Goal: Task Accomplishment & Management: Manage account settings

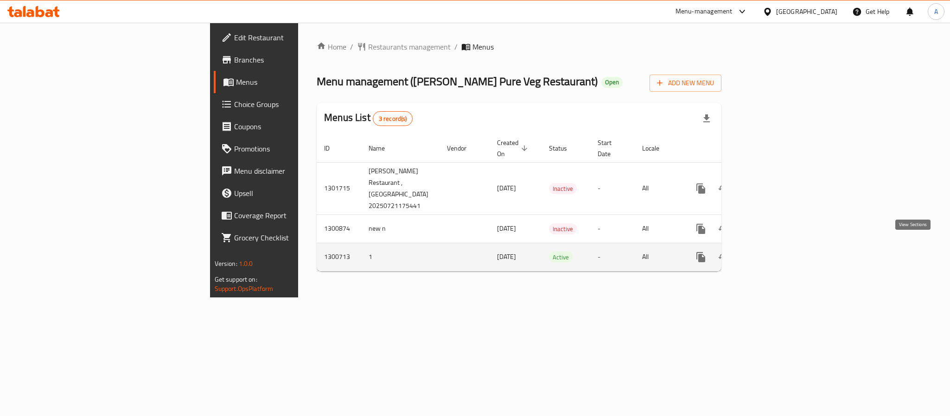
click at [773, 252] on icon "enhanced table" at bounding box center [767, 257] width 11 height 11
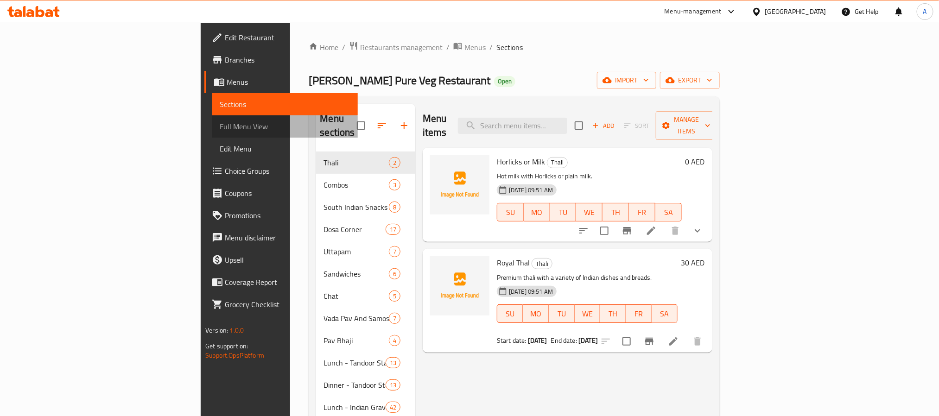
click at [220, 131] on span "Full Menu View" at bounding box center [285, 126] width 130 height 11
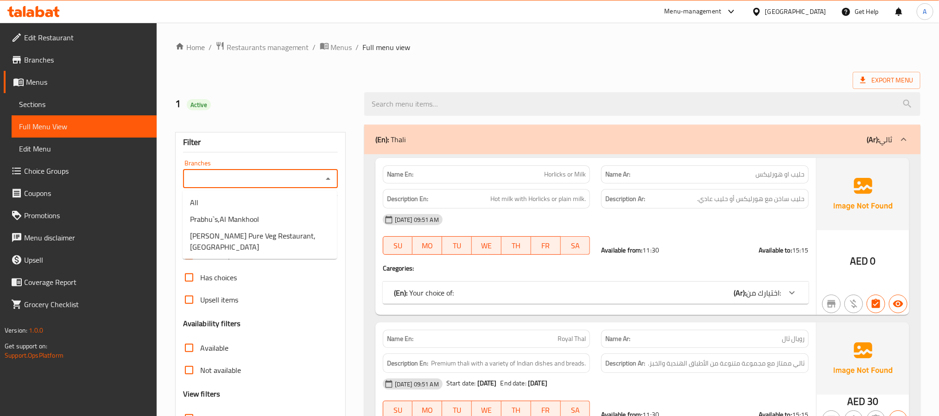
click at [209, 173] on input "Branches" at bounding box center [253, 179] width 134 height 13
click at [225, 181] on input "Branches" at bounding box center [253, 179] width 134 height 13
click at [88, 65] on link "Branches" at bounding box center [80, 60] width 153 height 22
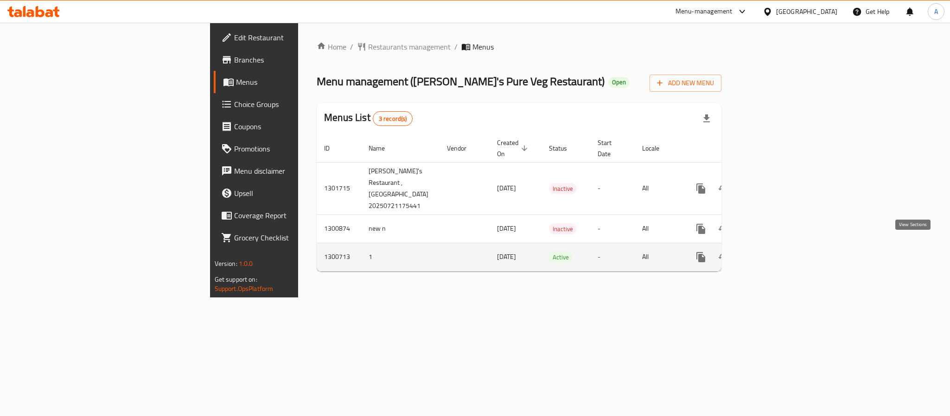
click at [779, 255] on link "enhanced table" at bounding box center [768, 257] width 22 height 22
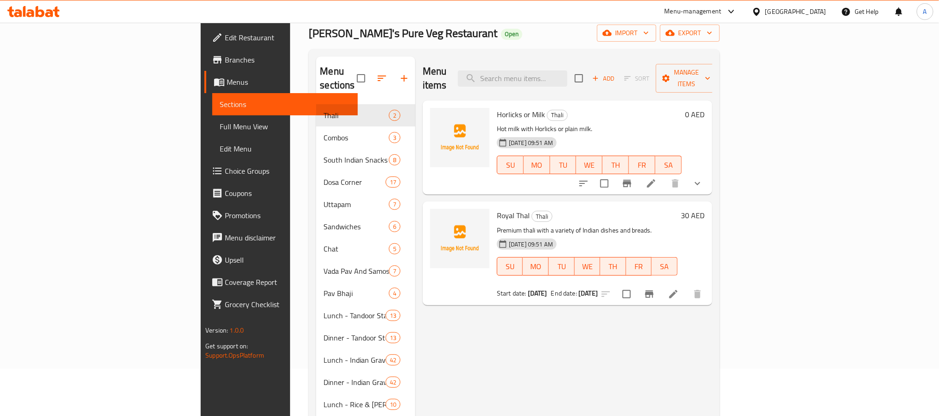
scroll to position [70, 0]
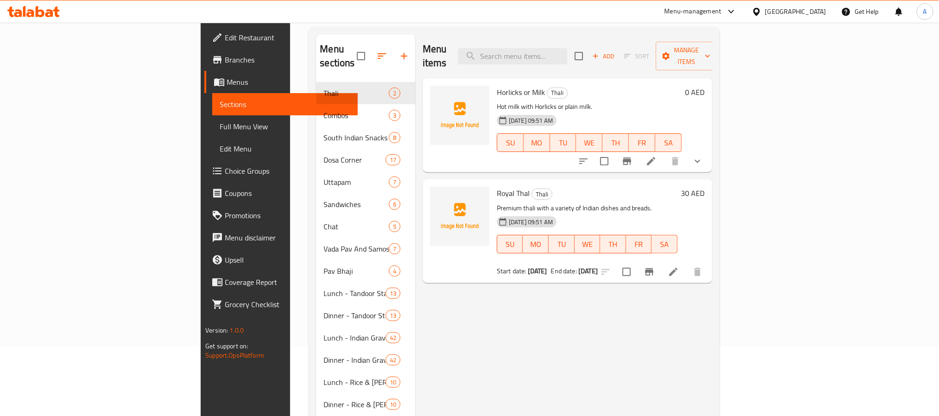
click at [220, 128] on span "Full Menu View" at bounding box center [285, 126] width 130 height 11
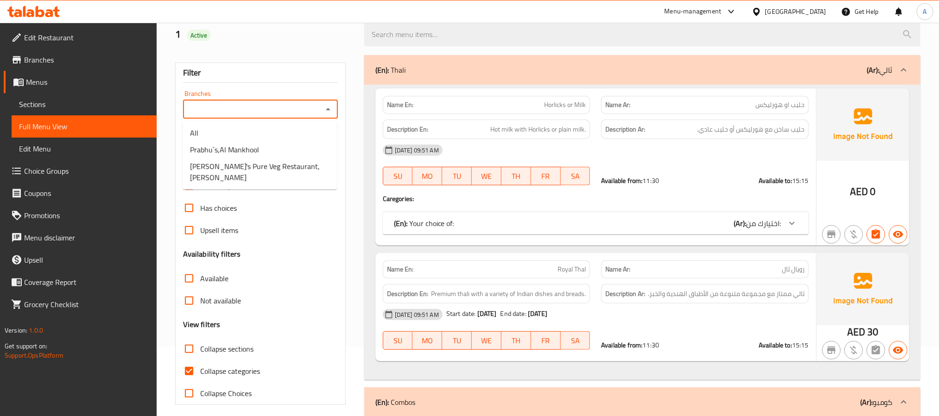
click at [296, 113] on input "Branches" at bounding box center [253, 109] width 134 height 13
click at [287, 168] on span "[PERSON_NAME]'s Pure Veg Restaurant, [PERSON_NAME]" at bounding box center [260, 172] width 140 height 22
type input "[PERSON_NAME]'s Pure Veg Restaurant, [PERSON_NAME]"
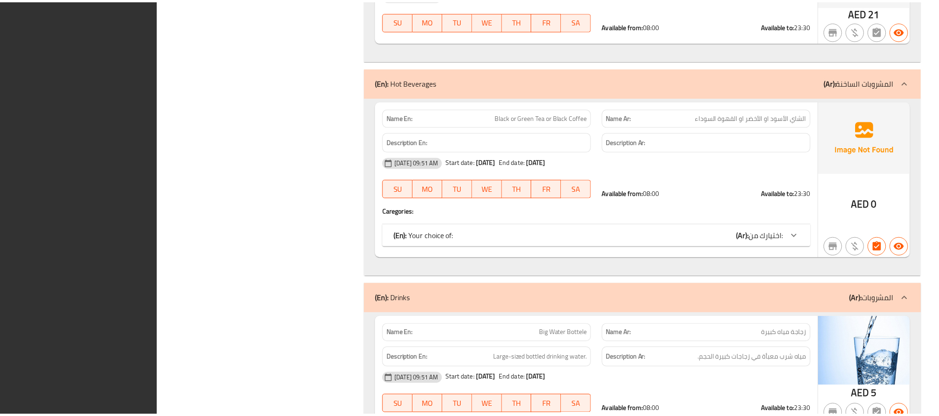
scroll to position [44016, 0]
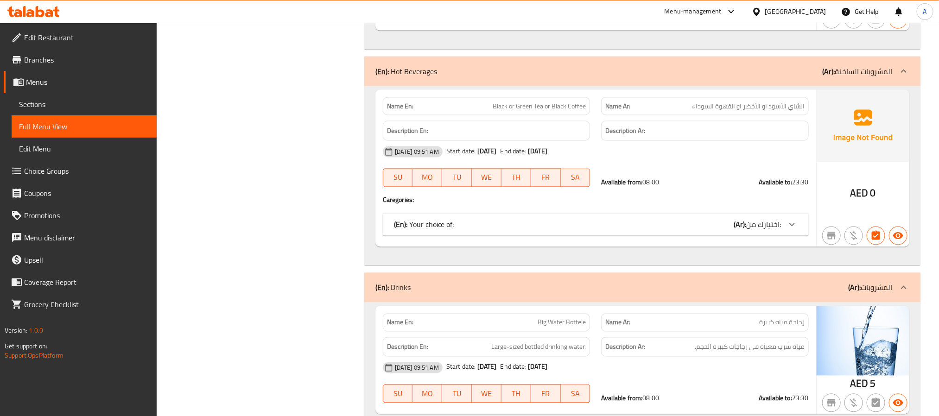
click at [70, 111] on link "Sections" at bounding box center [84, 104] width 145 height 22
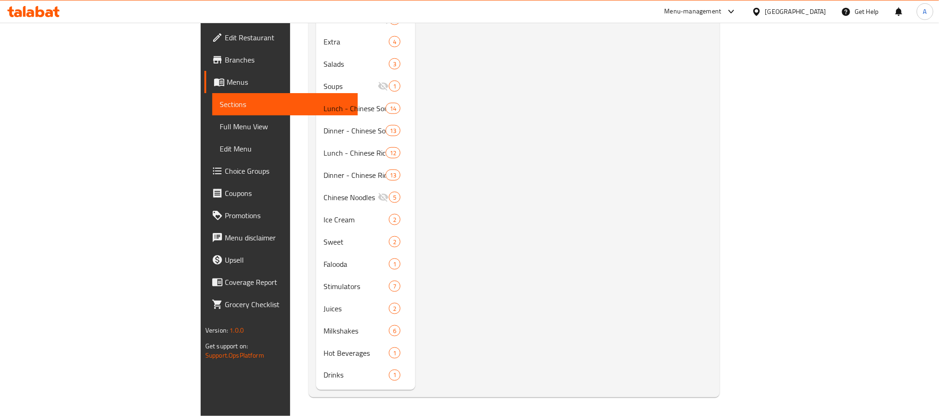
scroll to position [130, 0]
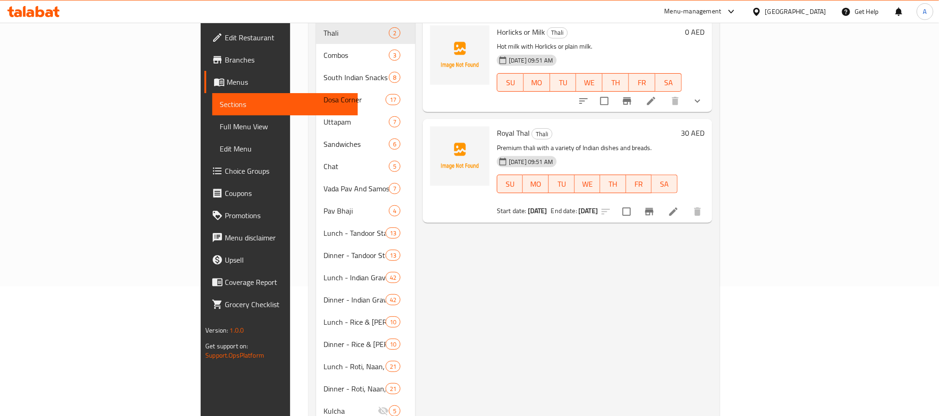
click at [473, 276] on div "Menu items Add Sort Manage items Horlicks or Milk Thali Hot milk with Horlicks …" at bounding box center [563, 400] width 297 height 853
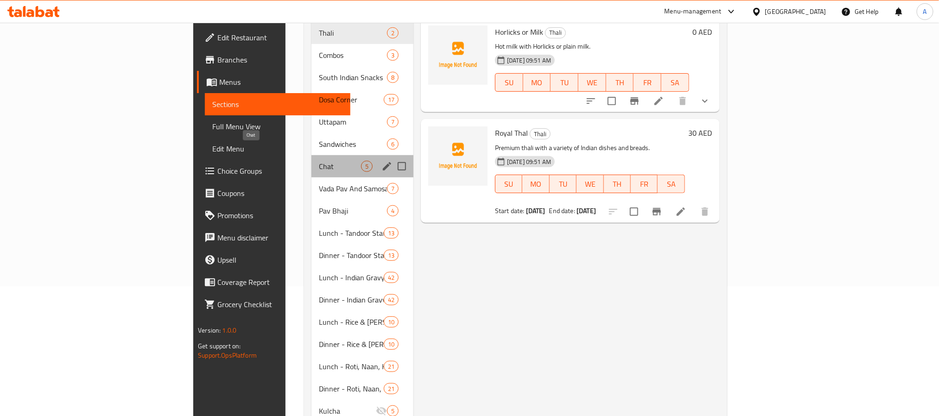
click at [319, 161] on span "Chat" at bounding box center [340, 166] width 42 height 11
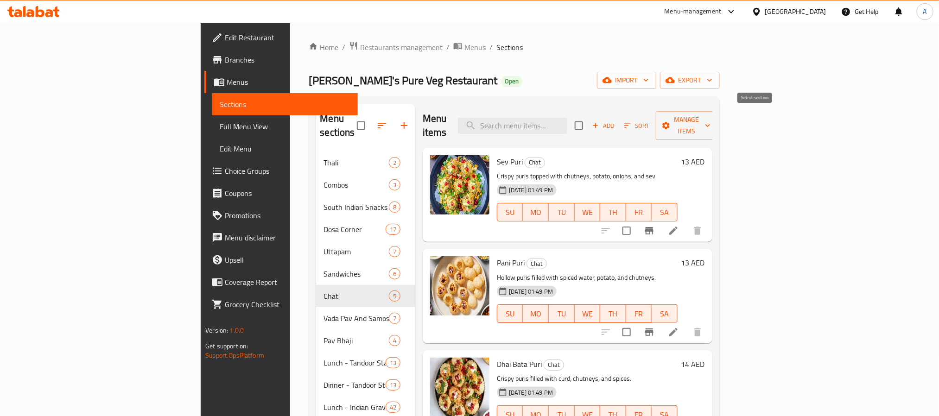
click at [589, 121] on input "checkbox" at bounding box center [578, 125] width 19 height 19
checkbox input "true"
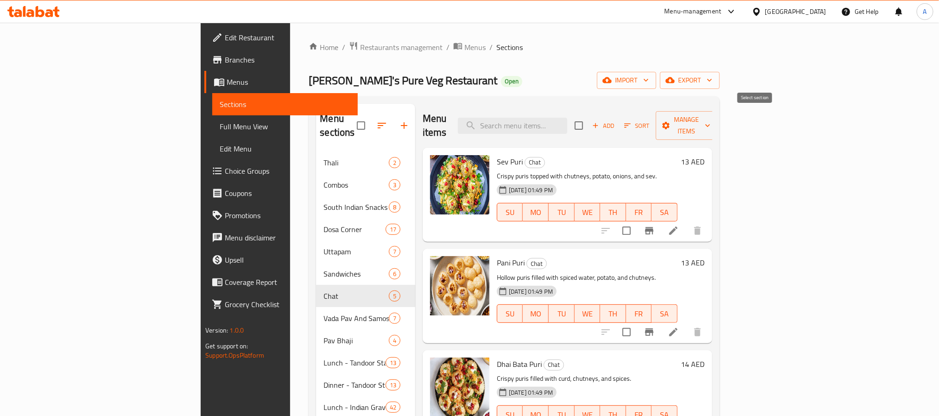
checkbox input "true"
click at [711, 119] on span "Manage items" at bounding box center [687, 125] width 47 height 23
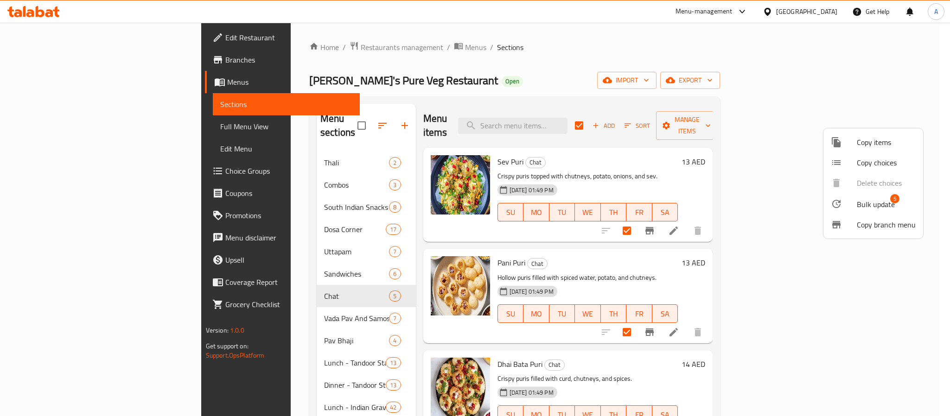
click at [856, 200] on div at bounding box center [844, 203] width 26 height 11
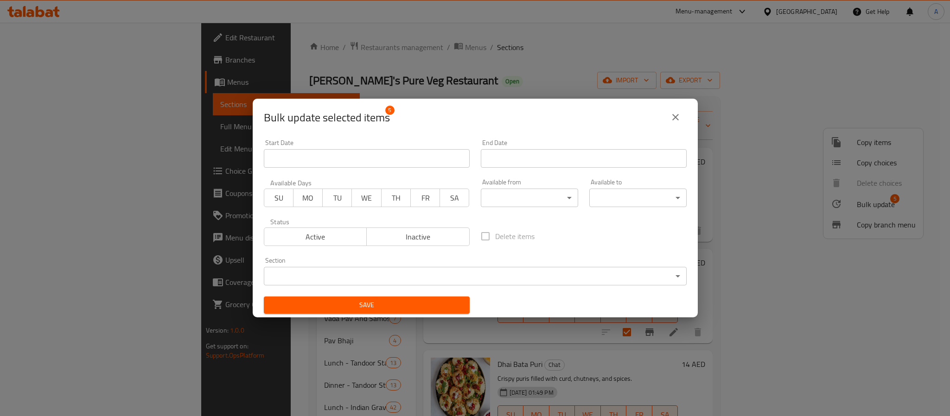
click at [489, 192] on body "​ Menu-management [GEOGRAPHIC_DATA] Get Help A Edit Restaurant Branches Menus S…" at bounding box center [475, 220] width 950 height 394
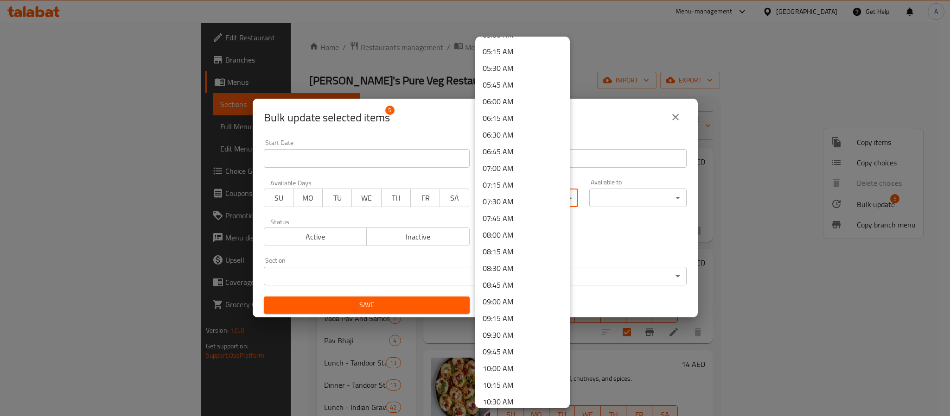
scroll to position [417, 0]
click at [512, 364] on li "11:00 AM" at bounding box center [522, 366] width 95 height 17
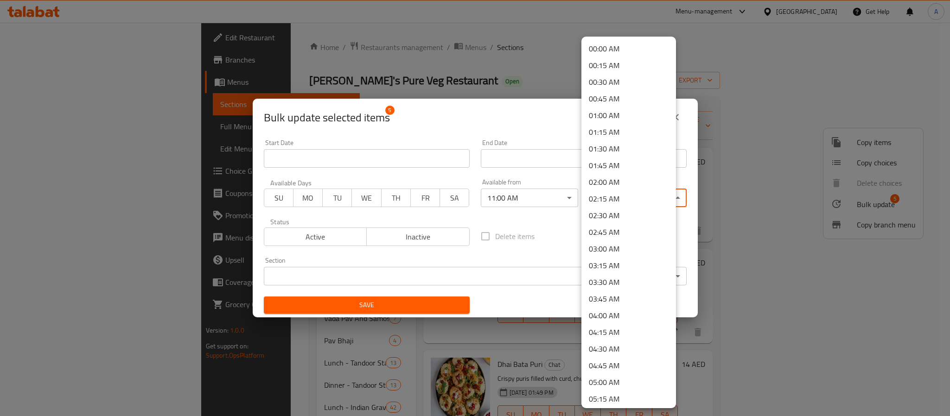
click at [628, 201] on body "​ Menu-management [GEOGRAPHIC_DATA] Get Help A Edit Restaurant Branches Menus S…" at bounding box center [475, 220] width 950 height 394
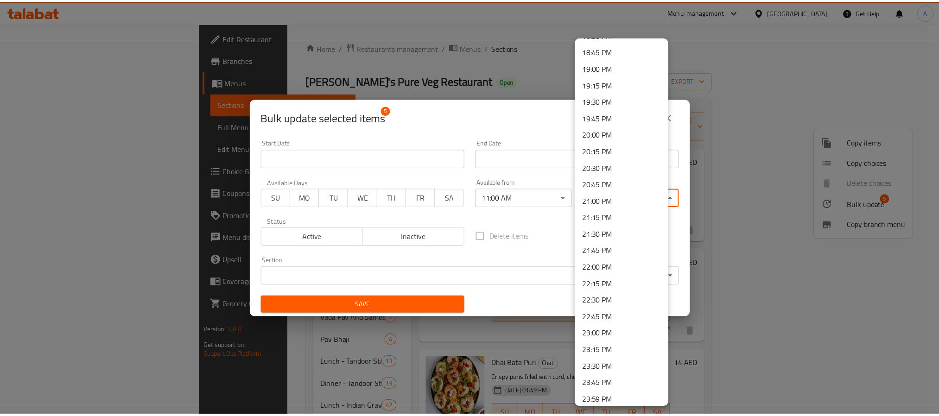
scroll to position [1254, 0]
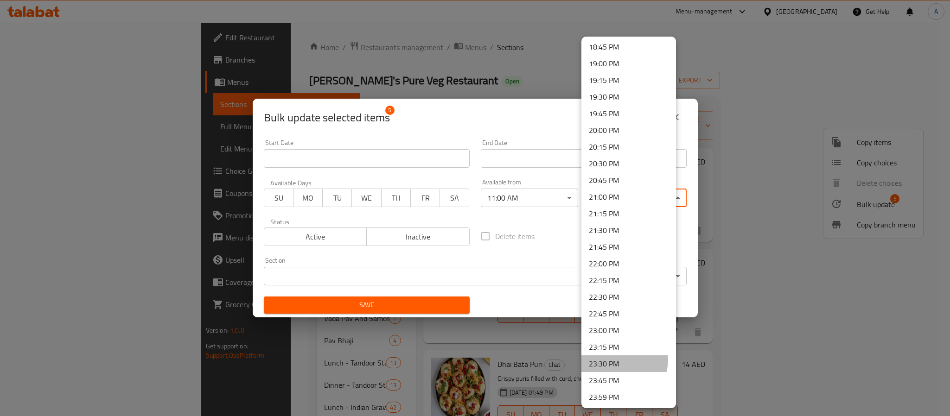
click at [615, 359] on li "23:30 PM" at bounding box center [628, 364] width 95 height 17
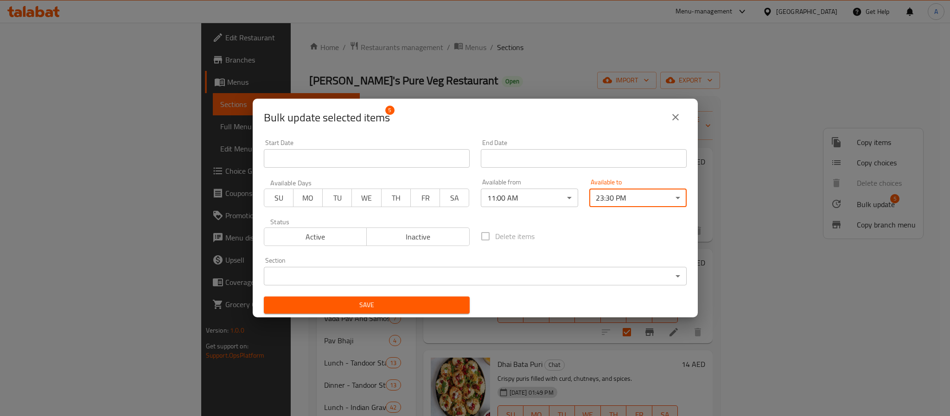
click at [354, 307] on span "Save" at bounding box center [366, 306] width 191 height 12
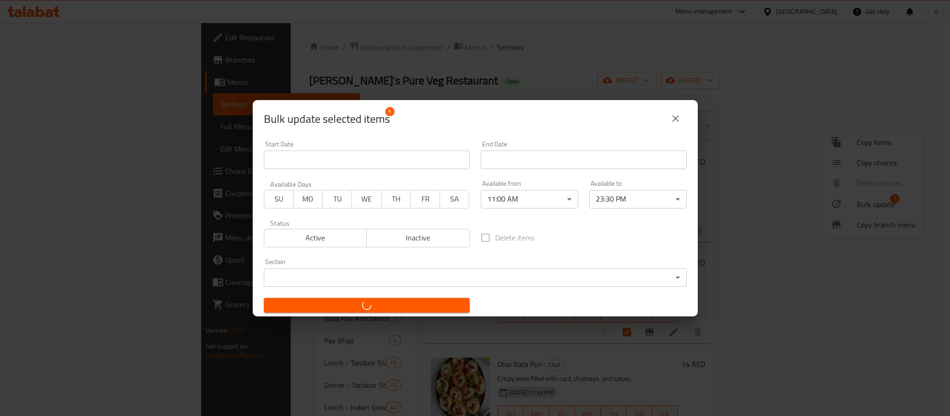
checkbox input "false"
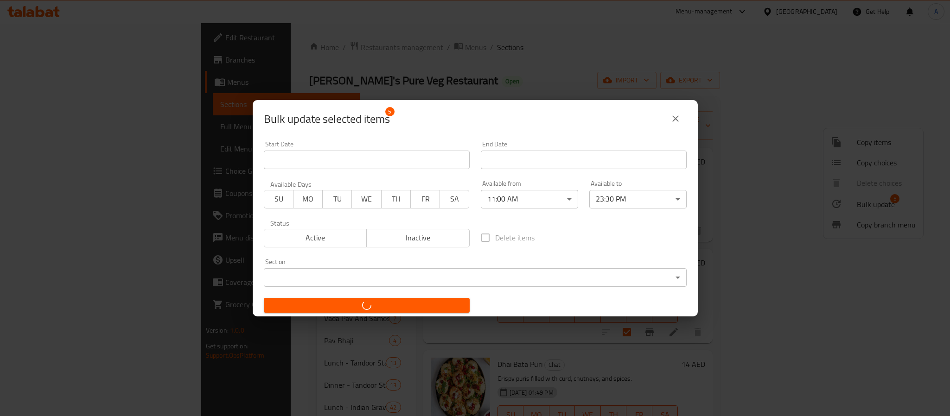
checkbox input "false"
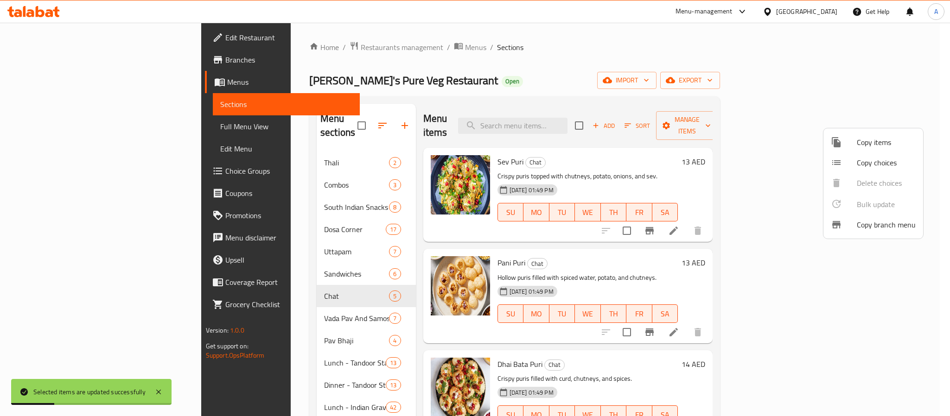
click at [664, 259] on div at bounding box center [475, 208] width 950 height 416
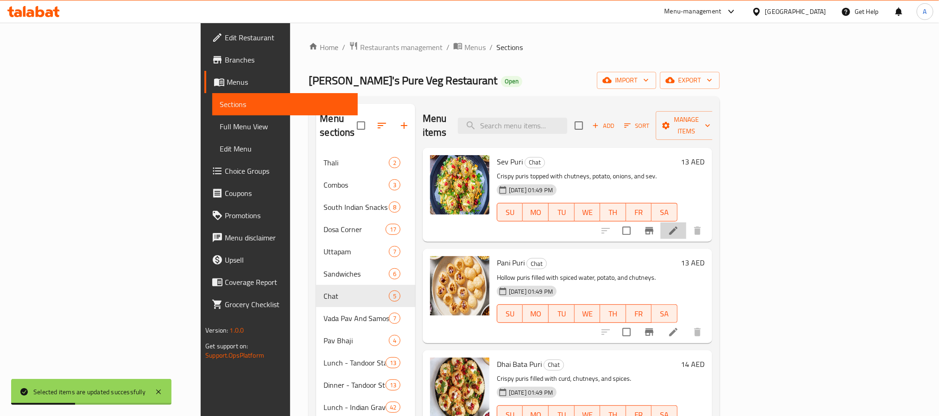
click at [687, 224] on li at bounding box center [674, 231] width 26 height 17
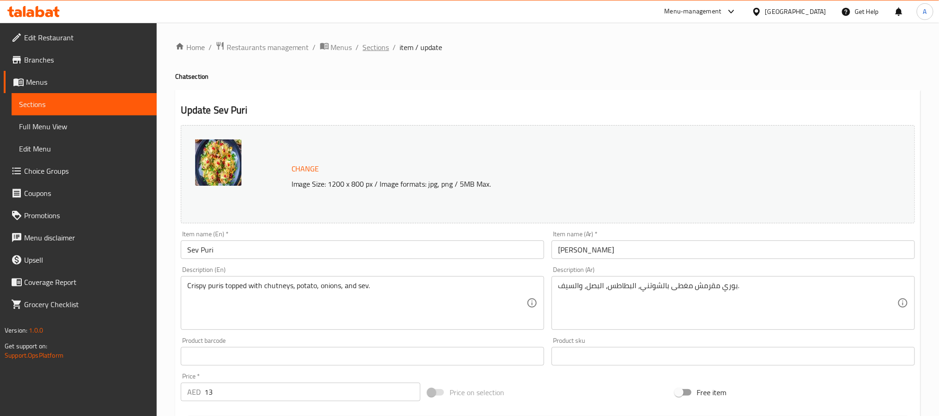
click at [372, 49] on span "Sections" at bounding box center [376, 47] width 26 height 11
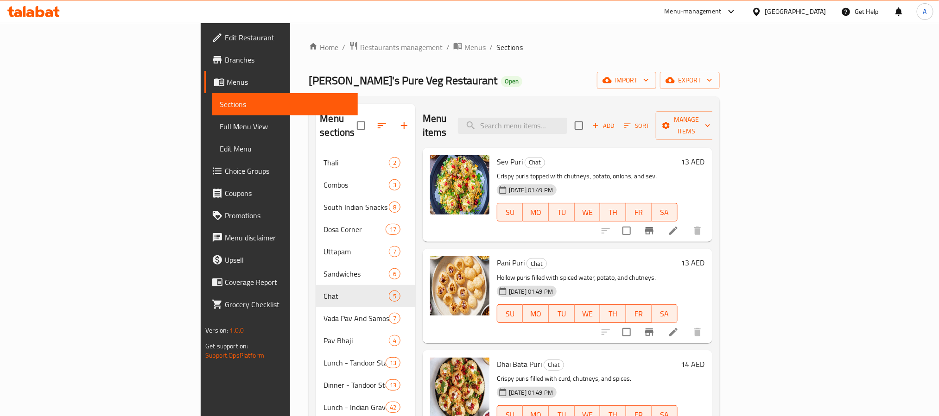
click at [682, 282] on div "[DATE] 01:49 PM SU MO TU WE TH FR SA" at bounding box center [587, 307] width 188 height 50
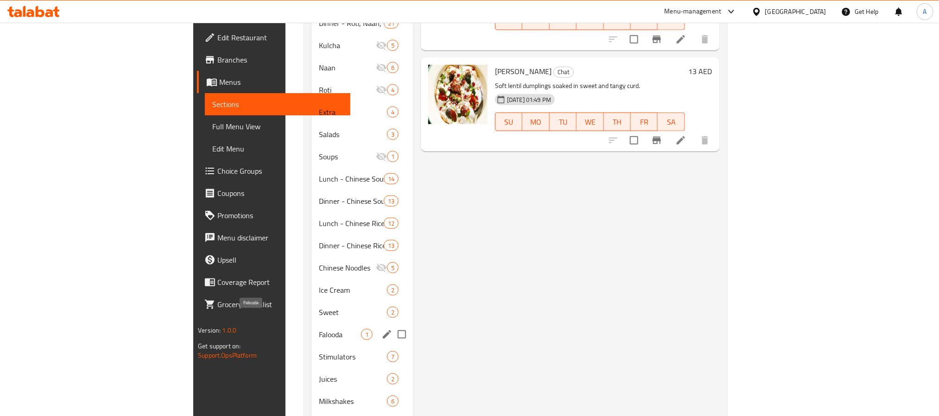
scroll to position [472, 0]
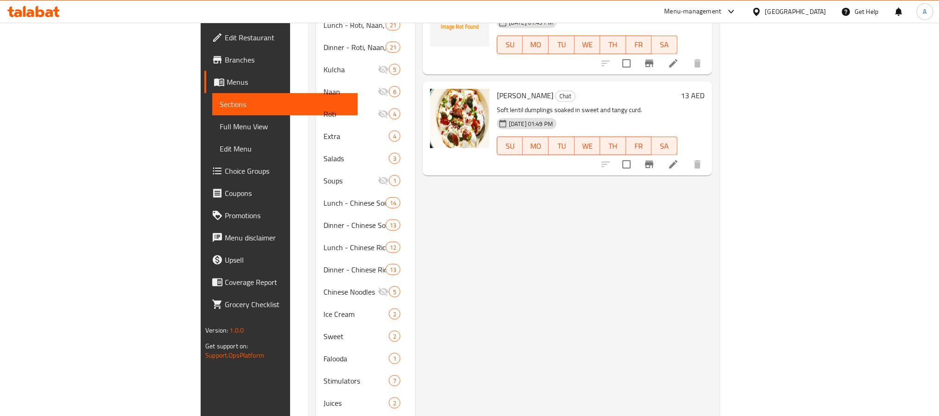
click at [201, 388] on div "Edit Restaurant Branches Menus Sections Full Menu View Edit Menu Choice Groups …" at bounding box center [279, 231] width 157 height 416
click at [476, 293] on div "Menu items Add Sort Manage items Sev Puri Chat Crispy puris topped with chutney…" at bounding box center [563, 58] width 297 height 853
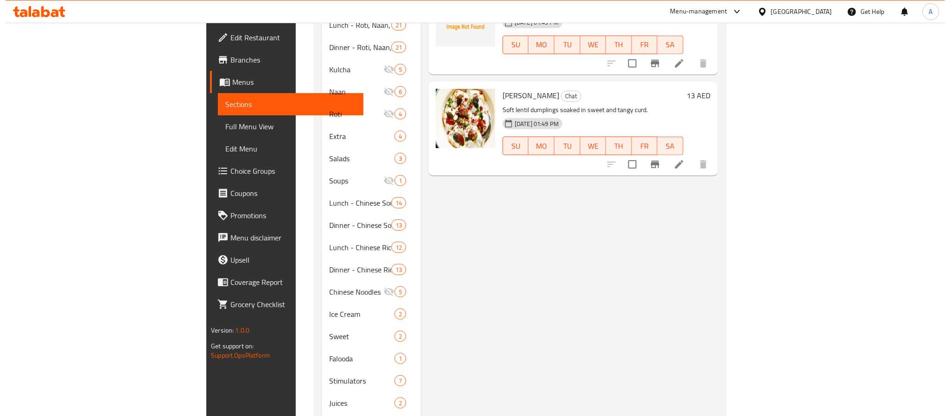
scroll to position [0, 0]
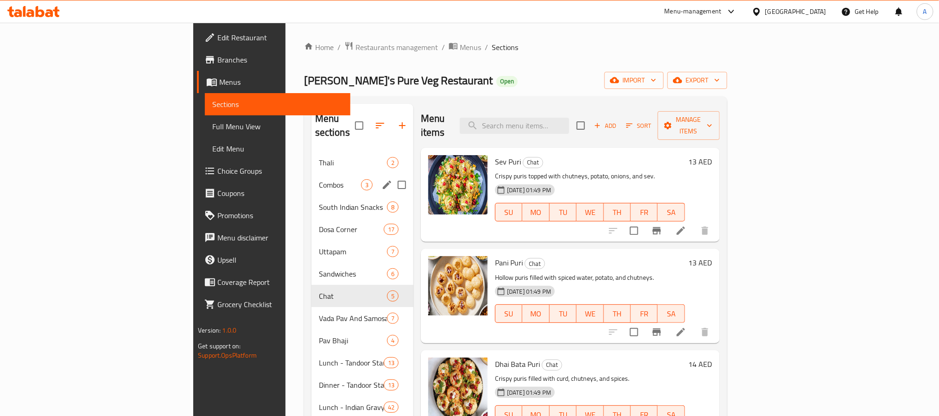
click at [319, 179] on span "Combos" at bounding box center [340, 184] width 42 height 11
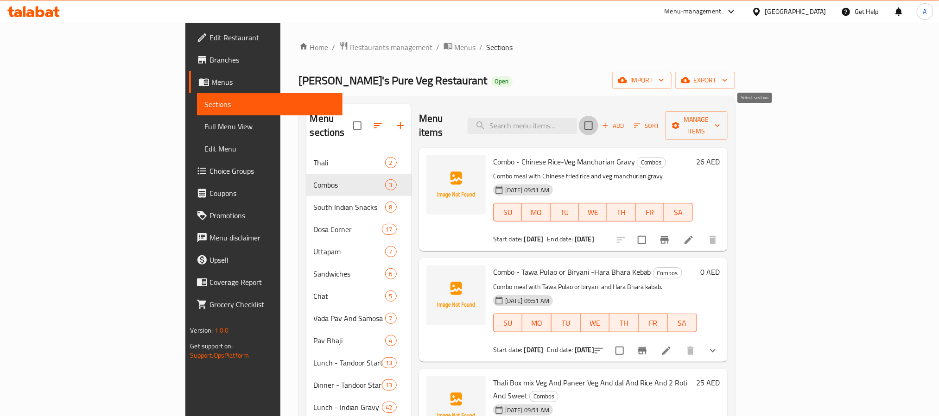
click at [599, 116] on input "checkbox" at bounding box center [588, 125] width 19 height 19
checkbox input "true"
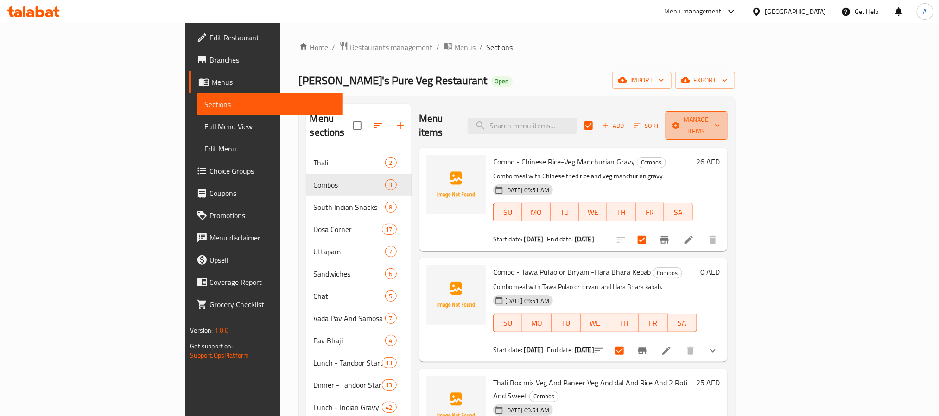
click at [721, 114] on span "Manage items" at bounding box center [696, 125] width 47 height 23
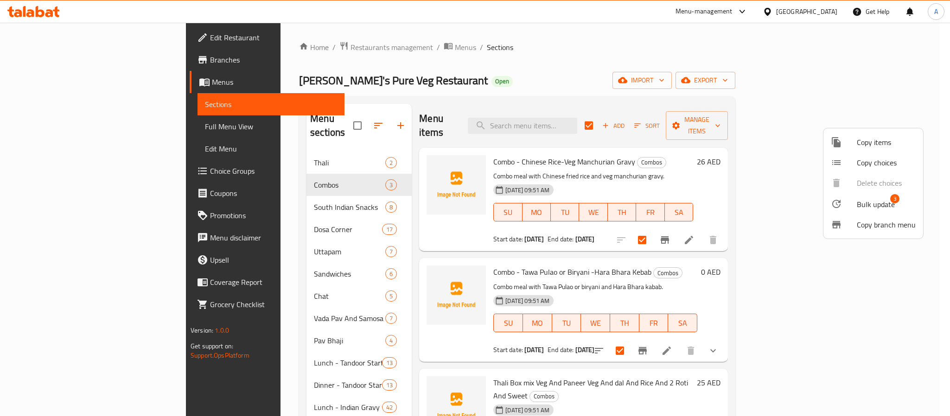
click at [850, 203] on div at bounding box center [844, 203] width 26 height 11
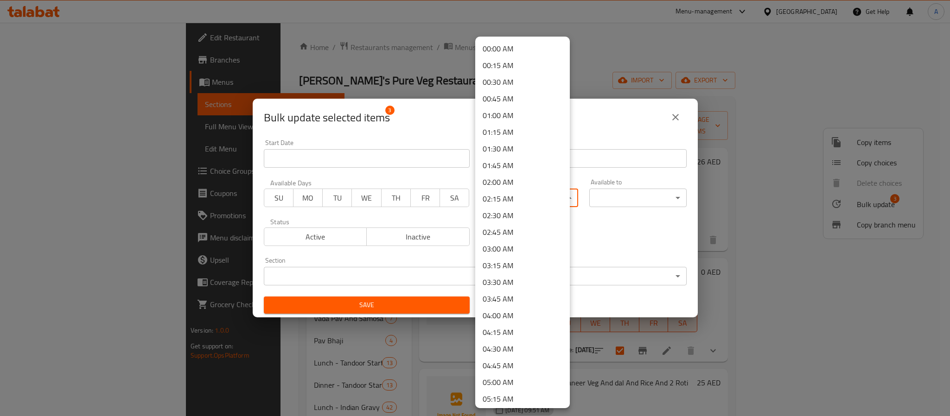
click at [508, 191] on body "​ Menu-management [GEOGRAPHIC_DATA] Get Help A Edit Restaurant Branches Menus S…" at bounding box center [475, 220] width 950 height 394
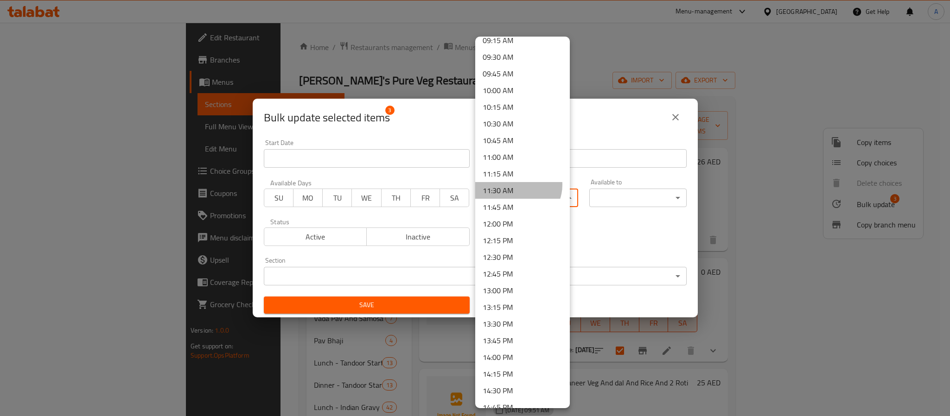
click at [518, 185] on li "11:30 AM" at bounding box center [522, 190] width 95 height 17
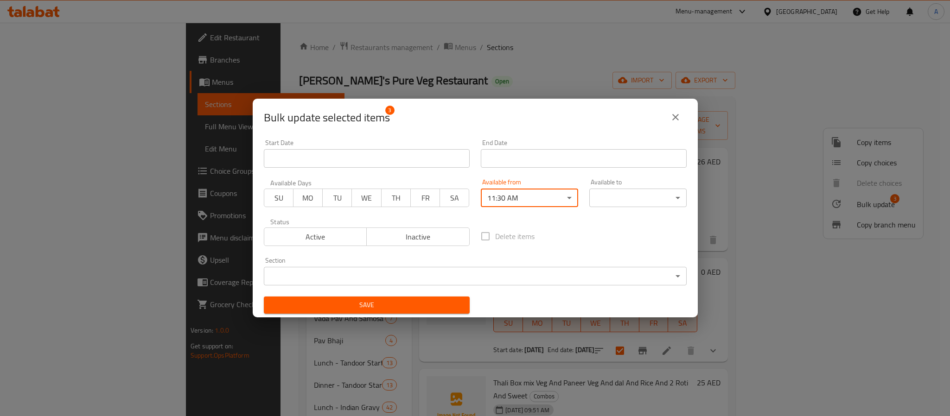
click at [601, 192] on body "​ Menu-management [GEOGRAPHIC_DATA] Get Help A Edit Restaurant Branches Menus S…" at bounding box center [475, 220] width 950 height 394
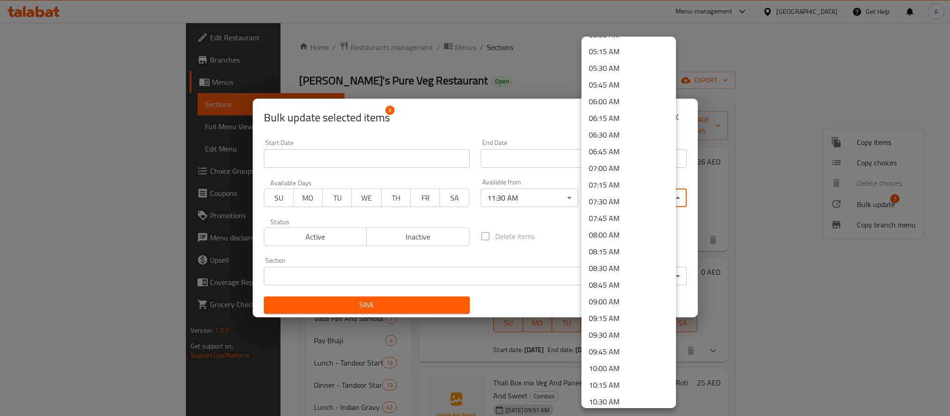
scroll to position [417, 0]
click at [625, 403] on li "11:30 AM" at bounding box center [628, 399] width 95 height 17
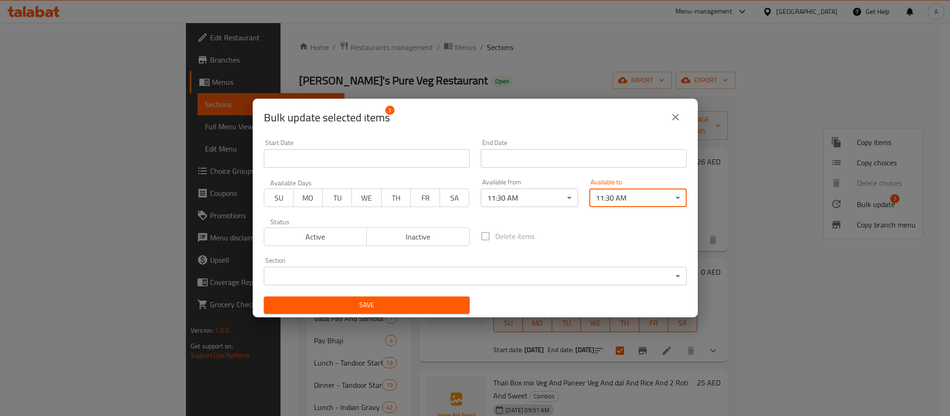
click at [627, 202] on body "​ Menu-management [GEOGRAPHIC_DATA] Get Help A Edit Restaurant Branches Menus S…" at bounding box center [475, 220] width 950 height 394
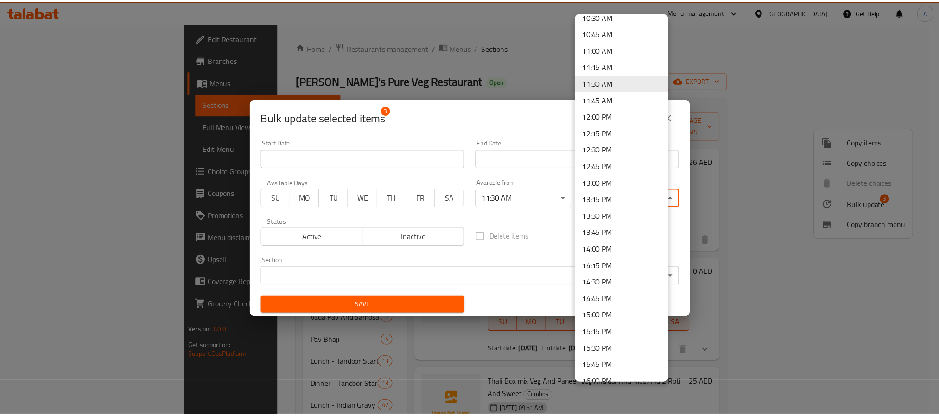
scroll to position [733, 0]
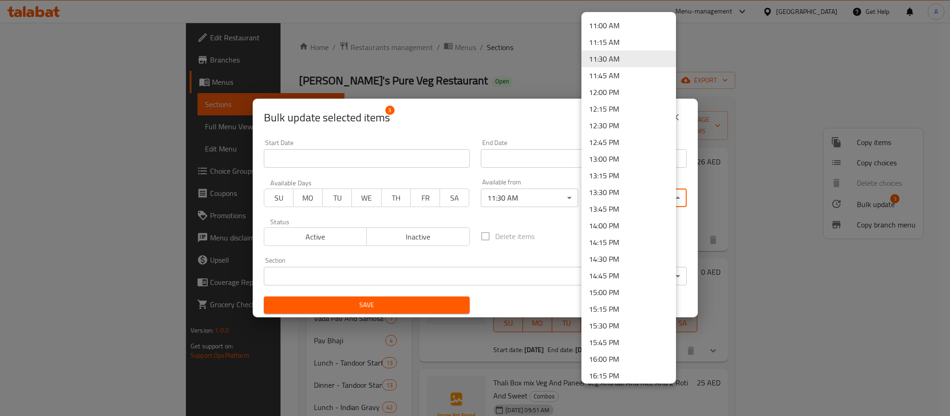
click at [614, 304] on li "15:15 PM" at bounding box center [628, 309] width 95 height 17
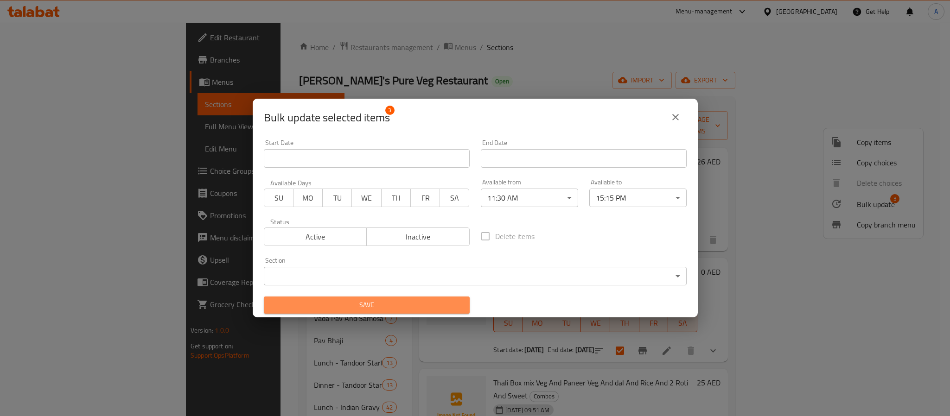
click at [430, 301] on span "Save" at bounding box center [366, 306] width 191 height 12
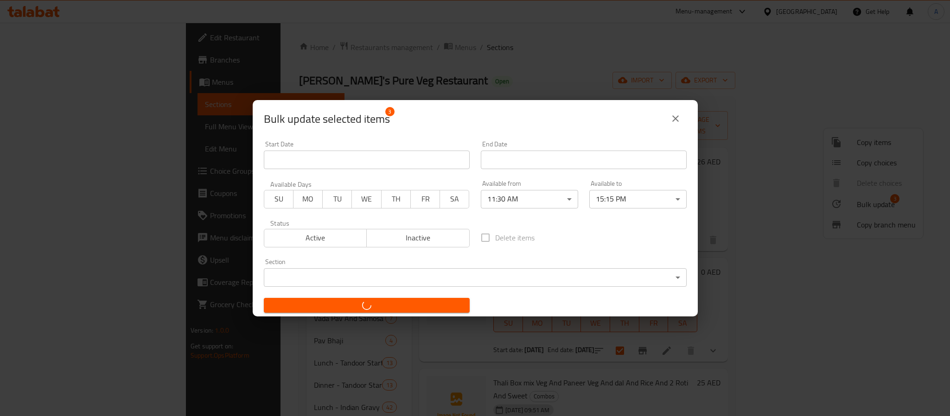
checkbox input "false"
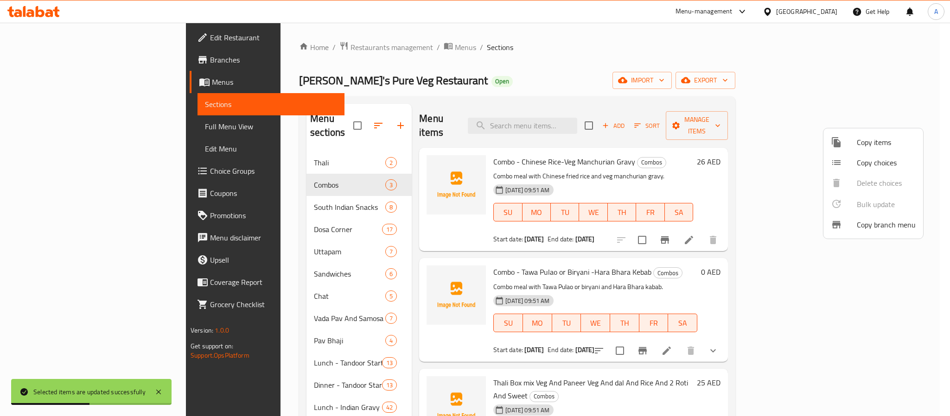
click at [657, 287] on div at bounding box center [475, 208] width 950 height 416
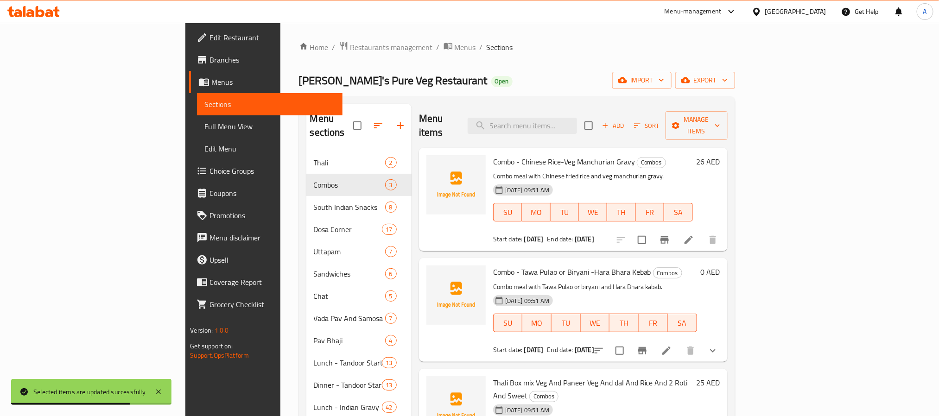
scroll to position [519, 0]
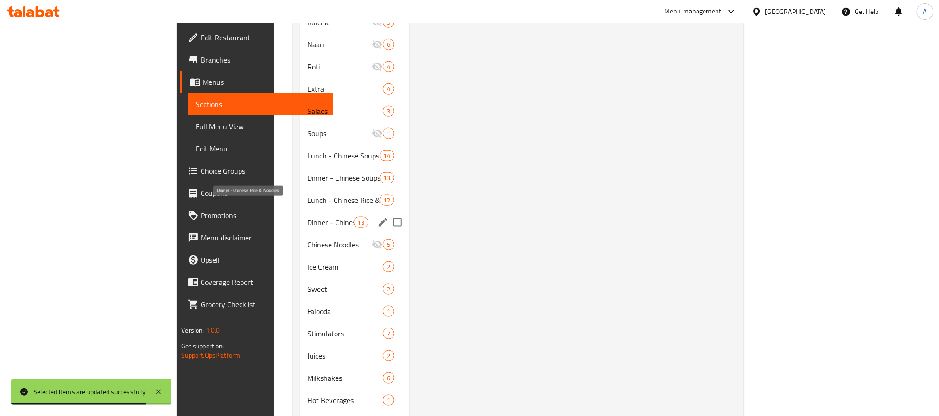
click at [308, 217] on span "Dinner - Chinese Rice & Noodles" at bounding box center [331, 222] width 46 height 11
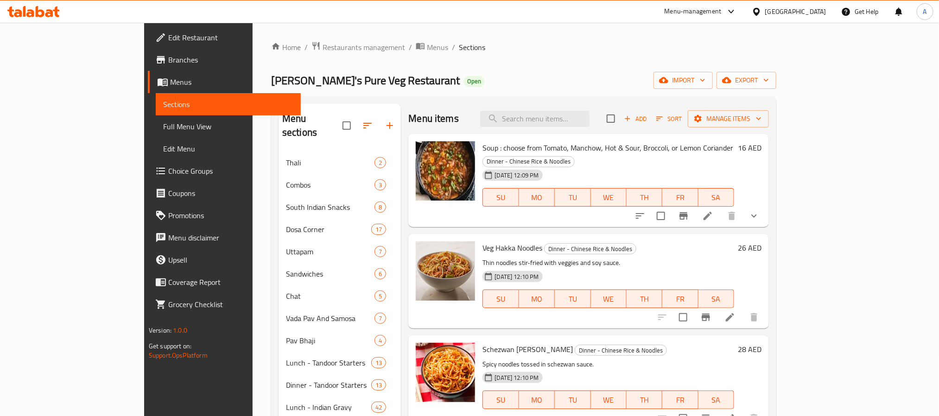
click at [621, 125] on input "checkbox" at bounding box center [610, 118] width 19 height 19
checkbox input "true"
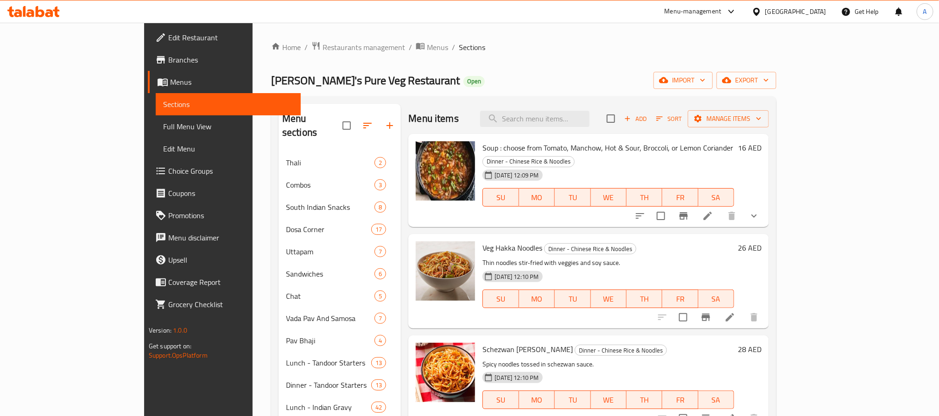
checkbox input "true"
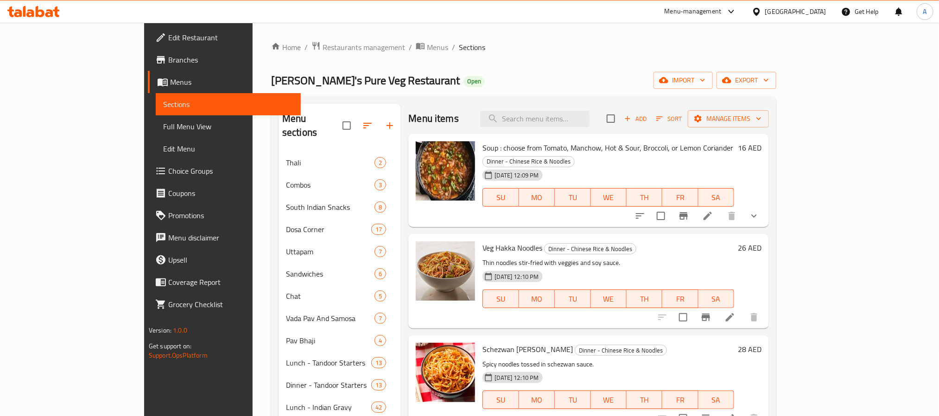
checkbox input "true"
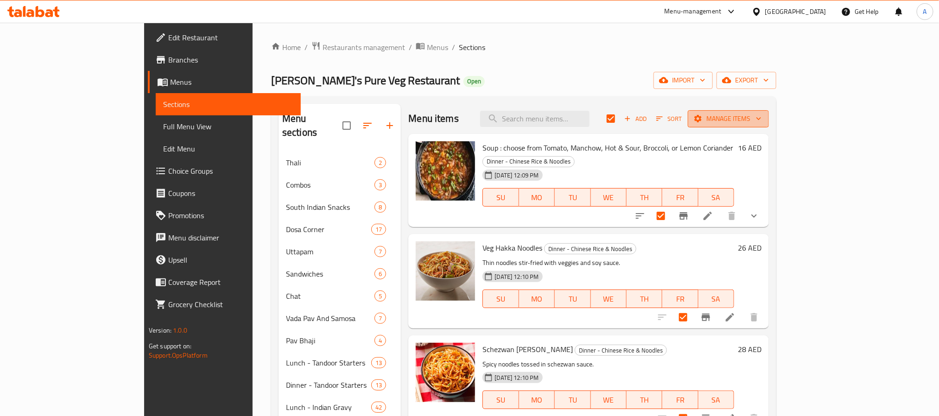
click at [762, 120] on span "Manage items" at bounding box center [729, 119] width 66 height 12
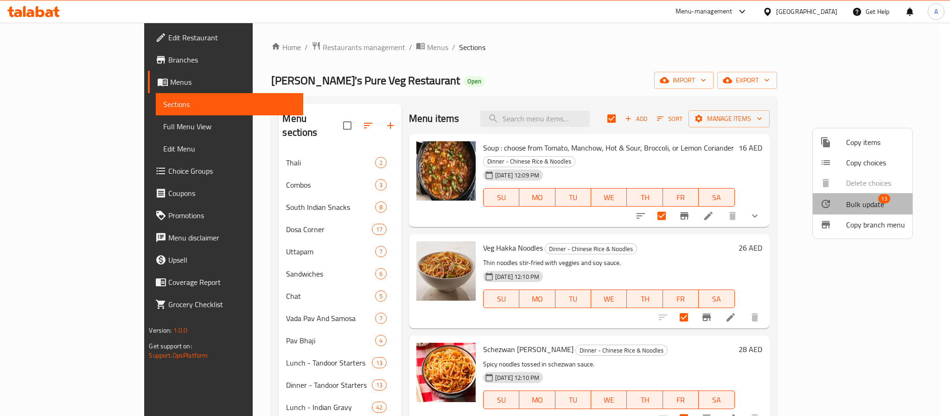
click at [853, 207] on span "Bulk update" at bounding box center [865, 204] width 38 height 11
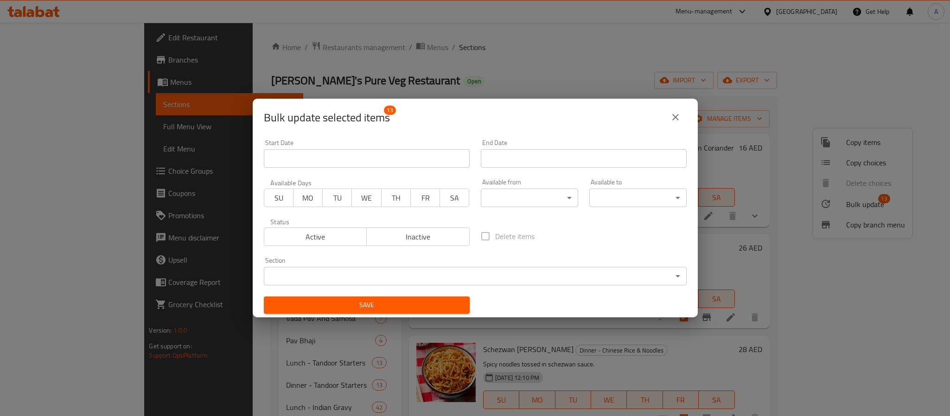
click at [490, 199] on body "​ Menu-management [GEOGRAPHIC_DATA] Get Help A Edit Restaurant Branches Menus S…" at bounding box center [475, 220] width 950 height 394
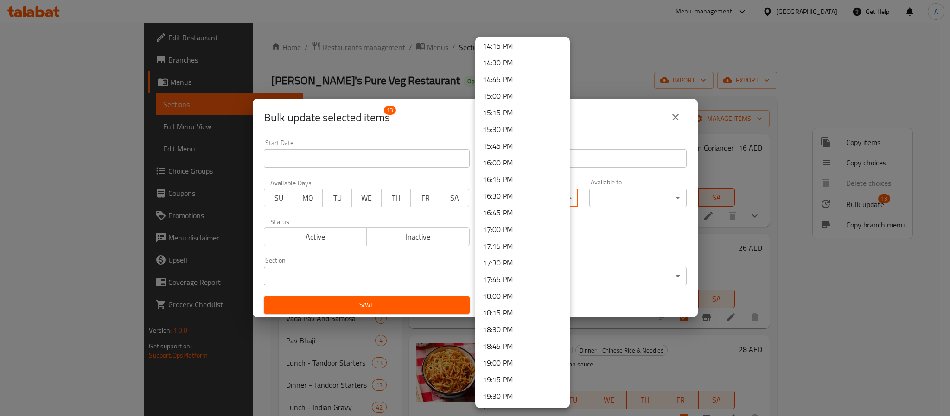
scroll to position [974, 0]
click at [508, 327] on li "18:45 PM" at bounding box center [522, 327] width 95 height 17
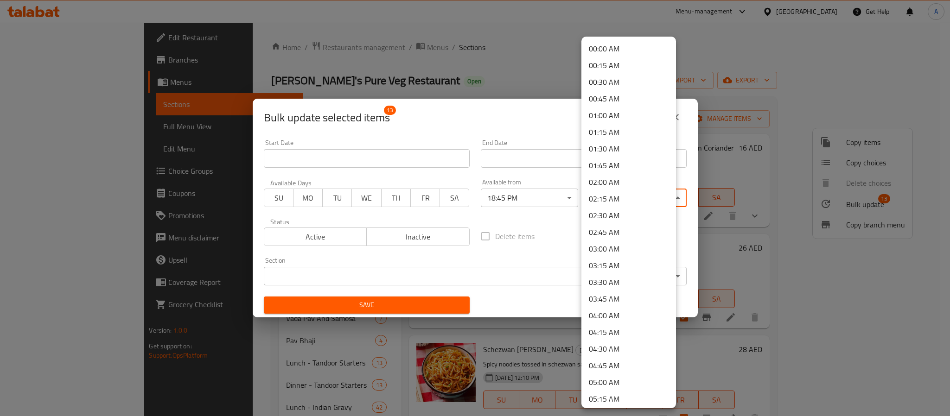
click at [635, 192] on body "​ Menu-management [GEOGRAPHIC_DATA] Get Help A Edit Restaurant Branches Menus S…" at bounding box center [475, 220] width 950 height 394
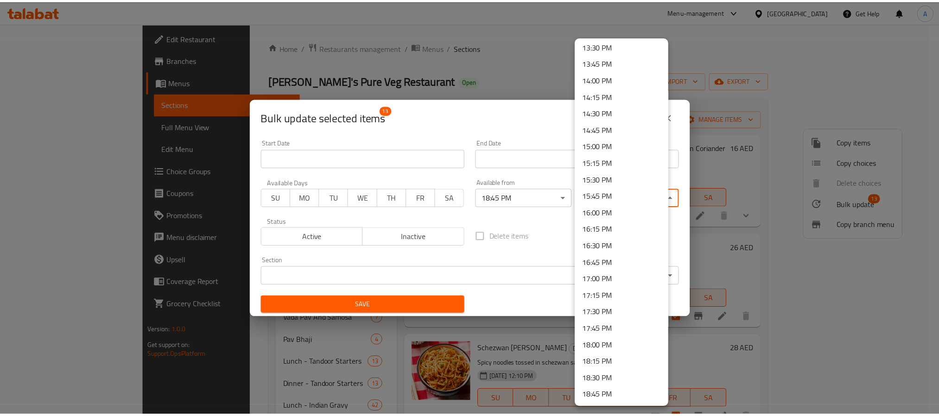
scroll to position [1254, 0]
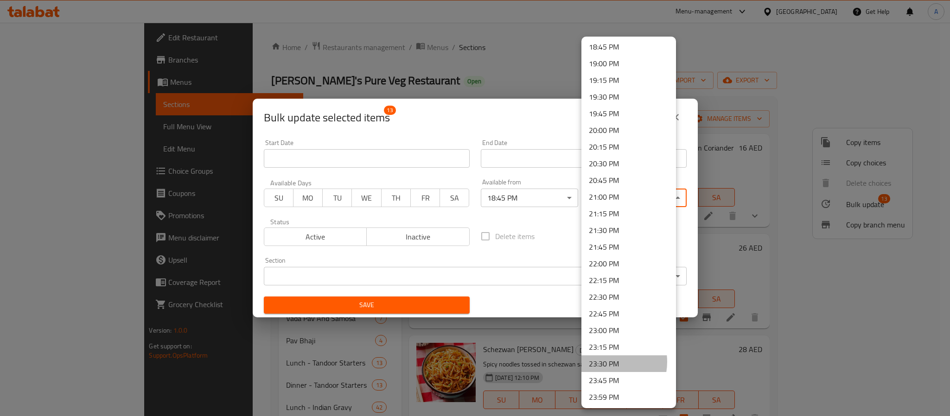
click at [604, 362] on li "23:30 PM" at bounding box center [628, 364] width 95 height 17
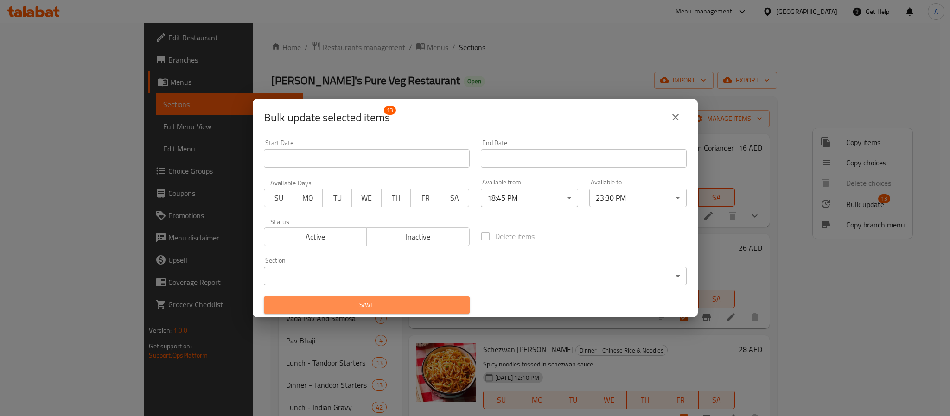
click at [461, 297] on button "Save" at bounding box center [367, 305] width 206 height 17
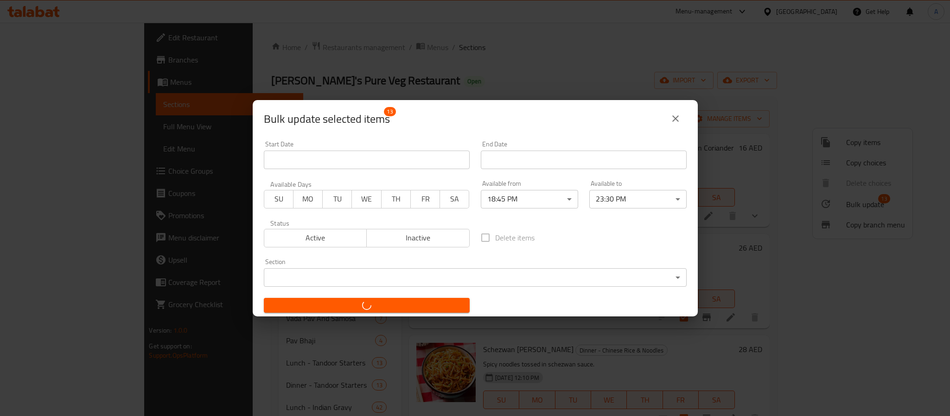
checkbox input "false"
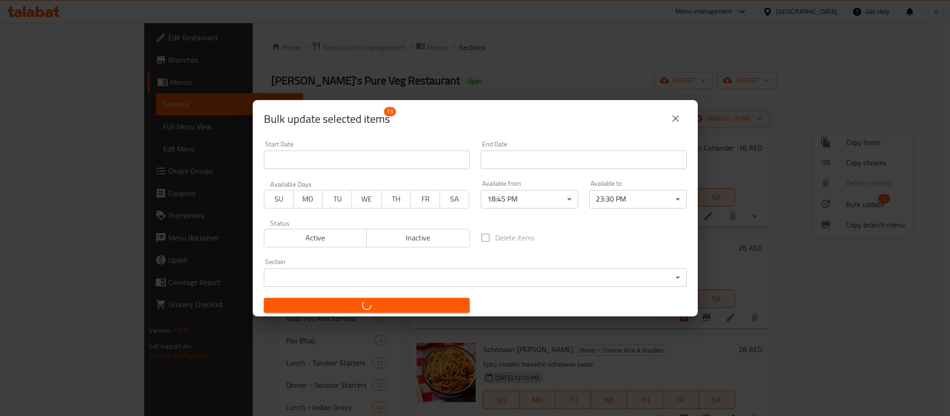
checkbox input "false"
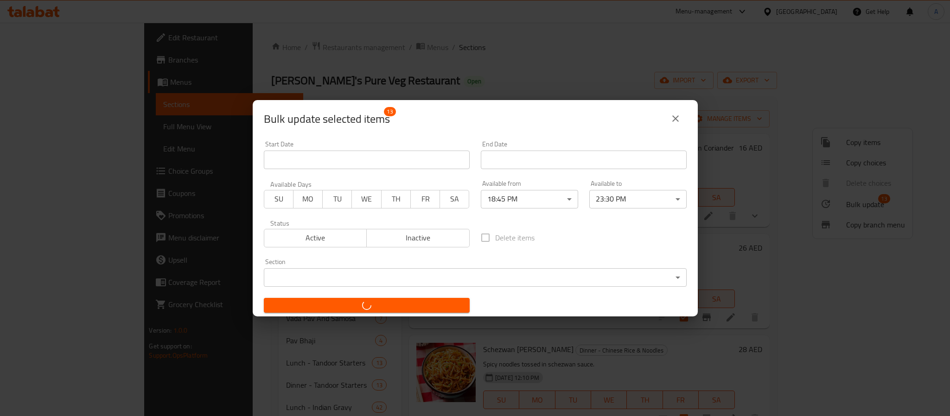
checkbox input "false"
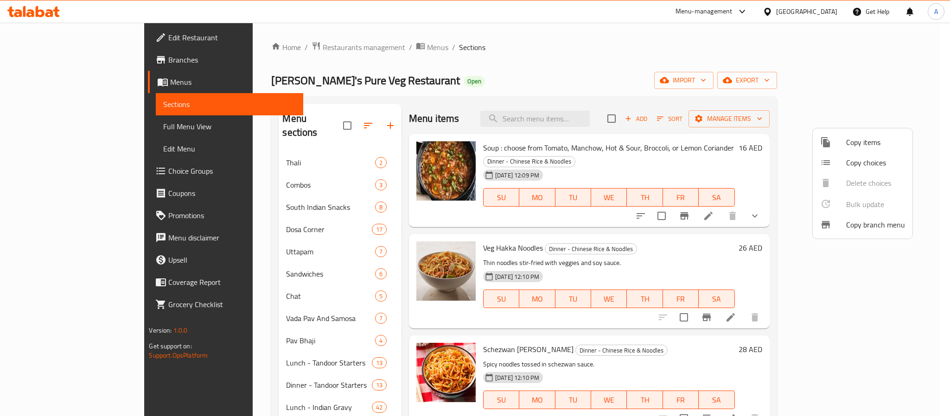
click at [623, 240] on div at bounding box center [475, 208] width 950 height 416
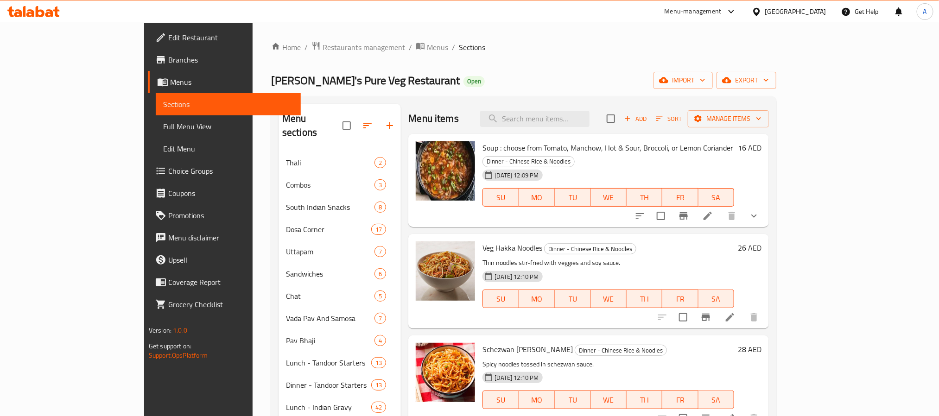
scroll to position [474, 0]
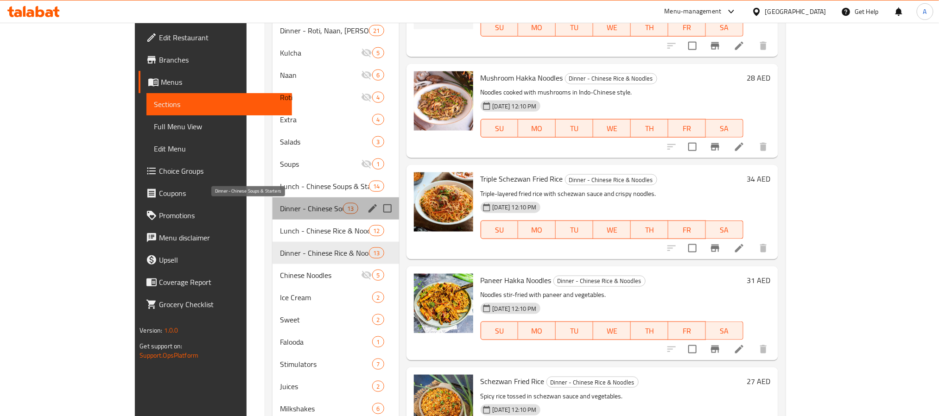
click at [280, 208] on span "Dinner - Chinese Soups & Starters" at bounding box center [311, 208] width 63 height 11
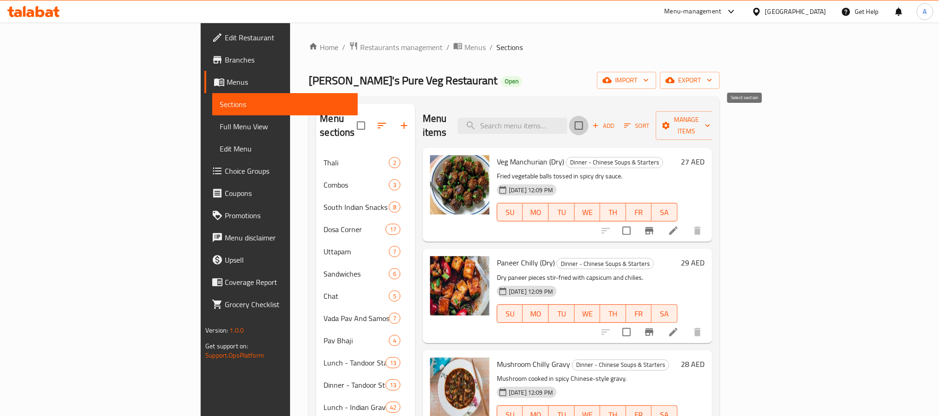
click at [589, 117] on input "checkbox" at bounding box center [578, 125] width 19 height 19
checkbox input "true"
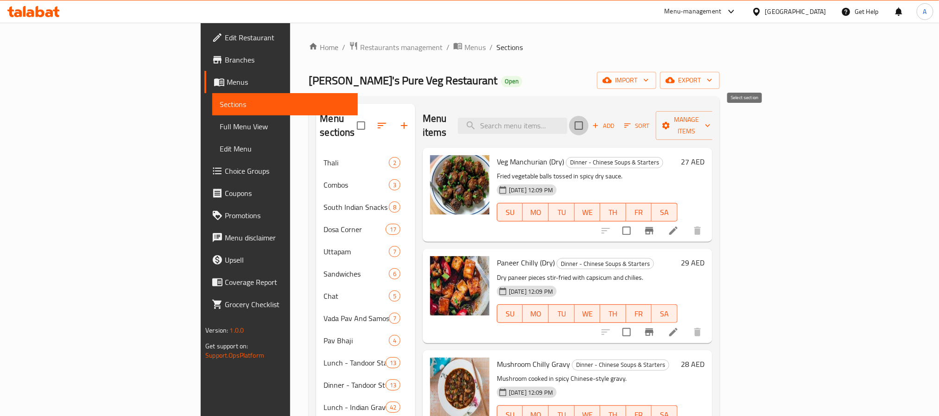
checkbox input "true"
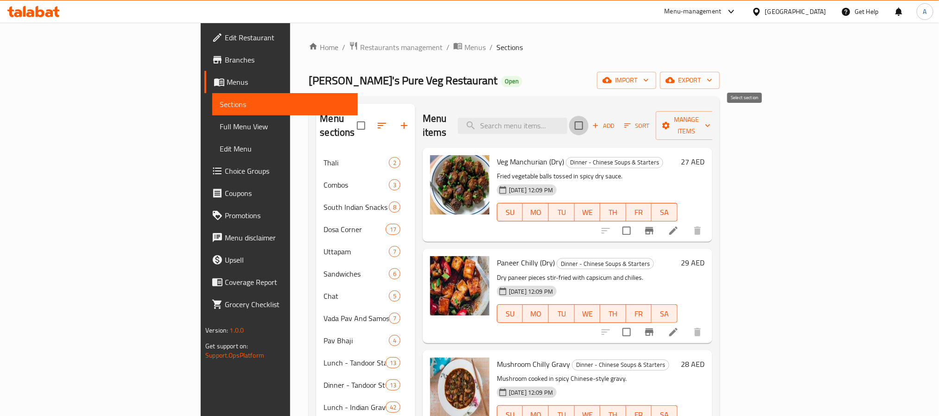
checkbox input "true"
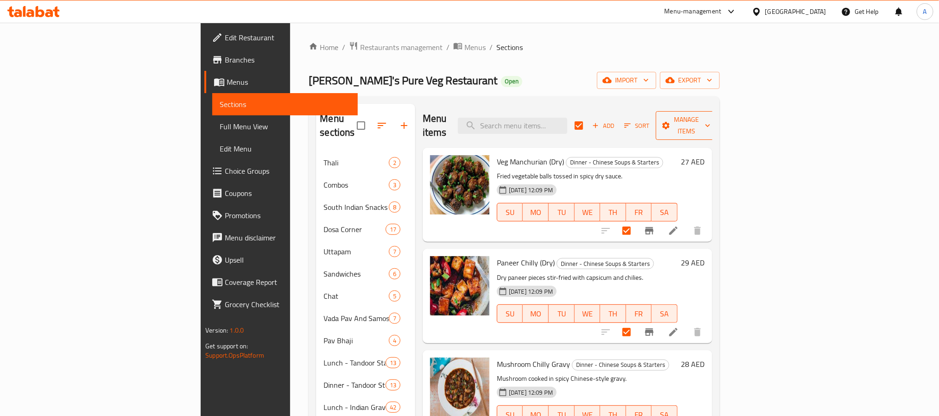
click at [711, 119] on span "Manage items" at bounding box center [687, 125] width 47 height 23
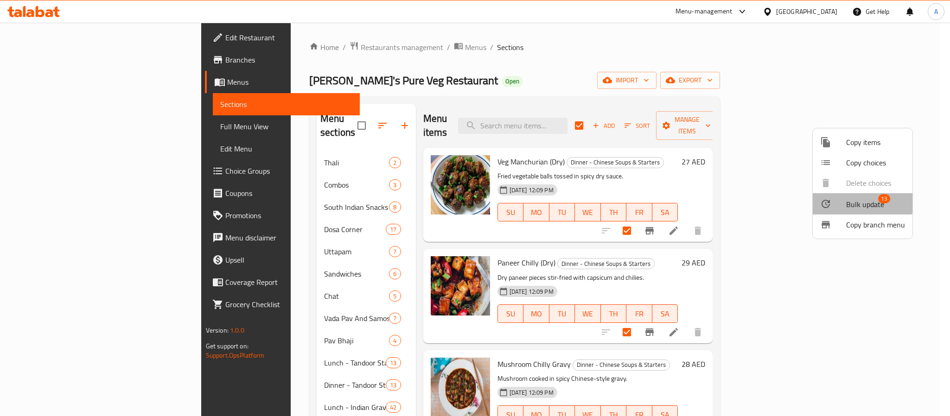
click at [832, 195] on li "Bulk update 13" at bounding box center [863, 203] width 100 height 21
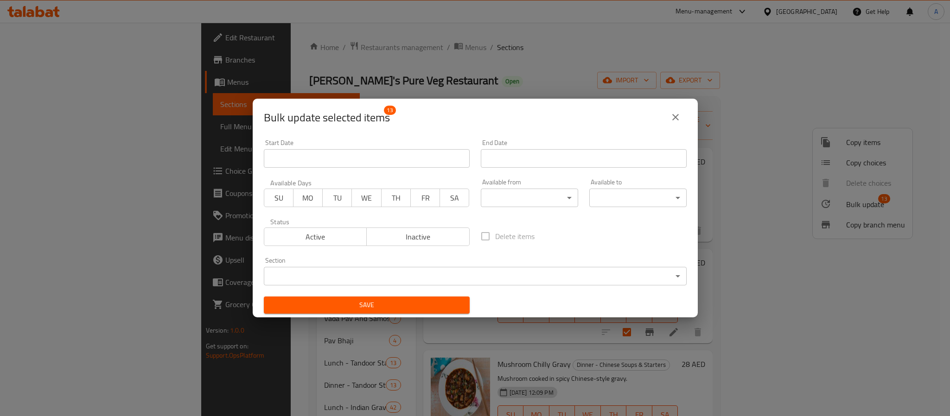
click at [432, 241] on span "Inactive" at bounding box center [419, 236] width 96 height 13
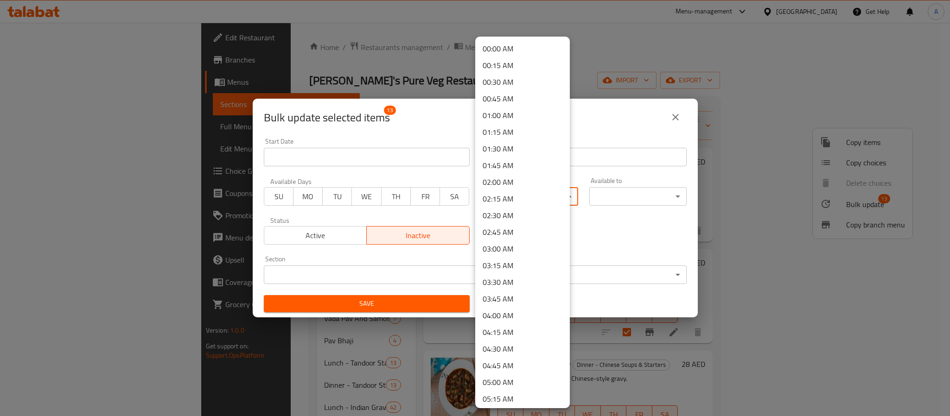
click at [500, 198] on body "​ Menu-management [GEOGRAPHIC_DATA] Get Help A Edit Restaurant Branches Menus S…" at bounding box center [475, 220] width 950 height 394
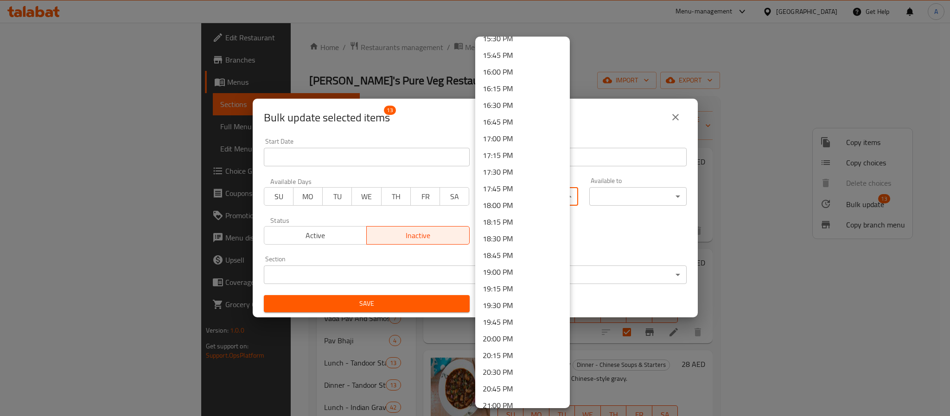
scroll to position [1254, 0]
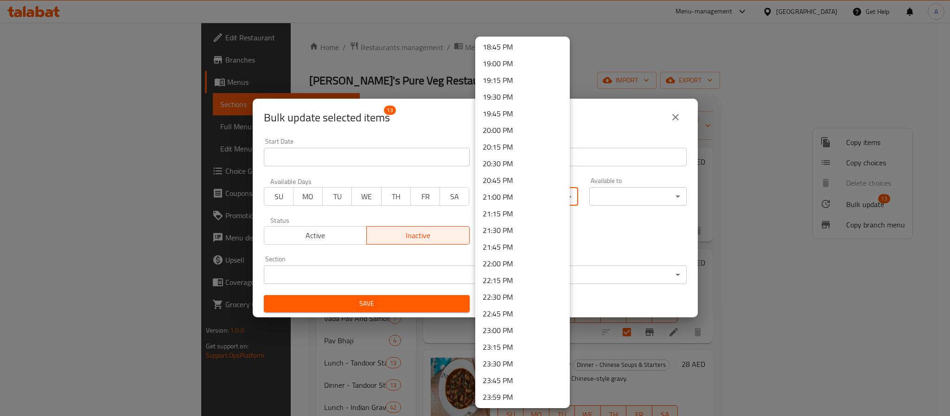
click at [508, 365] on li "23:30 PM" at bounding box center [522, 364] width 95 height 17
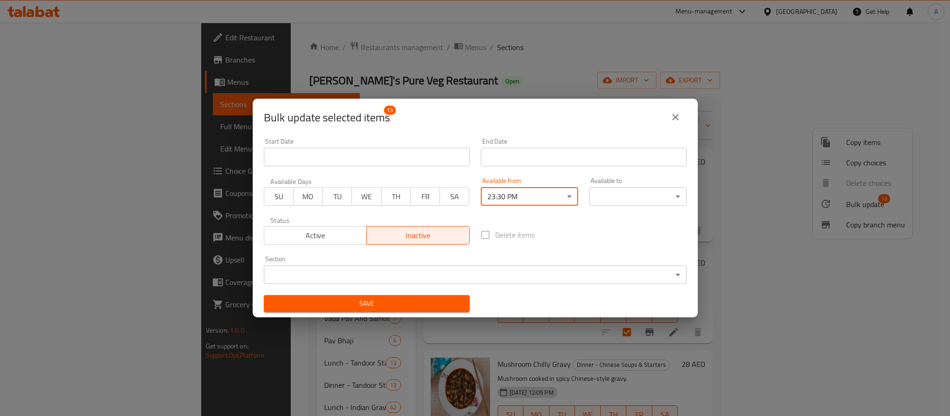
click at [550, 197] on body "​ Menu-management [GEOGRAPHIC_DATA] Get Help A Edit Restaurant Branches Menus S…" at bounding box center [475, 220] width 950 height 394
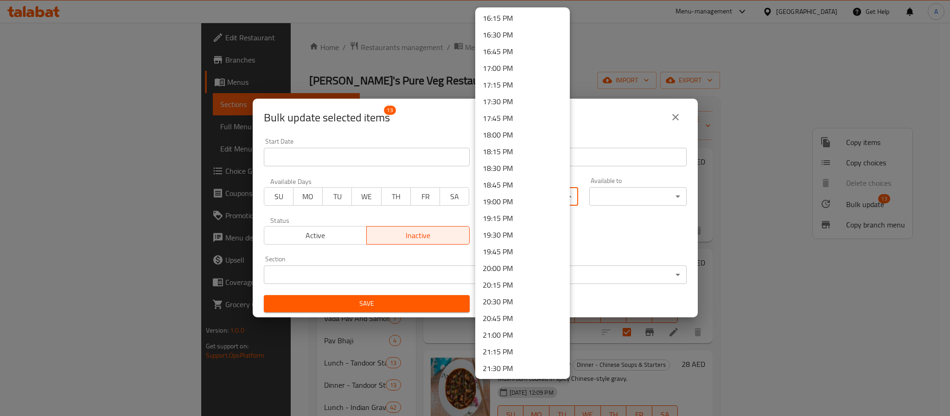
scroll to position [1046, 0]
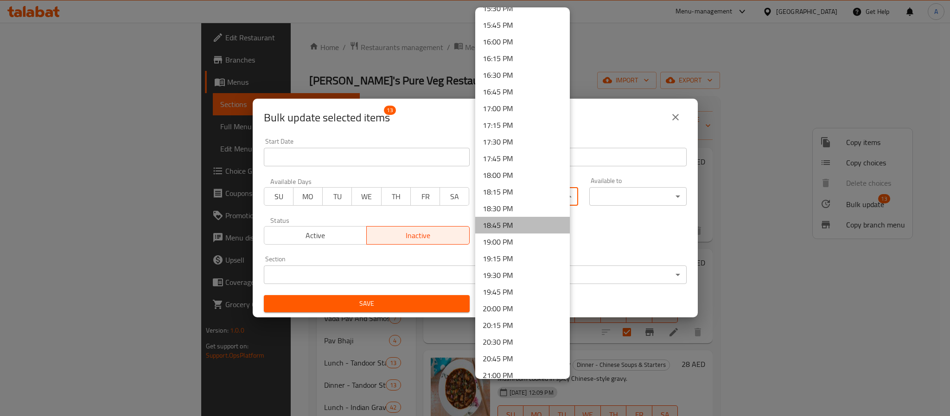
click at [523, 217] on li "18:45 PM" at bounding box center [522, 225] width 95 height 17
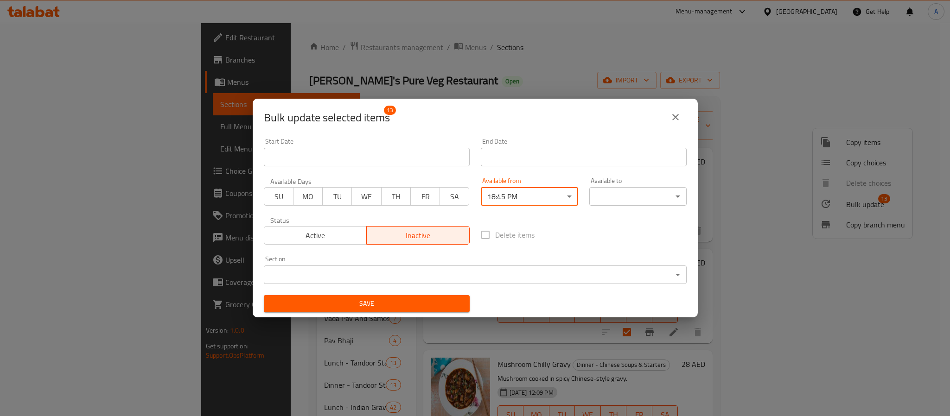
click at [608, 192] on body "​ Menu-management [GEOGRAPHIC_DATA] Get Help A Edit Restaurant Branches Menus S…" at bounding box center [475, 220] width 950 height 394
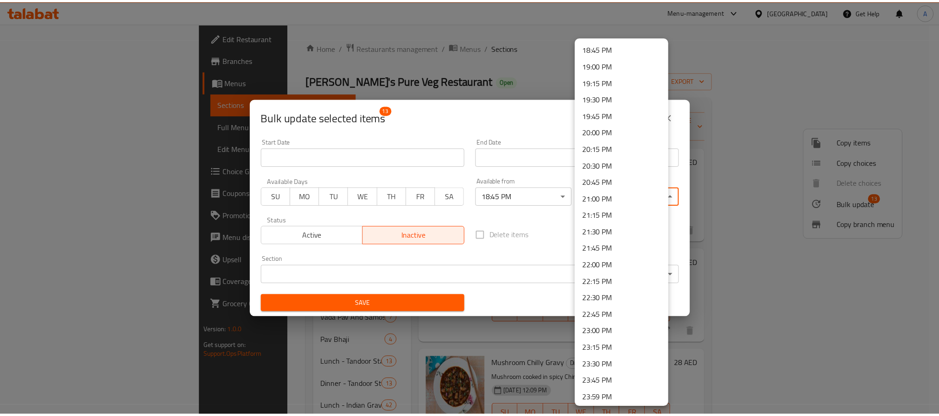
scroll to position [1254, 0]
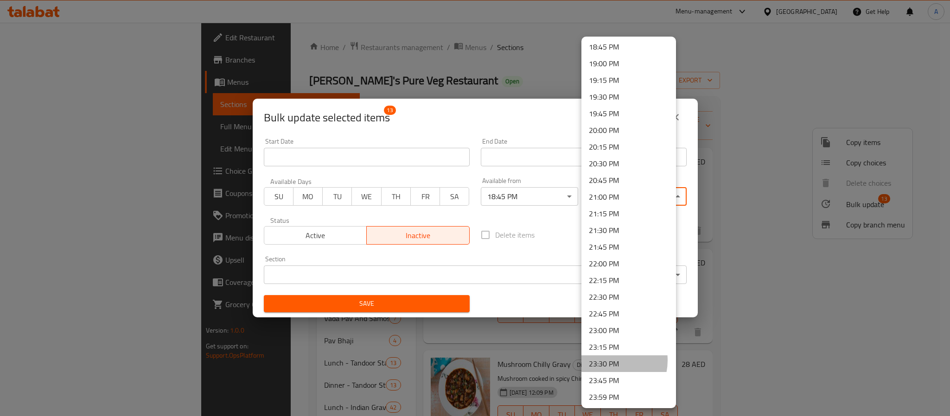
click at [608, 360] on li "23:30 PM" at bounding box center [628, 364] width 95 height 17
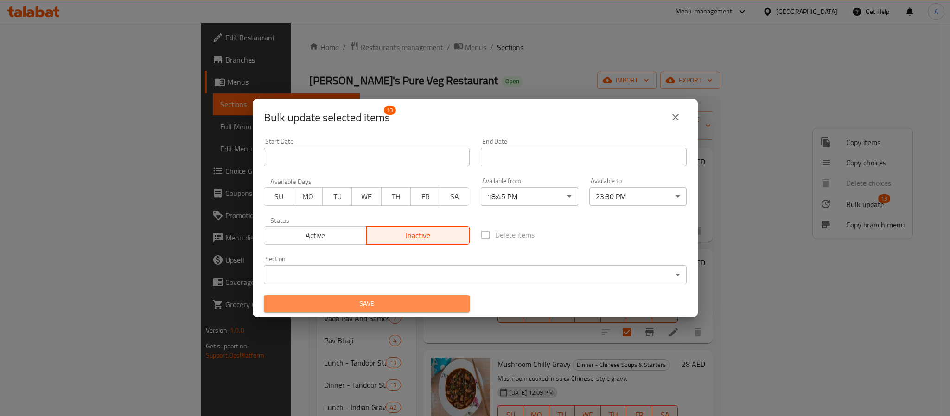
click at [460, 302] on button "Save" at bounding box center [367, 303] width 206 height 17
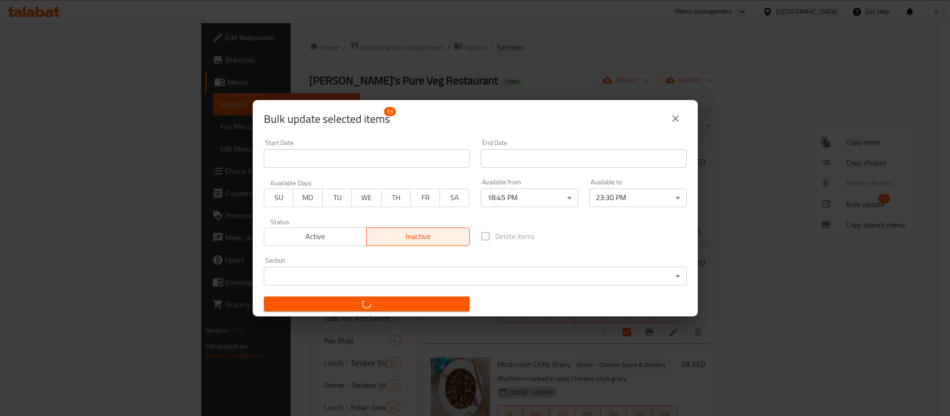
checkbox input "false"
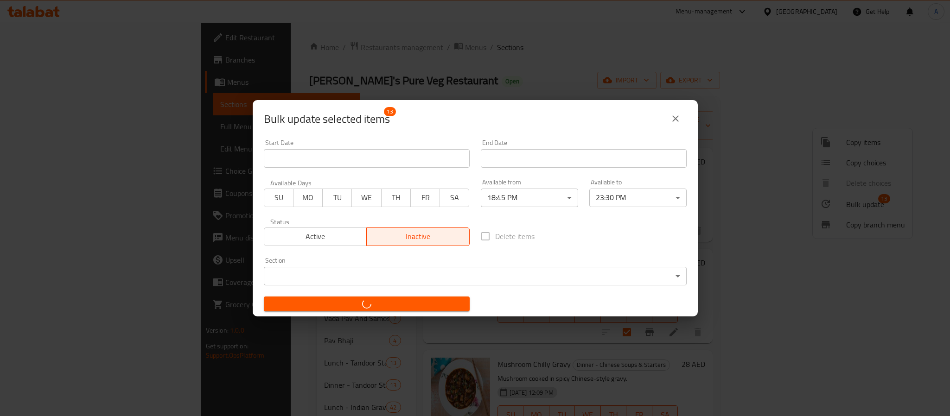
checkbox input "false"
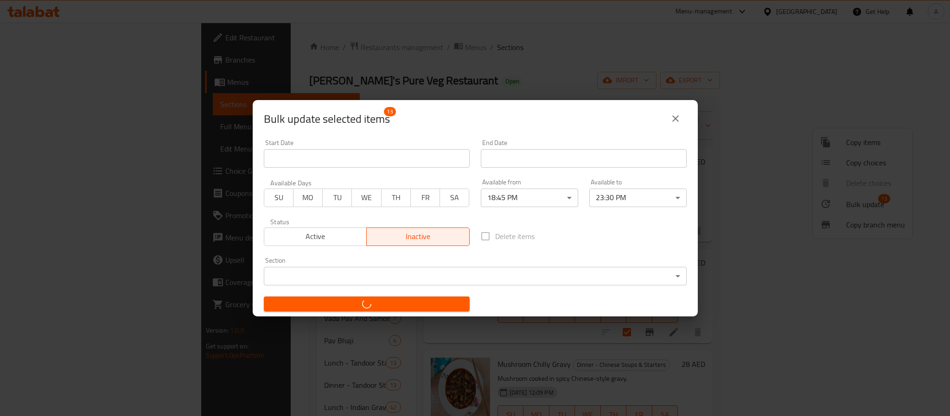
checkbox input "false"
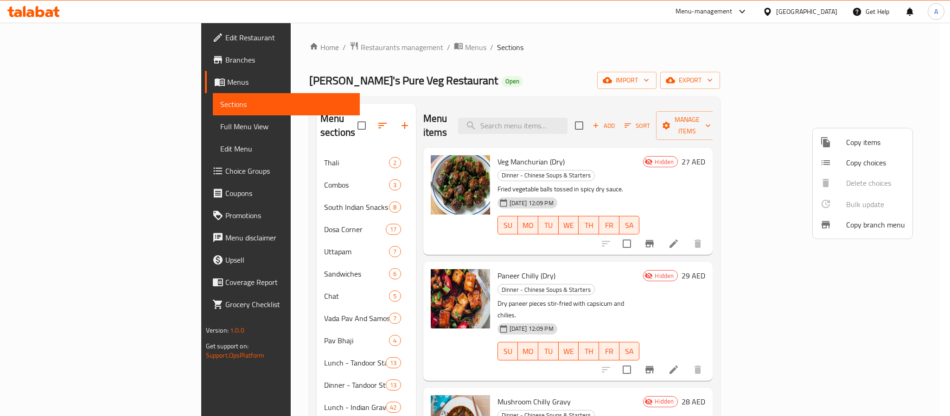
click at [866, 321] on div at bounding box center [475, 208] width 950 height 416
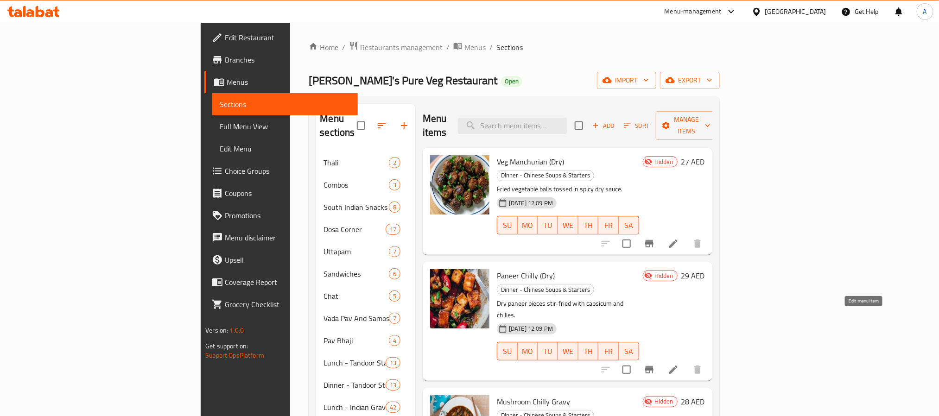
click at [678, 366] on icon at bounding box center [674, 370] width 8 height 8
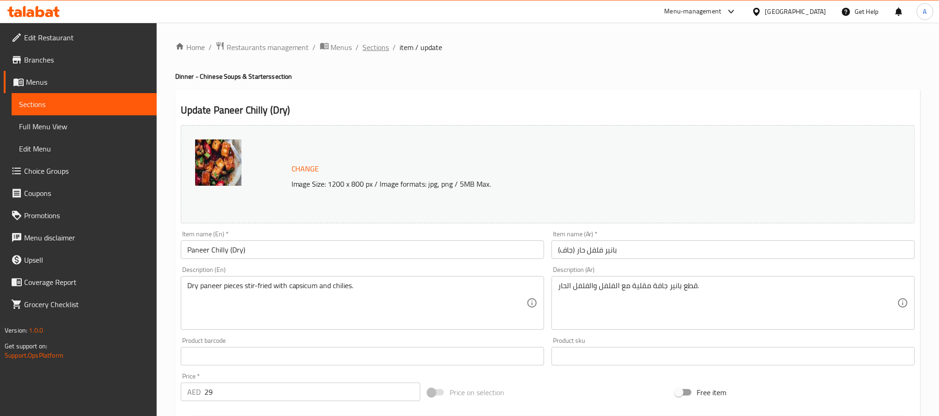
click at [387, 49] on span "Sections" at bounding box center [376, 47] width 26 height 11
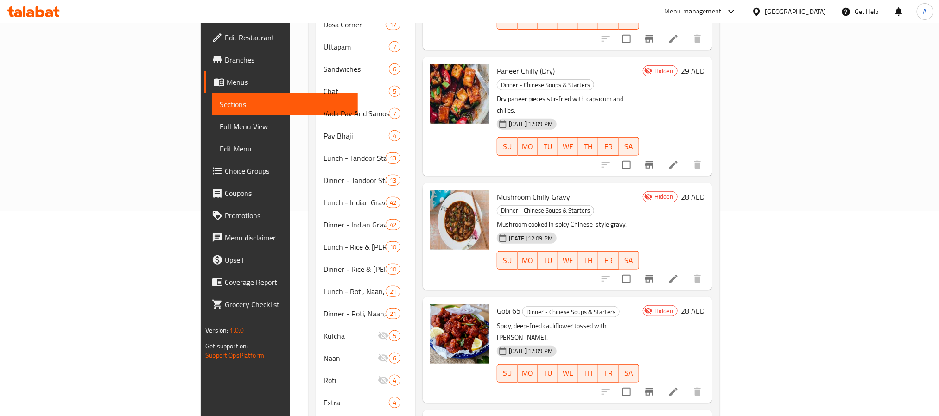
scroll to position [204, 0]
click at [643, 221] on div "Mushroom Chilly Gravy Dinner - Chinese Soups & Starters Mushroom cooked in spic…" at bounding box center [568, 238] width 150 height 100
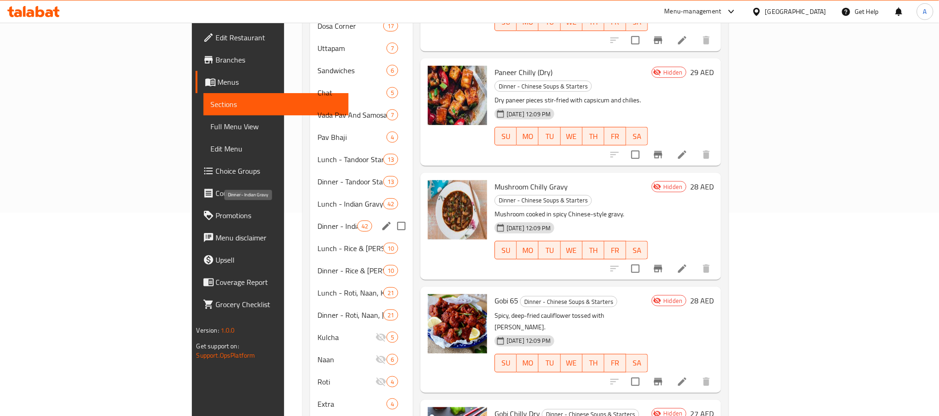
click at [318, 221] on span "Dinner - Indian Gravy" at bounding box center [337, 226] width 39 height 11
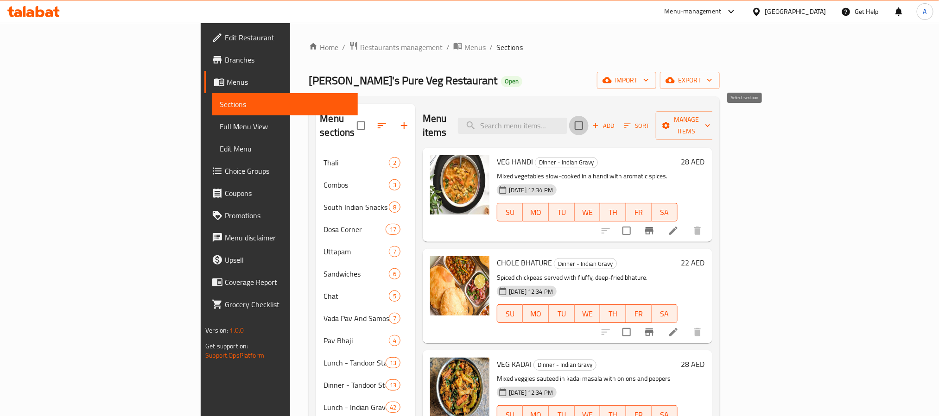
click at [589, 123] on input "checkbox" at bounding box center [578, 125] width 19 height 19
checkbox input "true"
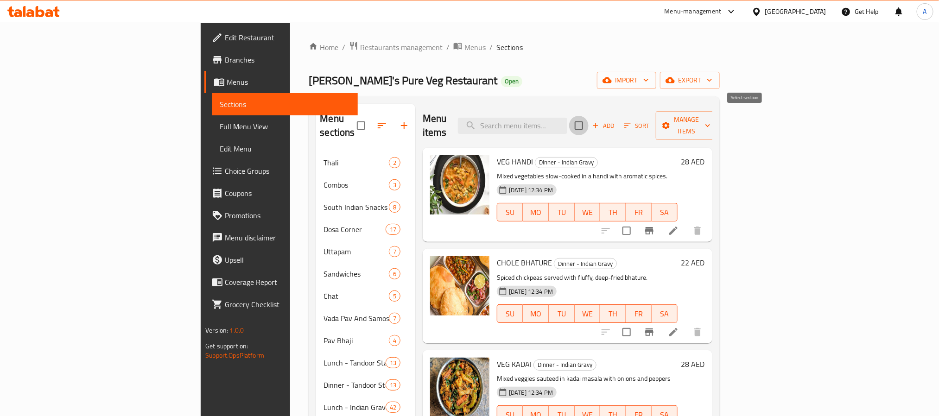
checkbox input "true"
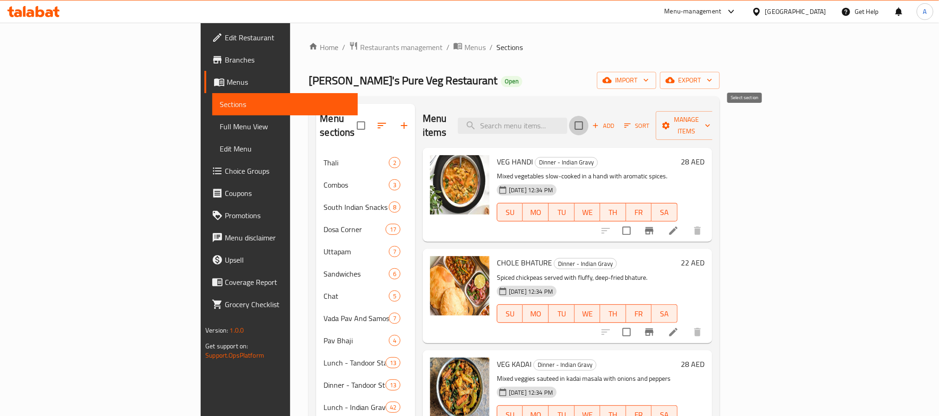
checkbox input "true"
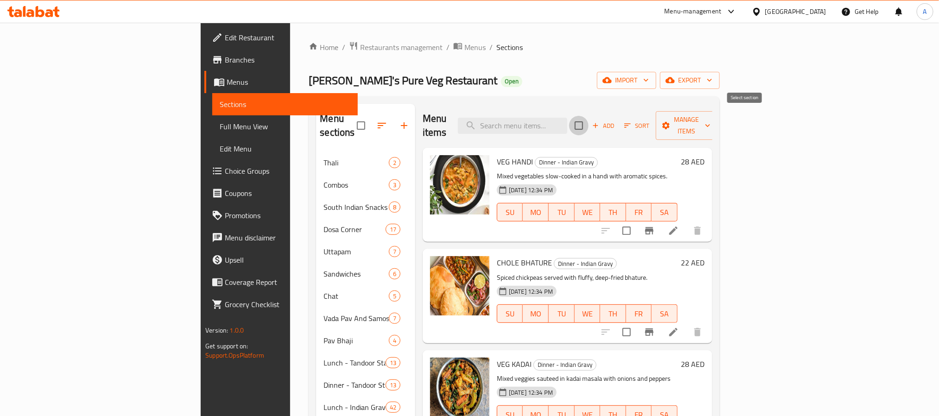
checkbox input "true"
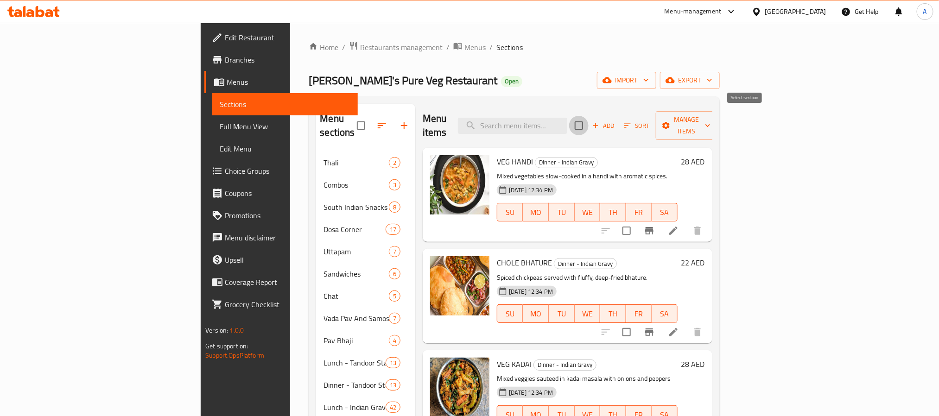
checkbox input "true"
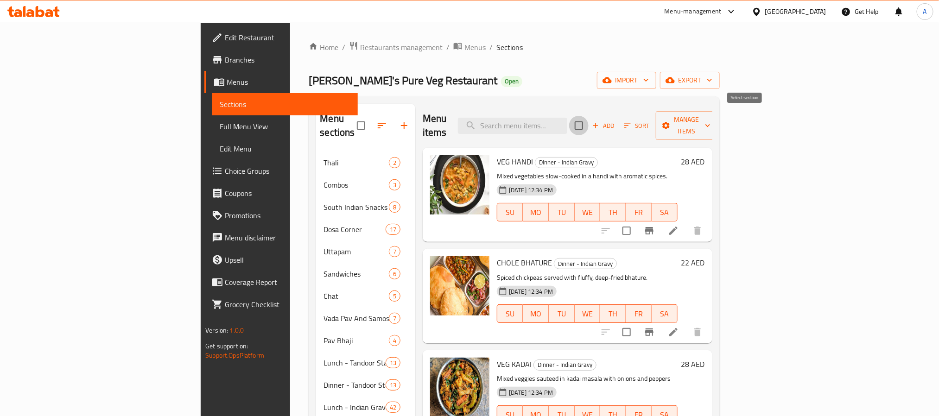
checkbox input "true"
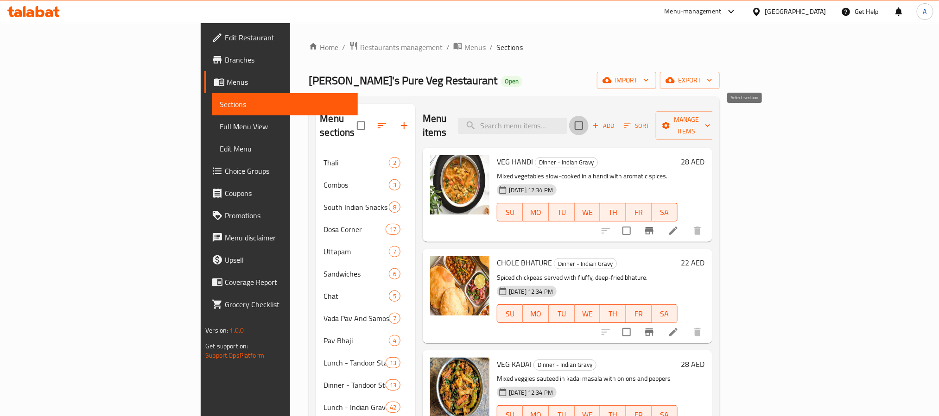
checkbox input "true"
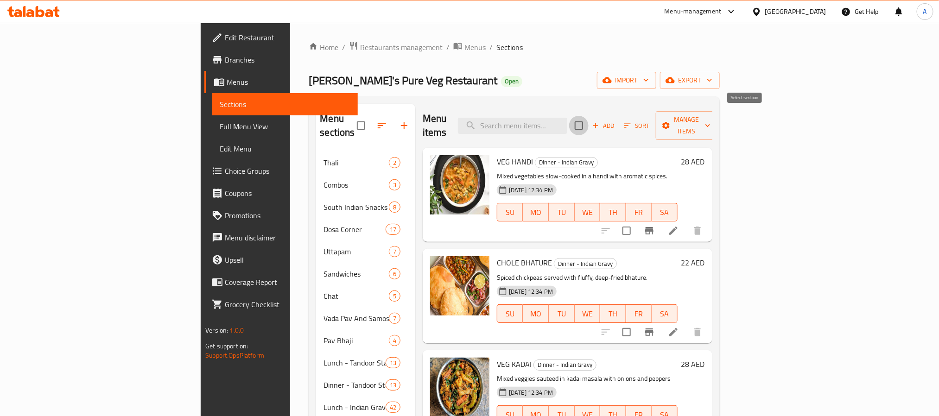
checkbox input "true"
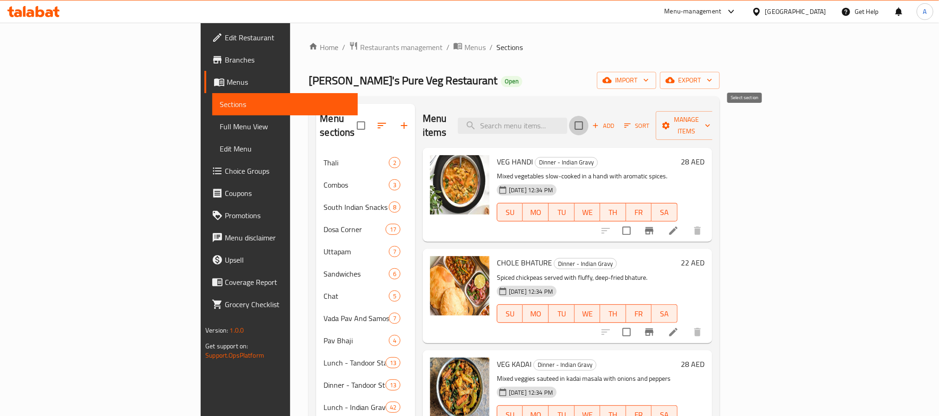
checkbox input "true"
click at [711, 115] on span "Manage items" at bounding box center [687, 125] width 47 height 23
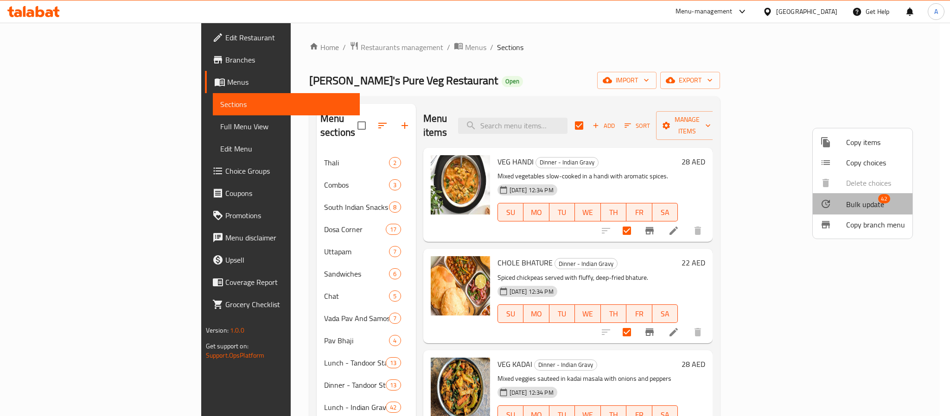
click at [840, 202] on div at bounding box center [833, 203] width 26 height 11
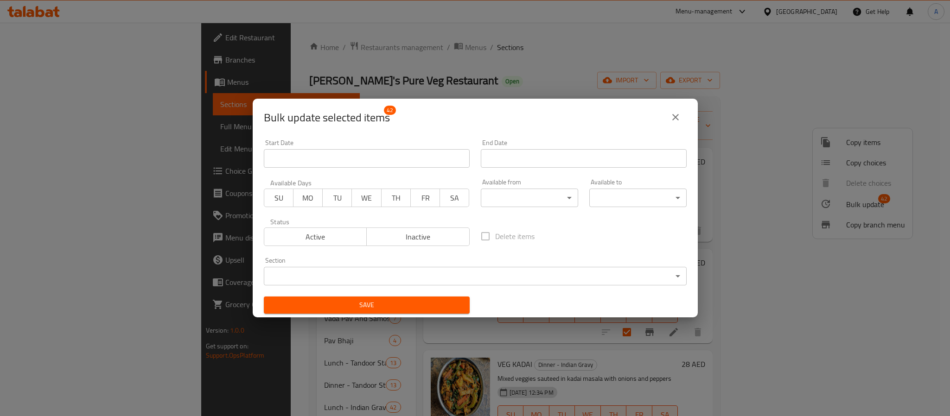
click at [572, 133] on div "Bulk update selected items 42" at bounding box center [475, 117] width 445 height 37
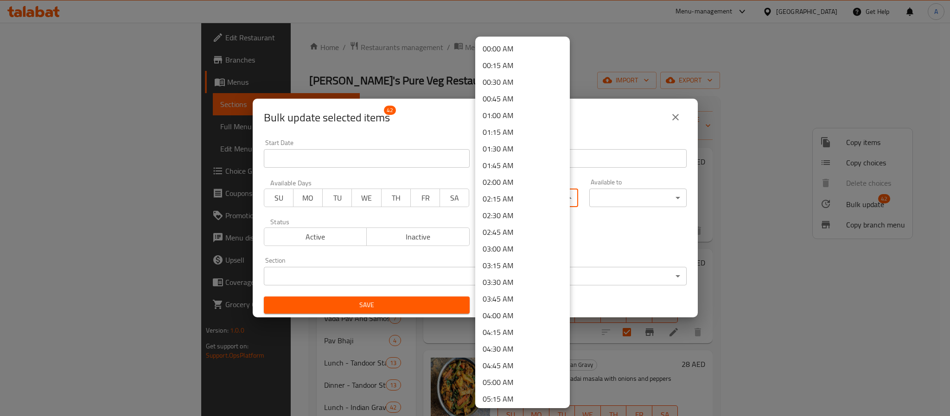
click at [498, 195] on body "​ Menu-management [GEOGRAPHIC_DATA] Get Help A Edit Restaurant Branches Menus S…" at bounding box center [475, 220] width 950 height 394
click at [512, 401] on li "18:45 PM" at bounding box center [522, 396] width 95 height 17
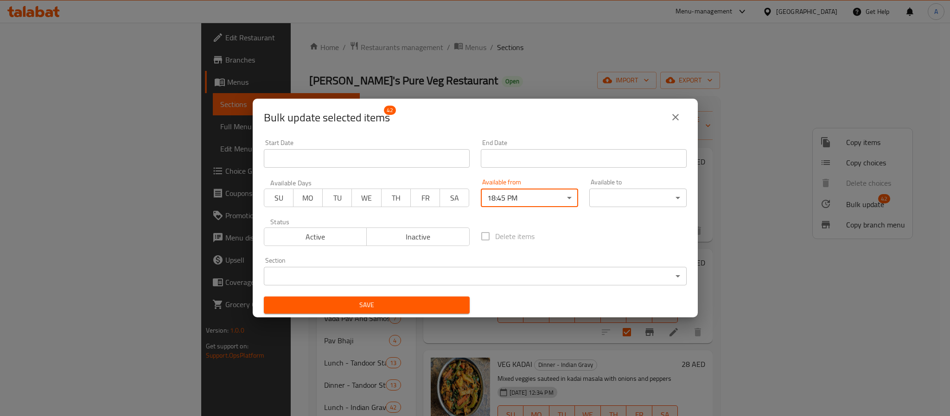
click at [622, 195] on body "​ Menu-management [GEOGRAPHIC_DATA] Get Help A Edit Restaurant Branches Menus S…" at bounding box center [475, 220] width 950 height 394
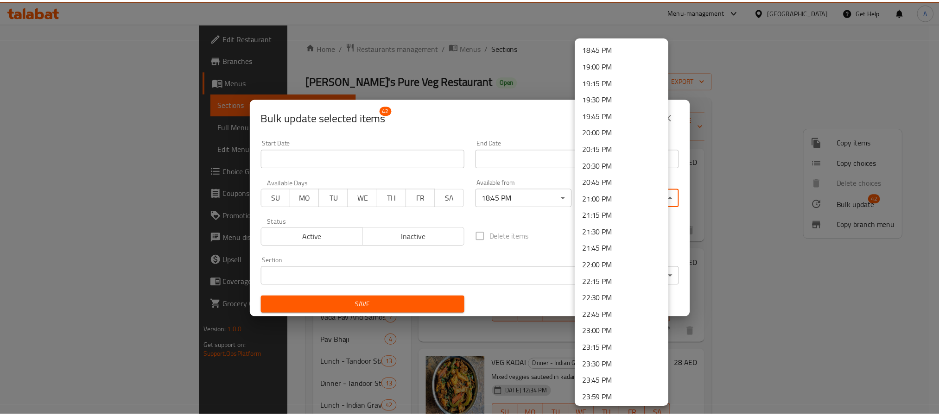
scroll to position [1254, 0]
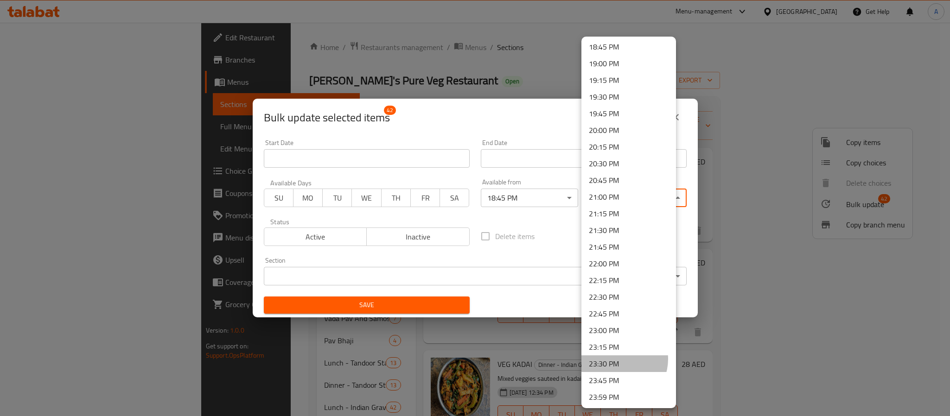
click at [617, 359] on li "23:30 PM" at bounding box center [628, 364] width 95 height 17
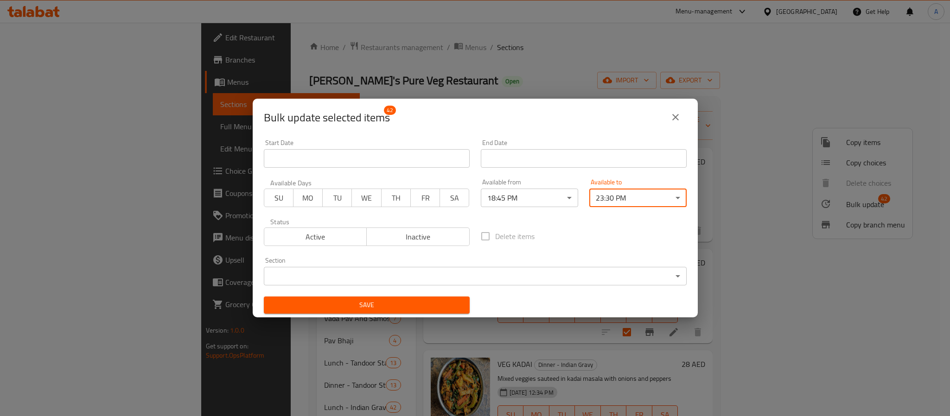
click at [632, 242] on div "Delete items" at bounding box center [583, 236] width 217 height 31
click at [364, 300] on span "Save" at bounding box center [366, 306] width 191 height 12
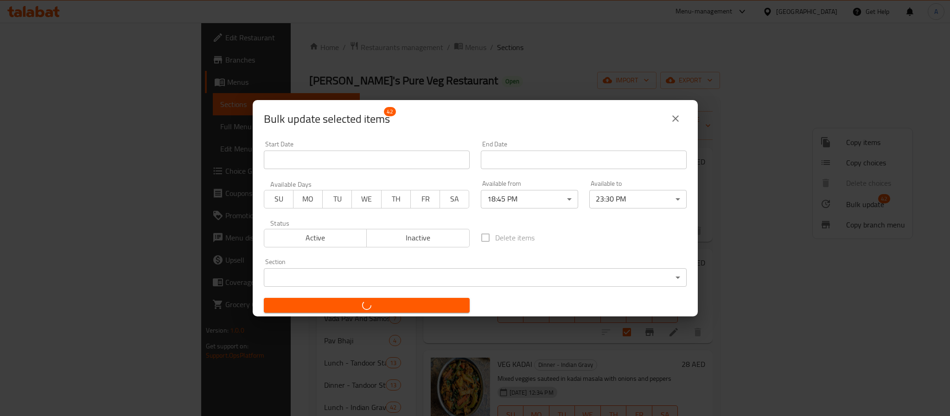
checkbox input "false"
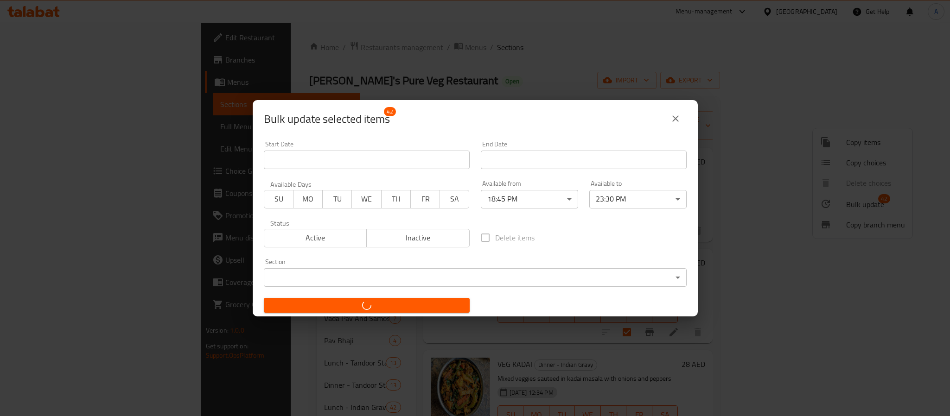
checkbox input "false"
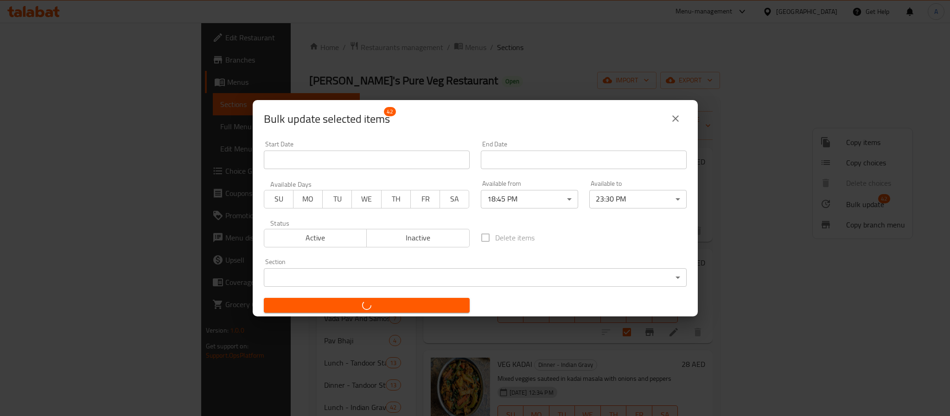
checkbox input "false"
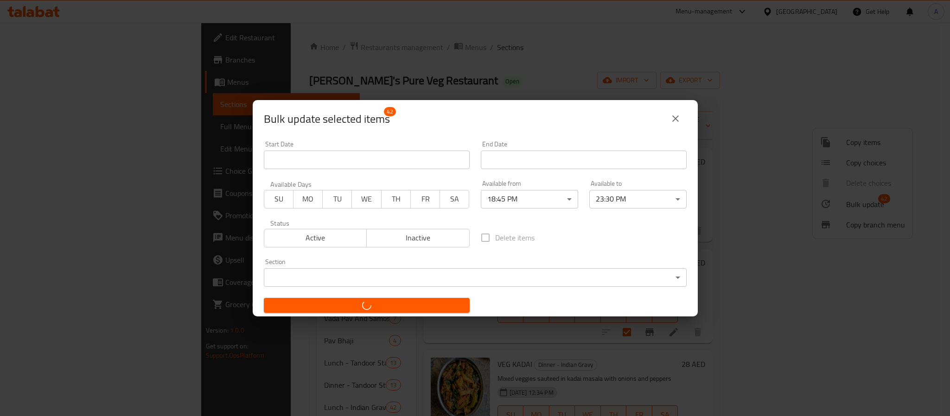
checkbox input "false"
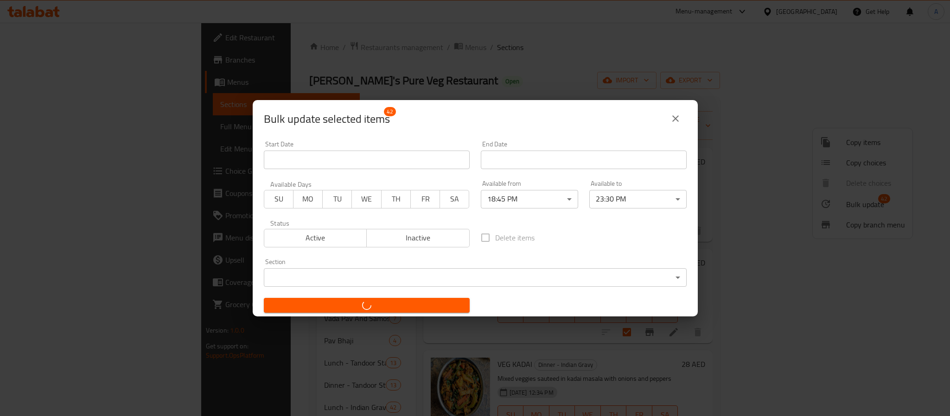
checkbox input "false"
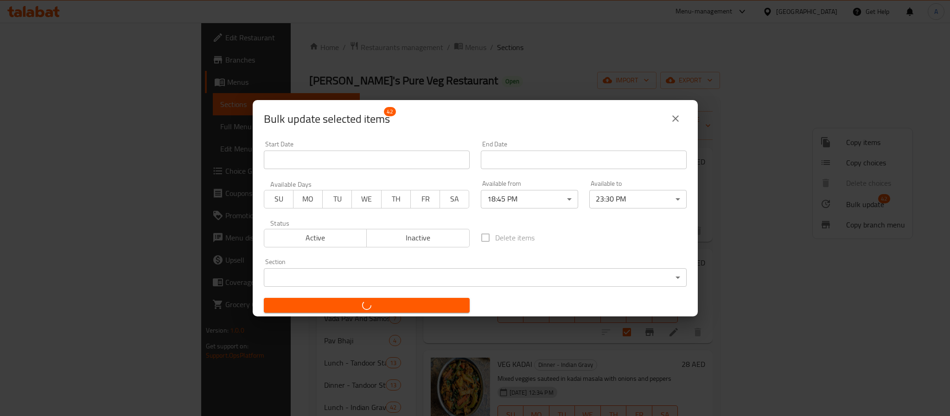
checkbox input "false"
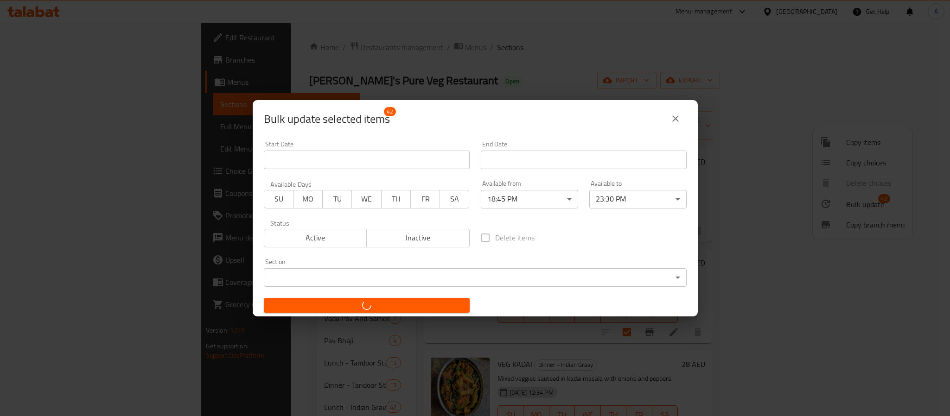
checkbox input "false"
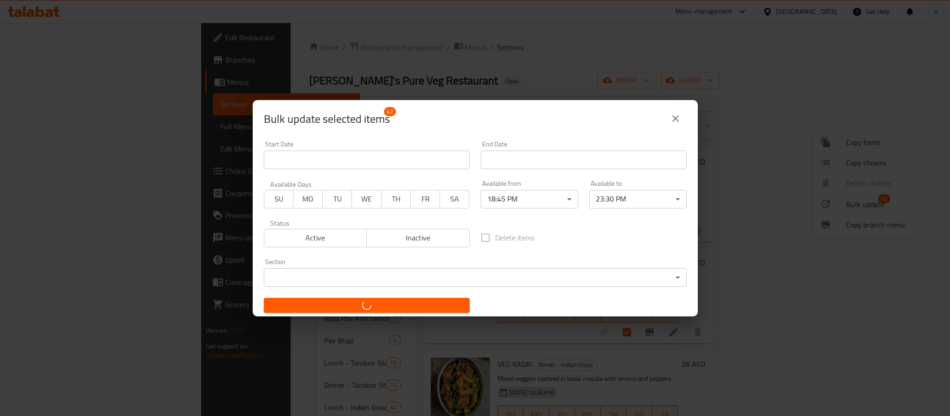
checkbox input "false"
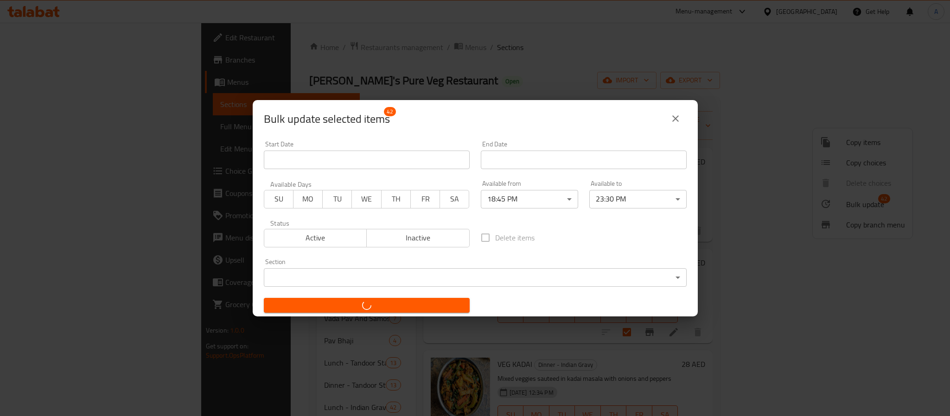
checkbox input "false"
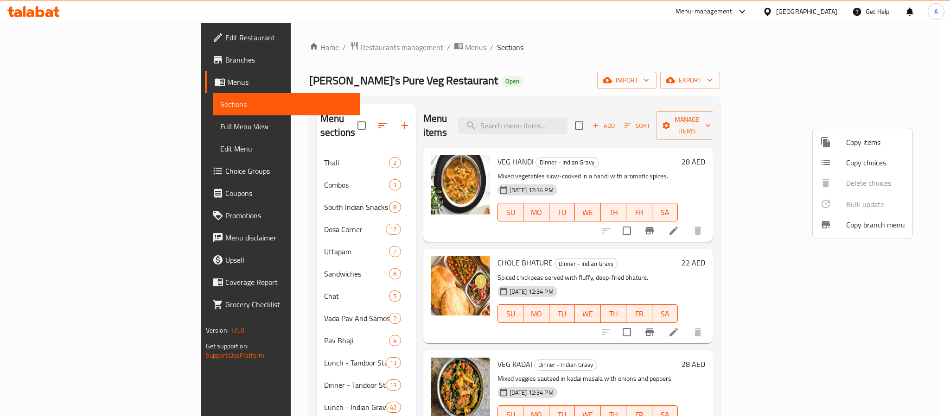
click at [661, 259] on div at bounding box center [475, 208] width 950 height 416
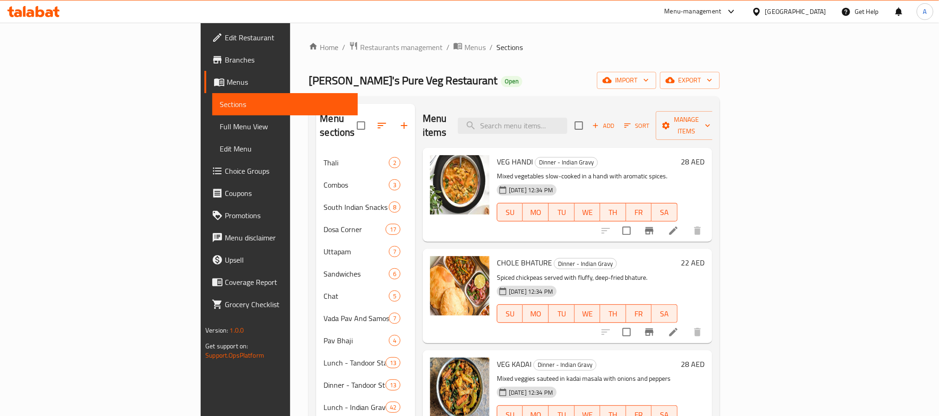
scroll to position [252, 0]
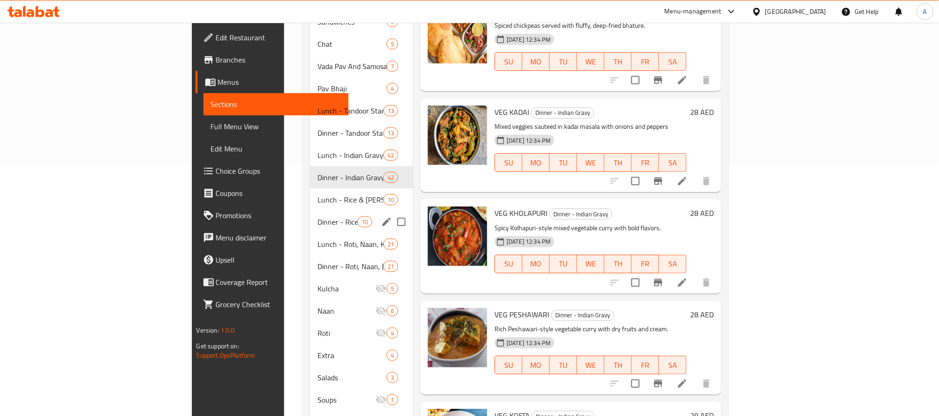
click at [310, 214] on div "Dinner - Rice & [PERSON_NAME] 10" at bounding box center [361, 222] width 103 height 22
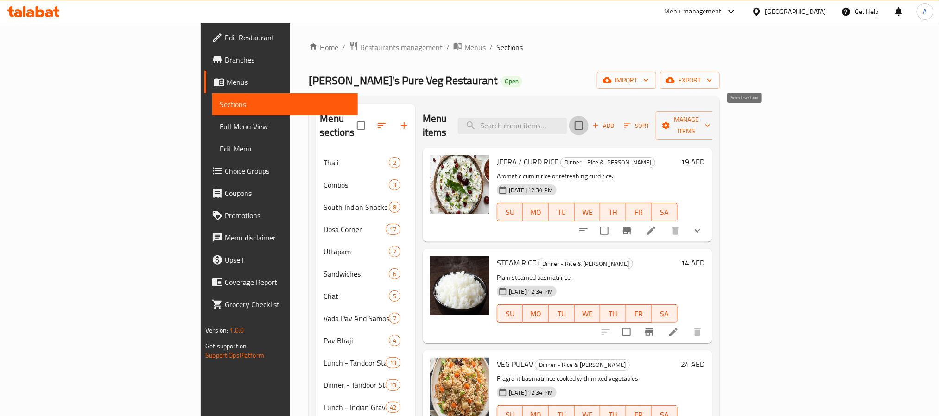
click at [589, 117] on input "checkbox" at bounding box center [578, 125] width 19 height 19
checkbox input "true"
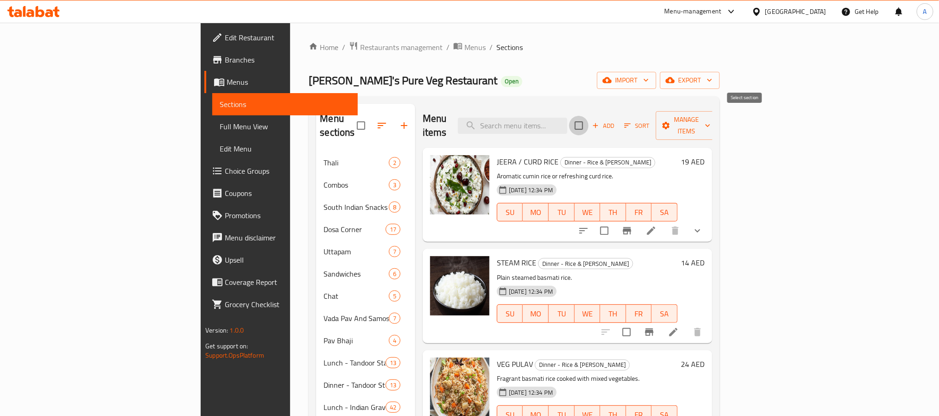
checkbox input "true"
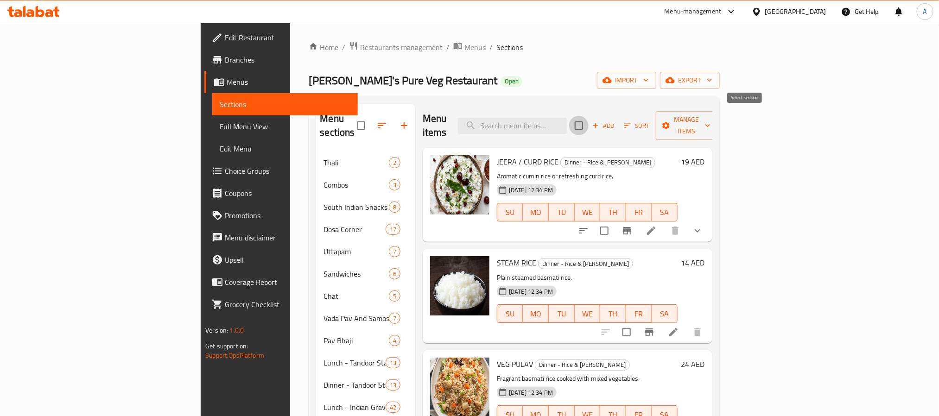
checkbox input "true"
click at [711, 121] on span "Manage items" at bounding box center [687, 125] width 47 height 23
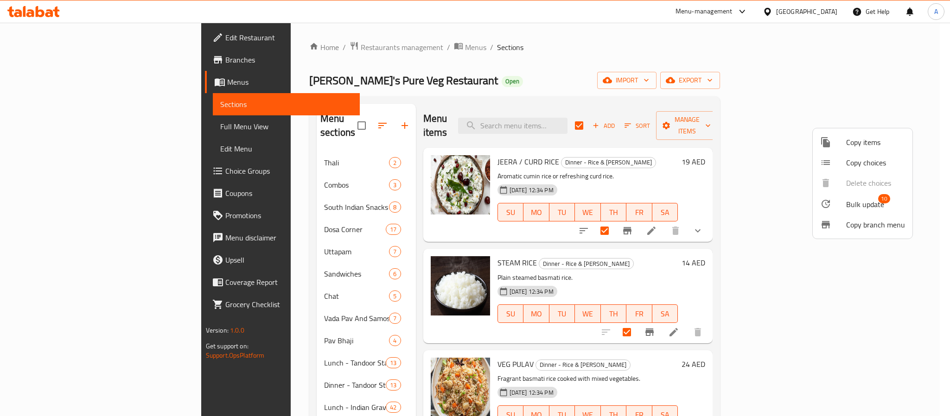
click at [857, 202] on span "Bulk update" at bounding box center [865, 204] width 38 height 11
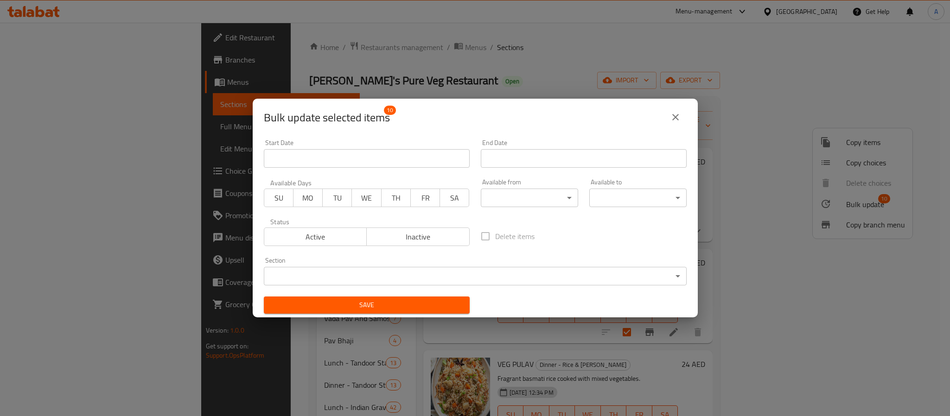
click at [536, 191] on body "​ Menu-management [GEOGRAPHIC_DATA] Get Help A Edit Restaurant Branches Menus S…" at bounding box center [475, 220] width 950 height 394
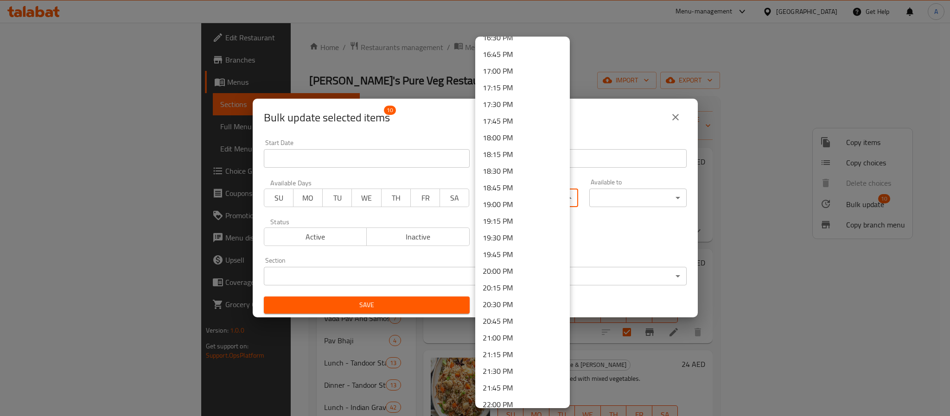
scroll to position [1043, 0]
click at [516, 255] on li "18:45 PM" at bounding box center [522, 257] width 95 height 17
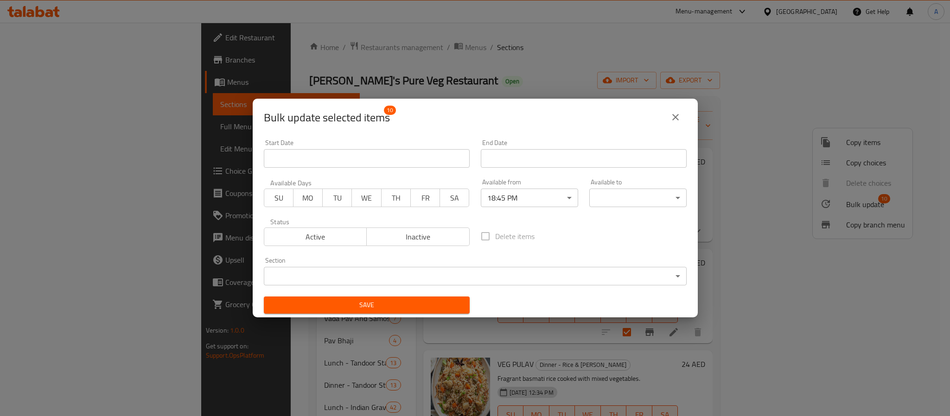
click at [590, 197] on body "​ Menu-management [GEOGRAPHIC_DATA] Get Help A Edit Restaurant Branches Menus S…" at bounding box center [475, 220] width 950 height 394
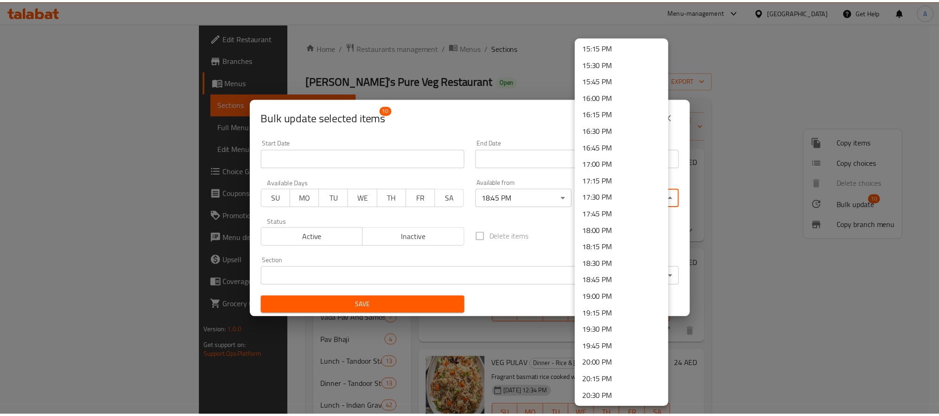
scroll to position [1254, 0]
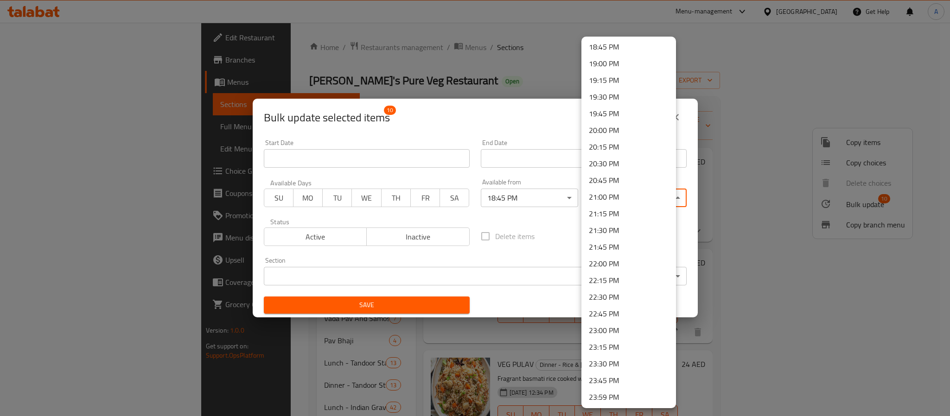
click at [608, 364] on li "23:30 PM" at bounding box center [628, 364] width 95 height 17
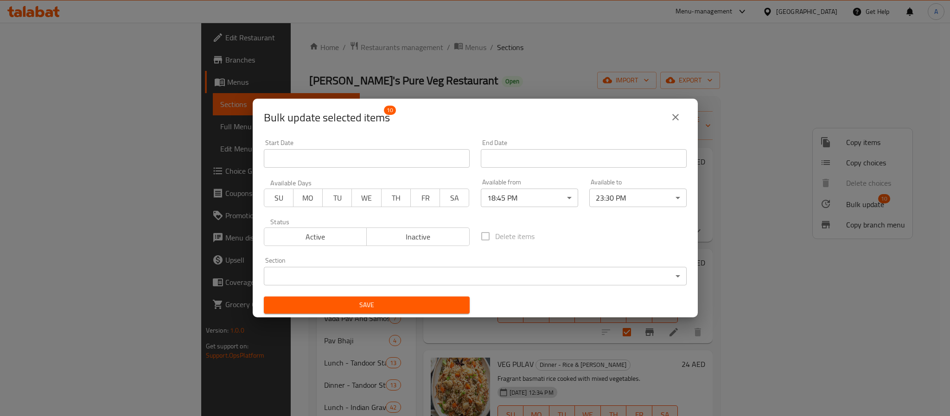
click at [409, 294] on div "Save" at bounding box center [366, 305] width 217 height 28
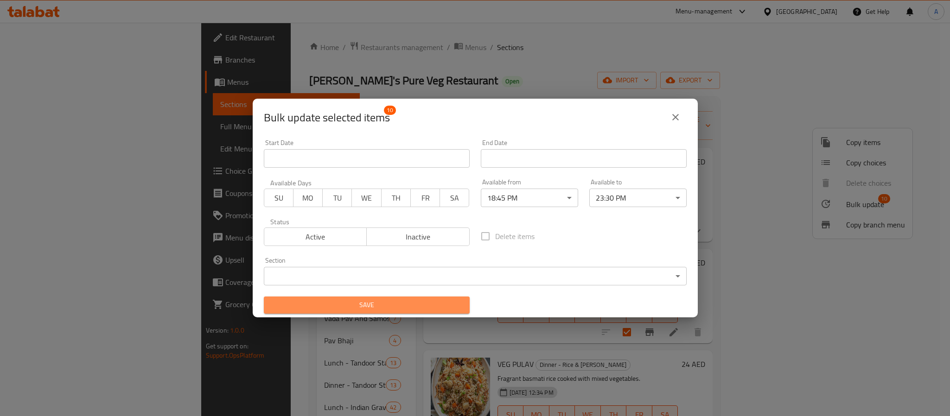
click at [413, 307] on span "Save" at bounding box center [366, 306] width 191 height 12
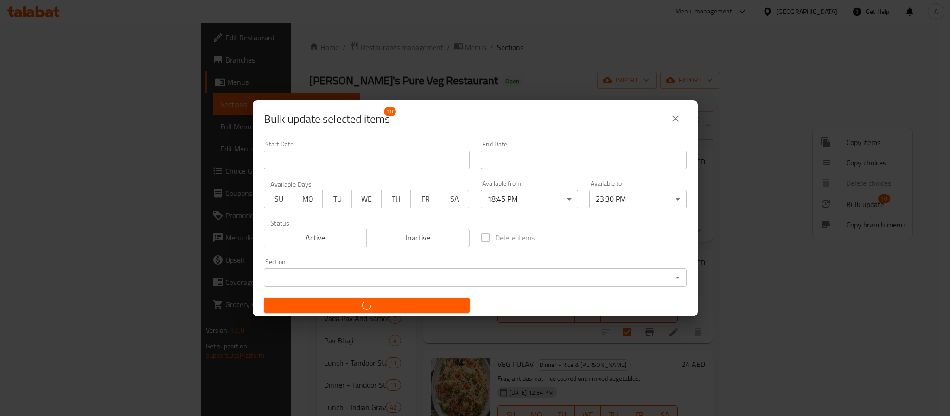
checkbox input "false"
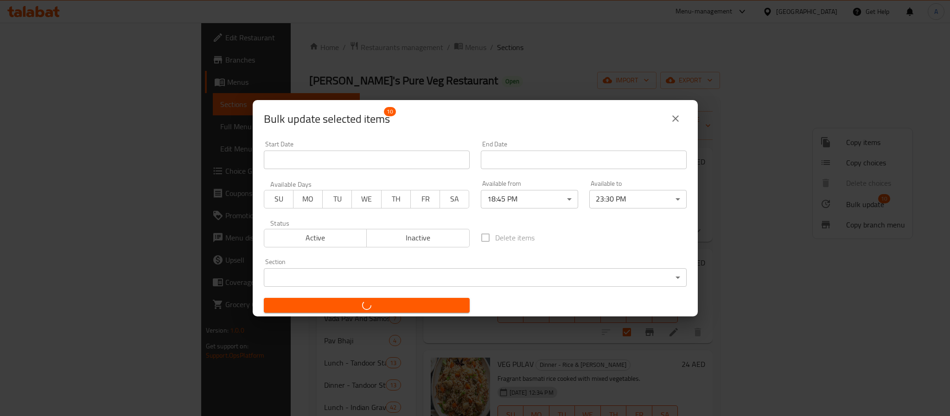
checkbox input "false"
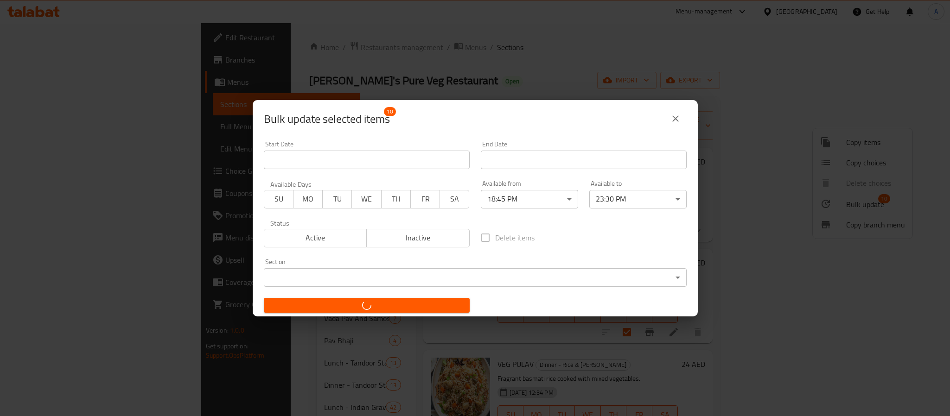
checkbox input "false"
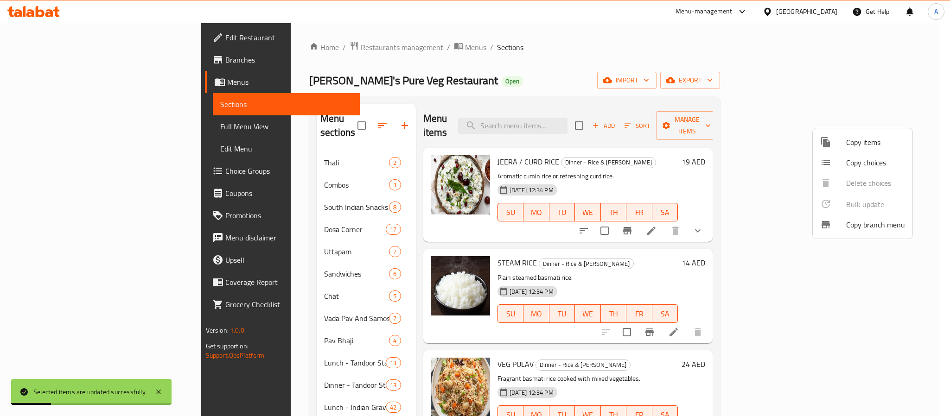
click at [626, 243] on div at bounding box center [475, 208] width 950 height 416
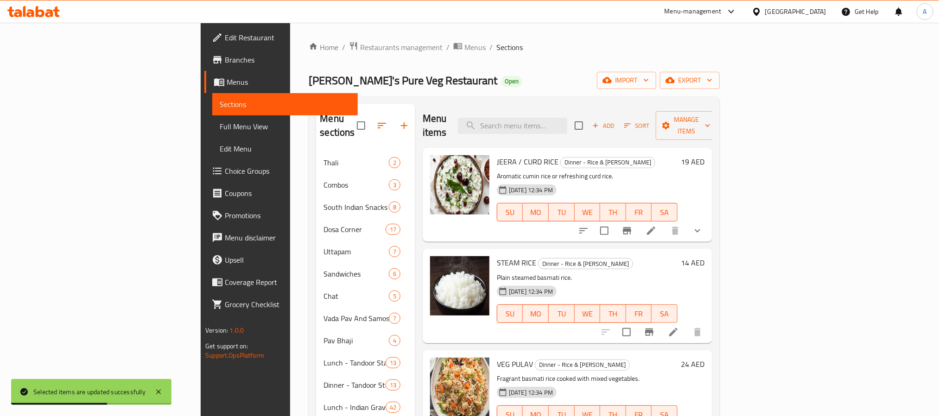
scroll to position [296, 0]
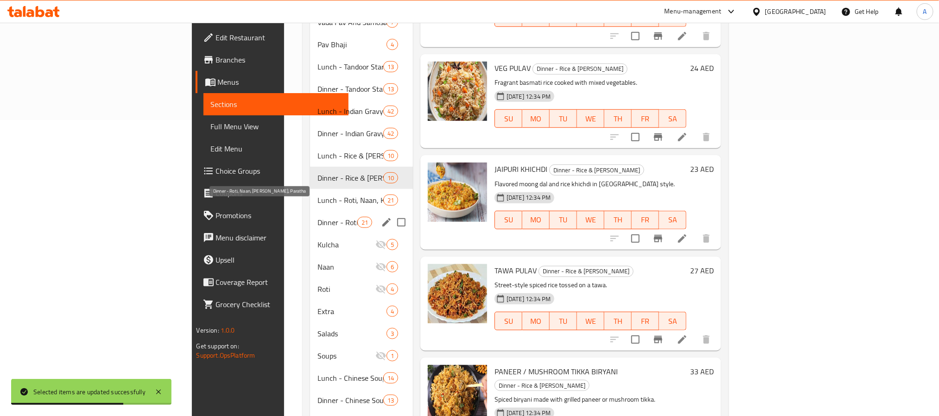
click at [318, 217] on span "Dinner - Roti, Naan, [PERSON_NAME], Paratha" at bounding box center [337, 222] width 39 height 11
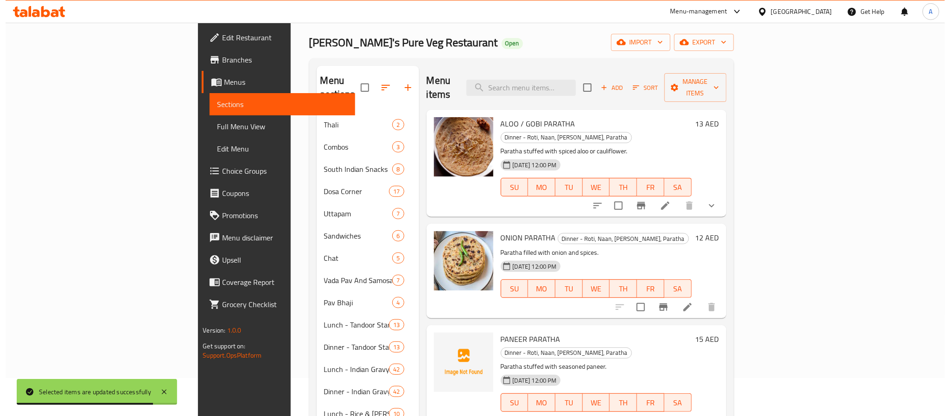
scroll to position [18, 0]
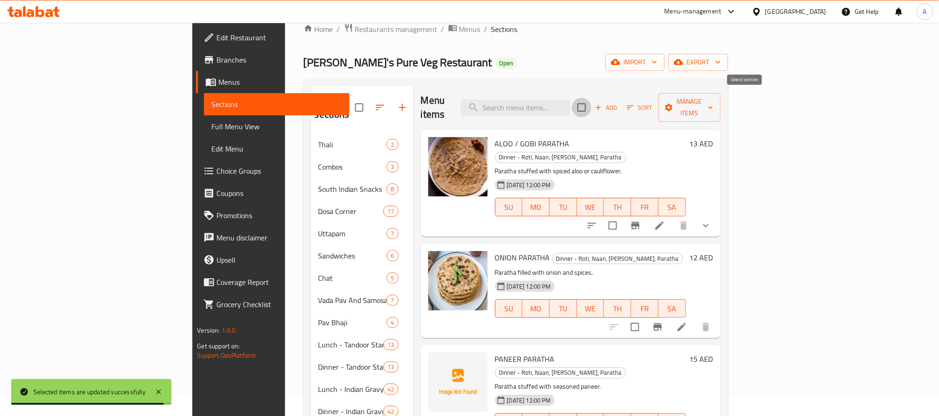
click at [592, 98] on input "checkbox" at bounding box center [581, 107] width 19 height 19
checkbox input "true"
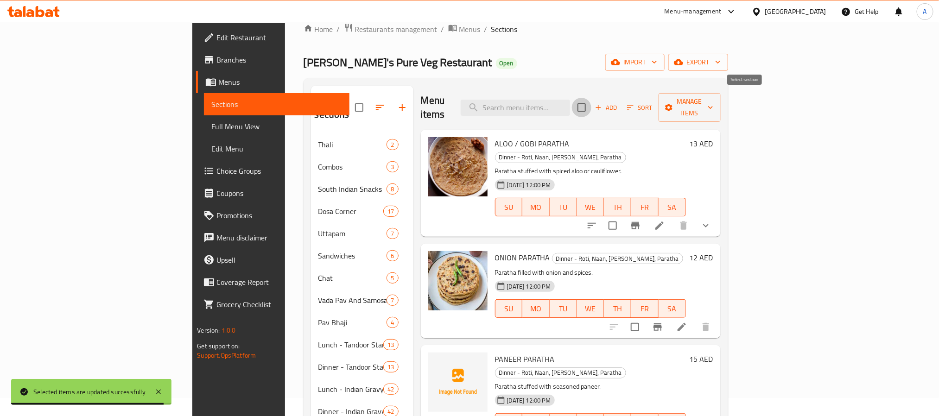
checkbox input "true"
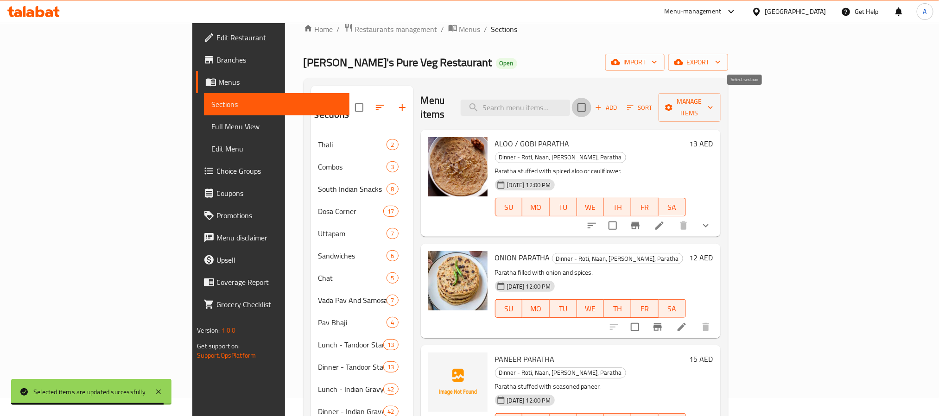
checkbox input "true"
click at [716, 105] on icon "button" at bounding box center [710, 107] width 9 height 9
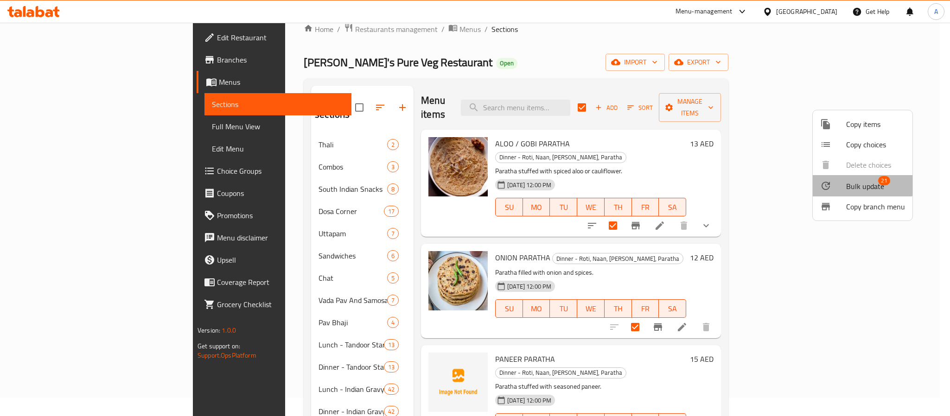
click at [857, 181] on span "Bulk update" at bounding box center [865, 186] width 38 height 11
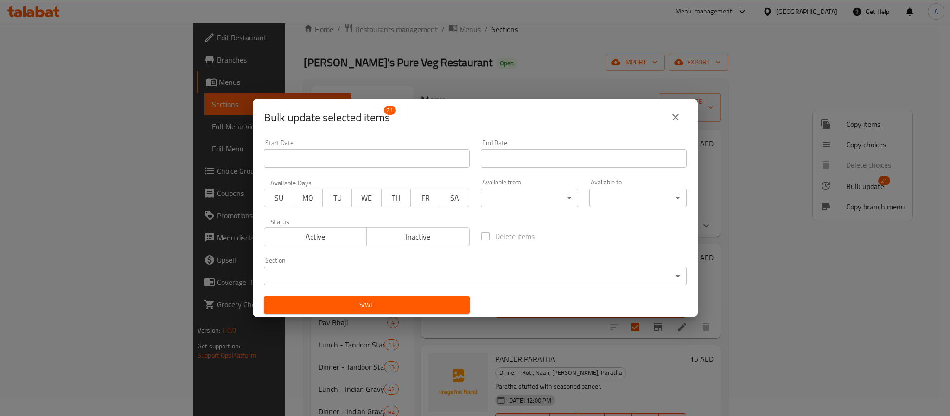
click at [521, 200] on body "​ Menu-management [GEOGRAPHIC_DATA] Get Help A Edit Restaurant Branches Menus S…" at bounding box center [475, 202] width 950 height 394
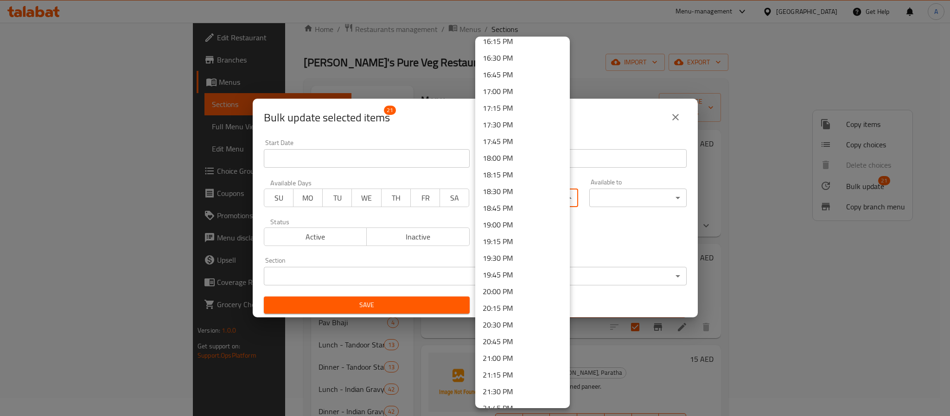
scroll to position [1113, 0]
click at [501, 181] on li "18:45 PM" at bounding box center [522, 187] width 95 height 17
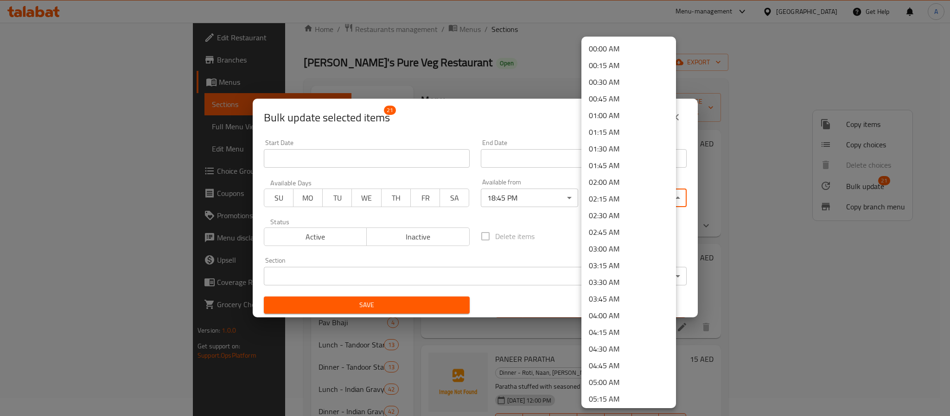
click at [613, 198] on body "​ Menu-management [GEOGRAPHIC_DATA] Get Help A Edit Restaurant Branches Menus S…" at bounding box center [475, 202] width 950 height 394
click at [603, 368] on li "23:30 PM" at bounding box center [628, 364] width 95 height 17
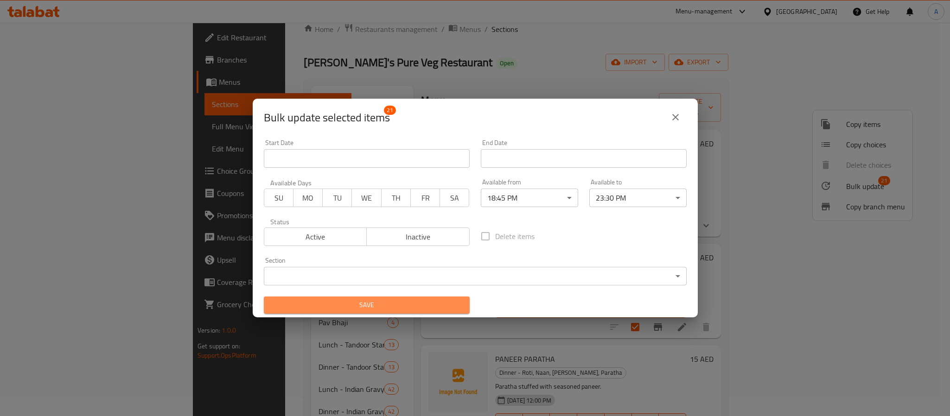
click at [387, 307] on span "Save" at bounding box center [366, 306] width 191 height 12
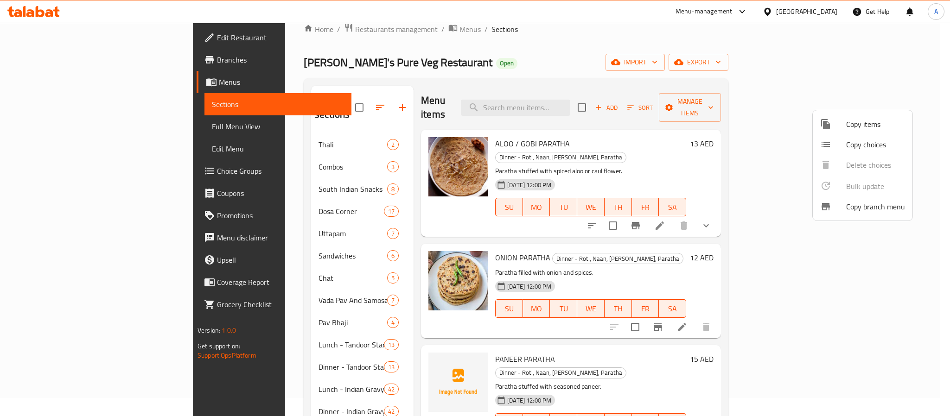
click at [675, 230] on div at bounding box center [475, 208] width 950 height 416
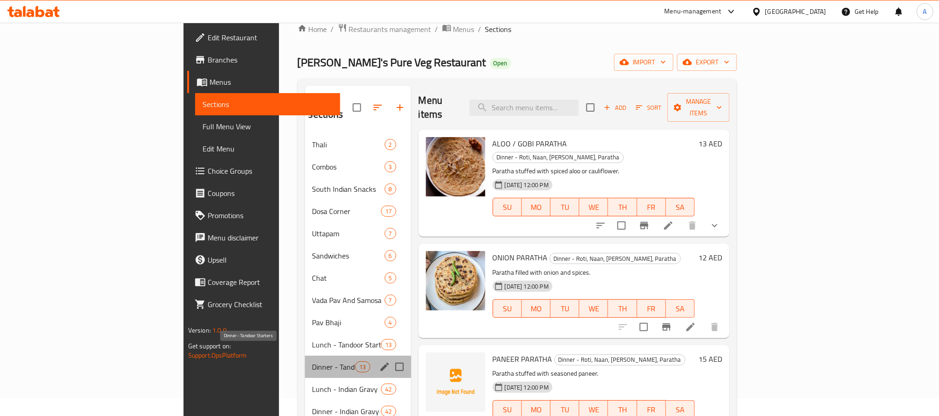
click at [313, 362] on span "Dinner - Tandoor Starters" at bounding box center [334, 367] width 43 height 11
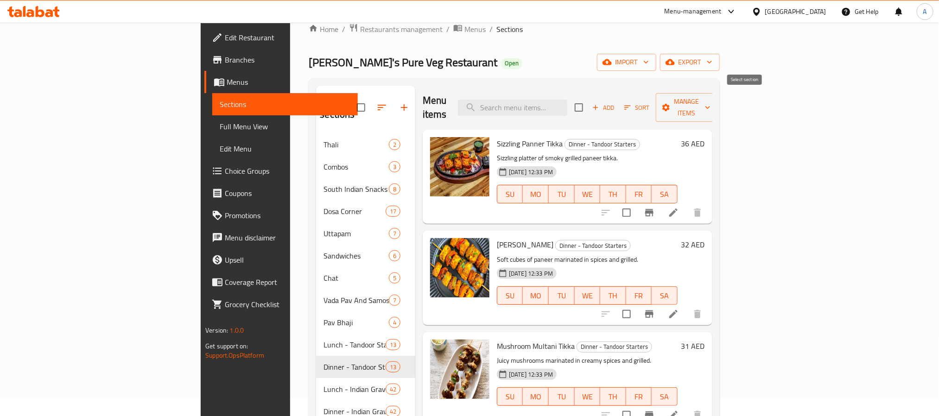
click at [589, 107] on input "checkbox" at bounding box center [578, 107] width 19 height 19
click at [671, 103] on icon "button" at bounding box center [666, 107] width 9 height 9
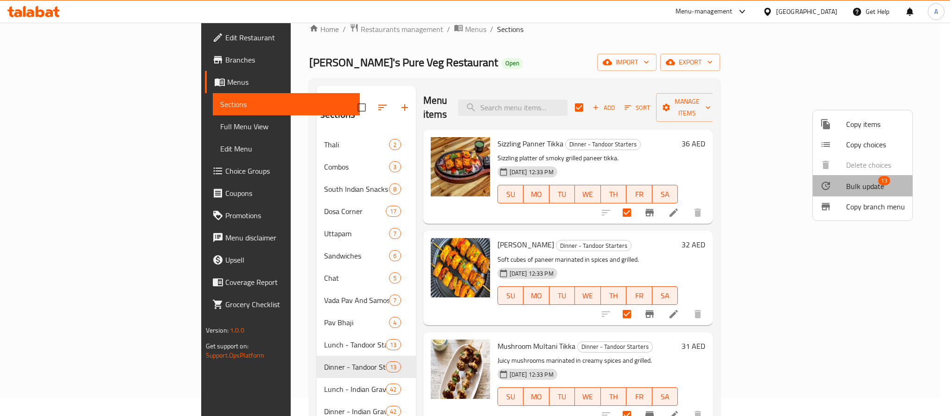
click at [862, 186] on span "Bulk update" at bounding box center [865, 186] width 38 height 11
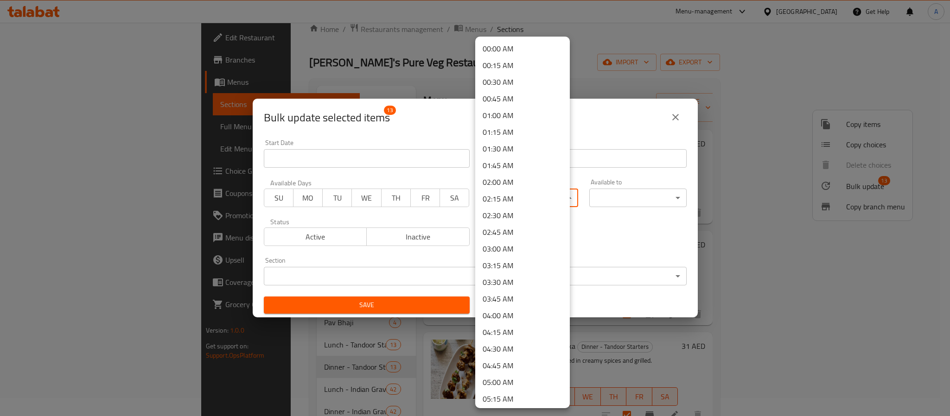
click at [503, 192] on body "​ Menu-management [GEOGRAPHIC_DATA] Get Help A Edit Restaurant Branches Menus S…" at bounding box center [475, 202] width 950 height 394
click at [508, 326] on li "18:45 PM" at bounding box center [522, 327] width 95 height 17
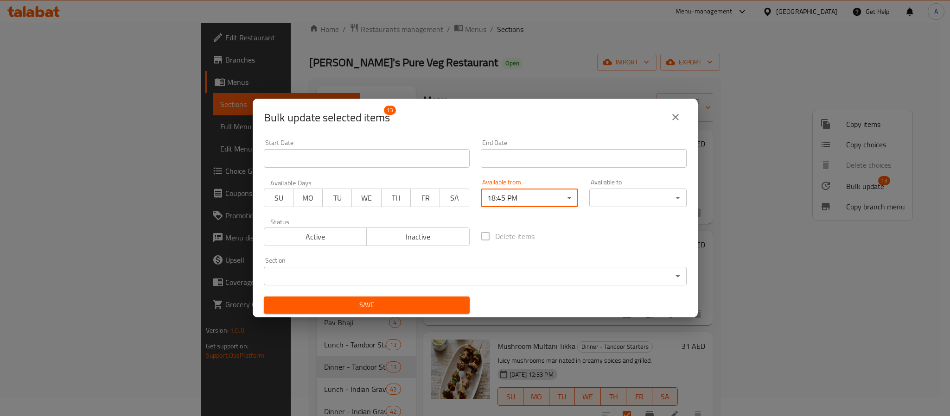
click at [605, 194] on body "​ Menu-management [GEOGRAPHIC_DATA] Get Help A Edit Restaurant Branches Menus S…" at bounding box center [475, 202] width 950 height 394
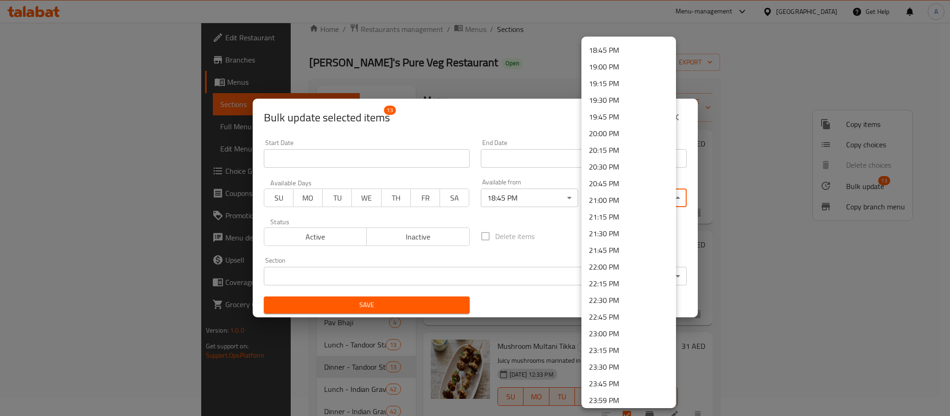
scroll to position [1254, 0]
click at [615, 364] on li "23:30 PM" at bounding box center [628, 364] width 95 height 17
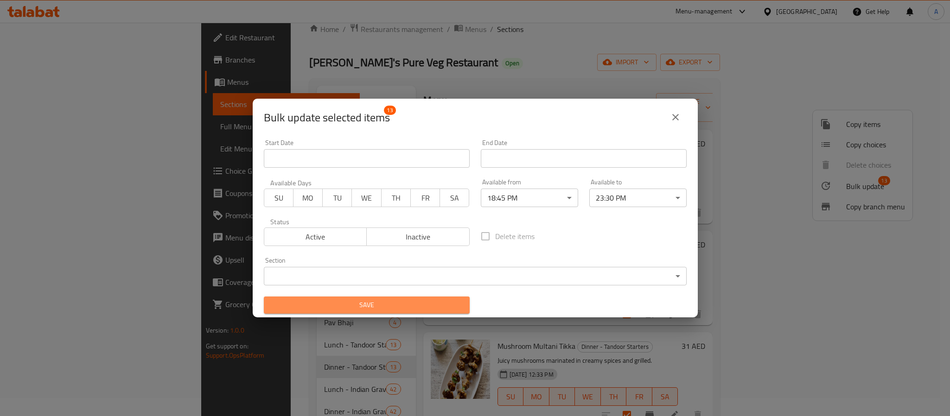
click at [405, 298] on button "Save" at bounding box center [367, 305] width 206 height 17
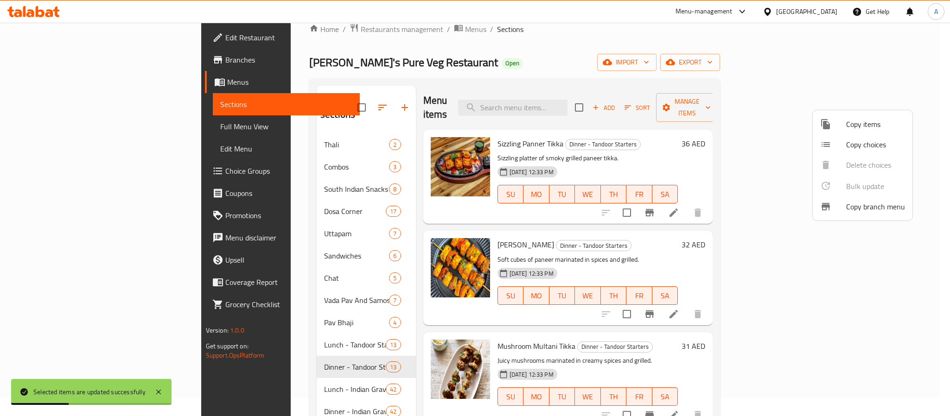
click at [618, 234] on div at bounding box center [475, 208] width 950 height 416
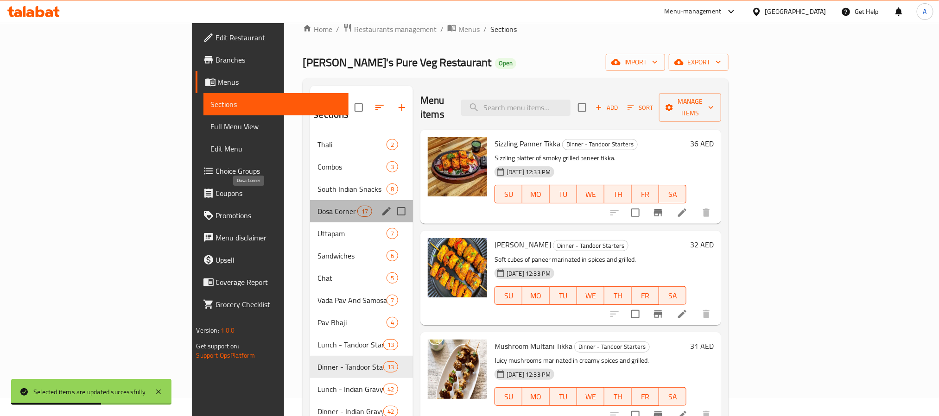
click at [318, 206] on span "Dosa Corner" at bounding box center [337, 211] width 39 height 11
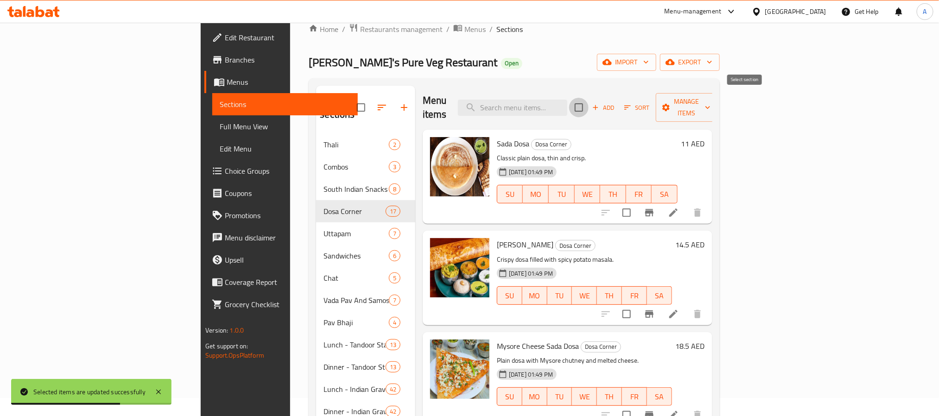
click at [589, 106] on input "checkbox" at bounding box center [578, 107] width 19 height 19
click at [711, 96] on span "Manage items" at bounding box center [687, 107] width 47 height 23
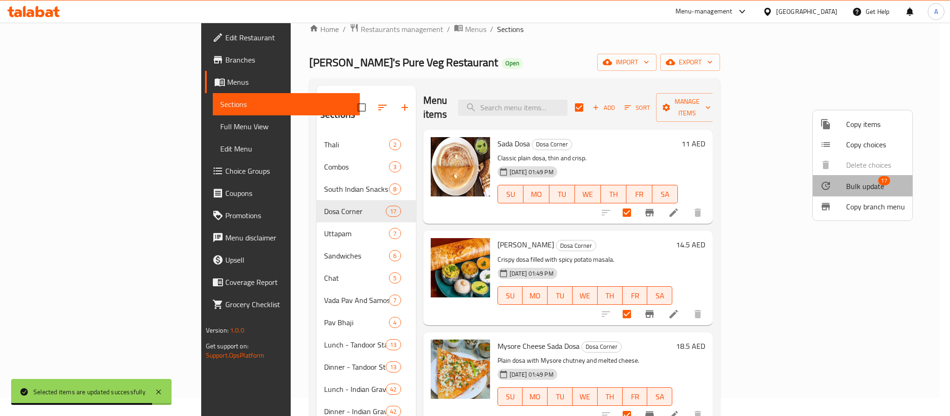
click at [863, 187] on span "Bulk update" at bounding box center [865, 186] width 38 height 11
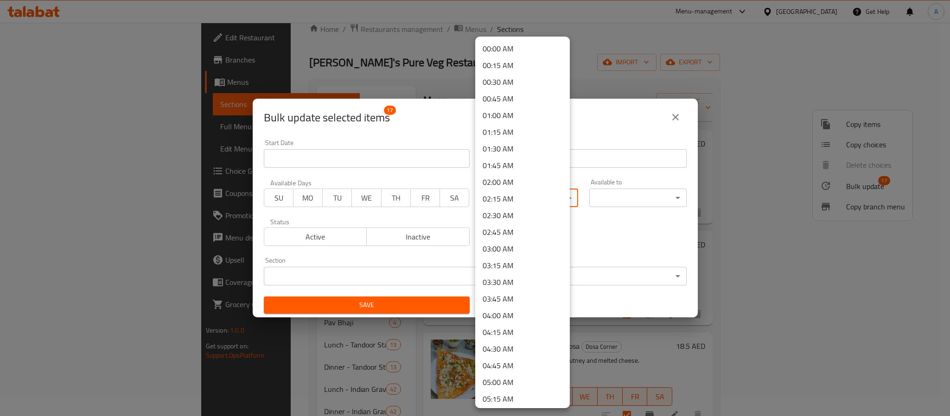
click at [548, 198] on body "​ Menu-management [GEOGRAPHIC_DATA] Get Help A Edit Restaurant Branches Menus S…" at bounding box center [475, 202] width 950 height 394
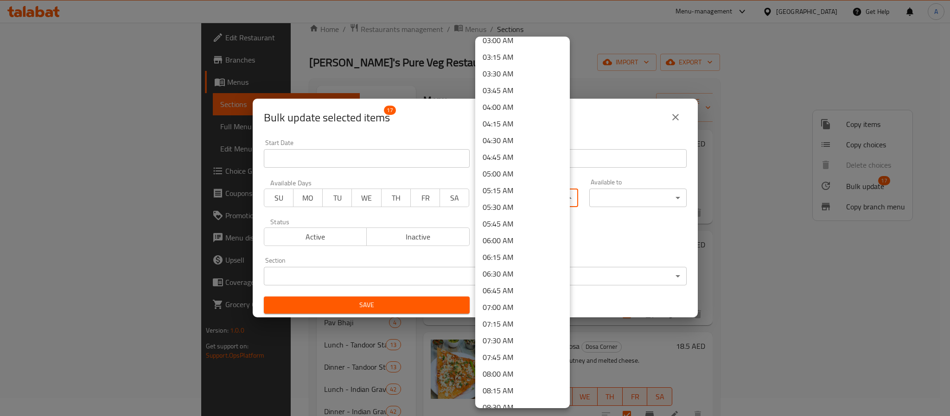
click at [505, 375] on li "08:00 AM" at bounding box center [522, 374] width 95 height 17
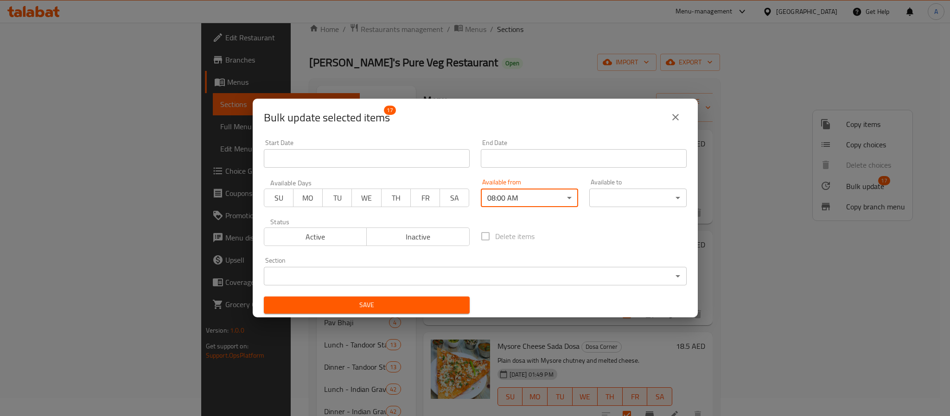
click at [613, 189] on body "​ Menu-management [GEOGRAPHIC_DATA] Get Help A Edit Restaurant Branches Menus S…" at bounding box center [475, 202] width 950 height 394
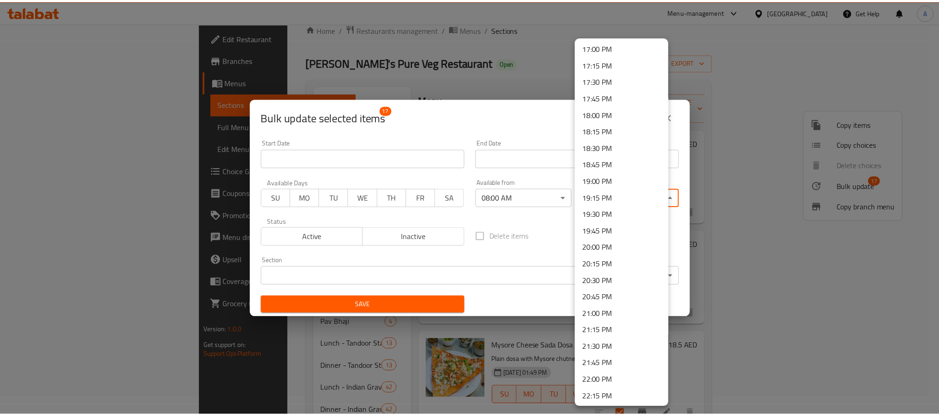
scroll to position [1254, 0]
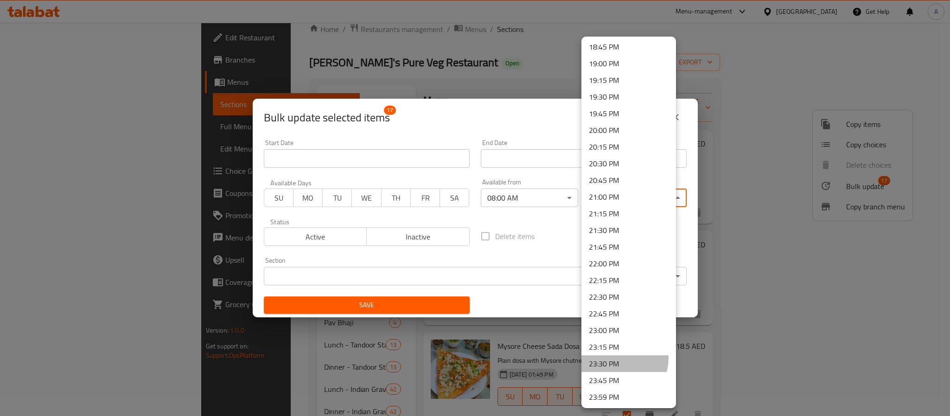
click at [618, 358] on li "23:30 PM" at bounding box center [628, 364] width 95 height 17
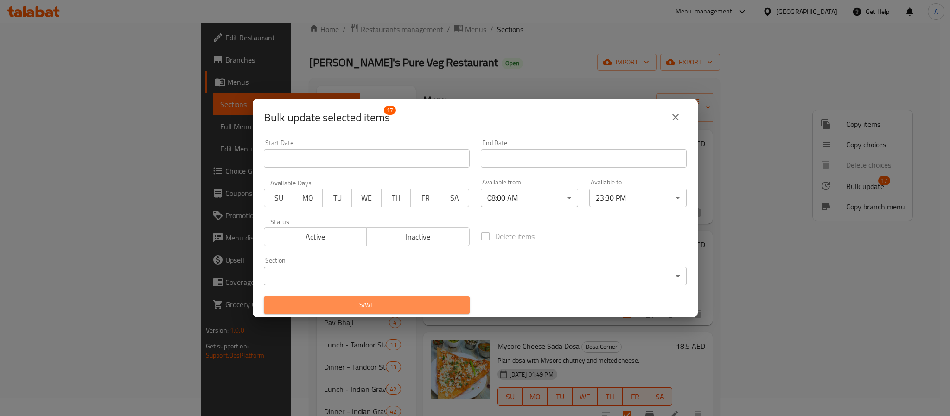
click at [433, 309] on span "Save" at bounding box center [366, 306] width 191 height 12
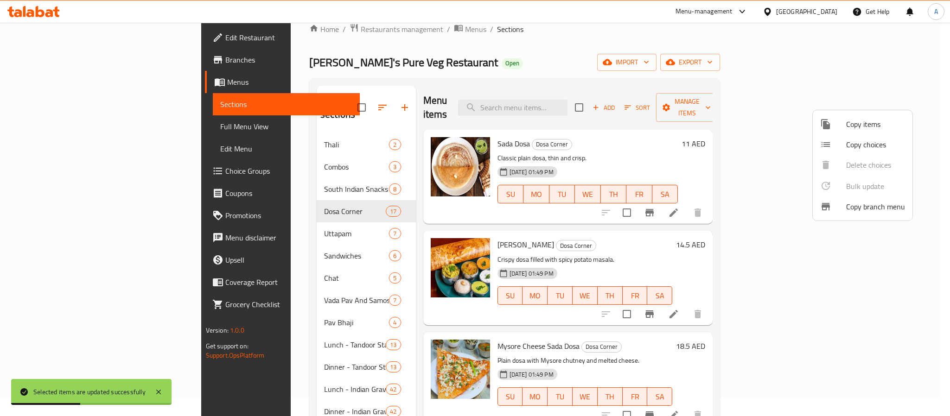
click at [647, 253] on div at bounding box center [475, 208] width 950 height 416
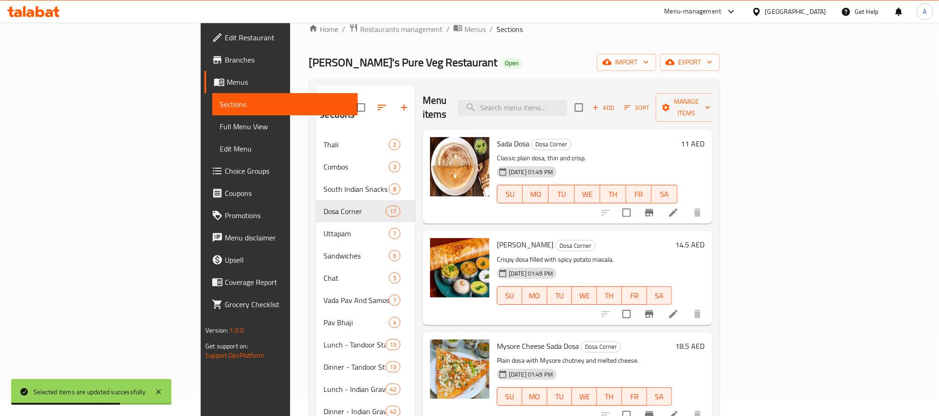
scroll to position [551, 0]
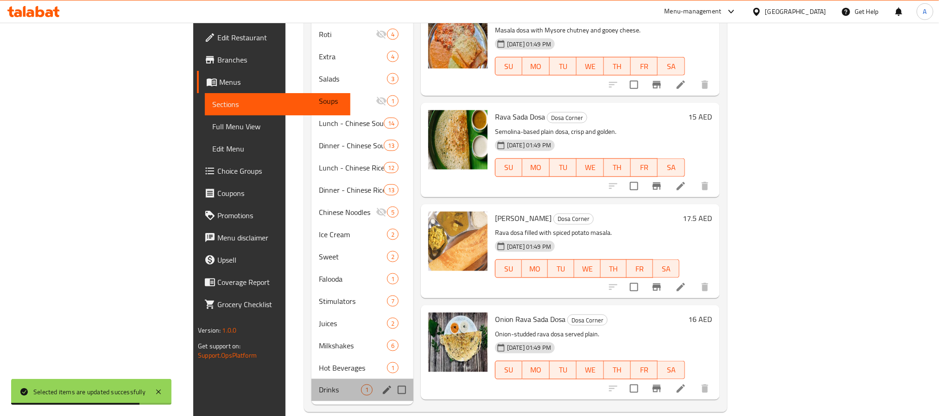
click at [319, 385] on span "Drinks" at bounding box center [340, 390] width 42 height 11
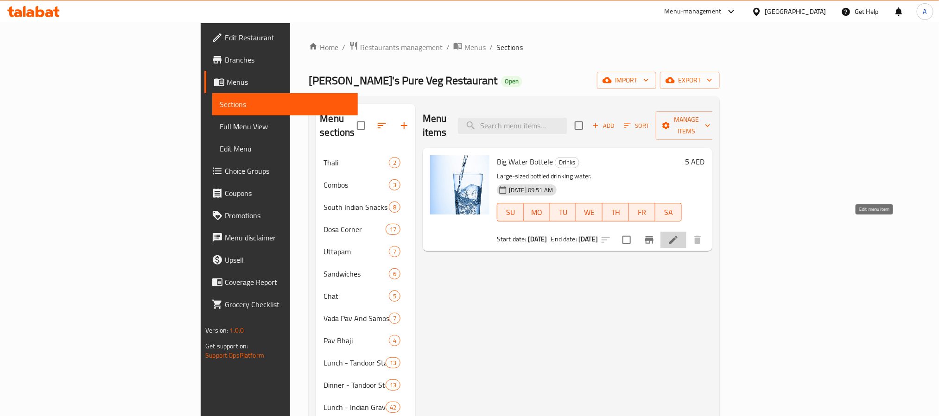
click at [678, 236] on icon at bounding box center [674, 240] width 8 height 8
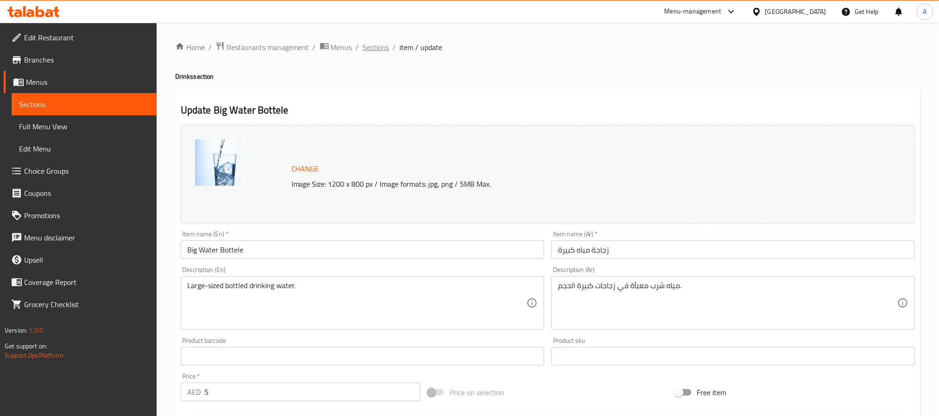
click at [388, 45] on ol "Home / Restaurants management / Menus / Sections / item / update" at bounding box center [548, 47] width 746 height 12
click at [373, 43] on span "Sections" at bounding box center [376, 47] width 26 height 11
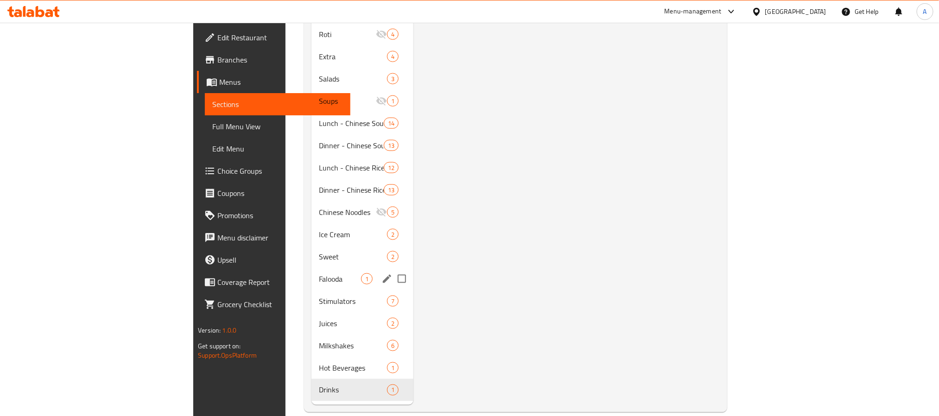
click at [312, 268] on div "Falooda 1" at bounding box center [363, 279] width 102 height 22
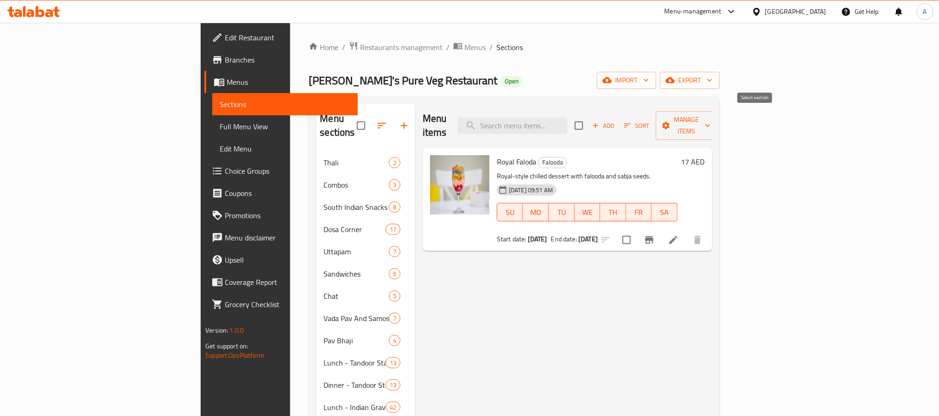
click at [589, 116] on input "checkbox" at bounding box center [578, 125] width 19 height 19
click at [711, 124] on span "Manage items" at bounding box center [687, 125] width 47 height 23
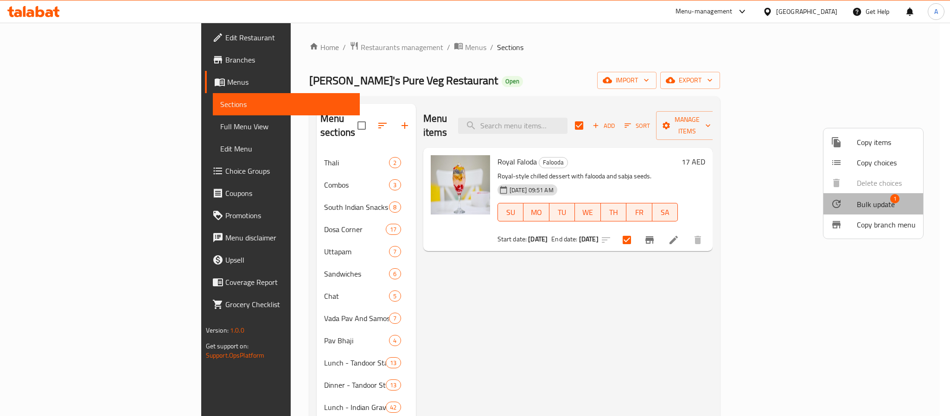
click at [881, 208] on span "Bulk update" at bounding box center [876, 204] width 38 height 11
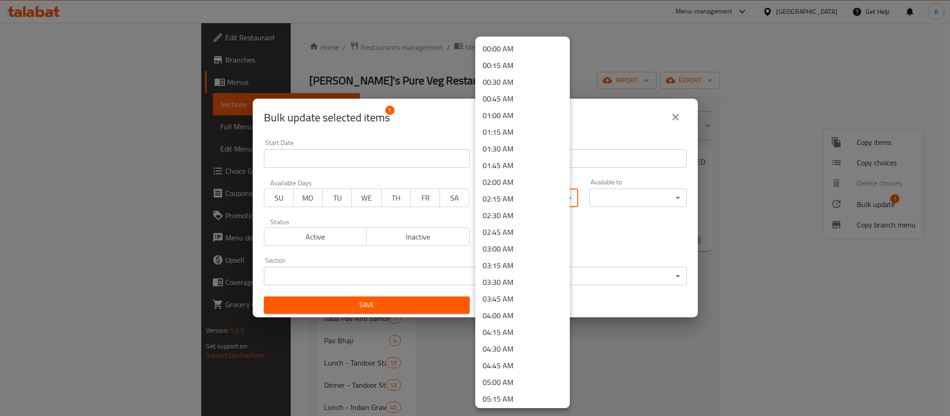
click at [523, 191] on body "​ Menu-management [GEOGRAPHIC_DATA] Get Help A Edit Restaurant Branches Menus S…" at bounding box center [475, 220] width 950 height 394
click at [497, 294] on li "11:00 AM" at bounding box center [522, 296] width 95 height 17
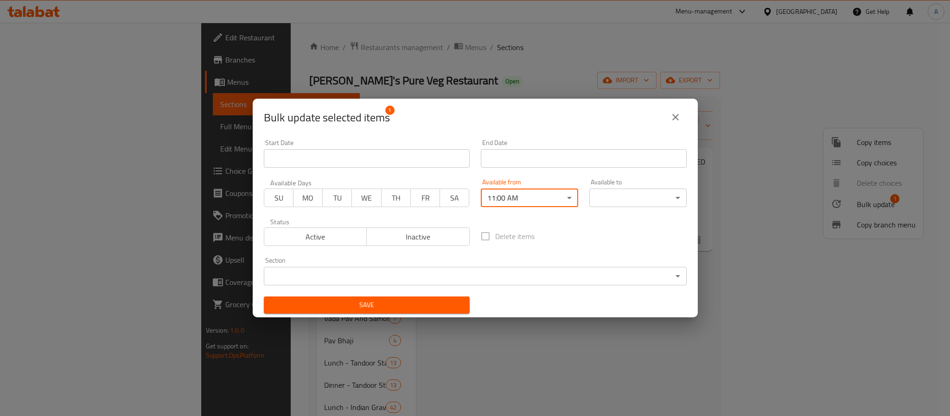
click at [624, 190] on body "​ Menu-management [GEOGRAPHIC_DATA] Get Help A Edit Restaurant Branches Menus S…" at bounding box center [475, 220] width 950 height 394
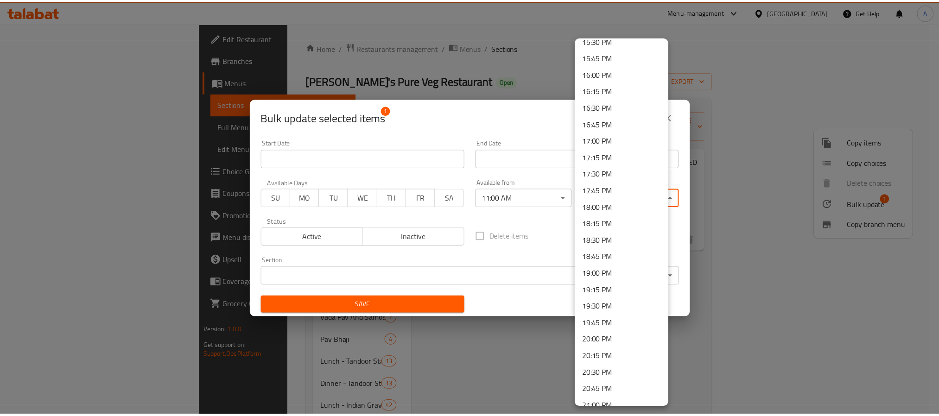
scroll to position [1254, 0]
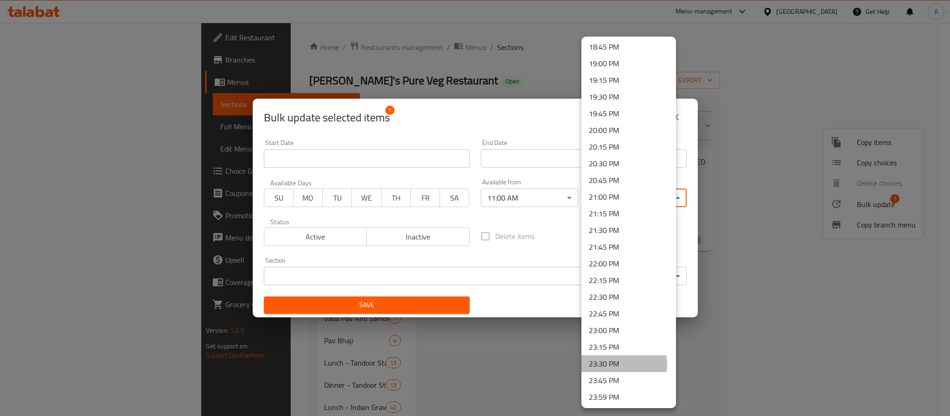
click at [618, 364] on li "23:30 PM" at bounding box center [628, 364] width 95 height 17
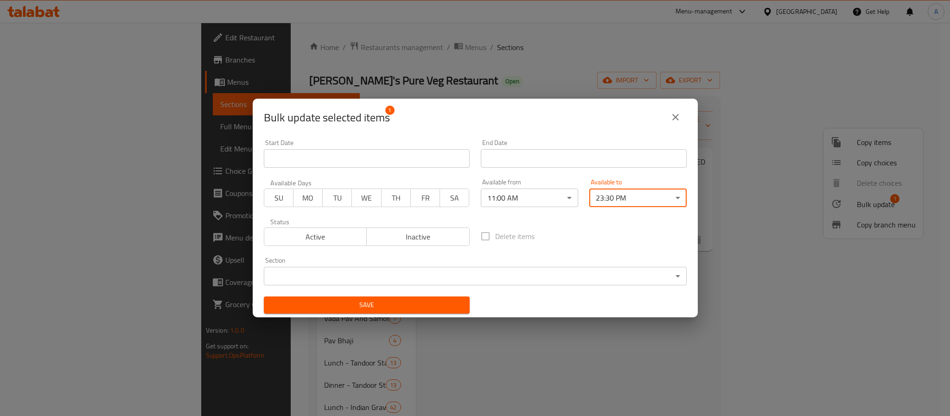
click at [407, 302] on span "Save" at bounding box center [366, 306] width 191 height 12
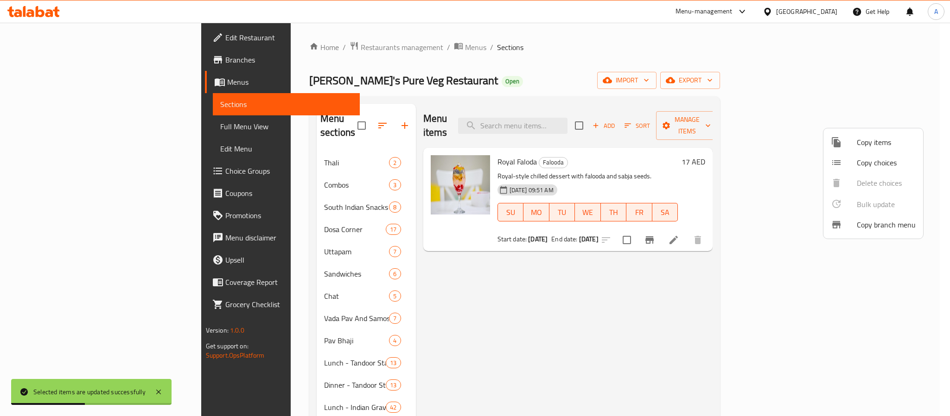
click at [468, 314] on div at bounding box center [475, 208] width 950 height 416
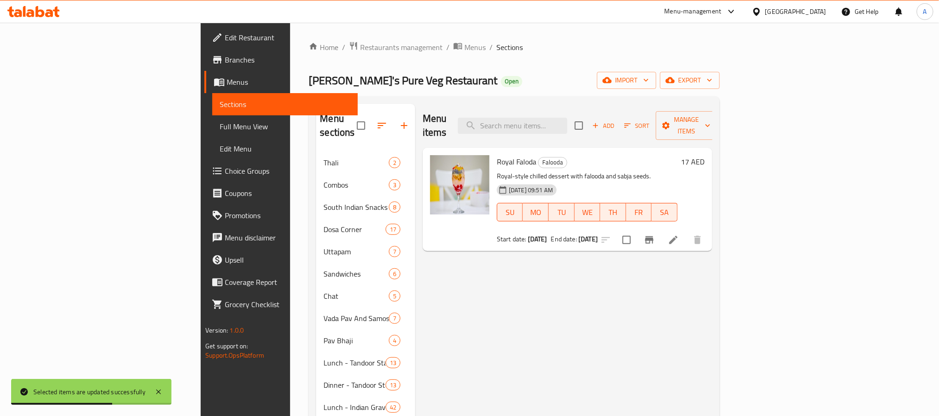
scroll to position [551, 0]
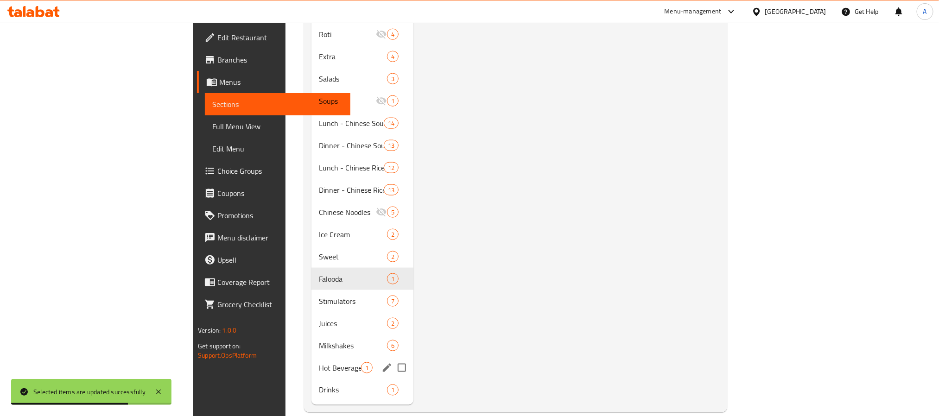
click at [312, 357] on div "Hot Beverages 1" at bounding box center [363, 368] width 102 height 22
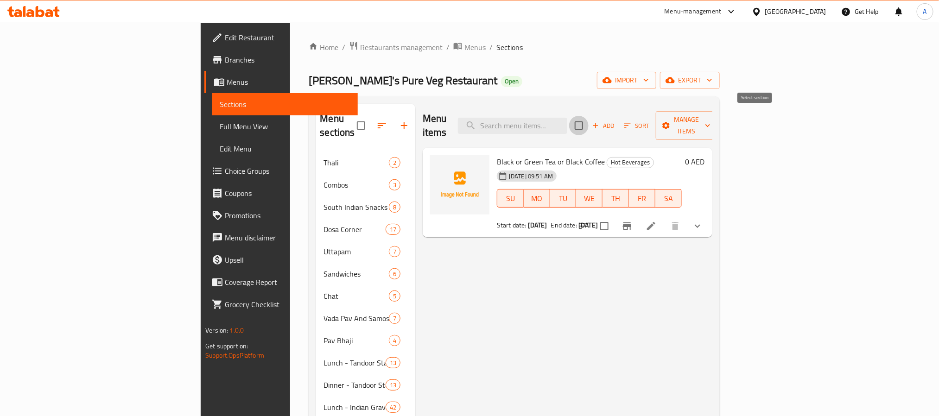
click at [589, 123] on input "checkbox" at bounding box center [578, 125] width 19 height 19
click at [711, 115] on span "Manage items" at bounding box center [687, 125] width 47 height 23
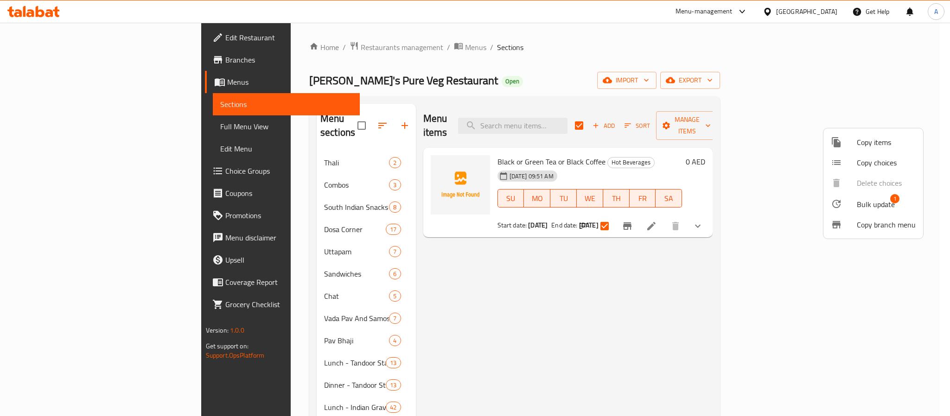
click at [896, 201] on span "1" at bounding box center [894, 198] width 9 height 9
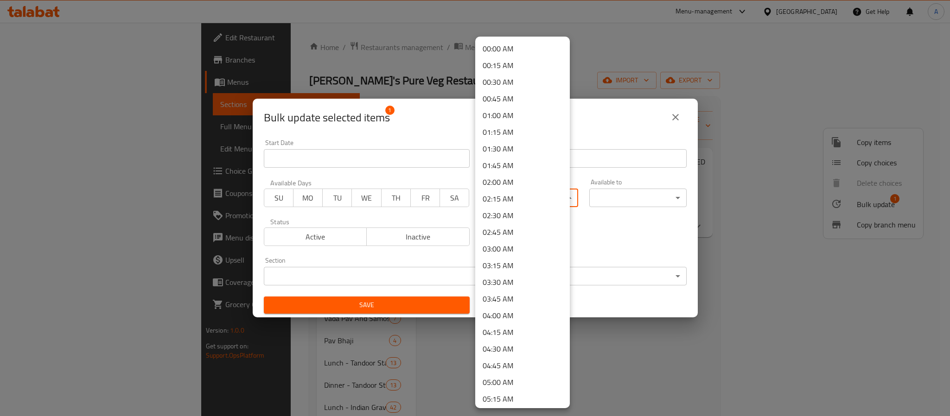
click at [515, 199] on body "​ Menu-management [GEOGRAPHIC_DATA] Get Help A Edit Restaurant Branches Menus S…" at bounding box center [475, 220] width 950 height 394
click at [494, 164] on li "08:00 AM" at bounding box center [522, 165] width 95 height 17
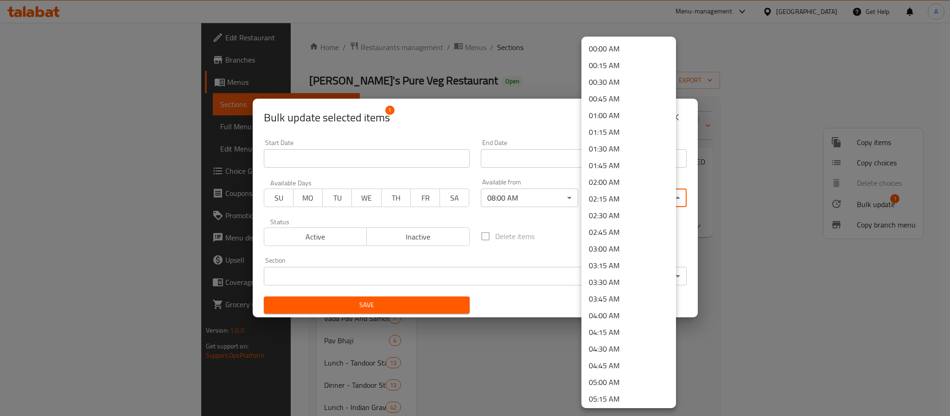
click at [607, 195] on body "​ Menu-management [GEOGRAPHIC_DATA] Get Help A Edit Restaurant Branches Menus S…" at bounding box center [475, 220] width 950 height 394
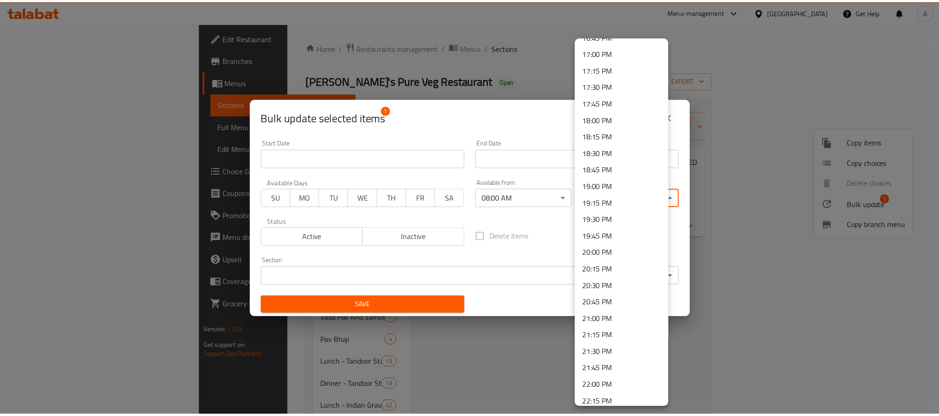
scroll to position [1254, 0]
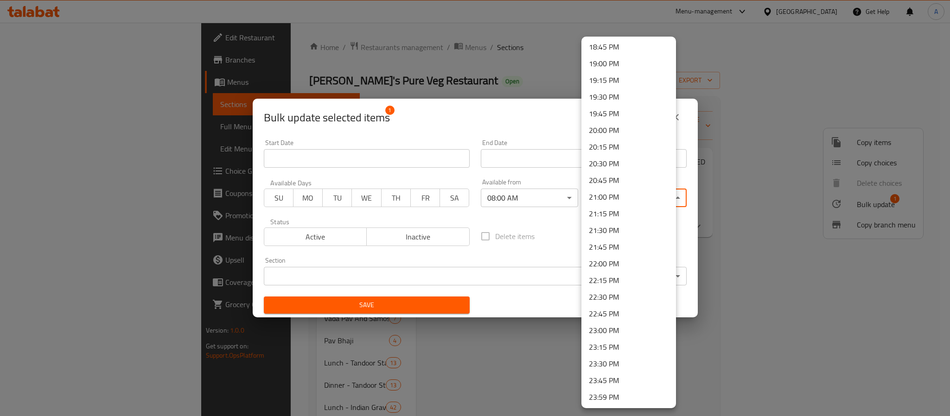
click at [611, 364] on li "23:30 PM" at bounding box center [628, 364] width 95 height 17
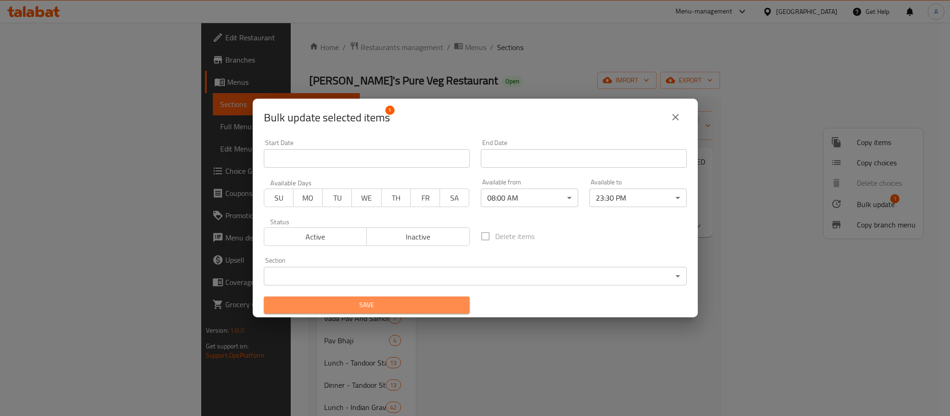
click at [427, 305] on span "Save" at bounding box center [366, 306] width 191 height 12
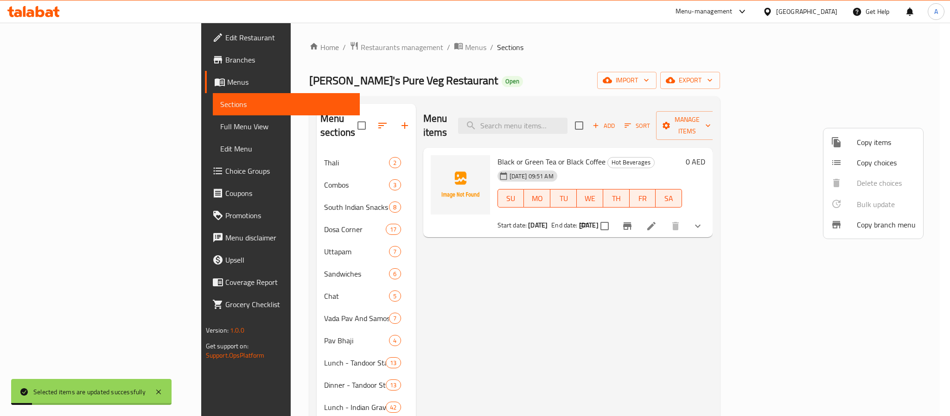
click at [477, 327] on div at bounding box center [475, 208] width 950 height 416
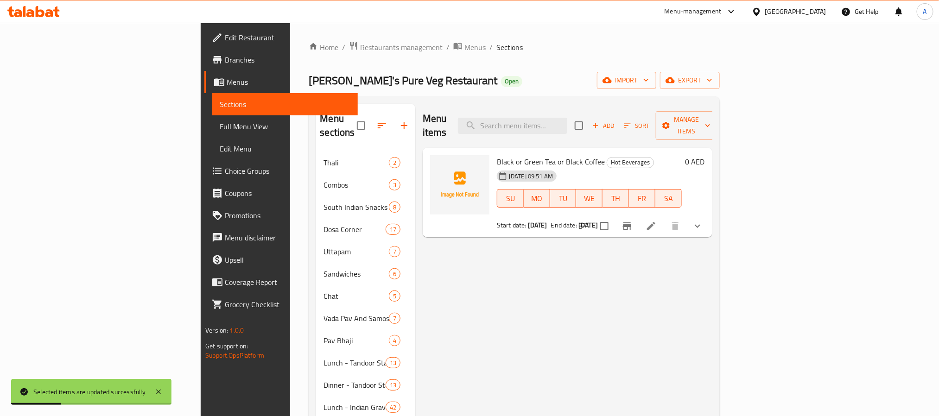
scroll to position [551, 0]
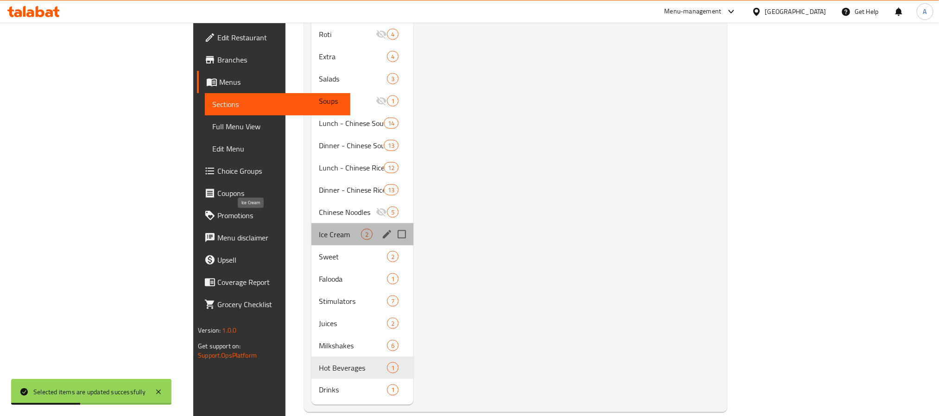
click at [319, 229] on span "Ice Cream" at bounding box center [340, 234] width 42 height 11
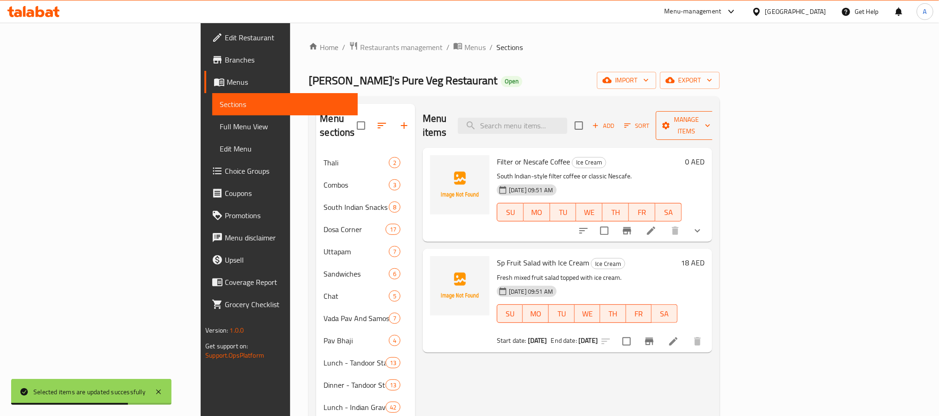
click at [711, 122] on span "Manage items" at bounding box center [687, 125] width 47 height 23
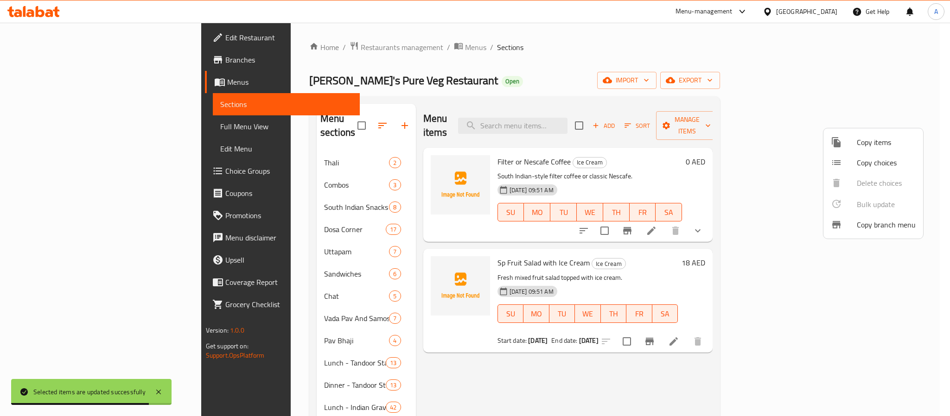
click at [754, 117] on div at bounding box center [475, 208] width 950 height 416
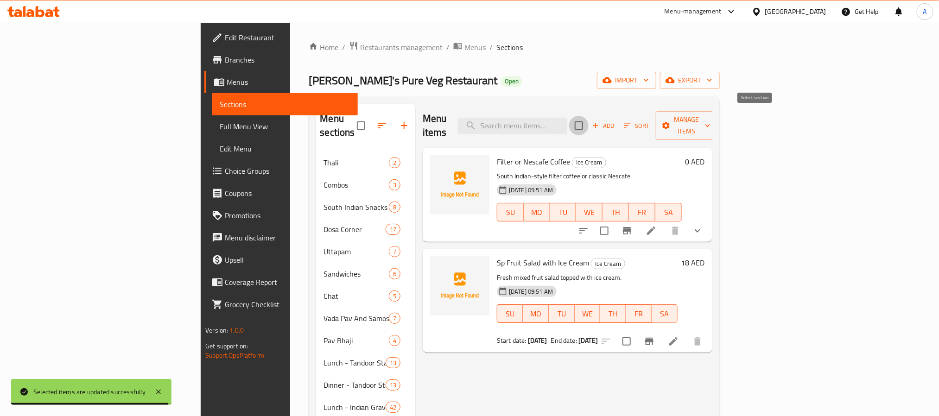
click at [589, 116] on input "checkbox" at bounding box center [578, 125] width 19 height 19
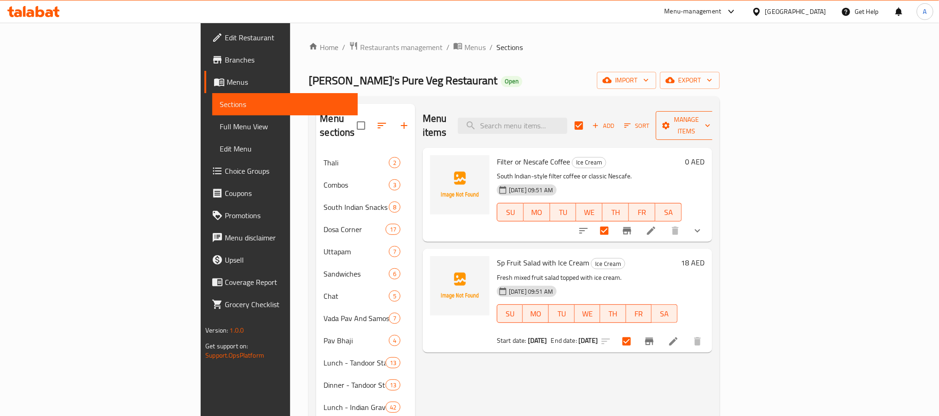
click at [711, 121] on span "Manage items" at bounding box center [687, 125] width 47 height 23
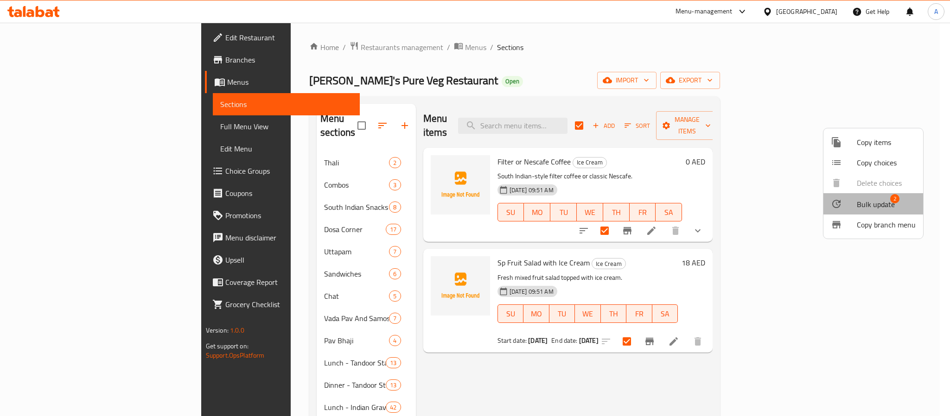
click at [874, 202] on span "Bulk update" at bounding box center [876, 204] width 38 height 11
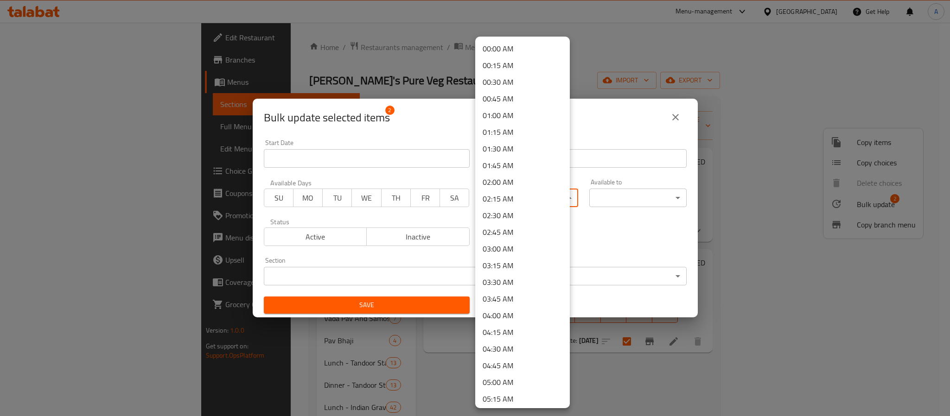
click at [548, 195] on body "​ Menu-management [GEOGRAPHIC_DATA] Get Help A Edit Restaurant Branches Menus S…" at bounding box center [475, 220] width 950 height 394
click at [504, 234] on li "08:00 AM" at bounding box center [522, 235] width 95 height 17
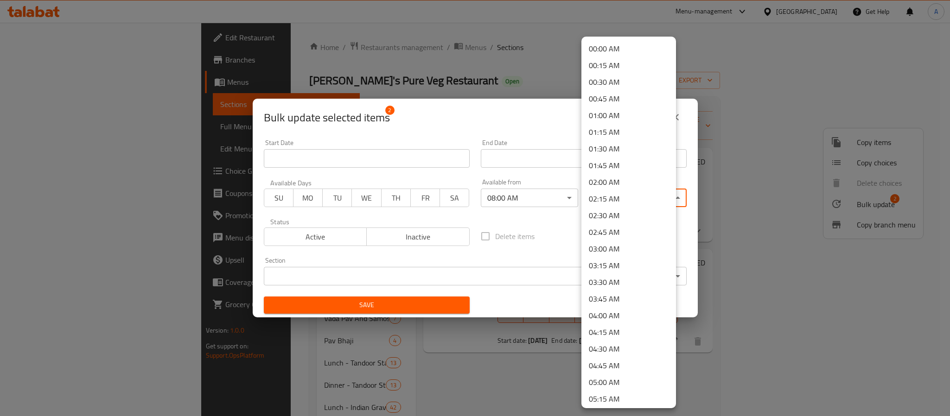
click at [639, 200] on body "​ Menu-management [GEOGRAPHIC_DATA] Get Help A Edit Restaurant Branches Menus S…" at bounding box center [475, 220] width 950 height 394
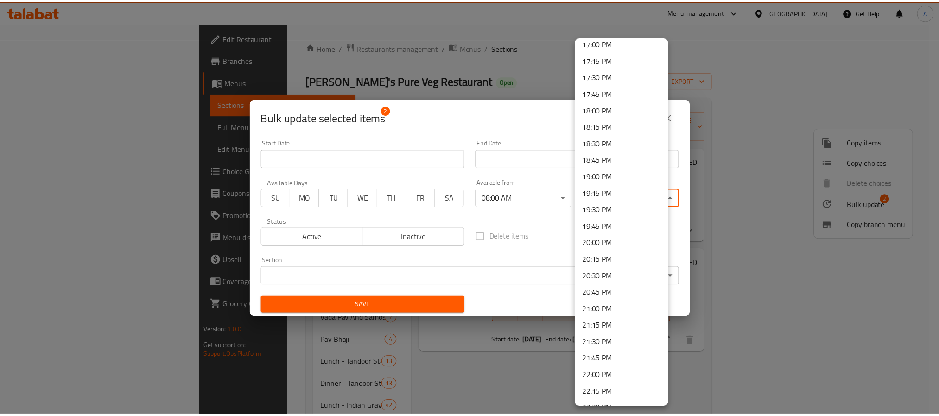
scroll to position [1254, 0]
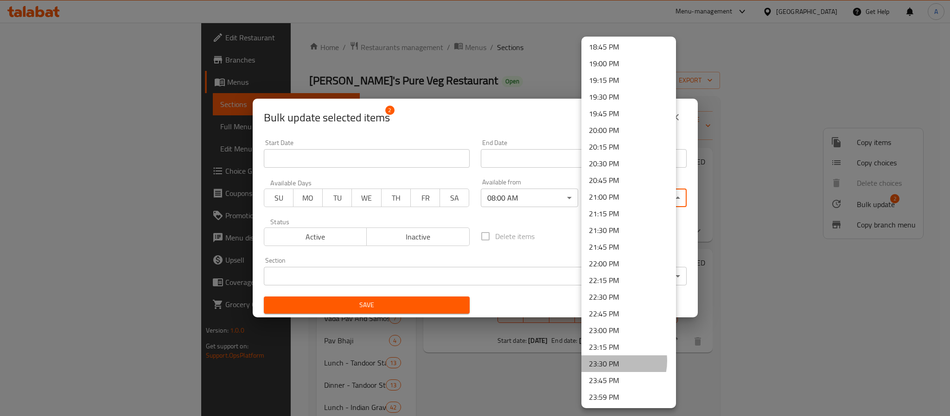
click at [608, 361] on li "23:30 PM" at bounding box center [628, 364] width 95 height 17
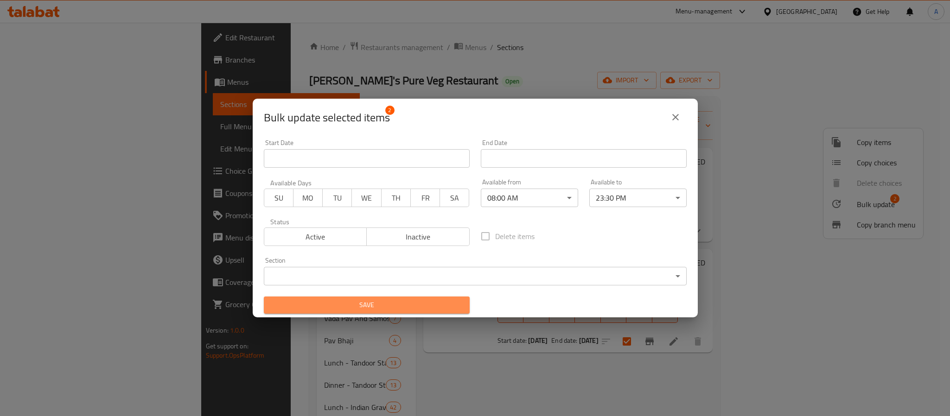
click at [416, 302] on span "Save" at bounding box center [366, 306] width 191 height 12
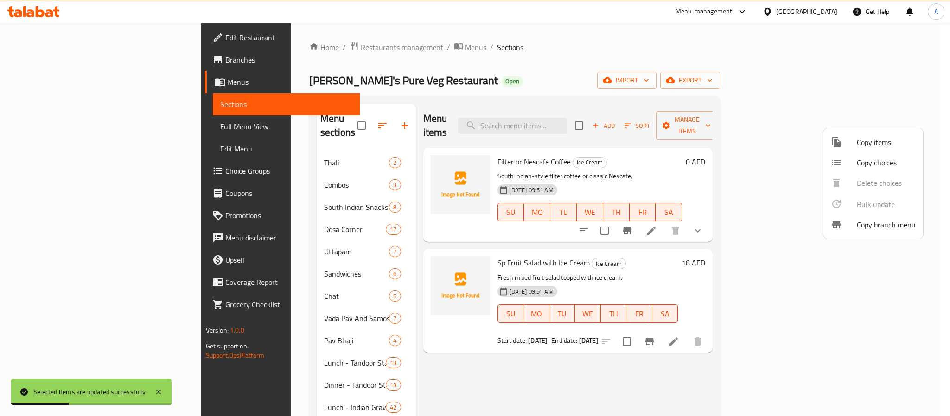
click at [570, 376] on div at bounding box center [475, 208] width 950 height 416
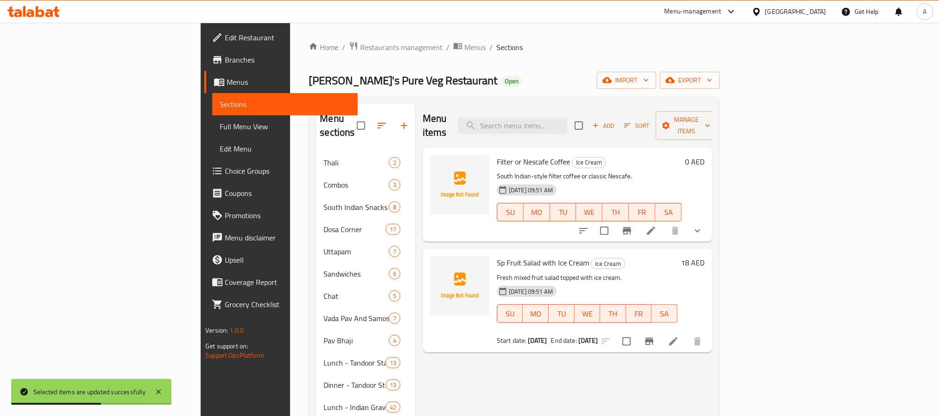
scroll to position [551, 0]
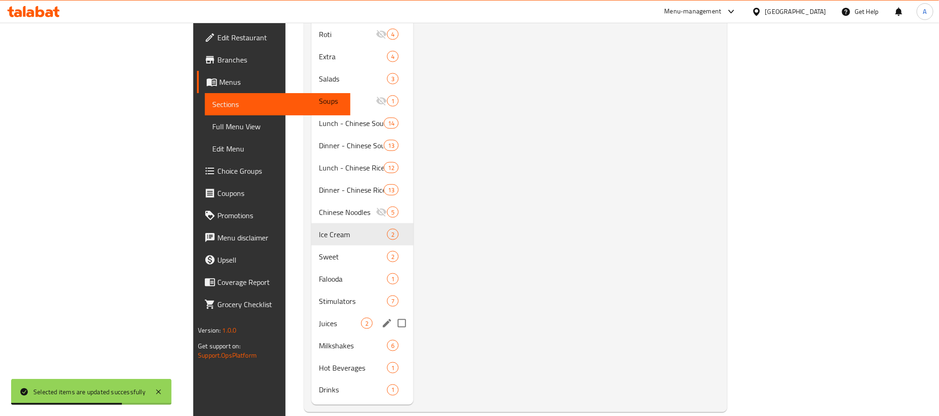
click at [312, 318] on div "Juices 2" at bounding box center [363, 324] width 102 height 22
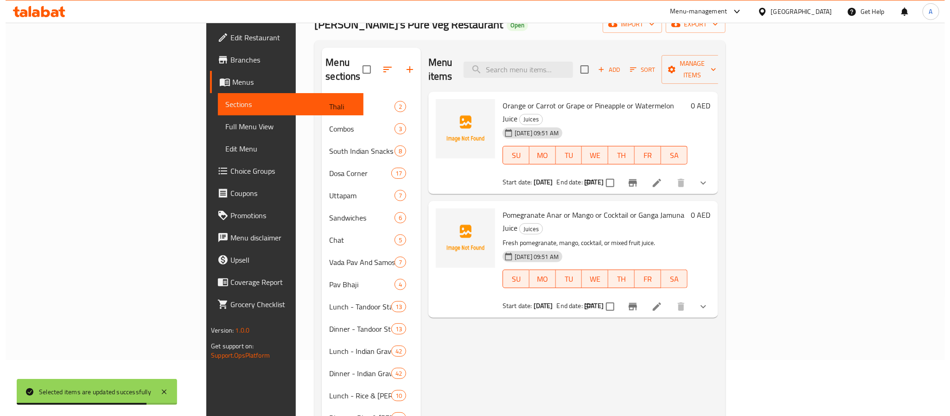
scroll to position [70, 0]
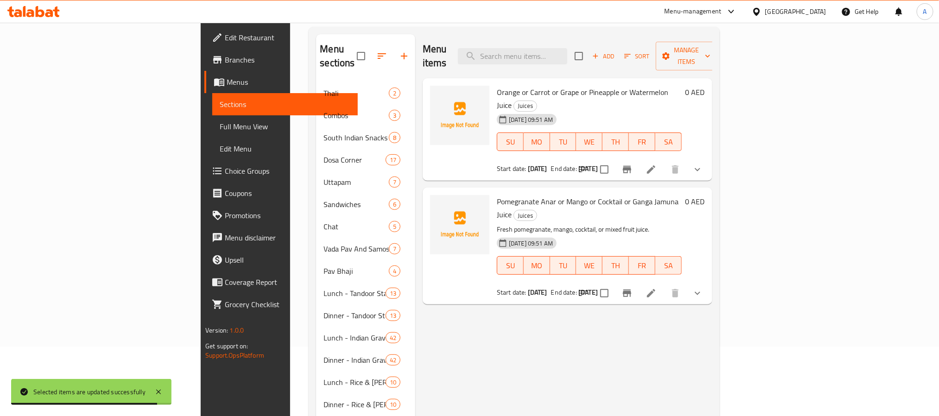
click at [589, 52] on input "checkbox" at bounding box center [578, 55] width 19 height 19
click at [711, 46] on span "Manage items" at bounding box center [687, 56] width 47 height 23
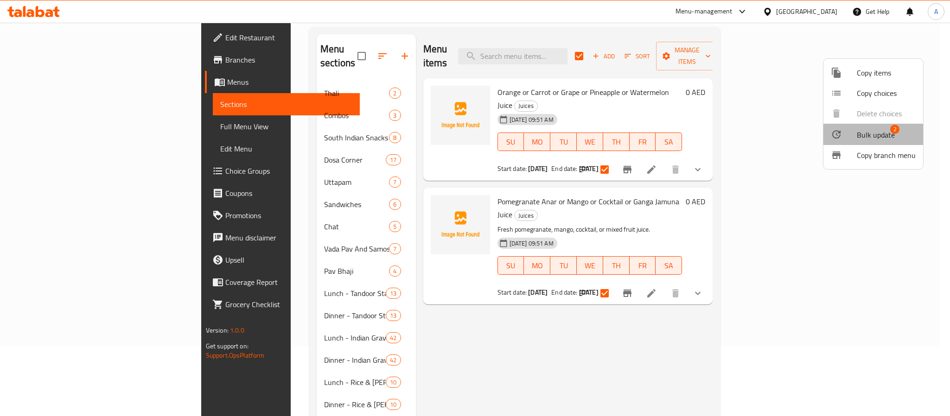
click at [866, 135] on span "Bulk update" at bounding box center [876, 134] width 38 height 11
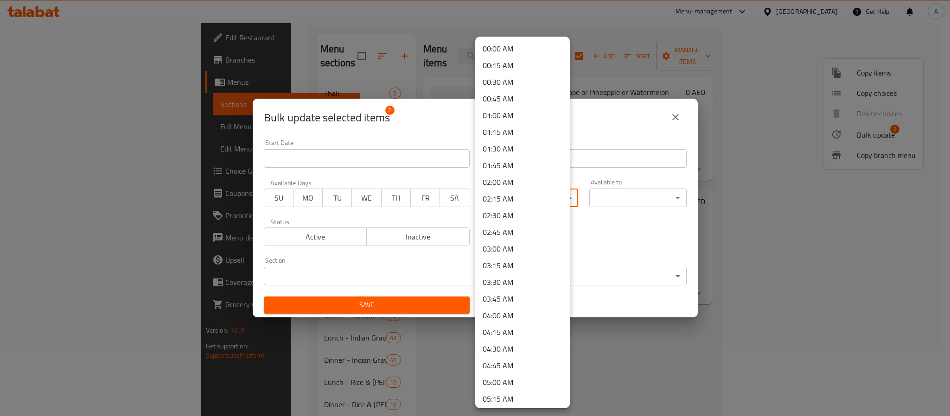
click at [537, 199] on body "​ Menu-management [GEOGRAPHIC_DATA] Get Help A Edit Restaurant Branches Menus S…" at bounding box center [475, 150] width 950 height 394
click at [508, 230] on li "08:00 AM" at bounding box center [522, 235] width 95 height 17
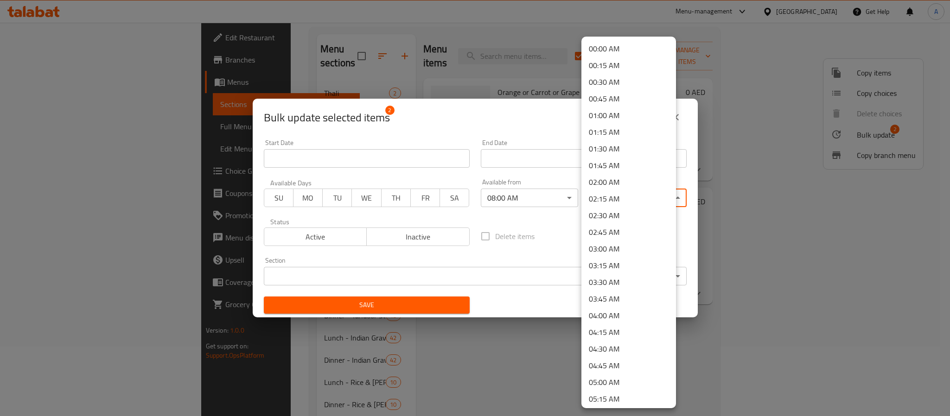
click at [643, 199] on body "​ Menu-management [GEOGRAPHIC_DATA] Get Help A Edit Restaurant Branches Menus S…" at bounding box center [475, 150] width 950 height 394
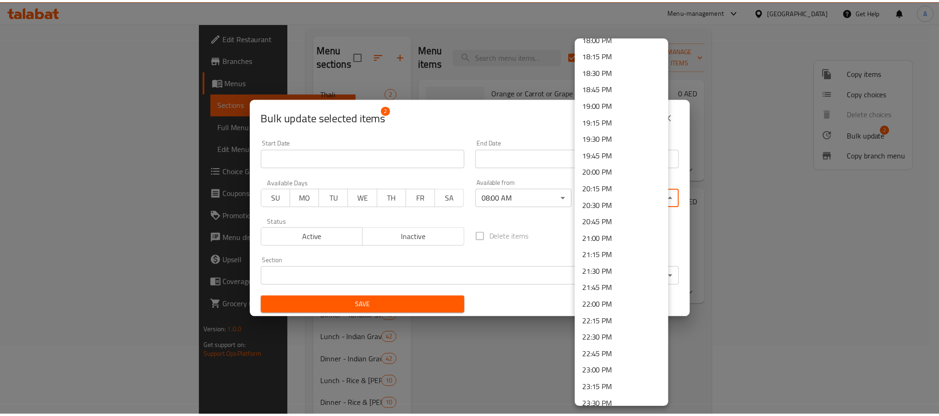
scroll to position [1254, 0]
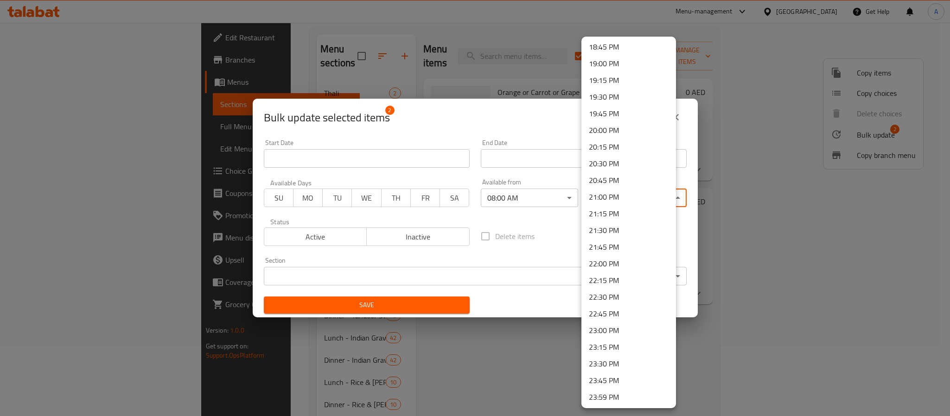
click at [619, 364] on li "23:30 PM" at bounding box center [628, 364] width 95 height 17
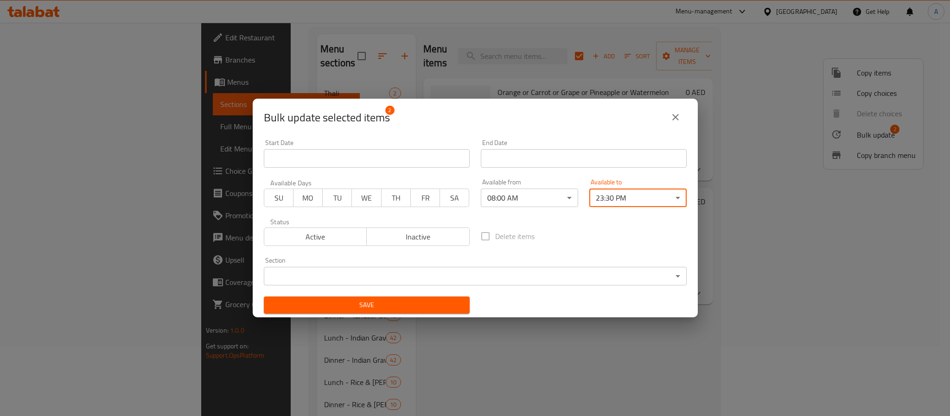
click at [432, 306] on span "Save" at bounding box center [366, 306] width 191 height 12
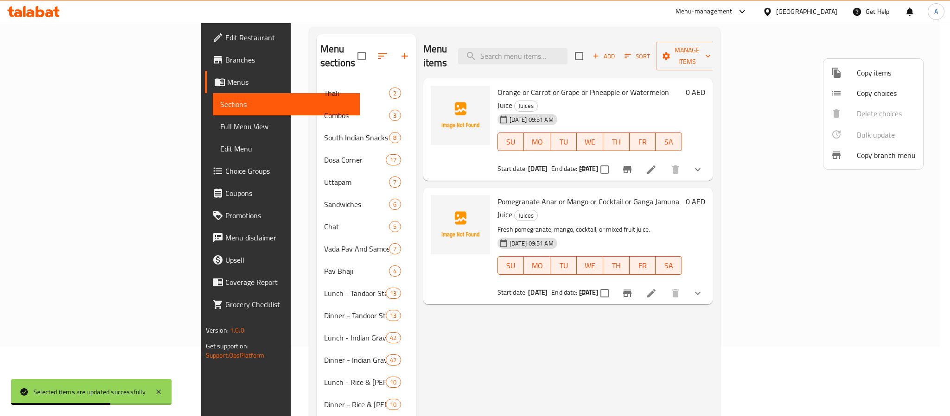
click at [168, 246] on div at bounding box center [475, 208] width 950 height 416
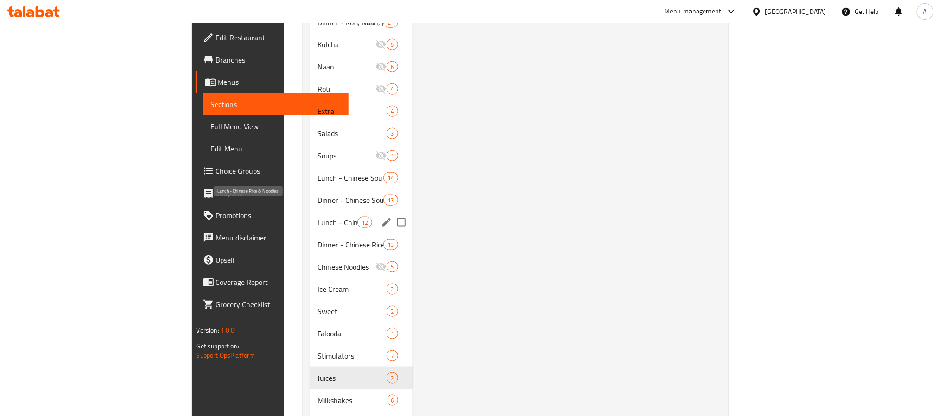
click at [318, 217] on span "Lunch - Chinese Rice & Noodles" at bounding box center [337, 222] width 39 height 11
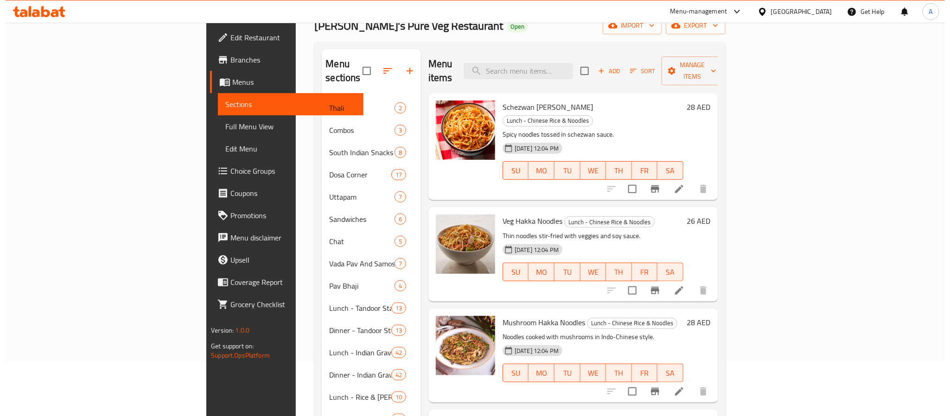
scroll to position [10, 0]
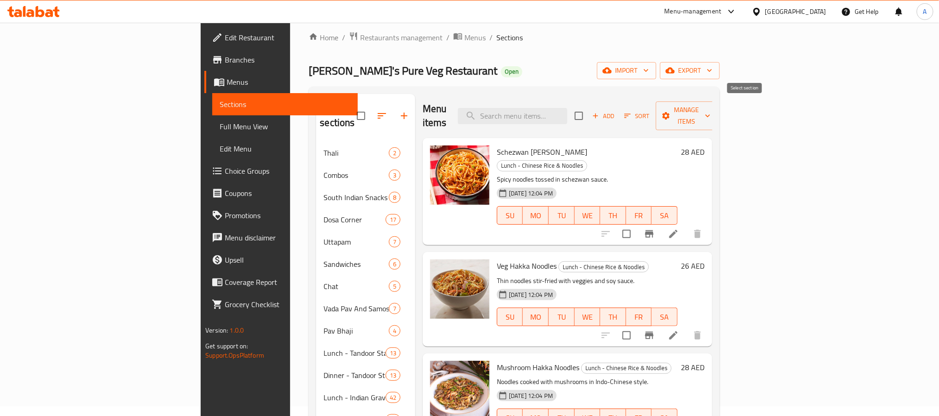
click at [589, 115] on input "checkbox" at bounding box center [578, 115] width 19 height 19
click at [711, 111] on span "Manage items" at bounding box center [687, 115] width 47 height 23
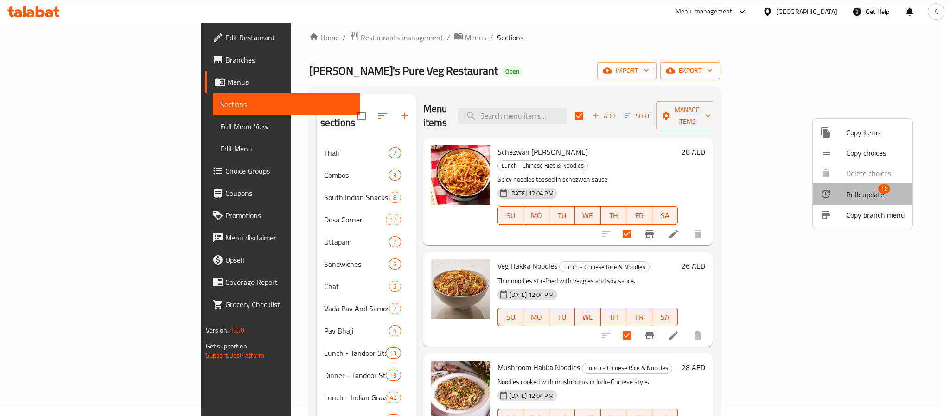
click at [852, 191] on span "Bulk update" at bounding box center [865, 194] width 38 height 11
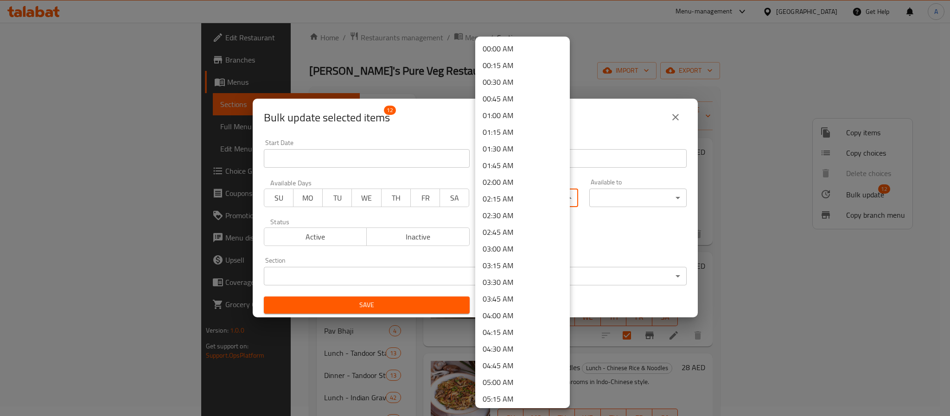
click at [548, 196] on body "​ Menu-management [GEOGRAPHIC_DATA] Get Help A Edit Restaurant Branches Menus S…" at bounding box center [475, 210] width 950 height 394
click at [509, 399] on li "11:30 AM" at bounding box center [522, 399] width 95 height 17
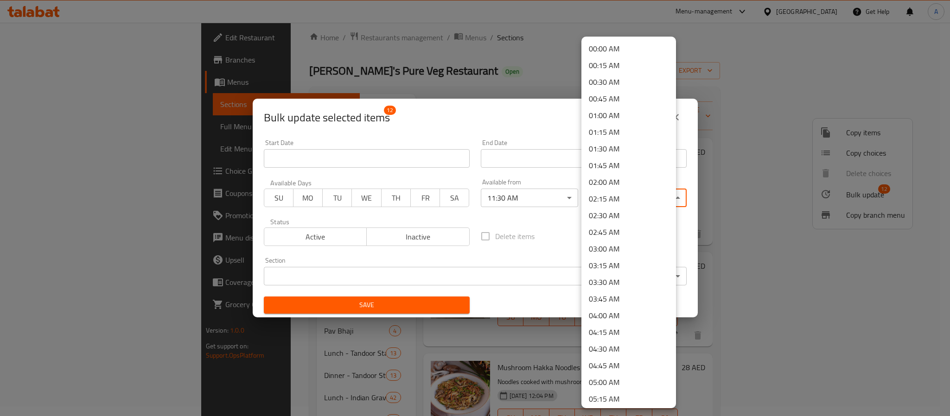
click at [634, 195] on body "​ Menu-management [GEOGRAPHIC_DATA] Get Help A Edit Restaurant Branches Menus S…" at bounding box center [475, 210] width 950 height 394
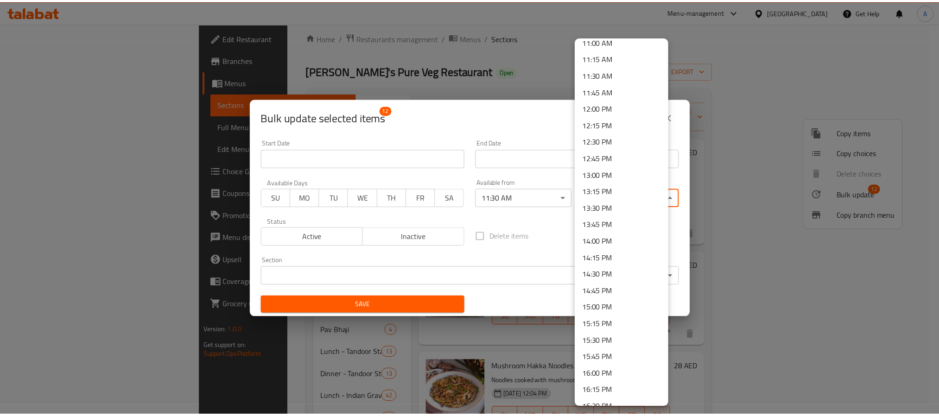
scroll to position [765, 0]
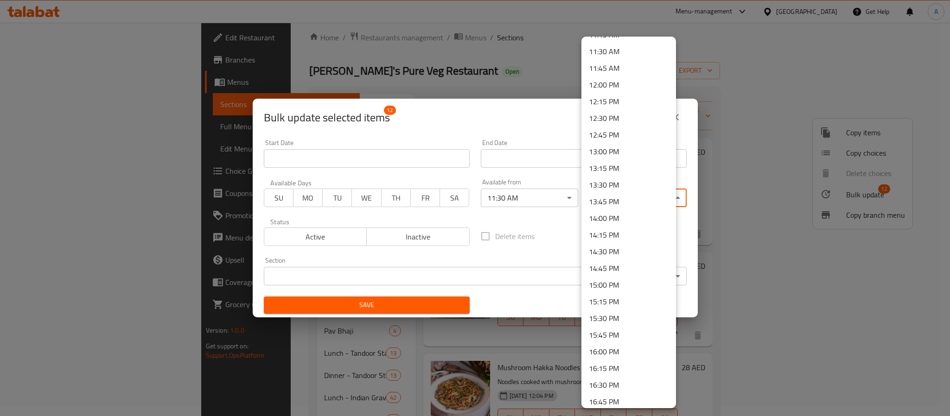
click at [608, 303] on li "15:15 PM" at bounding box center [628, 302] width 95 height 17
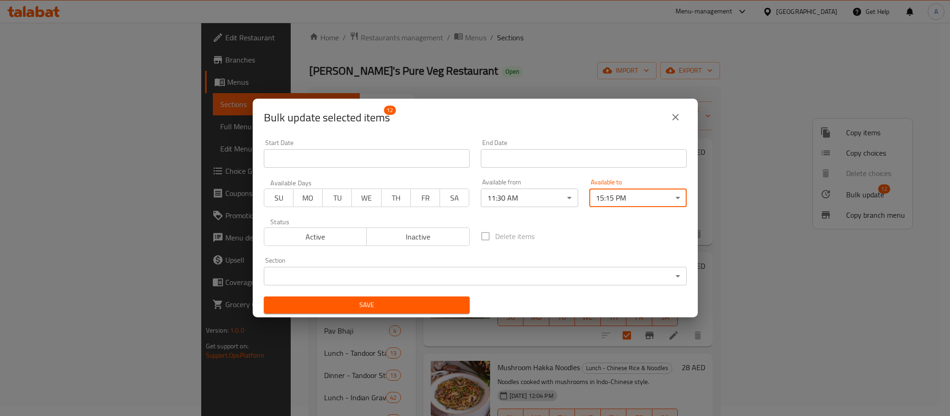
click at [416, 305] on span "Save" at bounding box center [366, 306] width 191 height 12
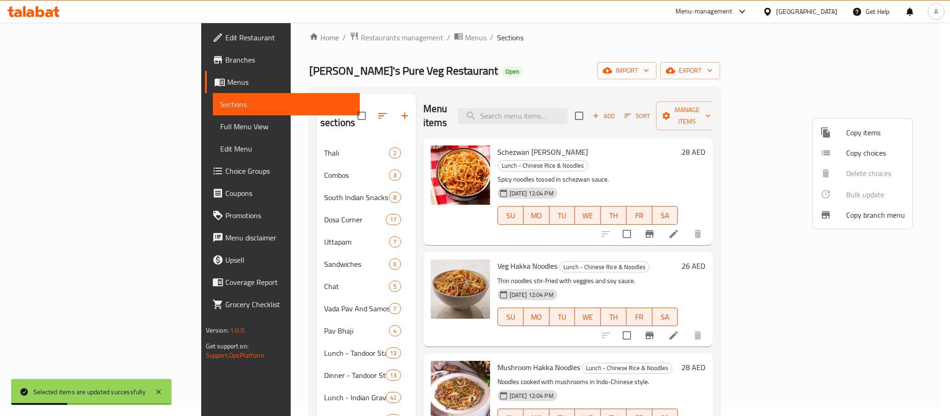
click at [713, 258] on div at bounding box center [475, 208] width 950 height 416
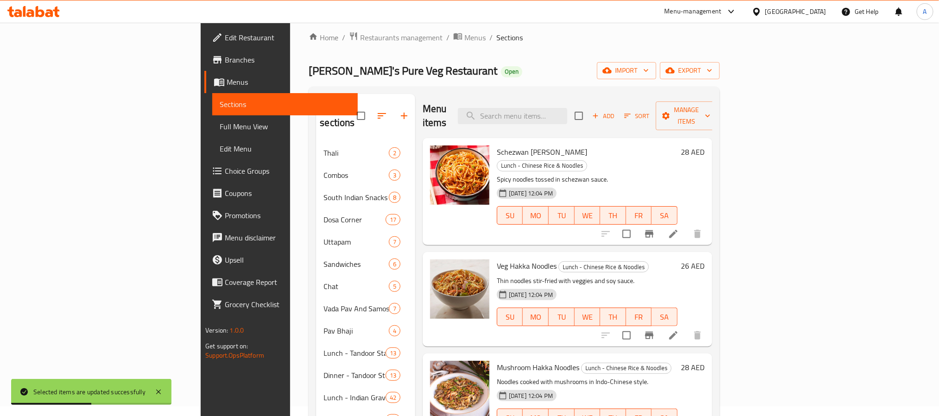
scroll to position [452, 0]
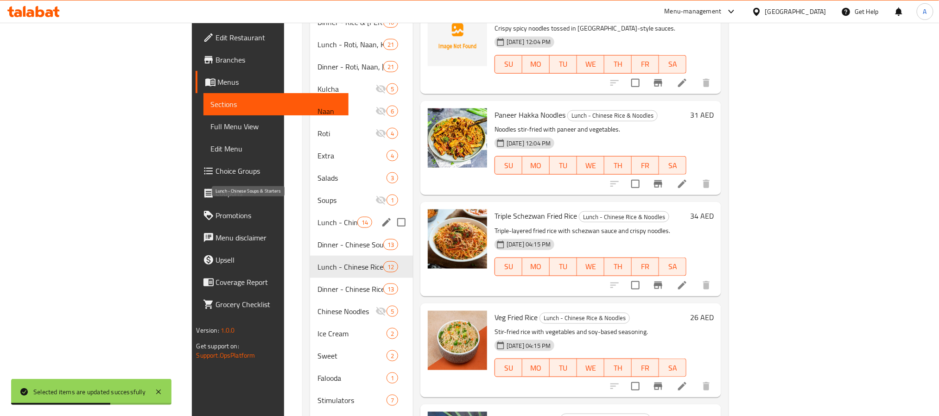
click at [318, 217] on span "Lunch - Chinese Soups & Starters" at bounding box center [337, 222] width 39 height 11
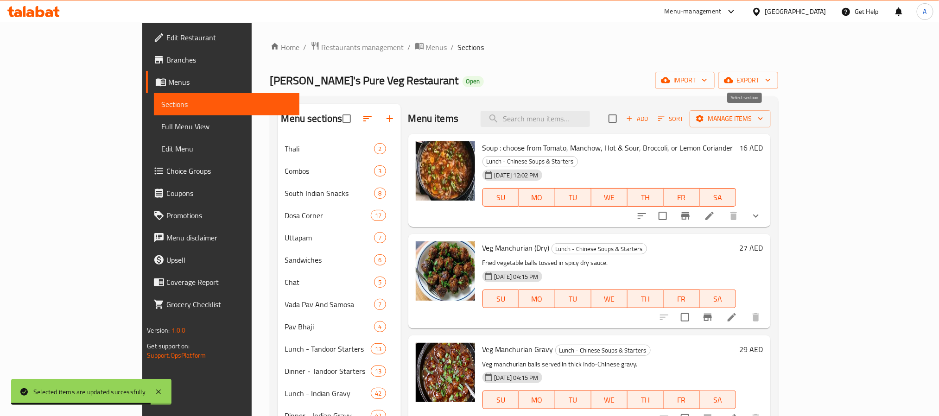
click at [623, 113] on input "checkbox" at bounding box center [612, 118] width 19 height 19
click at [764, 117] on span "Manage items" at bounding box center [730, 119] width 66 height 12
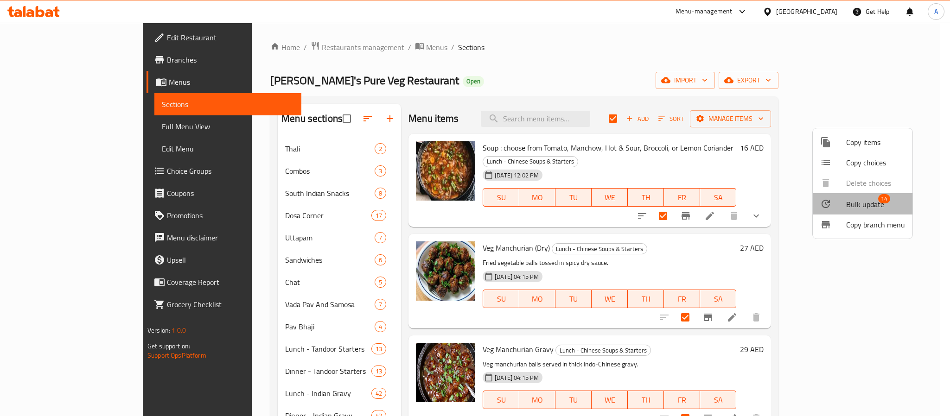
click at [875, 196] on li "Bulk update 14" at bounding box center [863, 203] width 100 height 21
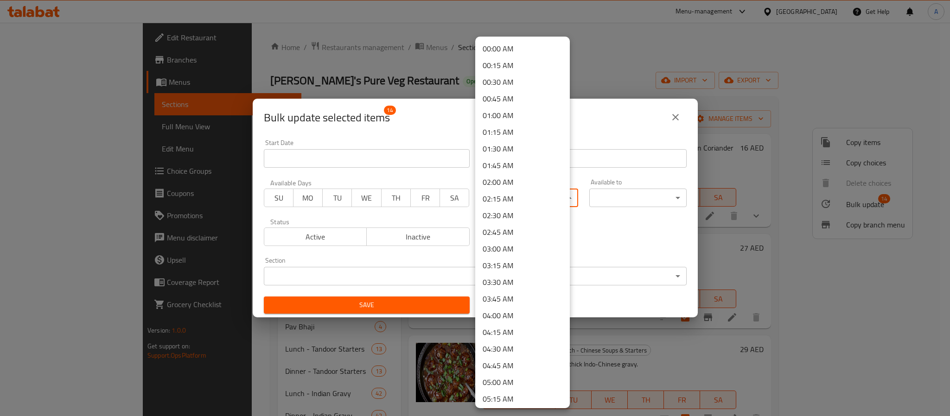
click at [537, 199] on body "​ Menu-management [GEOGRAPHIC_DATA] Get Help A Edit Restaurant Branches Menus S…" at bounding box center [475, 220] width 950 height 394
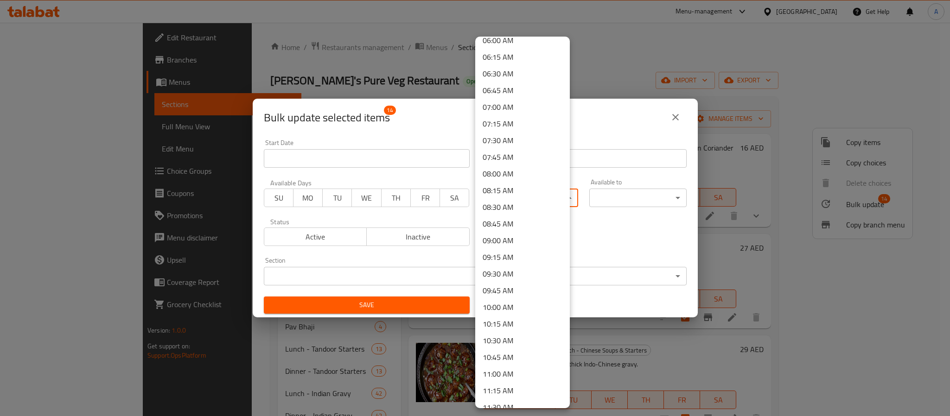
scroll to position [417, 0]
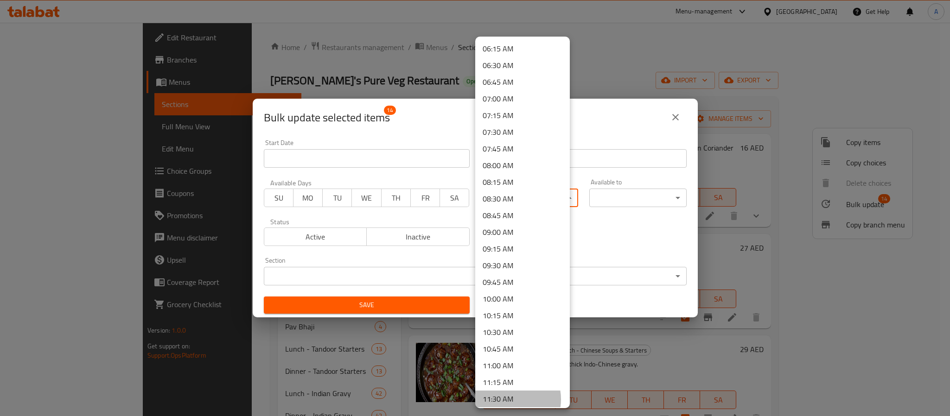
click at [508, 400] on li "11:30 AM" at bounding box center [522, 399] width 95 height 17
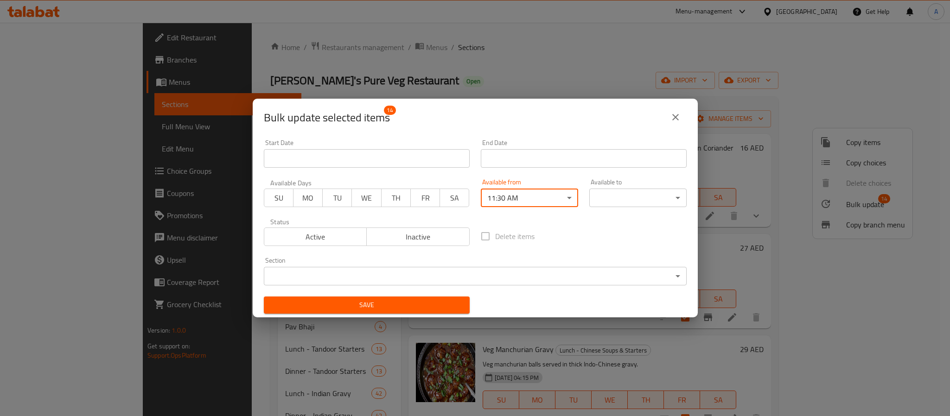
click at [622, 198] on body "​ Menu-management [GEOGRAPHIC_DATA] Get Help A Edit Restaurant Branches Menus S…" at bounding box center [475, 220] width 950 height 394
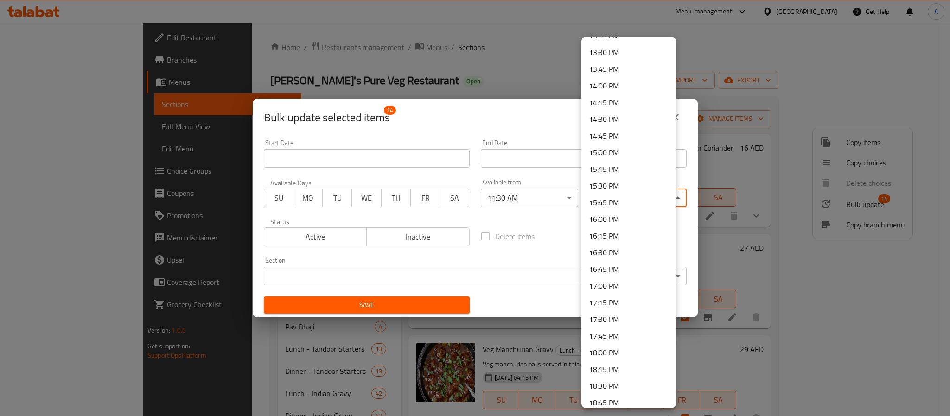
scroll to position [904, 0]
click at [615, 165] on li "15:15 PM" at bounding box center [628, 162] width 95 height 17
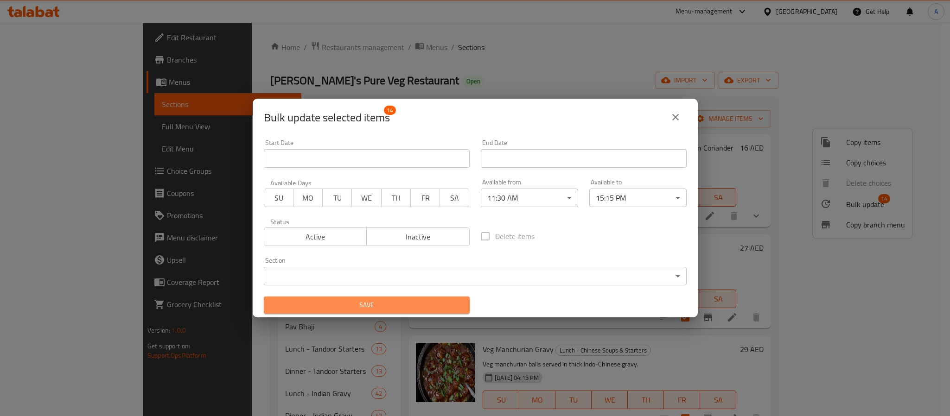
click at [458, 304] on button "Save" at bounding box center [367, 305] width 206 height 17
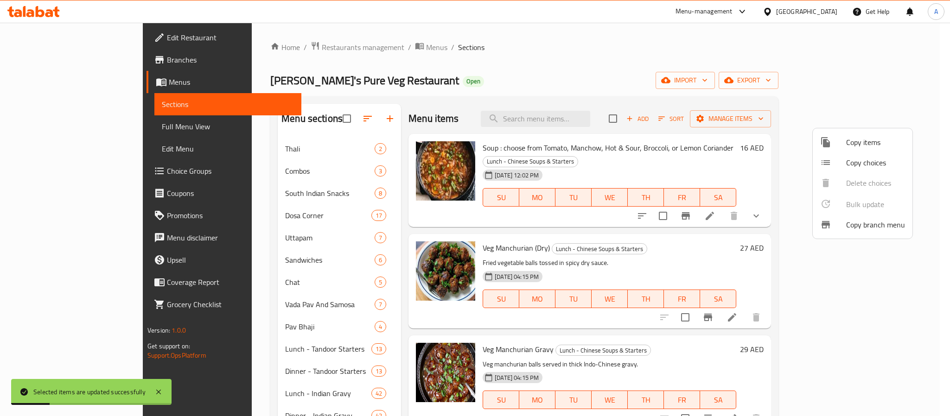
click at [666, 243] on div at bounding box center [475, 208] width 950 height 416
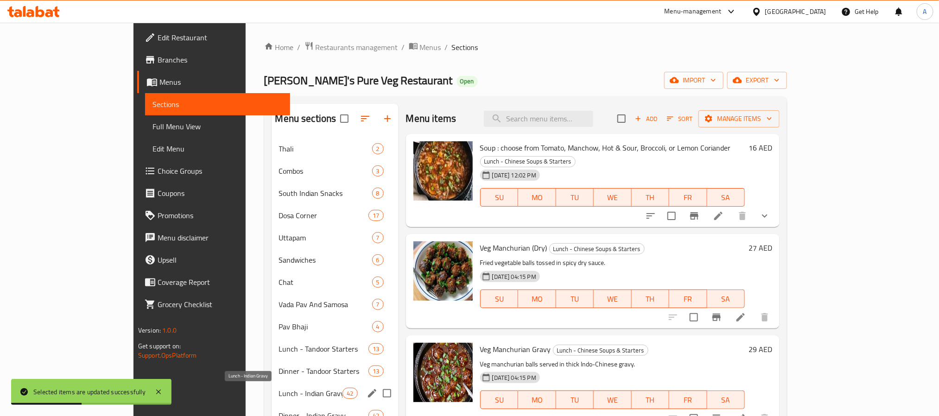
click at [279, 396] on span "Lunch - Indian Gravy" at bounding box center [311, 393] width 64 height 11
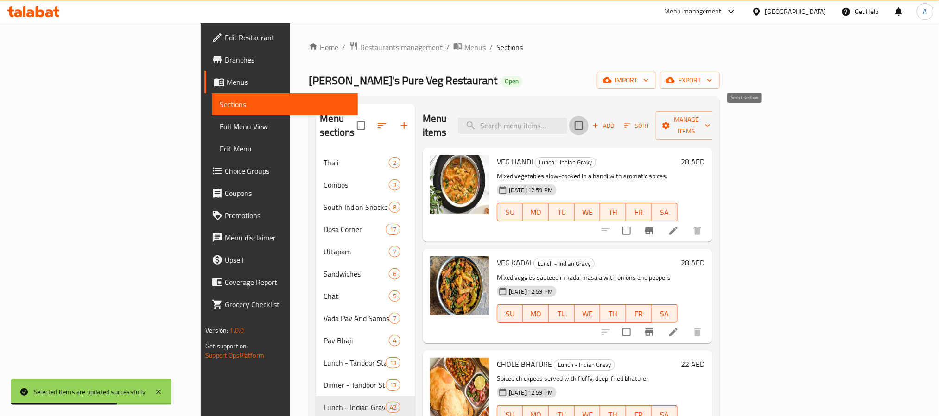
click at [589, 120] on input "checkbox" at bounding box center [578, 125] width 19 height 19
click at [711, 124] on span "Manage items" at bounding box center [687, 125] width 47 height 23
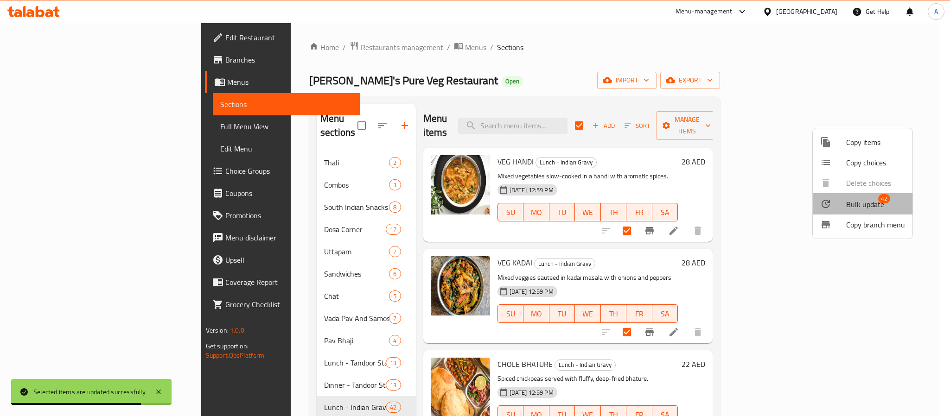
click at [874, 204] on span "Bulk update" at bounding box center [865, 204] width 38 height 11
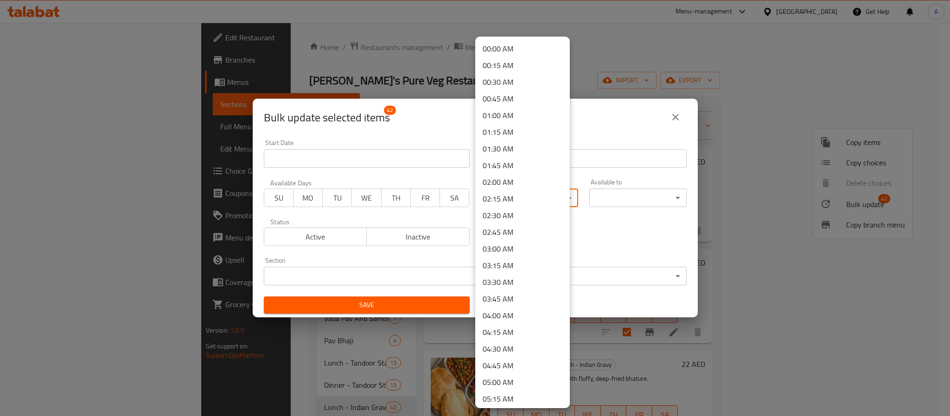
click at [521, 197] on body "​ Menu-management [GEOGRAPHIC_DATA] Get Help A Edit Restaurant Branches Menus S…" at bounding box center [475, 220] width 950 height 394
click at [514, 332] on li "11:30 AM" at bounding box center [522, 329] width 95 height 17
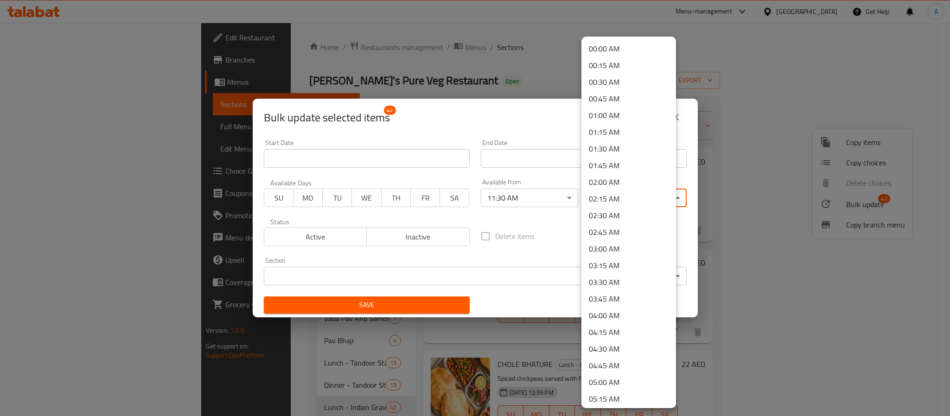
click at [631, 192] on body "​ Menu-management [GEOGRAPHIC_DATA] Get Help A Edit Restaurant Branches Menus S…" at bounding box center [475, 220] width 950 height 394
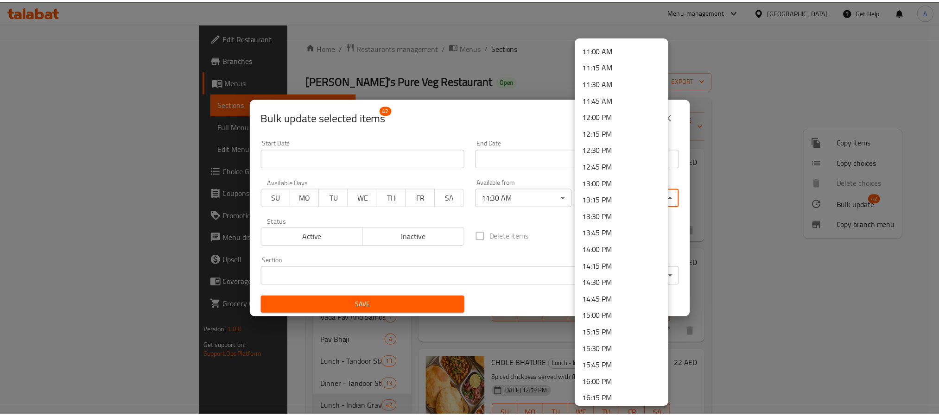
scroll to position [765, 0]
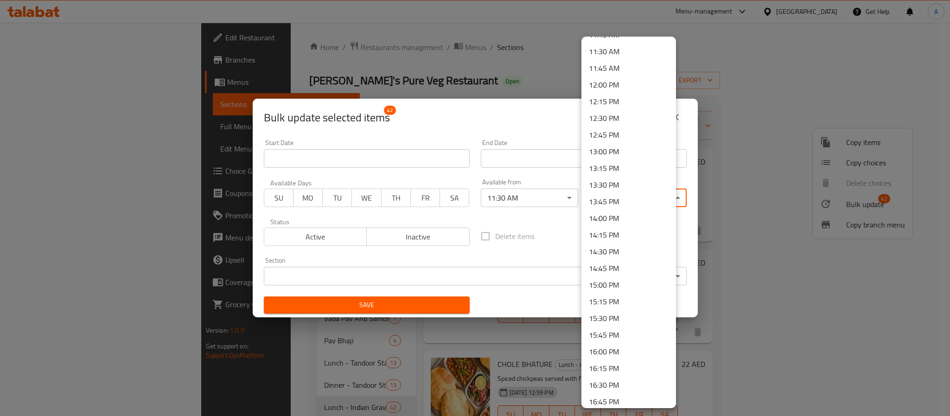
click at [611, 299] on li "15:15 PM" at bounding box center [628, 302] width 95 height 17
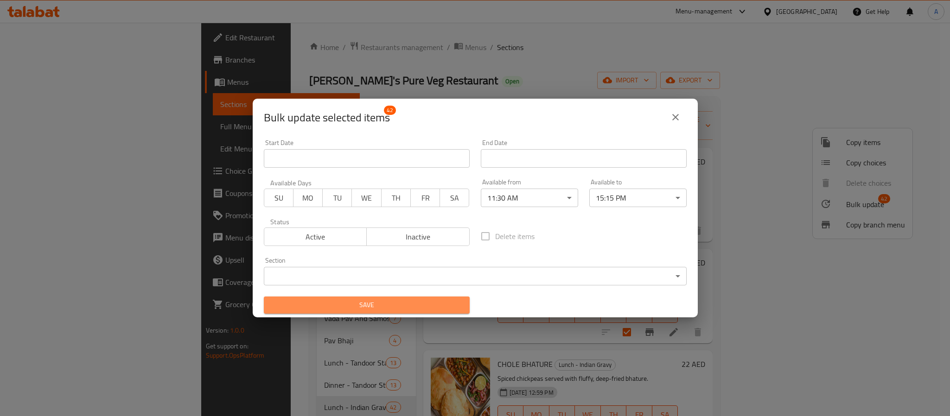
click at [439, 302] on span "Save" at bounding box center [366, 306] width 191 height 12
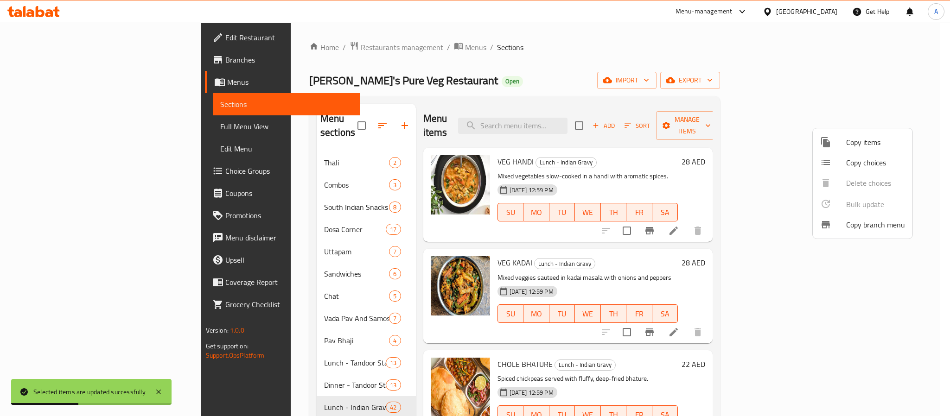
click at [565, 295] on div at bounding box center [475, 208] width 950 height 416
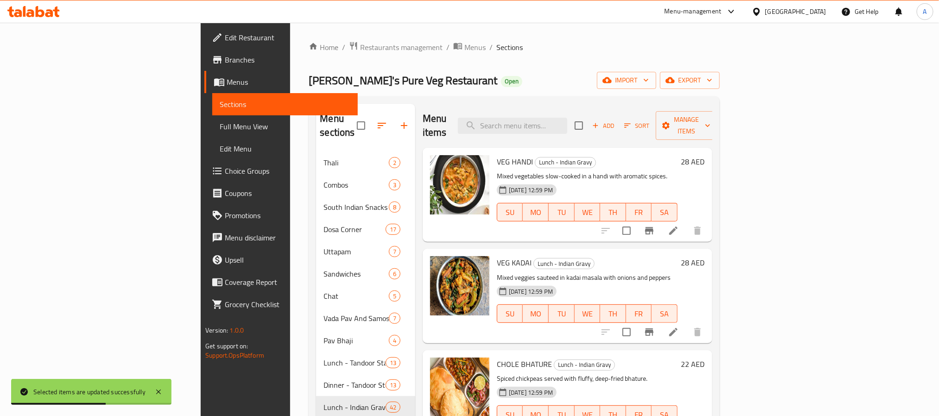
scroll to position [452, 0]
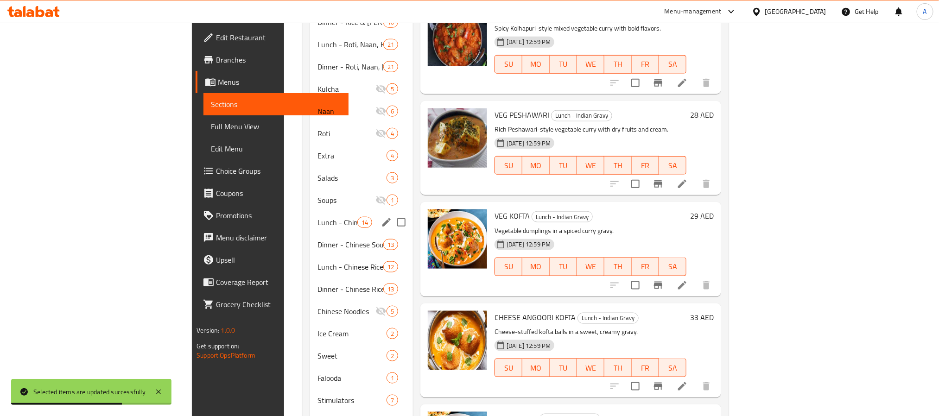
click at [318, 217] on span "Lunch - Chinese Soups & Starters" at bounding box center [337, 222] width 39 height 11
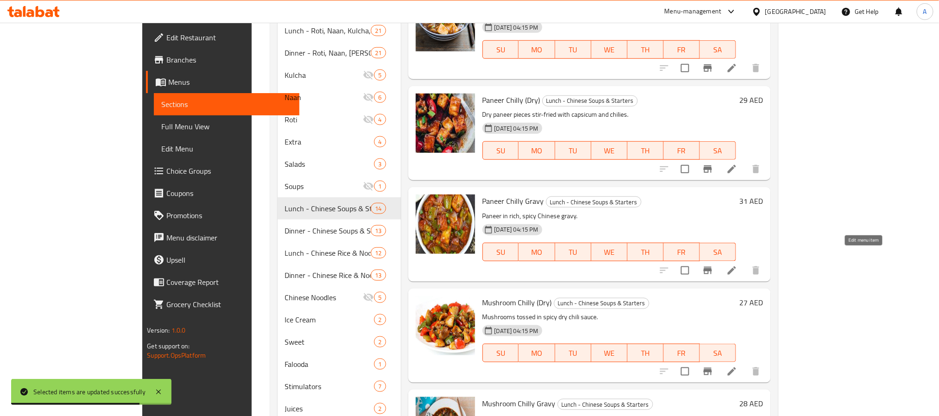
click at [738, 265] on icon at bounding box center [732, 270] width 11 height 11
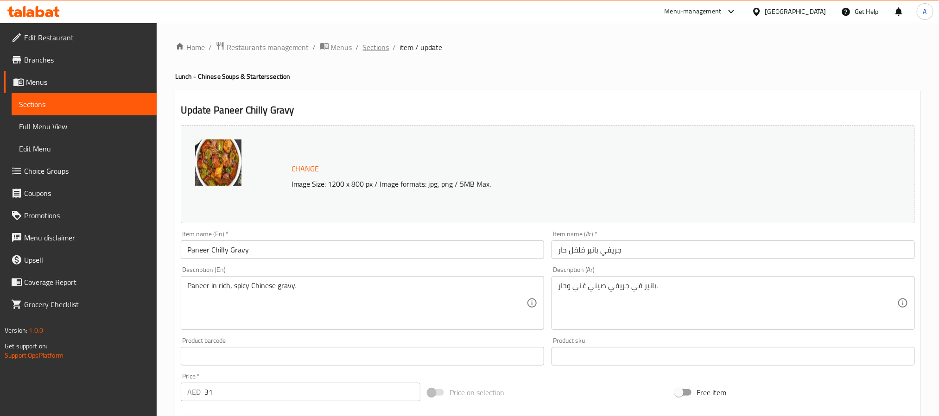
click at [384, 43] on span "Sections" at bounding box center [376, 47] width 26 height 11
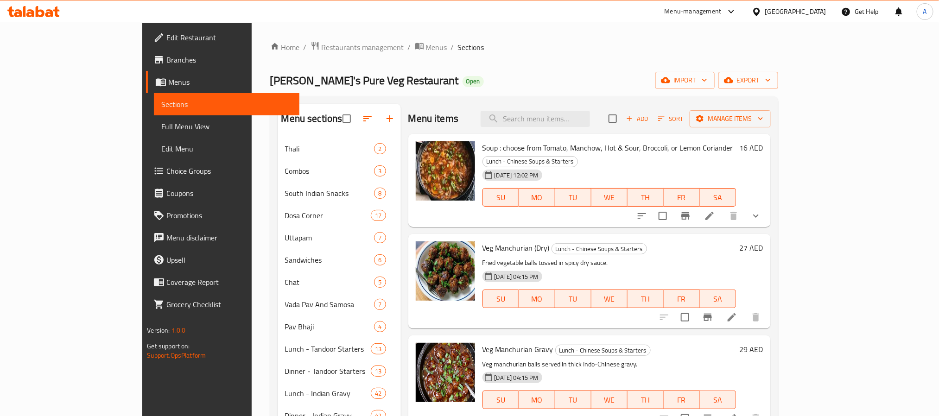
click at [604, 268] on div "[DATE] 04:15 PM SU MO TU WE TH FR SA" at bounding box center [609, 293] width 261 height 50
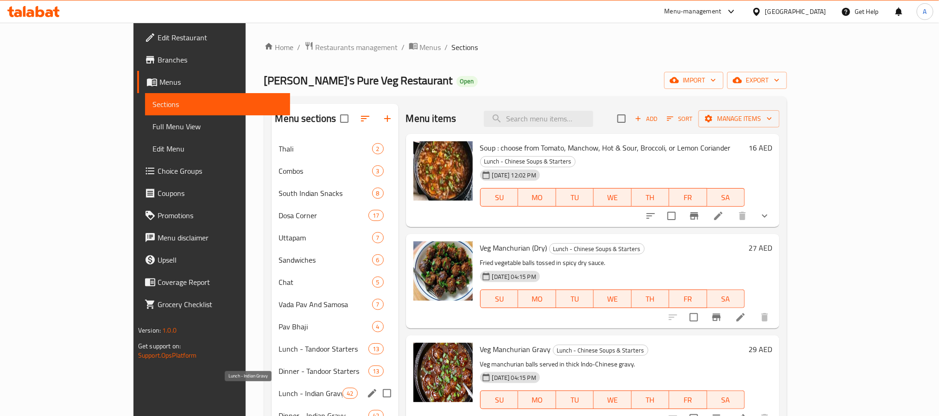
click at [279, 394] on span "Lunch - Indian Gravy" at bounding box center [311, 393] width 64 height 11
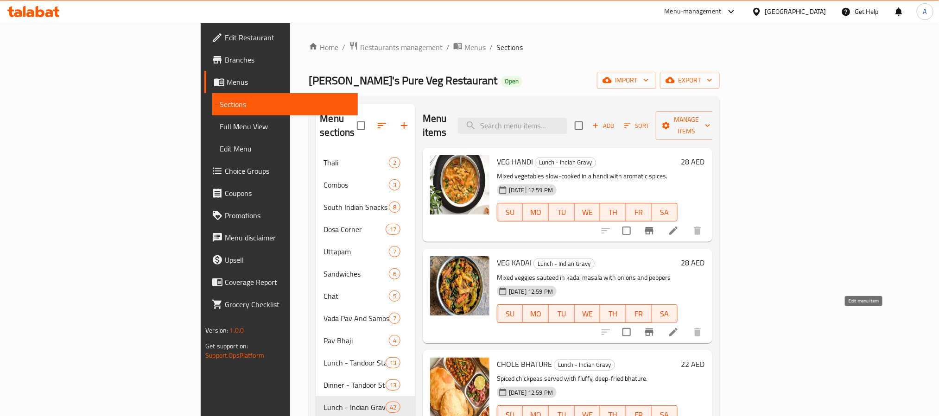
click at [679, 327] on icon at bounding box center [673, 332] width 11 height 11
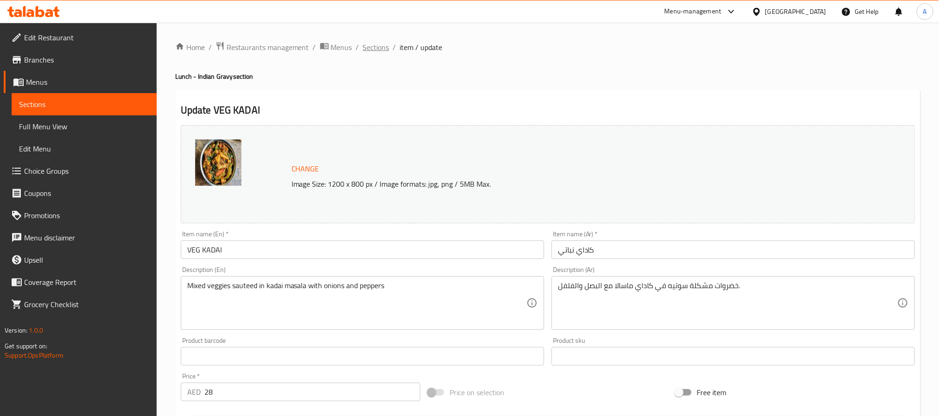
click at [366, 49] on span "Sections" at bounding box center [376, 47] width 26 height 11
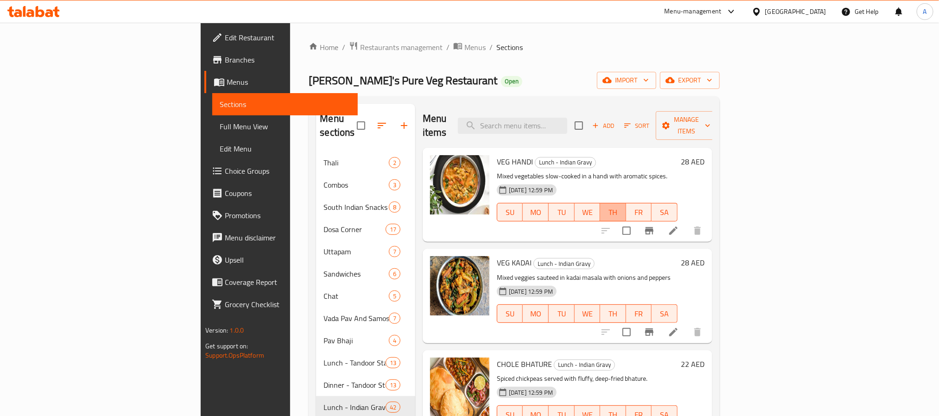
click at [623, 206] on span "TH" at bounding box center [613, 212] width 19 height 13
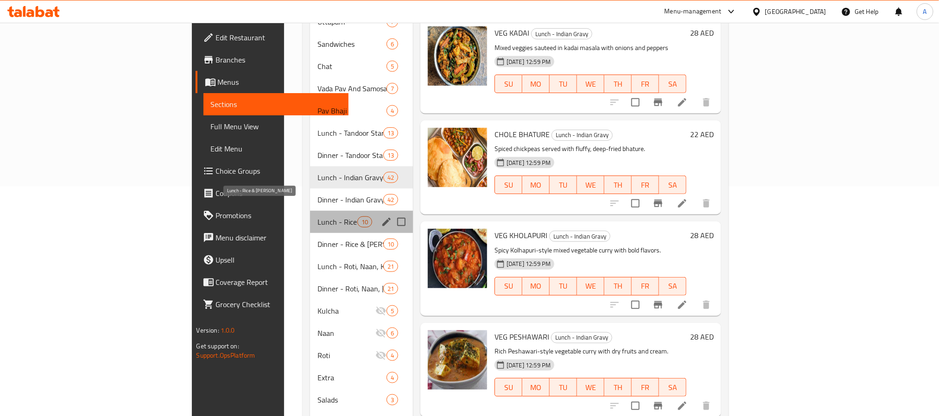
click at [318, 217] on span "Lunch - Rice & [PERSON_NAME]" at bounding box center [337, 222] width 39 height 11
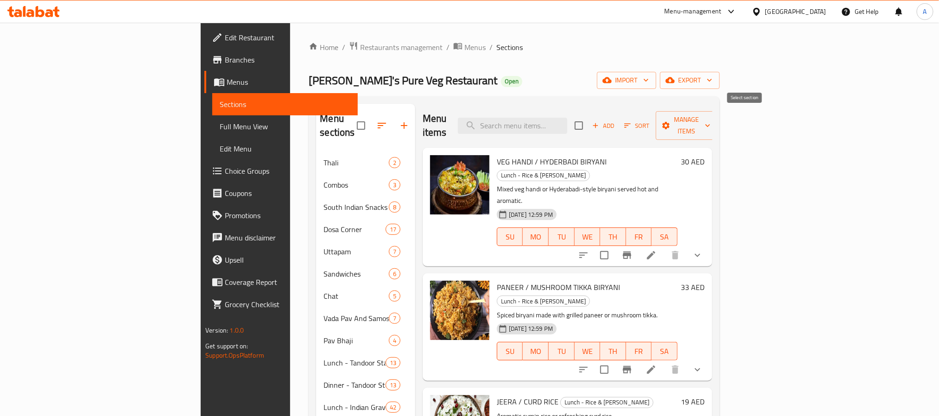
click at [589, 116] on input "checkbox" at bounding box center [578, 125] width 19 height 19
click at [711, 121] on span "Manage items" at bounding box center [687, 125] width 47 height 23
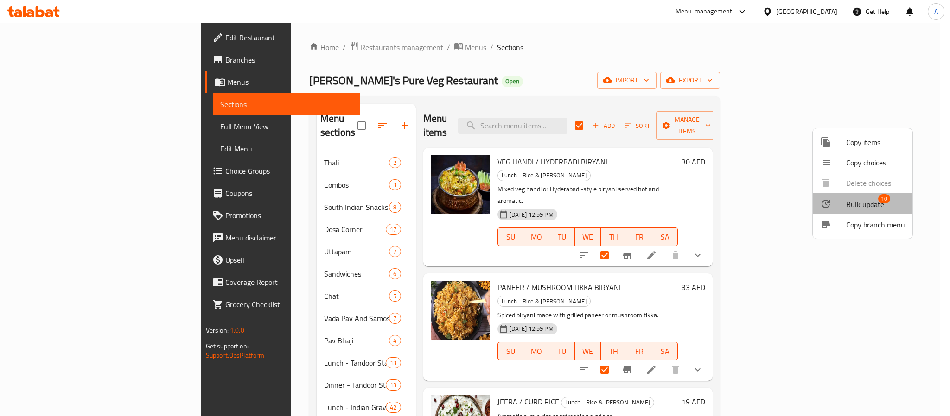
click at [858, 205] on span "Bulk update" at bounding box center [865, 204] width 38 height 11
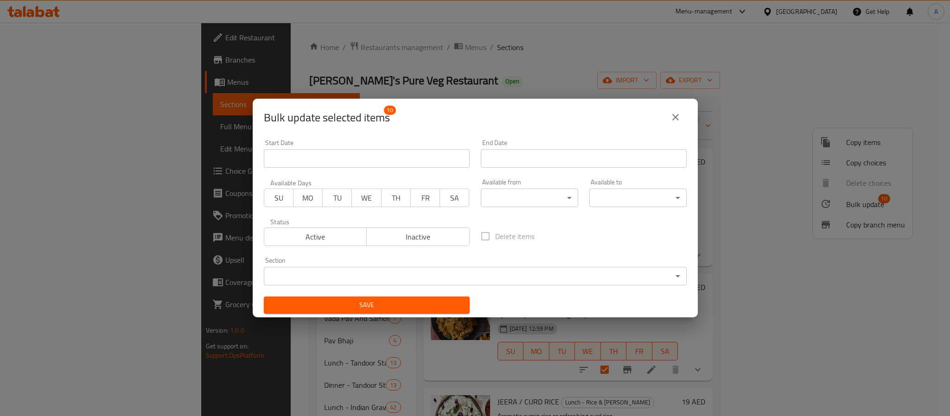
click at [486, 198] on body "​ Menu-management [GEOGRAPHIC_DATA] Get Help A Edit Restaurant Branches Menus S…" at bounding box center [475, 220] width 950 height 394
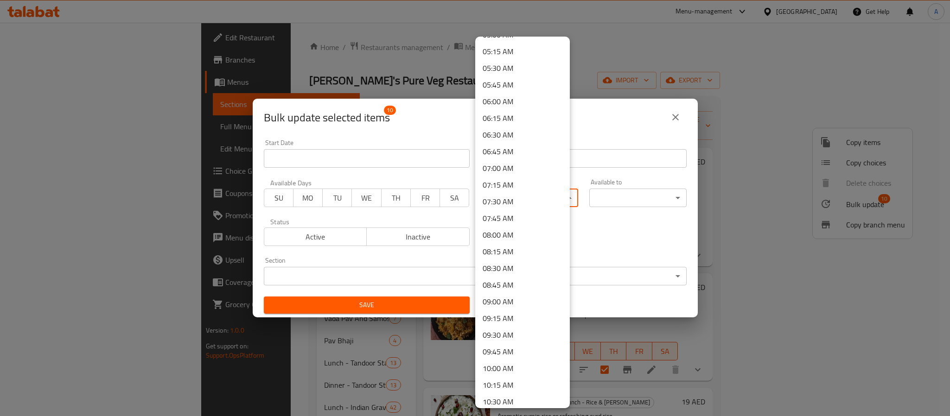
scroll to position [417, 0]
click at [501, 393] on li "11:30 AM" at bounding box center [522, 399] width 95 height 17
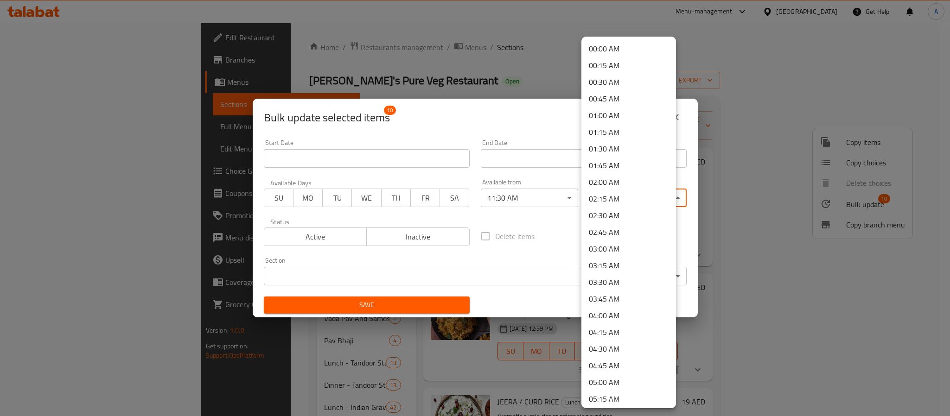
click at [596, 195] on body "​ Menu-management [GEOGRAPHIC_DATA] Get Help A Edit Restaurant Branches Menus S…" at bounding box center [475, 220] width 950 height 394
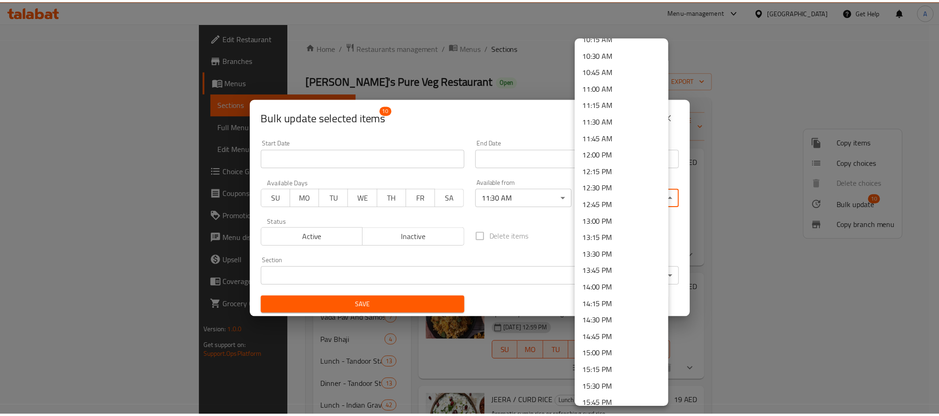
scroll to position [765, 0]
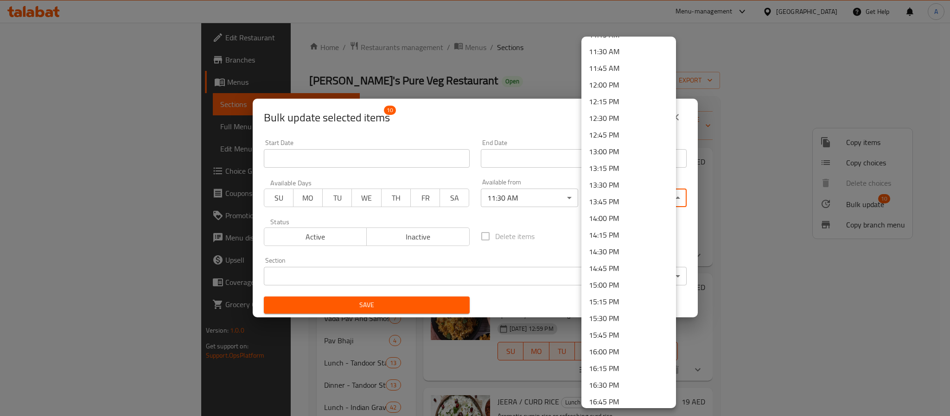
click at [607, 302] on li "15:15 PM" at bounding box center [628, 302] width 95 height 17
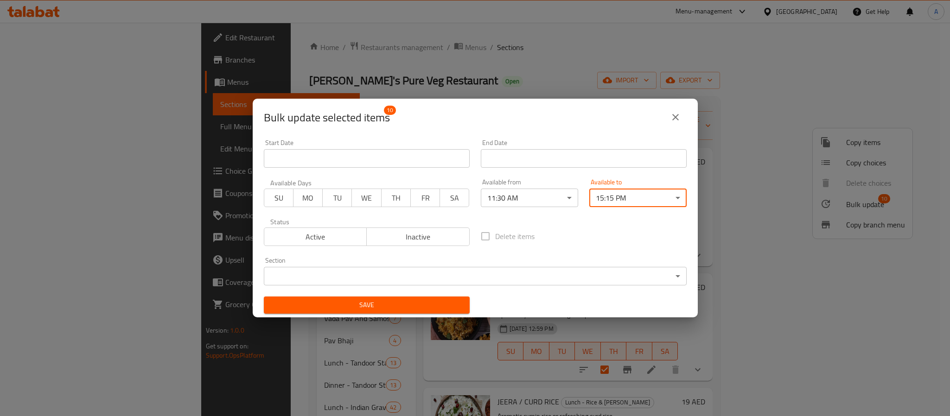
click at [443, 301] on span "Save" at bounding box center [366, 306] width 191 height 12
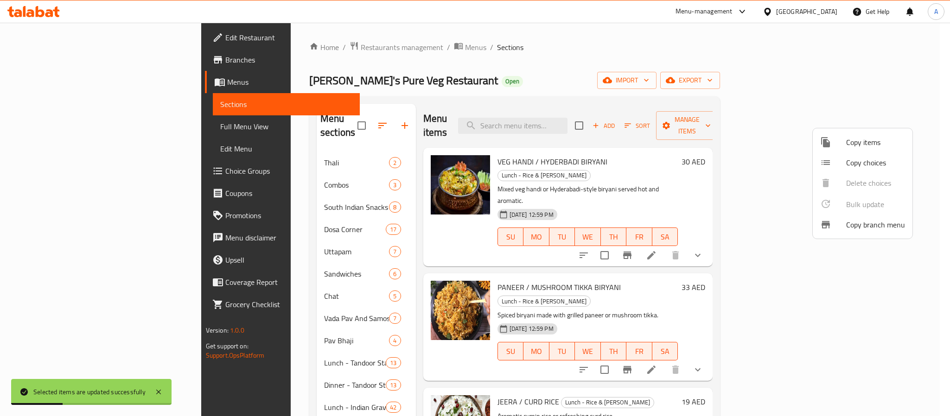
click at [752, 247] on div at bounding box center [475, 208] width 950 height 416
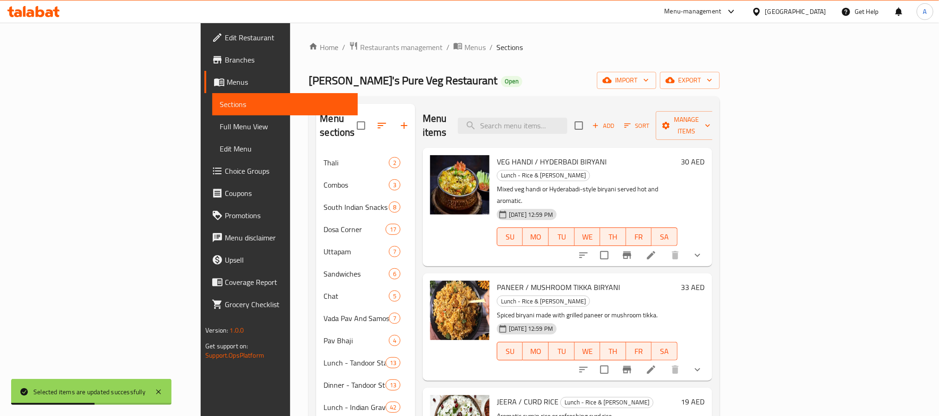
scroll to position [274, 0]
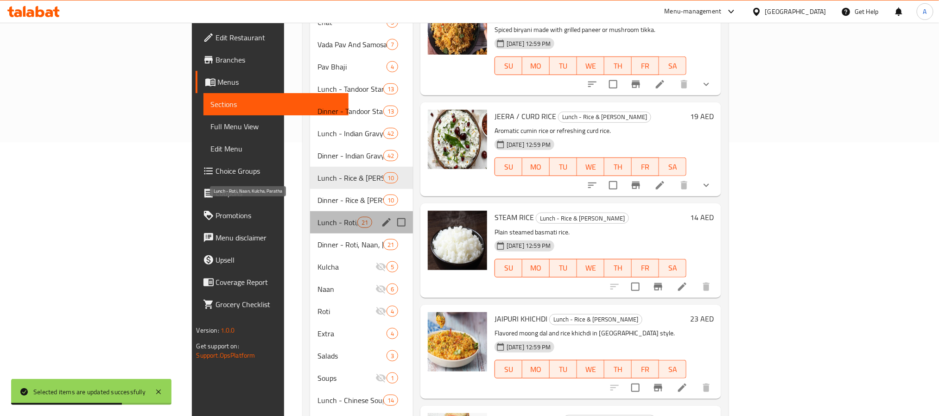
click at [318, 217] on span "Lunch - Roti, Naan, Kulcha, Paratha" at bounding box center [337, 222] width 39 height 11
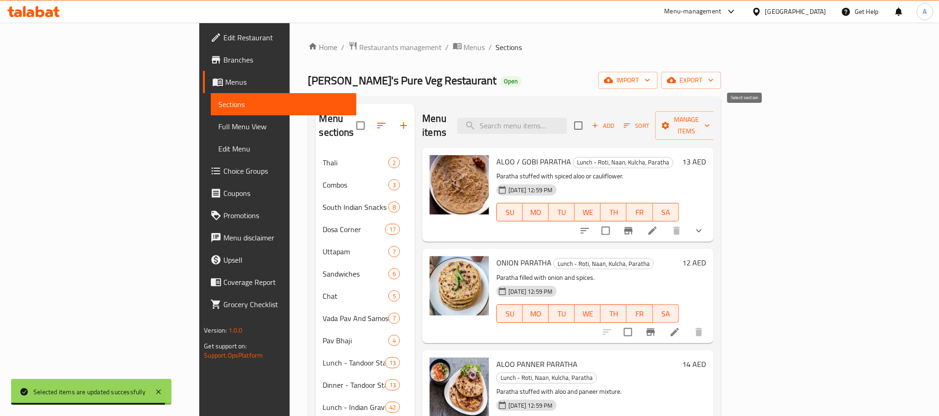
click at [588, 116] on input "checkbox" at bounding box center [578, 125] width 19 height 19
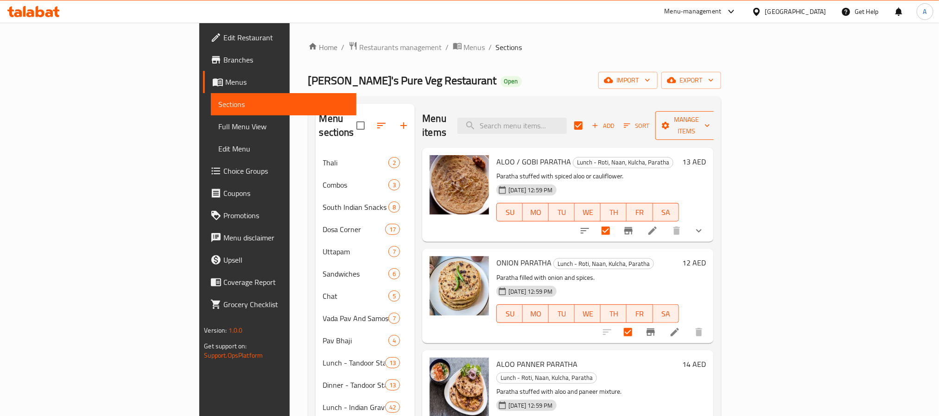
click at [710, 115] on span "Manage items" at bounding box center [686, 125] width 47 height 23
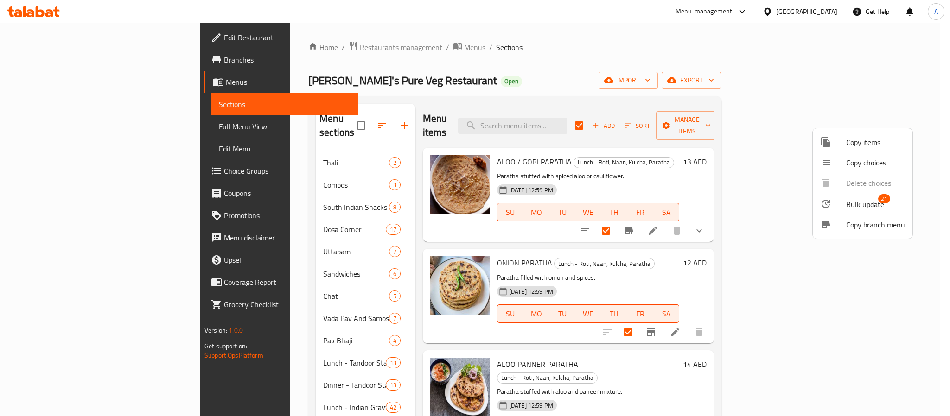
click at [860, 205] on span "Bulk update" at bounding box center [865, 204] width 38 height 11
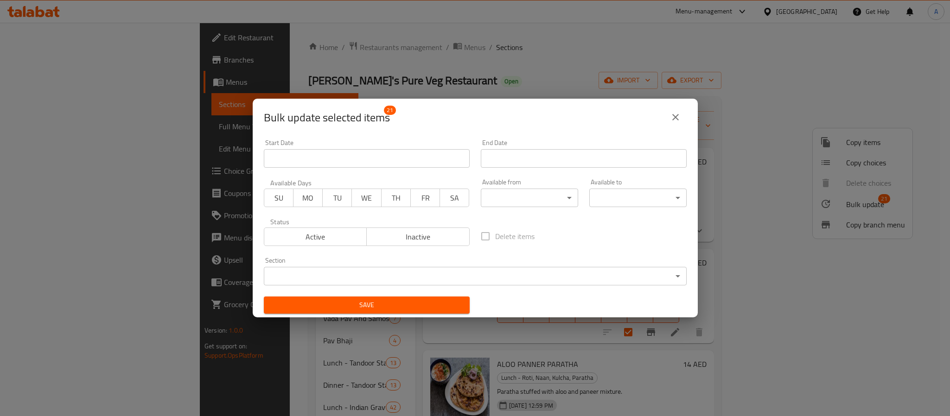
click at [558, 193] on body "​ Menu-management [GEOGRAPHIC_DATA] Get Help A Edit Restaurant Branches Menus S…" at bounding box center [475, 220] width 950 height 394
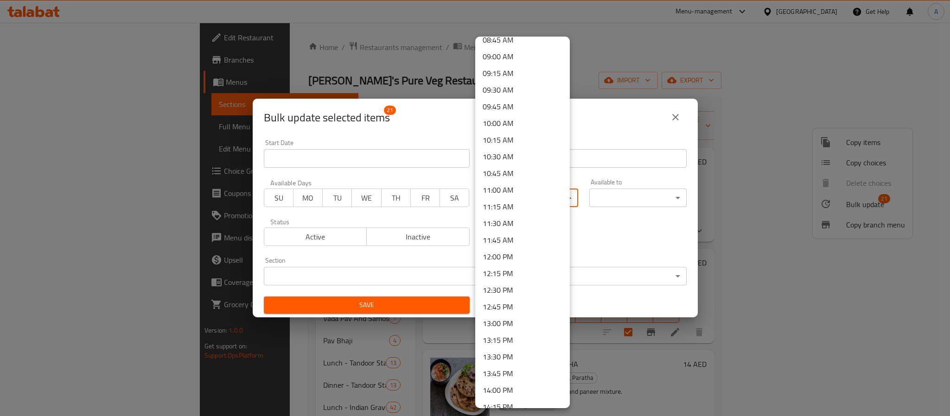
scroll to position [556, 0]
click at [514, 256] on li "11:30 AM" at bounding box center [522, 260] width 95 height 17
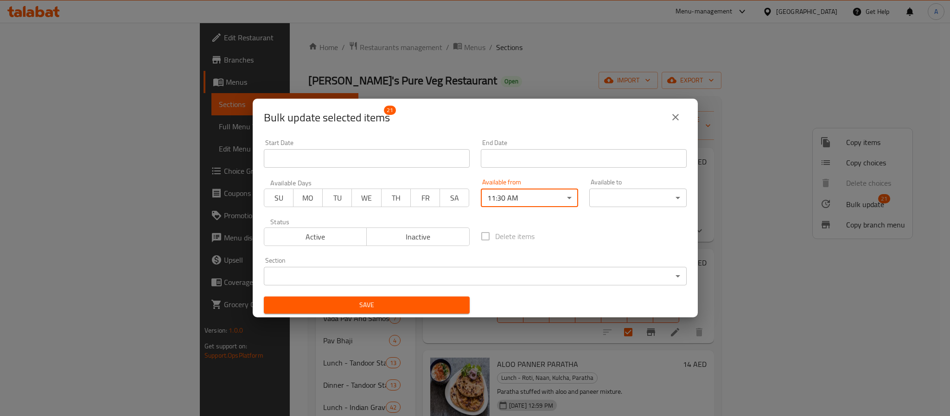
click at [615, 196] on body "​ Menu-management [GEOGRAPHIC_DATA] Get Help A Edit Restaurant Branches Menus S…" at bounding box center [475, 220] width 950 height 394
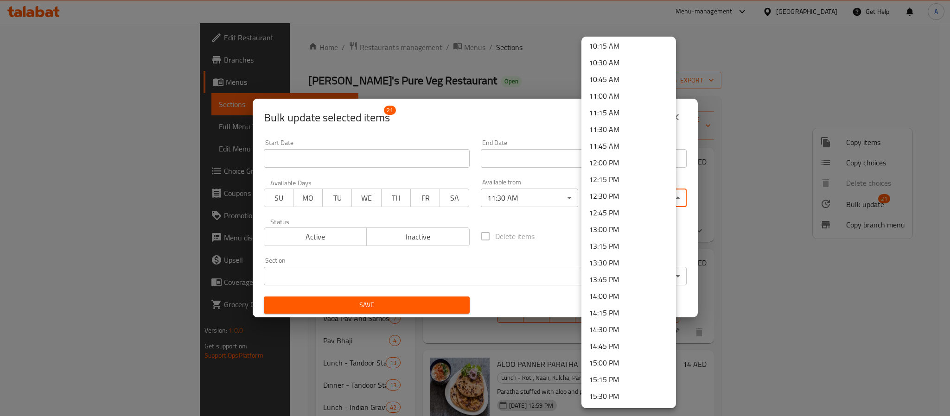
scroll to position [696, 0]
click at [611, 372] on li "15:15 PM" at bounding box center [628, 371] width 95 height 17
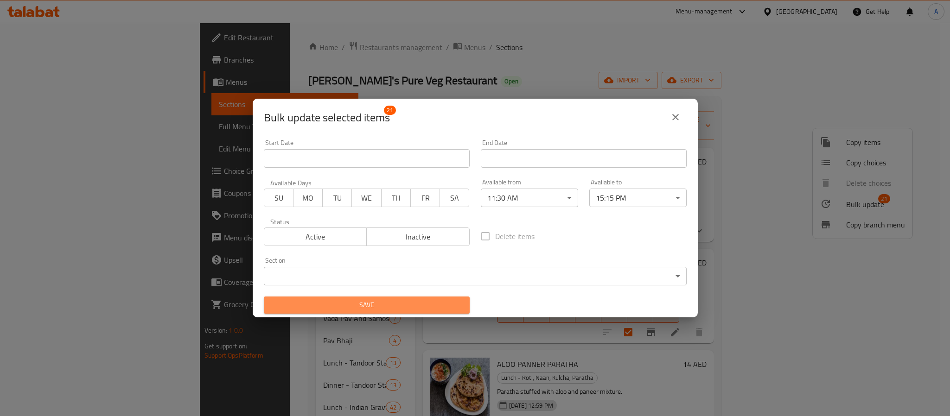
click at [455, 306] on span "Save" at bounding box center [366, 306] width 191 height 12
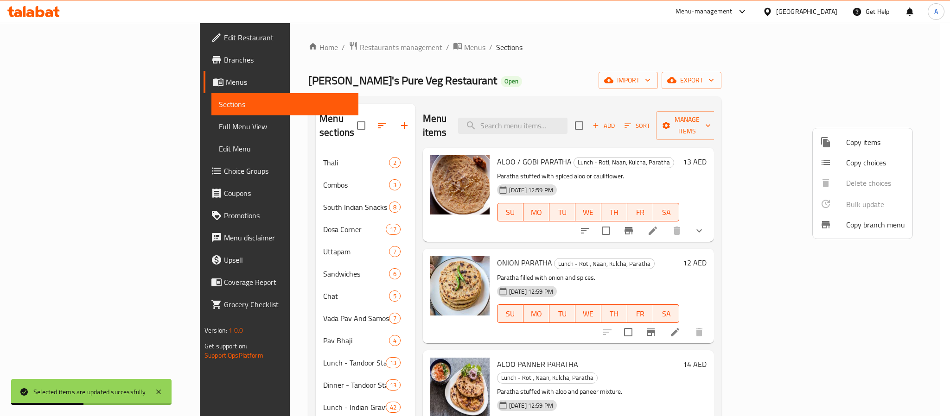
click at [674, 258] on div at bounding box center [475, 208] width 950 height 416
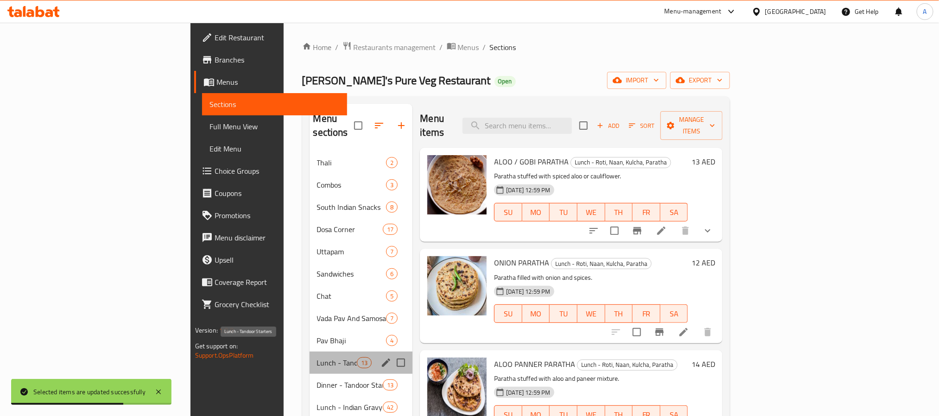
click at [317, 358] on span "Lunch - Tandoor Starters" at bounding box center [337, 363] width 40 height 11
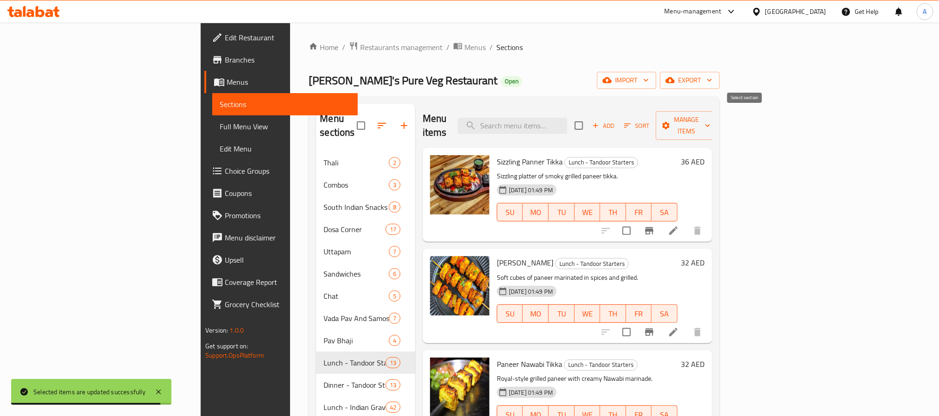
click at [589, 123] on input "checkbox" at bounding box center [578, 125] width 19 height 19
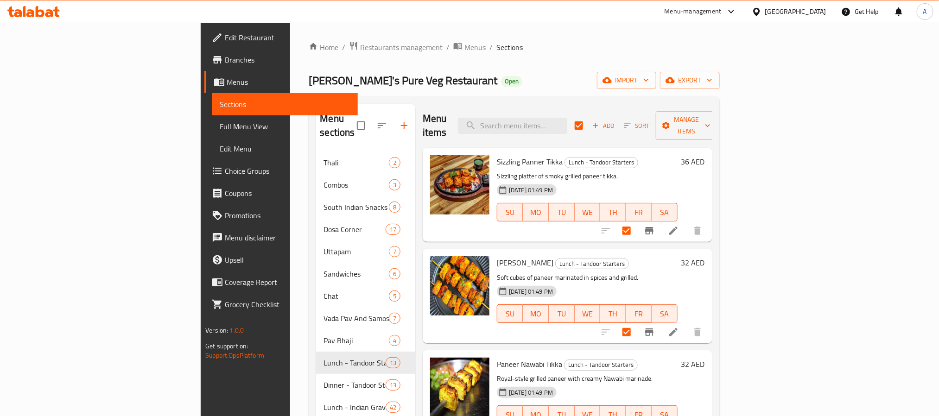
click at [711, 117] on span "Manage items" at bounding box center [687, 125] width 47 height 23
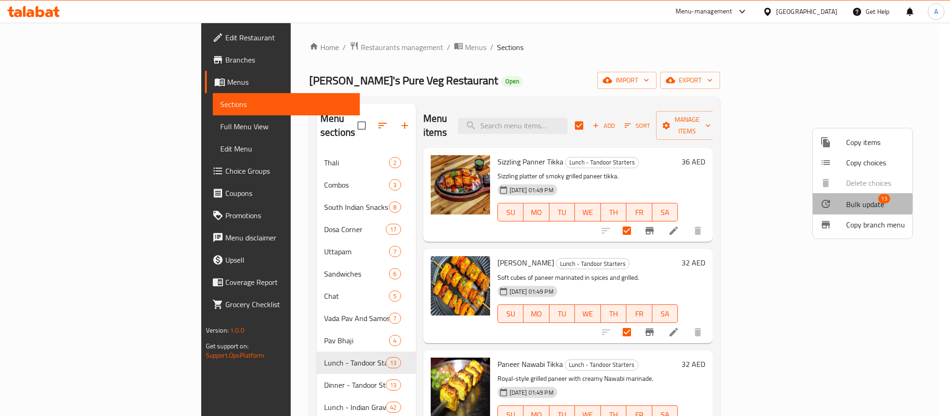
click at [844, 204] on div at bounding box center [833, 203] width 26 height 11
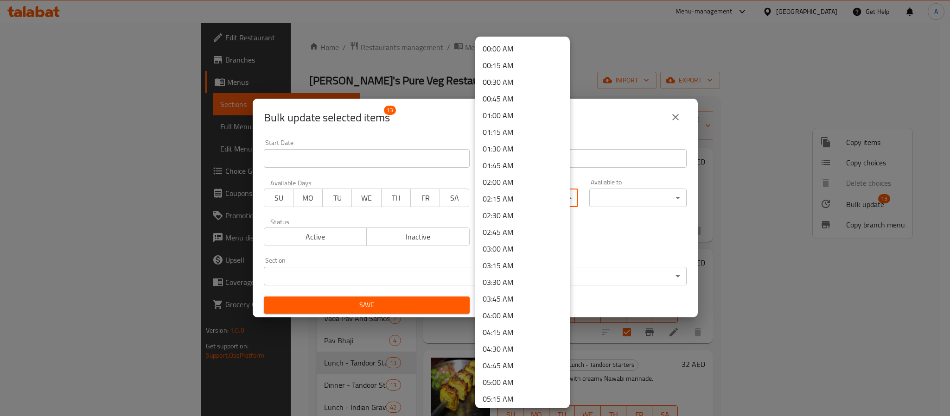
click at [544, 188] on body "​ Menu-management [GEOGRAPHIC_DATA] Get Help A Edit Restaurant Branches Menus S…" at bounding box center [475, 220] width 950 height 394
click at [510, 330] on li "11:30 AM" at bounding box center [522, 329] width 95 height 17
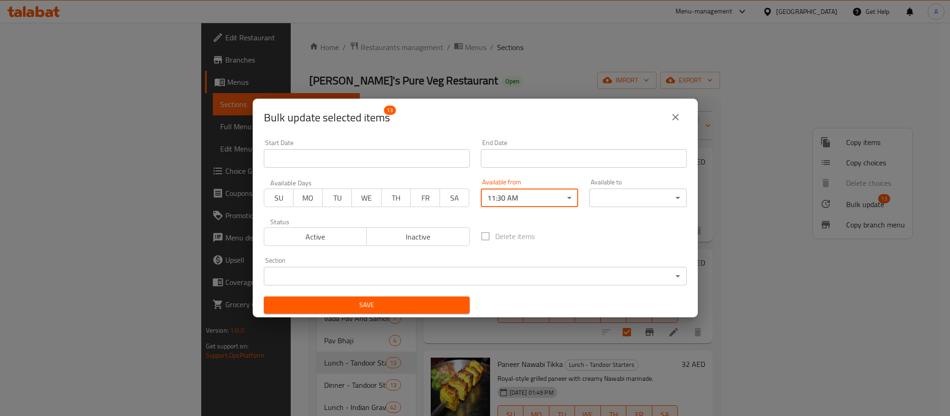
click at [618, 191] on body "​ Menu-management [GEOGRAPHIC_DATA] Get Help A Edit Restaurant Branches Menus S…" at bounding box center [475, 220] width 950 height 394
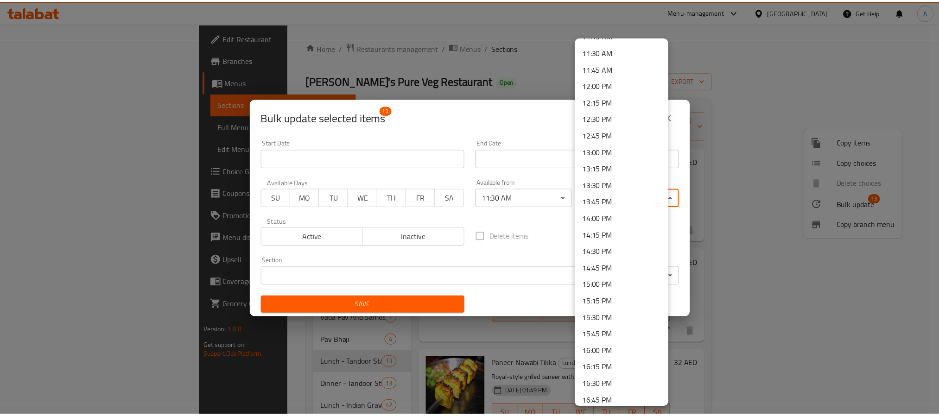
scroll to position [835, 0]
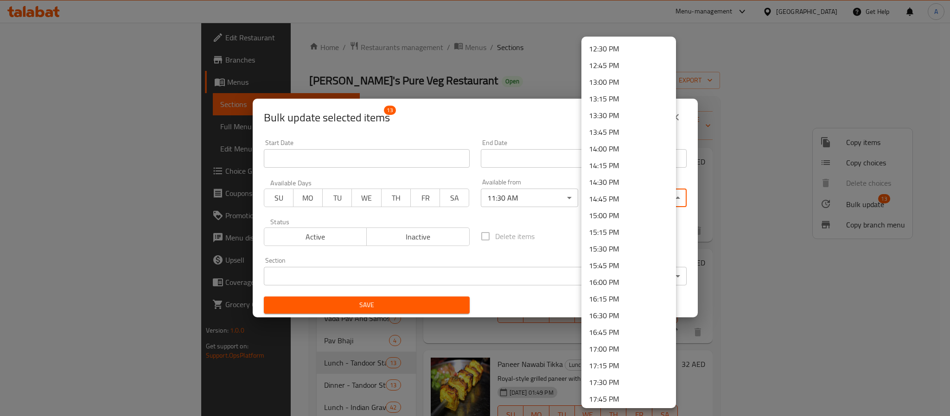
click at [621, 230] on li "15:15 PM" at bounding box center [628, 232] width 95 height 17
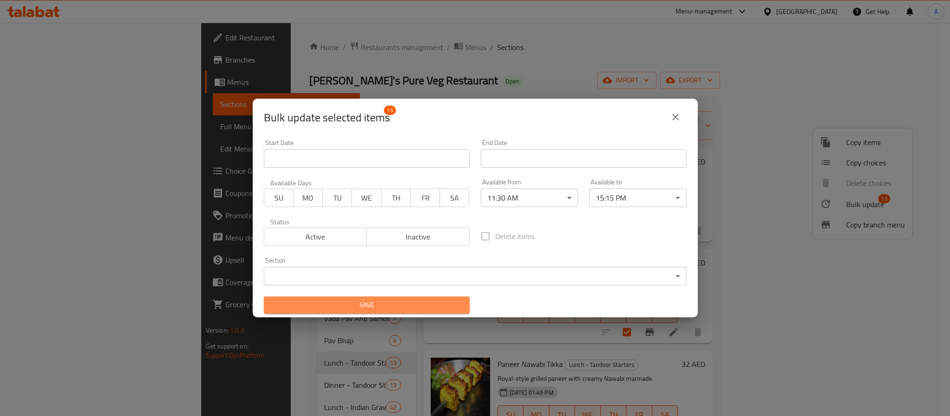
click at [425, 311] on span "Save" at bounding box center [366, 306] width 191 height 12
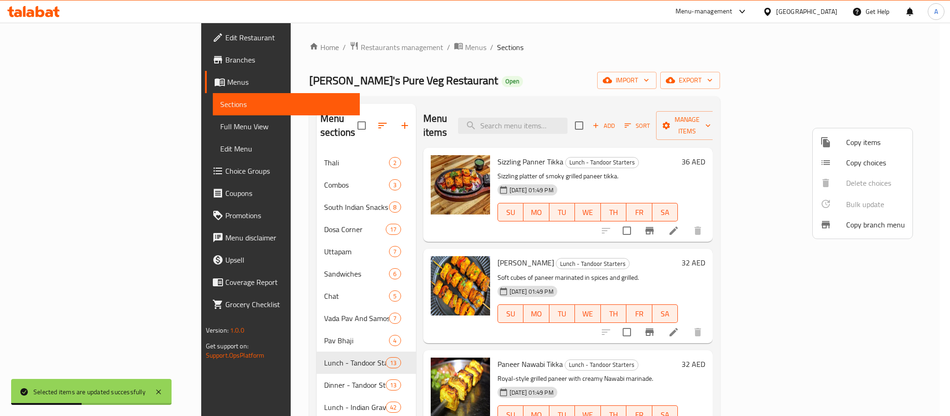
click at [647, 255] on div at bounding box center [475, 208] width 950 height 416
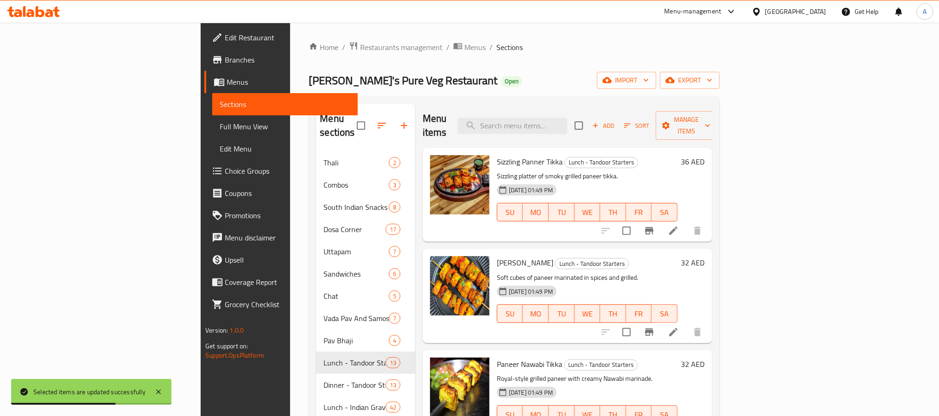
scroll to position [551, 0]
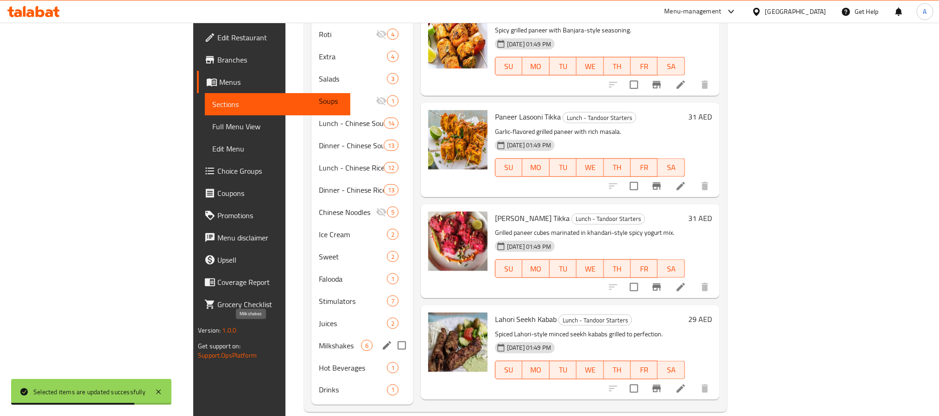
click at [319, 340] on span "Milkshakes" at bounding box center [340, 345] width 42 height 11
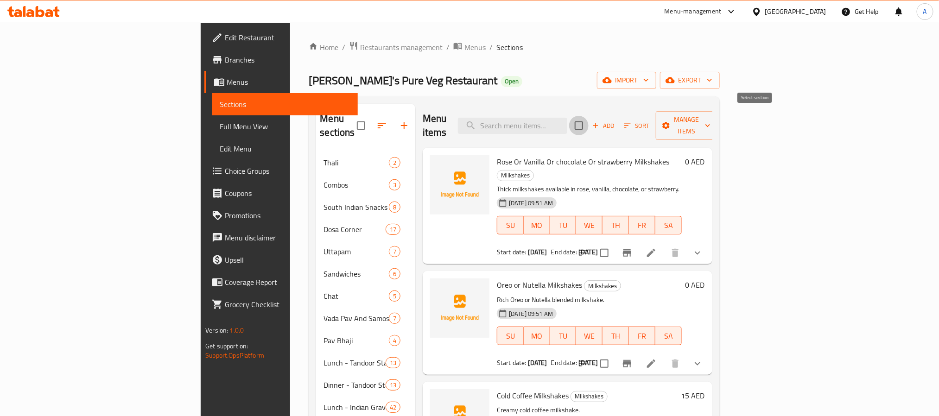
click at [589, 124] on input "checkbox" at bounding box center [578, 125] width 19 height 19
click at [711, 124] on span "Manage items" at bounding box center [687, 125] width 47 height 23
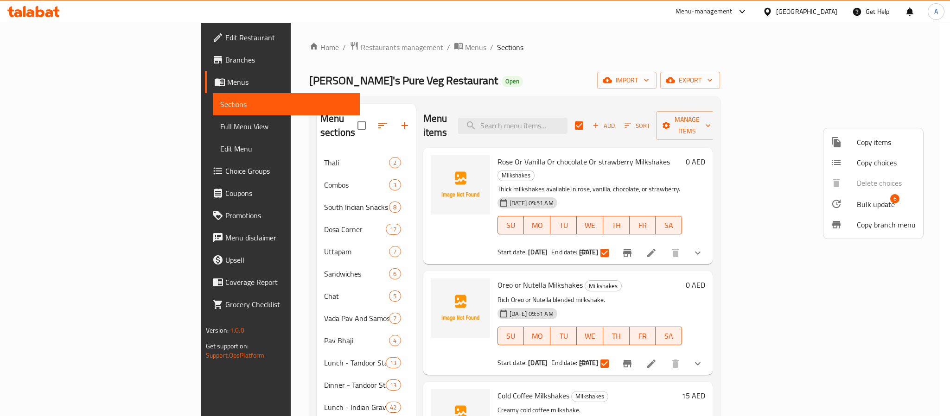
click at [869, 201] on span "Bulk update" at bounding box center [876, 204] width 38 height 11
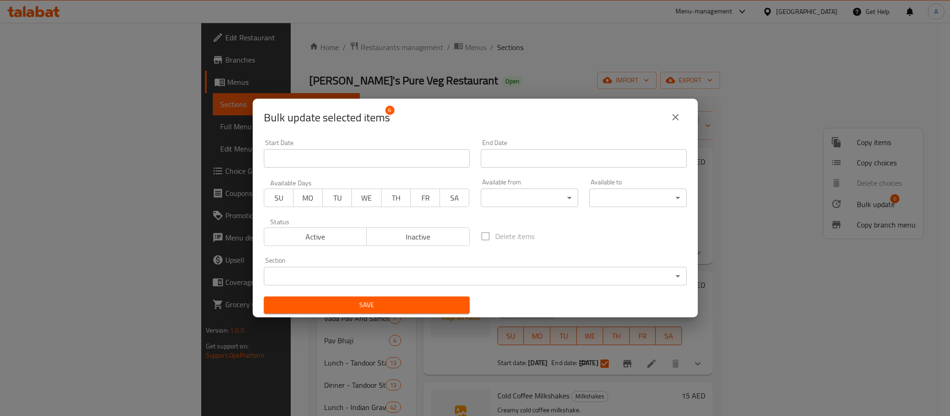
click at [544, 202] on body "​ Menu-management [GEOGRAPHIC_DATA] Get Help A Edit Restaurant Branches Menus S…" at bounding box center [475, 220] width 950 height 394
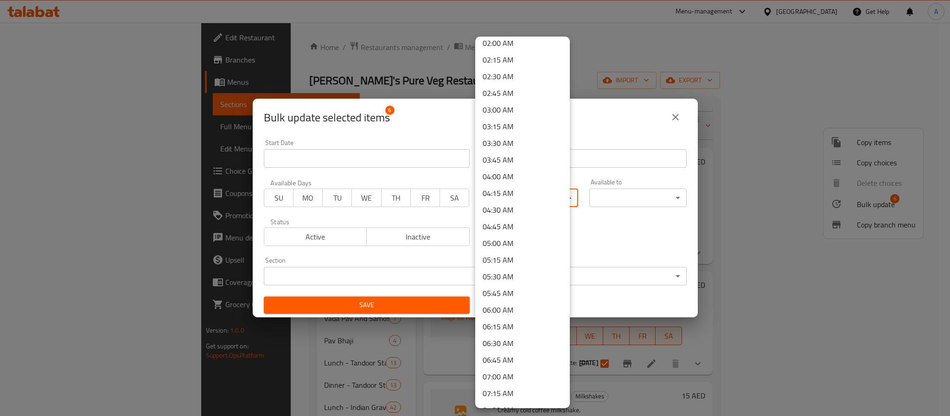
scroll to position [209, 0]
click at [489, 370] on li "08:00 AM" at bounding box center [522, 374] width 95 height 17
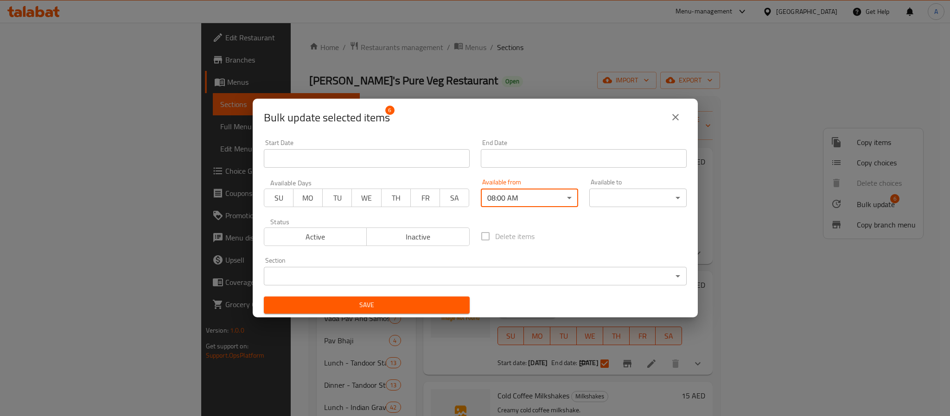
click at [607, 191] on body "​ Menu-management [GEOGRAPHIC_DATA] Get Help A Edit Restaurant Branches Menus S…" at bounding box center [475, 220] width 950 height 394
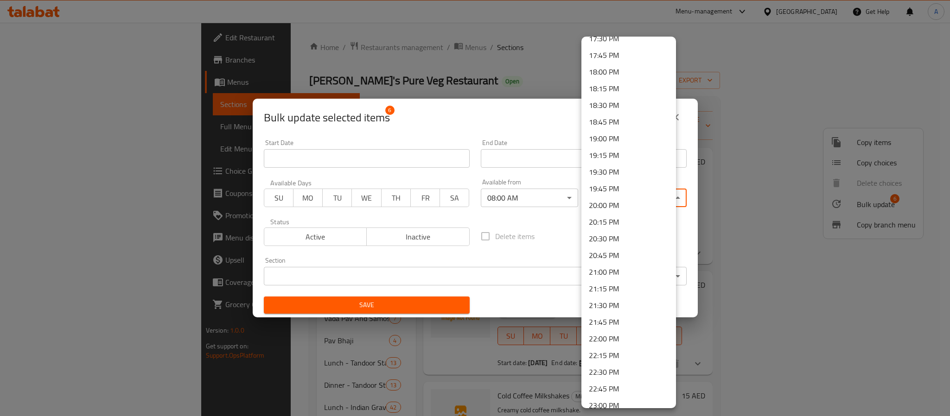
scroll to position [1254, 0]
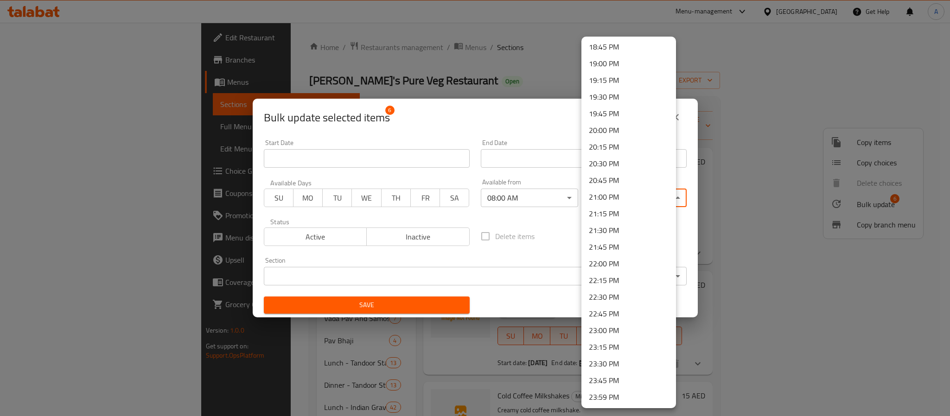
click at [608, 361] on li "23:30 PM" at bounding box center [628, 364] width 95 height 17
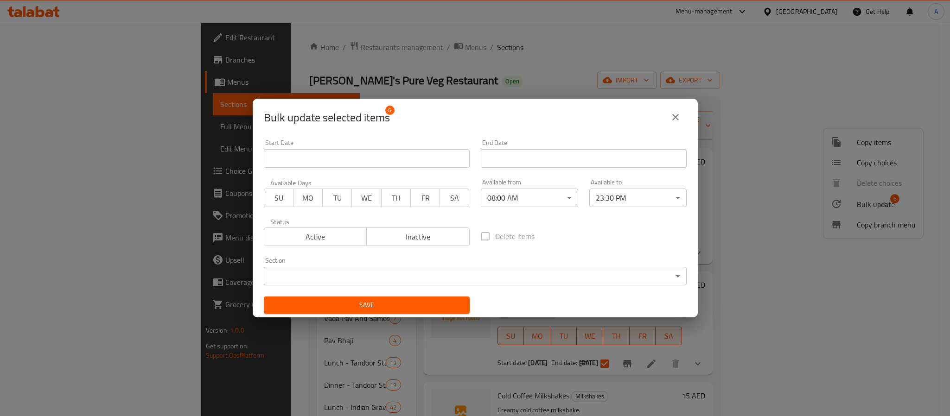
click at [430, 293] on div "Save" at bounding box center [366, 305] width 217 height 28
click at [426, 303] on span "Save" at bounding box center [366, 306] width 191 height 12
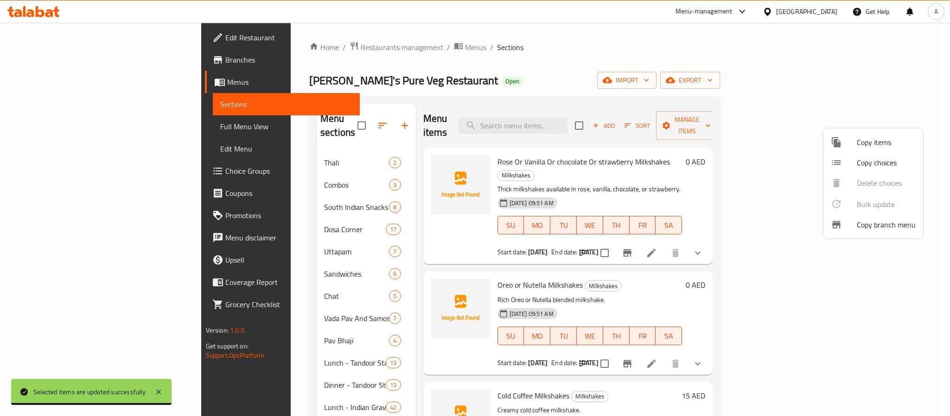
click at [153, 362] on div at bounding box center [475, 208] width 950 height 416
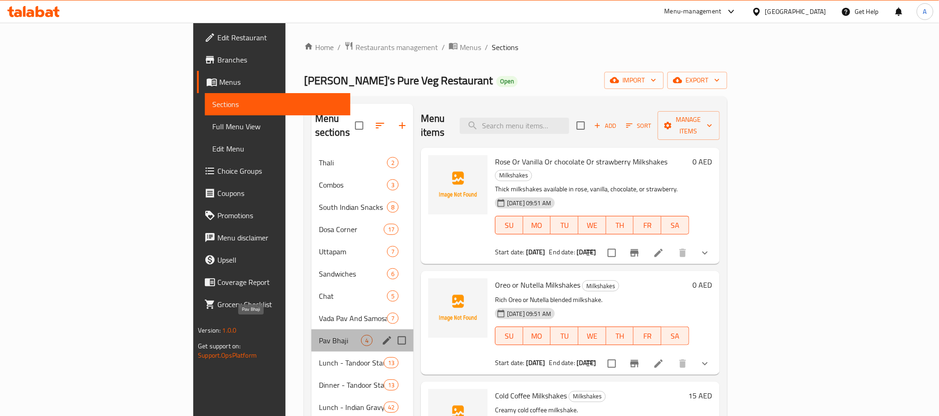
click at [319, 335] on span "Pav Bhaji" at bounding box center [340, 340] width 42 height 11
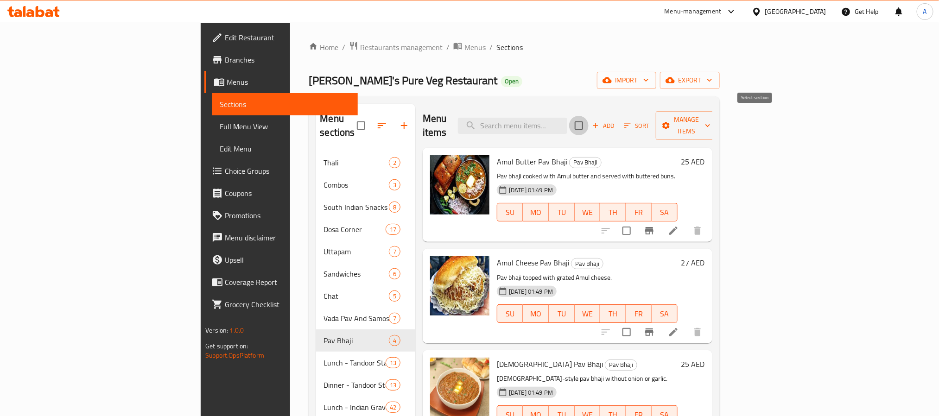
click at [589, 120] on input "checkbox" at bounding box center [578, 125] width 19 height 19
click at [711, 117] on span "Manage items" at bounding box center [687, 125] width 47 height 23
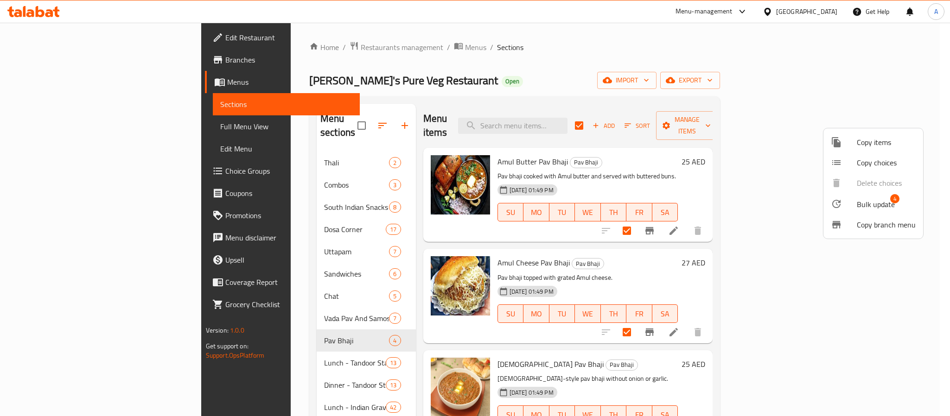
click at [868, 206] on span "Bulk update" at bounding box center [876, 204] width 38 height 11
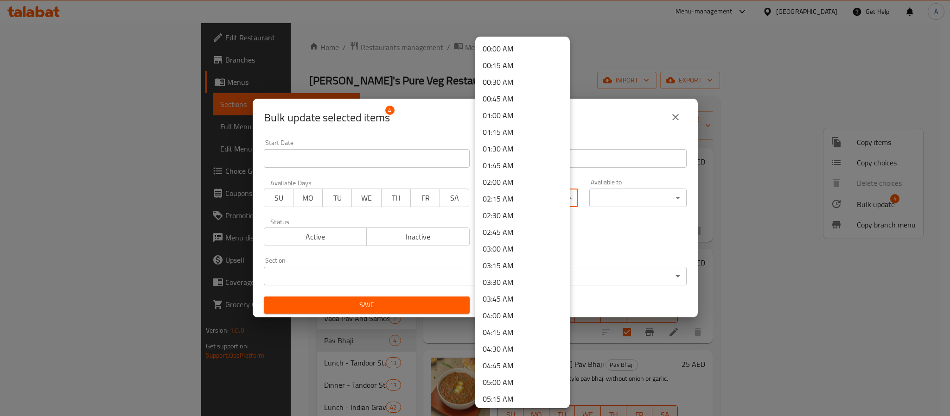
click at [530, 197] on body "​ Menu-management [GEOGRAPHIC_DATA] Get Help A Edit Restaurant Branches Menus S…" at bounding box center [475, 220] width 950 height 394
click at [497, 341] on li "11:45 AM" at bounding box center [522, 346] width 95 height 17
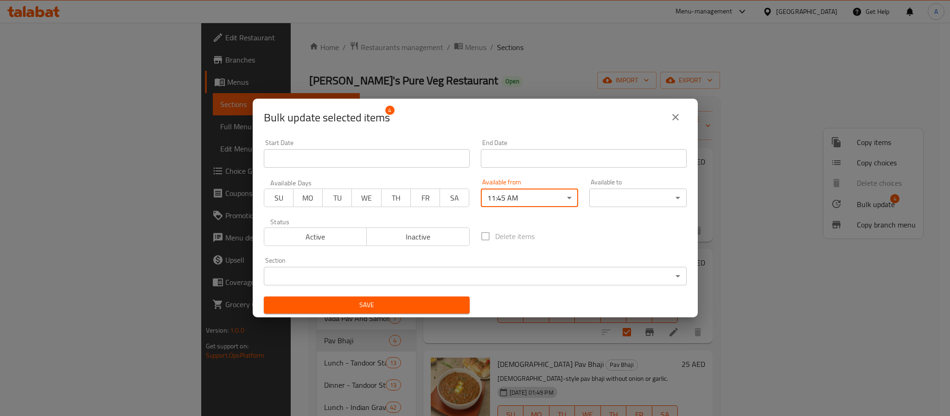
click at [606, 195] on body "​ Menu-management [GEOGRAPHIC_DATA] Get Help A Edit Restaurant Branches Menus S…" at bounding box center [475, 220] width 950 height 394
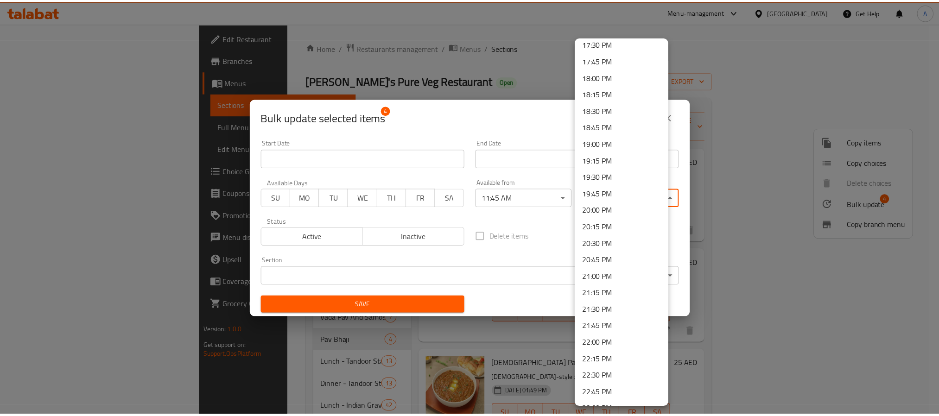
scroll to position [1254, 0]
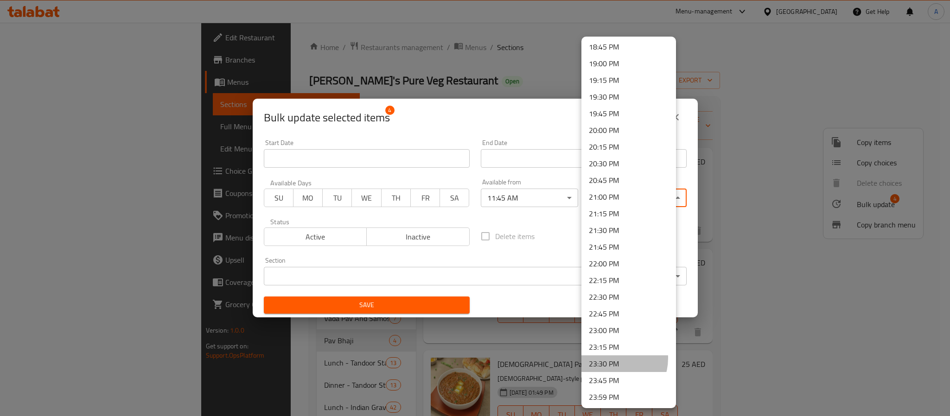
click at [610, 358] on li "23:30 PM" at bounding box center [628, 364] width 95 height 17
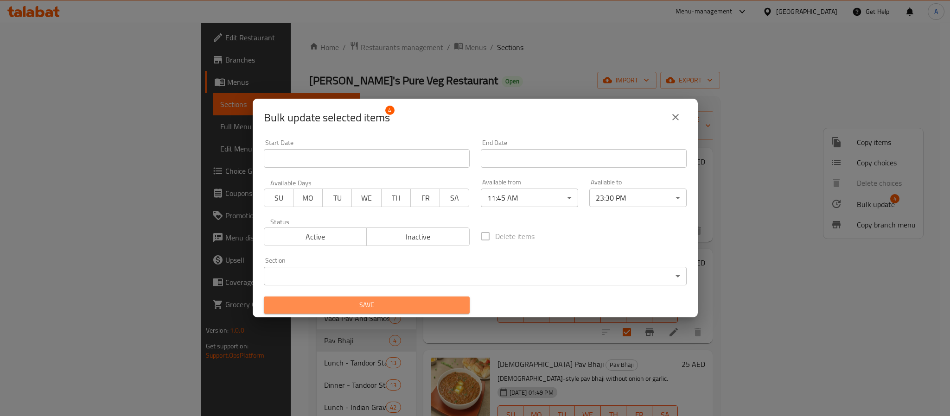
click at [419, 308] on span "Save" at bounding box center [366, 306] width 191 height 12
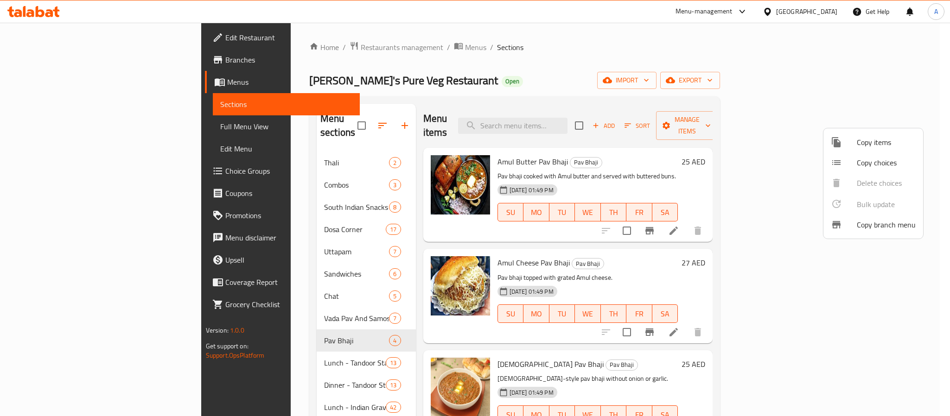
click at [141, 374] on div at bounding box center [475, 208] width 950 height 416
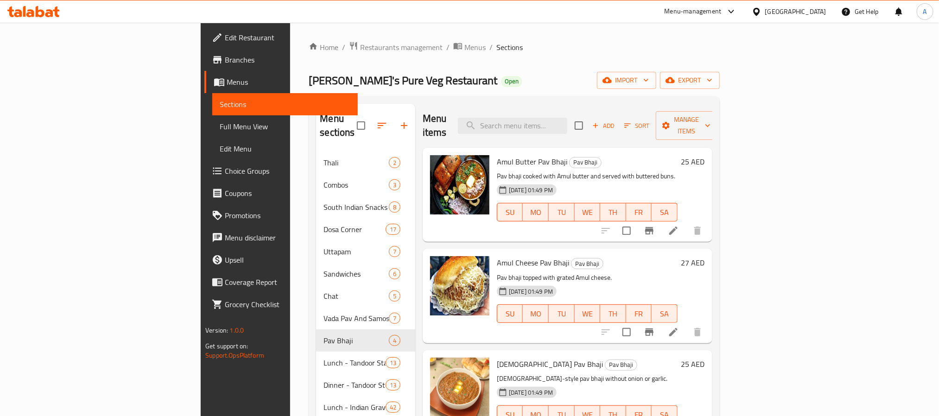
click at [678, 256] on h6 "Amul Cheese Pav Bhaji Pav Bhaji" at bounding box center [587, 262] width 181 height 13
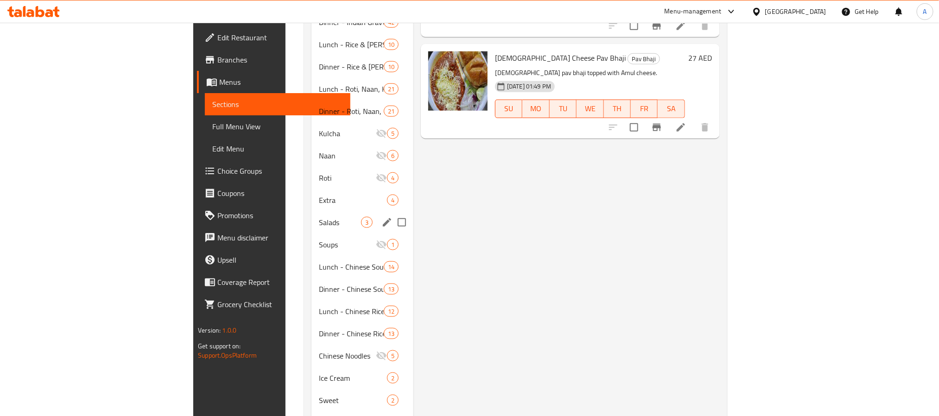
click at [312, 217] on div "Salads 3" at bounding box center [363, 222] width 102 height 22
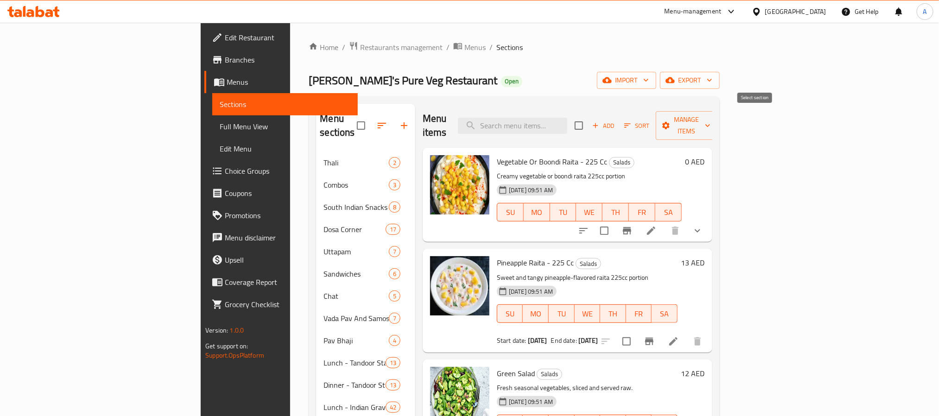
click at [589, 118] on input "checkbox" at bounding box center [578, 125] width 19 height 19
click at [711, 116] on span "Manage items" at bounding box center [687, 125] width 47 height 23
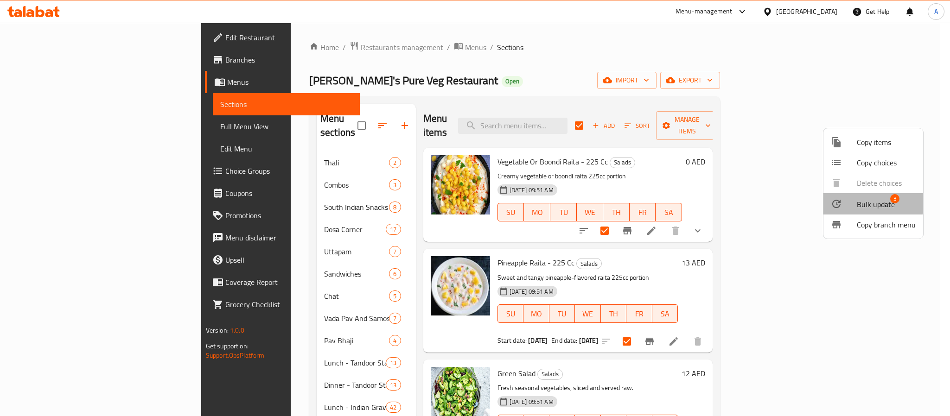
click at [864, 199] on span "Bulk update" at bounding box center [876, 204] width 38 height 11
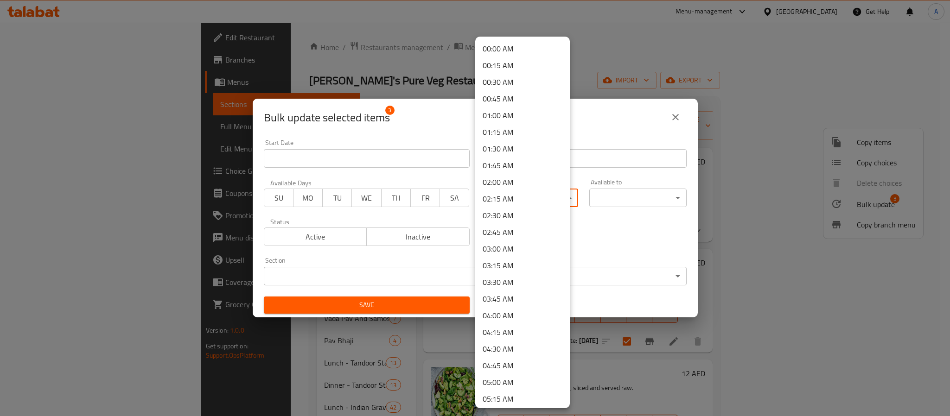
click at [522, 189] on body "​ Menu-management [GEOGRAPHIC_DATA] Get Help A Edit Restaurant Branches Menus S…" at bounding box center [475, 220] width 950 height 394
click at [515, 341] on li "11:45 AM" at bounding box center [522, 346] width 95 height 17
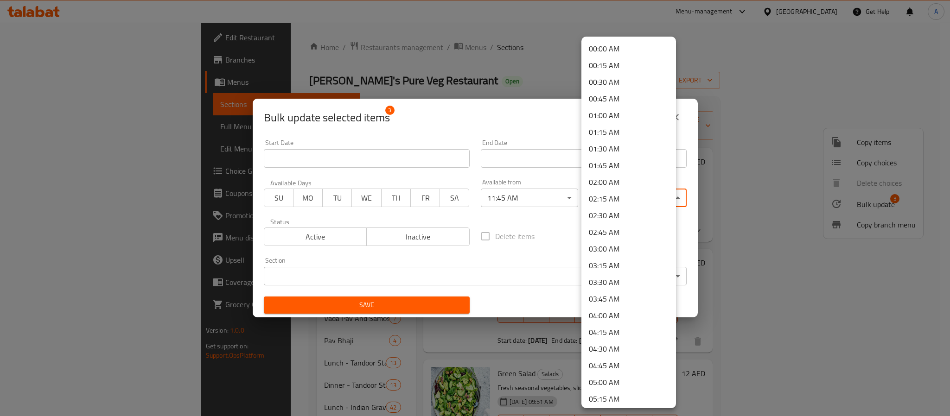
click at [601, 198] on body "​ Menu-management [GEOGRAPHIC_DATA] Get Help A Edit Restaurant Branches Menus S…" at bounding box center [475, 220] width 950 height 394
click at [612, 364] on li "23:30 PM" at bounding box center [628, 364] width 95 height 17
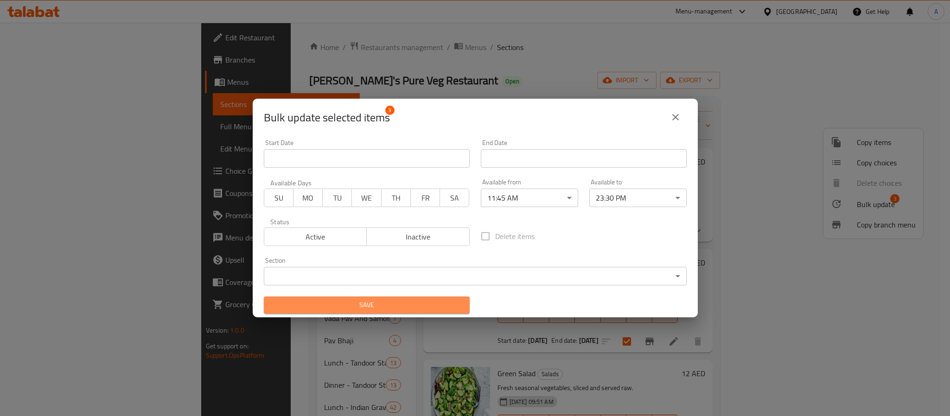
click at [452, 302] on span "Save" at bounding box center [366, 306] width 191 height 12
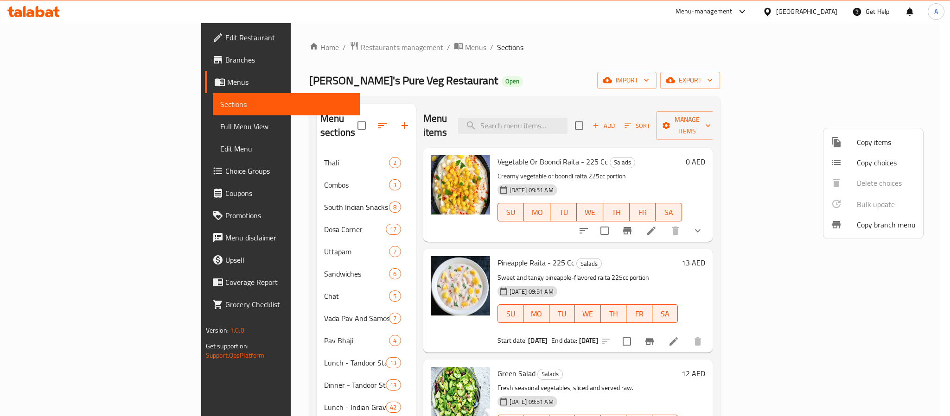
click at [677, 237] on div at bounding box center [475, 208] width 950 height 416
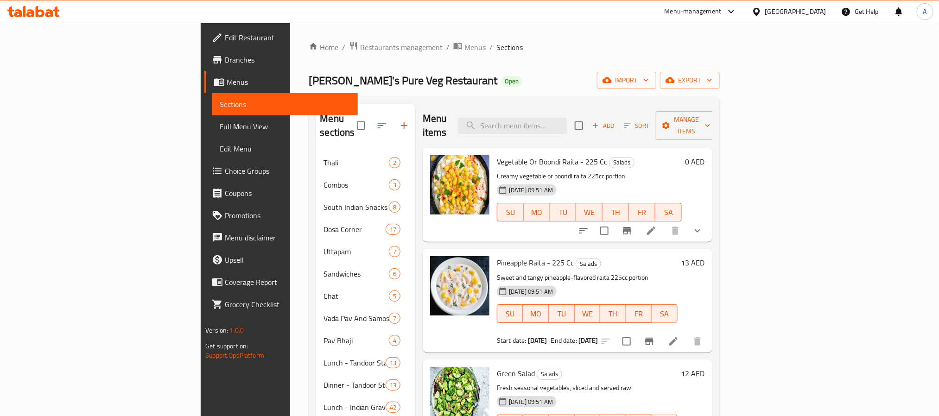
click at [589, 120] on input "checkbox" at bounding box center [578, 125] width 19 height 19
click at [718, 111] on button "Manage items" at bounding box center [687, 125] width 62 height 29
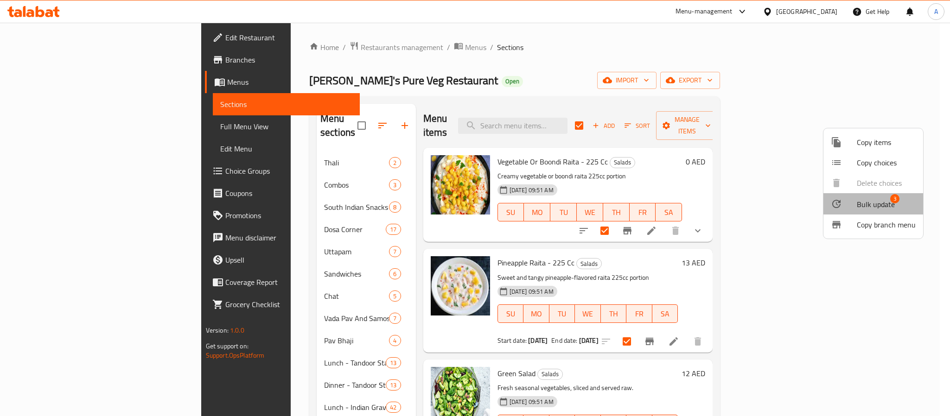
click at [874, 200] on span "Bulk update" at bounding box center [876, 204] width 38 height 11
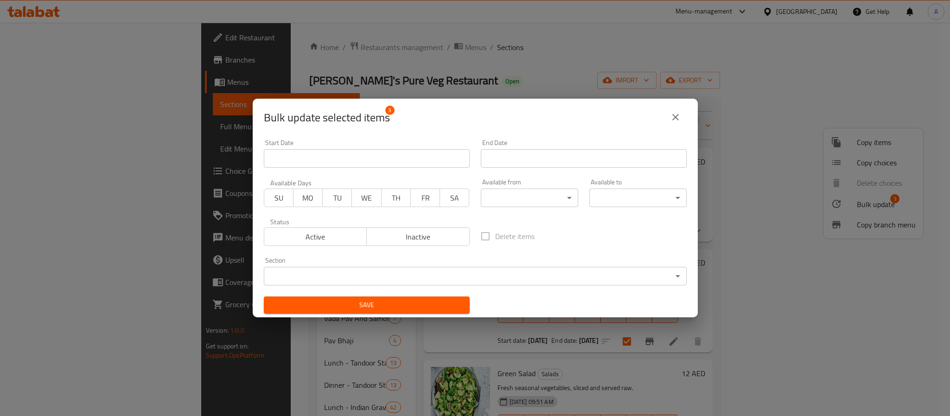
click at [493, 199] on body "​ Menu-management [GEOGRAPHIC_DATA] Get Help A Edit Restaurant Branches Menus S…" at bounding box center [475, 220] width 950 height 394
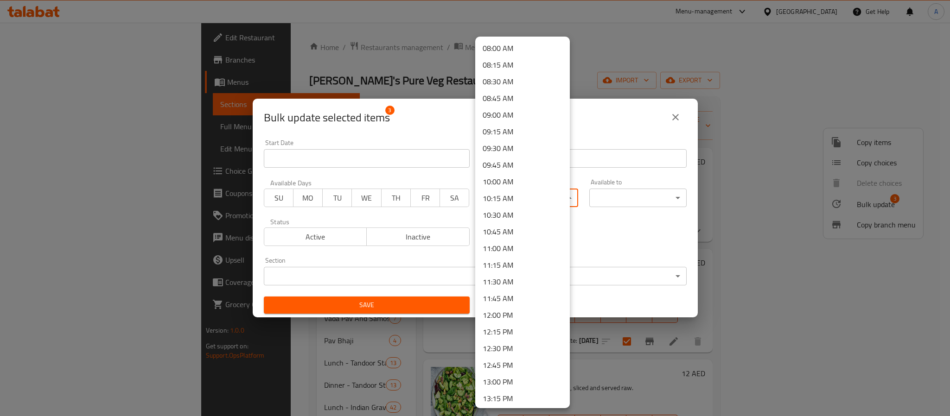
scroll to position [556, 0]
click at [512, 281] on li "11:45 AM" at bounding box center [522, 276] width 95 height 17
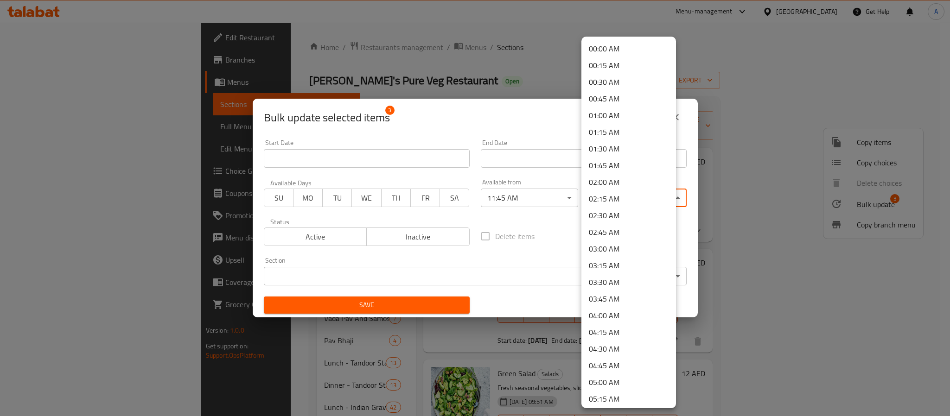
click at [617, 195] on body "​ Menu-management [GEOGRAPHIC_DATA] Get Help A Edit Restaurant Branches Menus S…" at bounding box center [475, 220] width 950 height 394
click at [607, 362] on li "23:30 PM" at bounding box center [628, 364] width 95 height 17
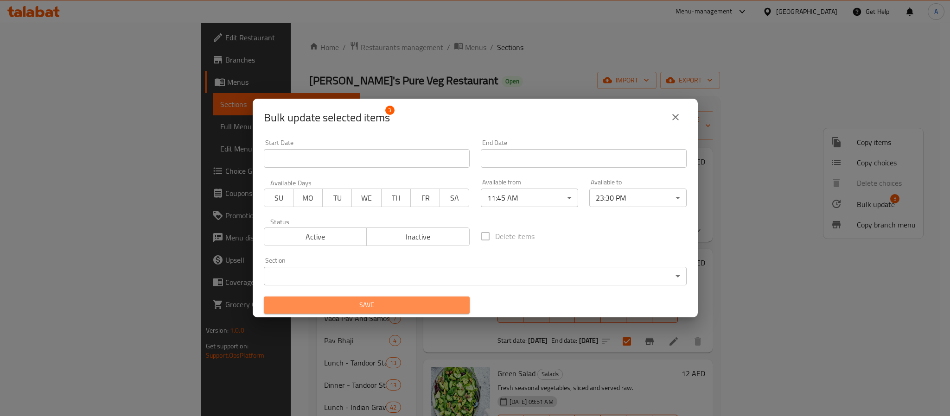
click at [413, 305] on span "Save" at bounding box center [366, 306] width 191 height 12
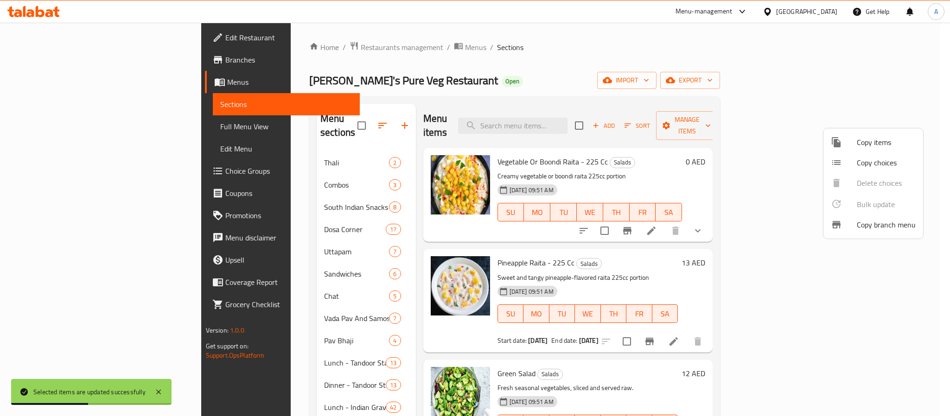
click at [614, 249] on div at bounding box center [475, 208] width 950 height 416
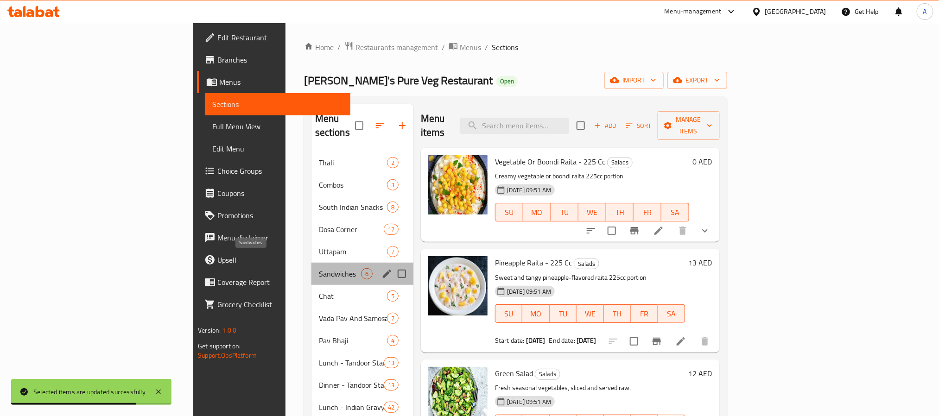
click at [319, 268] on span "Sandwiches" at bounding box center [340, 273] width 42 height 11
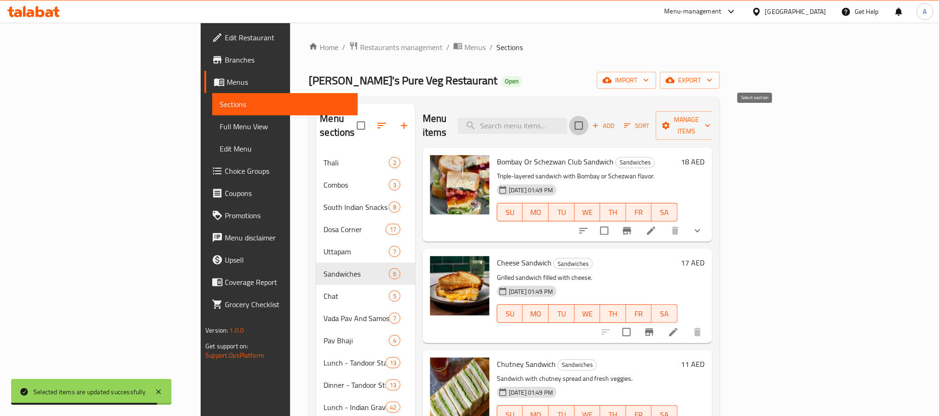
click at [589, 120] on input "checkbox" at bounding box center [578, 125] width 19 height 19
click at [711, 123] on span "Manage items" at bounding box center [687, 125] width 47 height 23
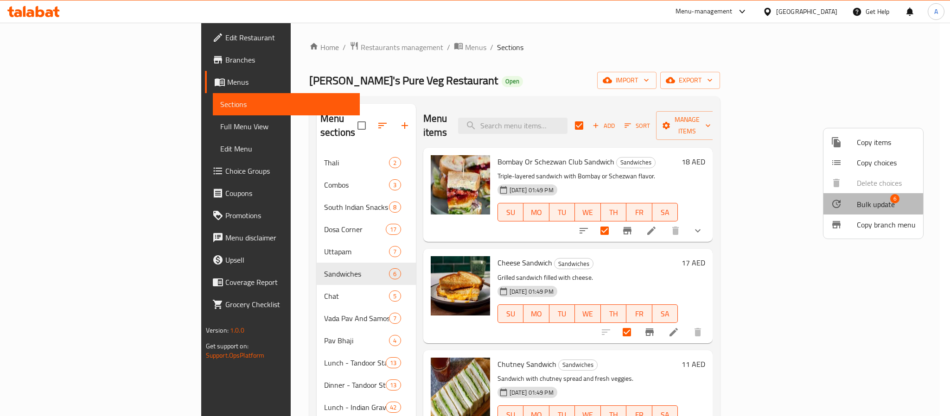
click at [864, 201] on span "Bulk update" at bounding box center [876, 204] width 38 height 11
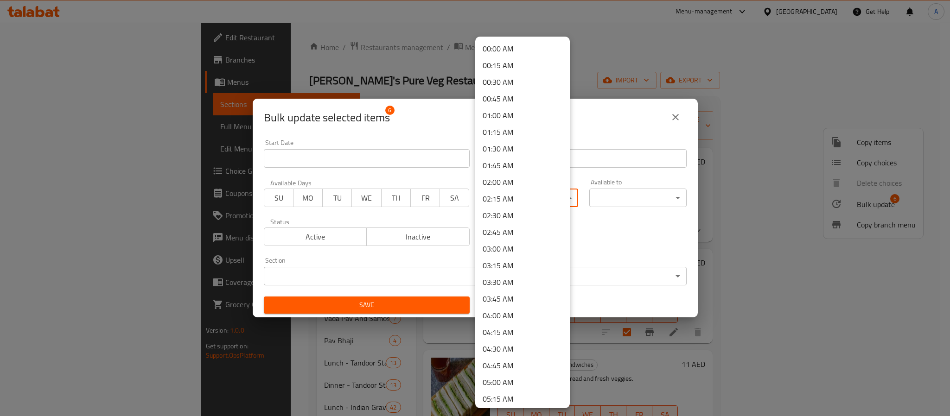
click at [491, 196] on body "​ Menu-management [GEOGRAPHIC_DATA] Get Help A Edit Restaurant Branches Menus S…" at bounding box center [475, 220] width 950 height 394
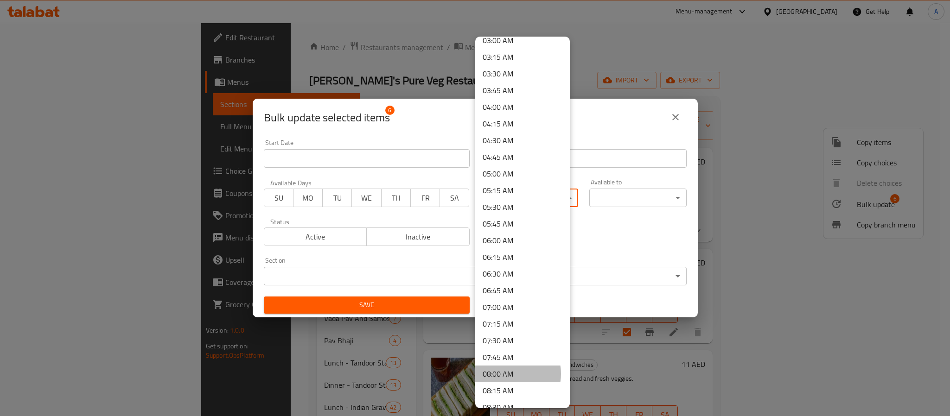
click at [511, 374] on li "08:00 AM" at bounding box center [522, 374] width 95 height 17
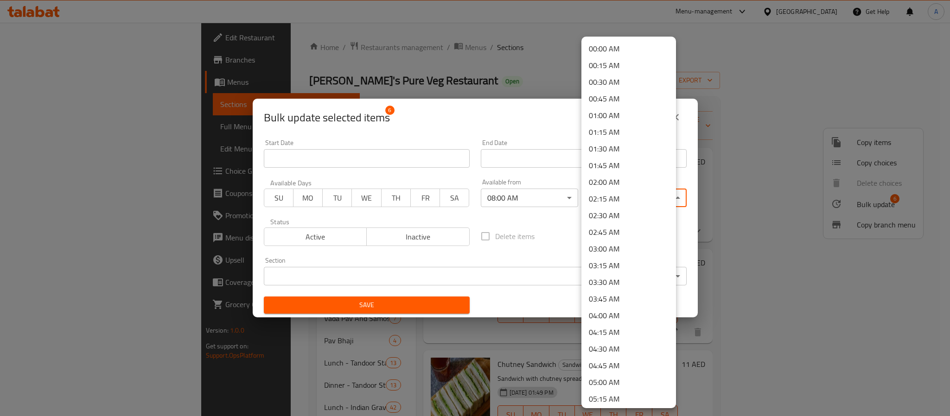
click at [590, 202] on body "​ Menu-management [GEOGRAPHIC_DATA] Get Help A Edit Restaurant Branches Menus S…" at bounding box center [475, 220] width 950 height 394
click at [612, 364] on li "23:30 PM" at bounding box center [628, 364] width 95 height 17
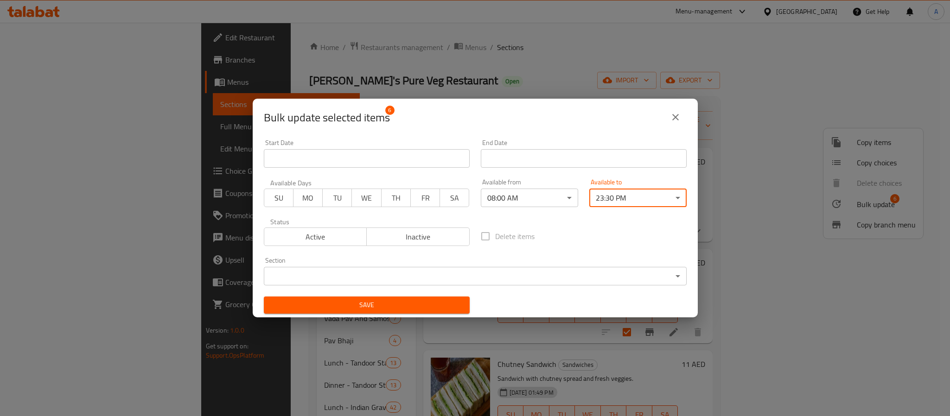
click at [430, 316] on div "Save" at bounding box center [366, 305] width 217 height 28
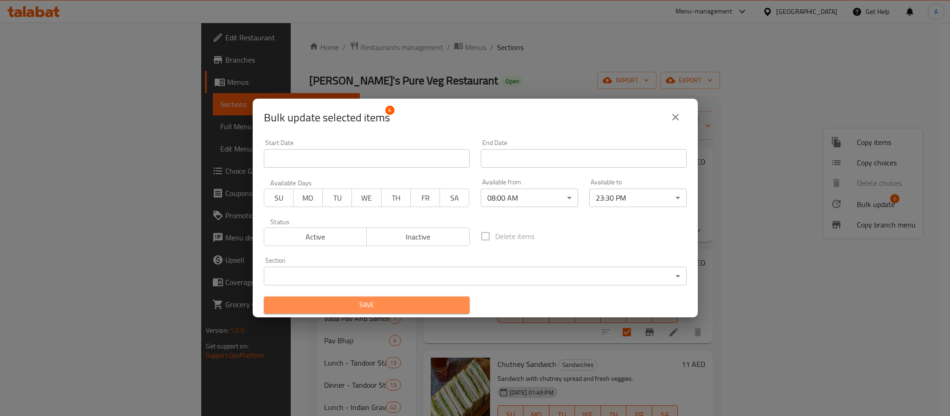
click at [437, 301] on span "Save" at bounding box center [366, 306] width 191 height 12
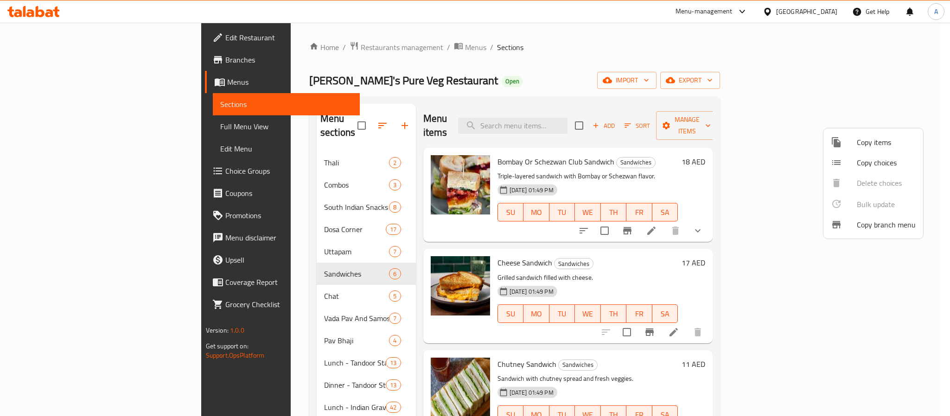
click at [145, 17] on div at bounding box center [475, 208] width 950 height 416
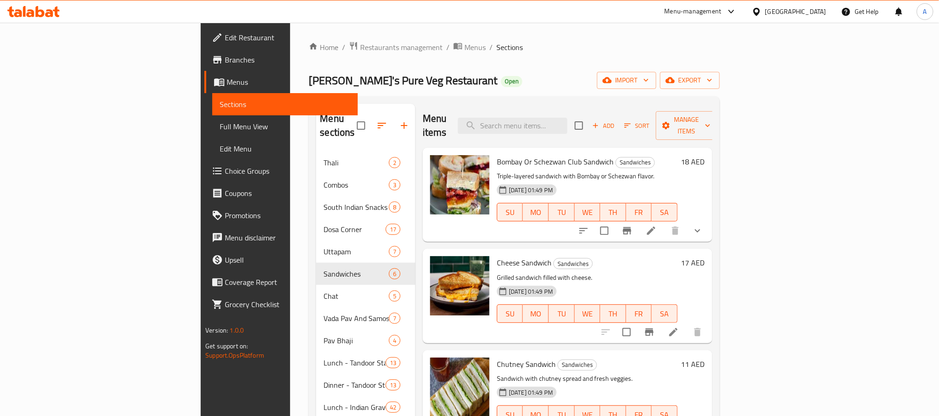
click at [675, 272] on p "Grilled sandwich filled with cheese." at bounding box center [587, 278] width 181 height 12
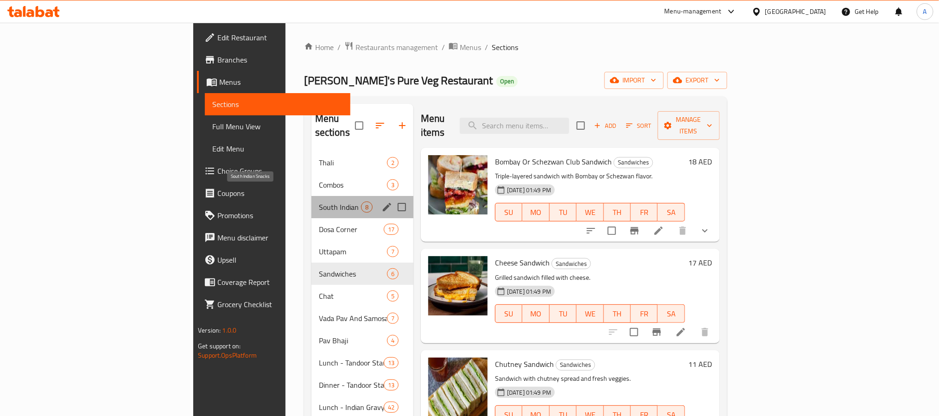
click at [319, 202] on span "South Indian Snacks" at bounding box center [340, 207] width 42 height 11
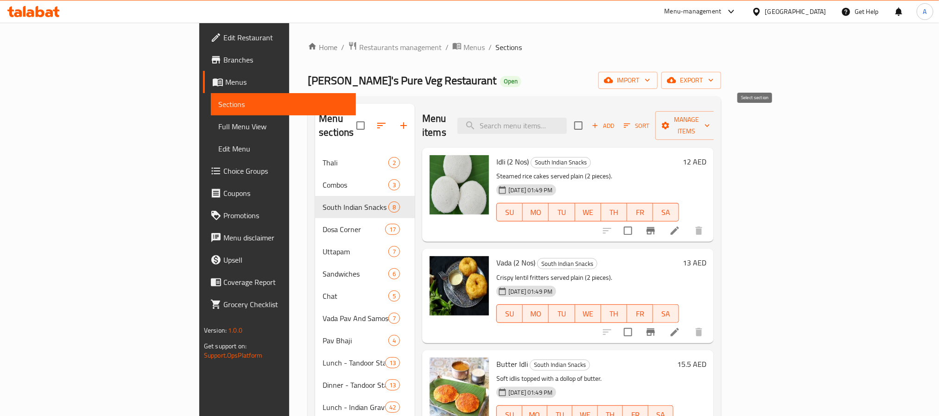
click at [588, 125] on input "checkbox" at bounding box center [578, 125] width 19 height 19
click at [671, 122] on icon "button" at bounding box center [665, 125] width 9 height 9
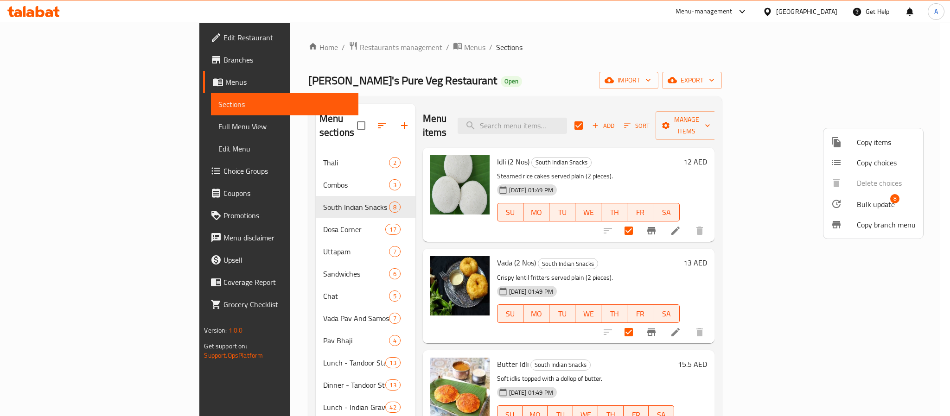
click at [860, 200] on span "Bulk update" at bounding box center [876, 204] width 38 height 11
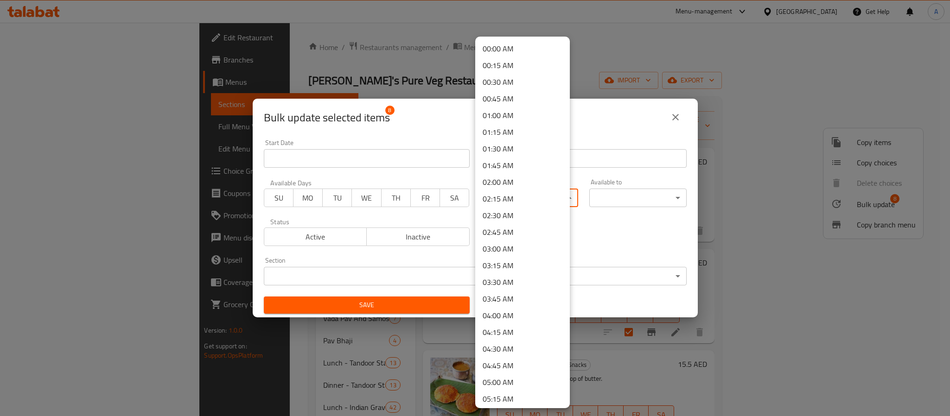
click at [501, 199] on body "​ Menu-management [GEOGRAPHIC_DATA] Get Help A Edit Restaurant Branches Menus S…" at bounding box center [475, 220] width 950 height 394
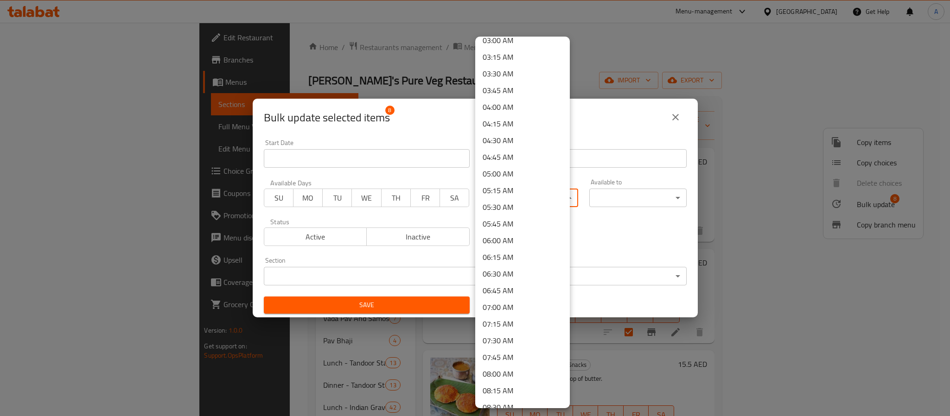
scroll to position [278, 0]
click at [490, 302] on li "08:00 AM" at bounding box center [522, 304] width 95 height 17
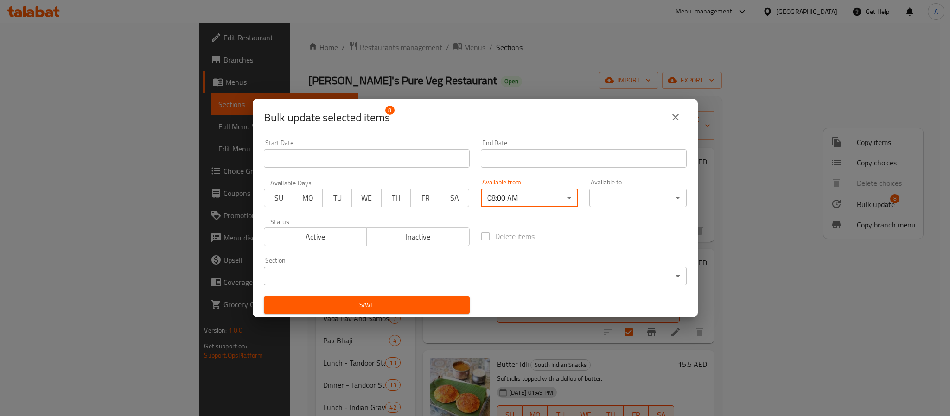
click at [635, 199] on body "​ Menu-management [GEOGRAPHIC_DATA] Get Help A Edit Restaurant Branches Menus S…" at bounding box center [475, 220] width 950 height 394
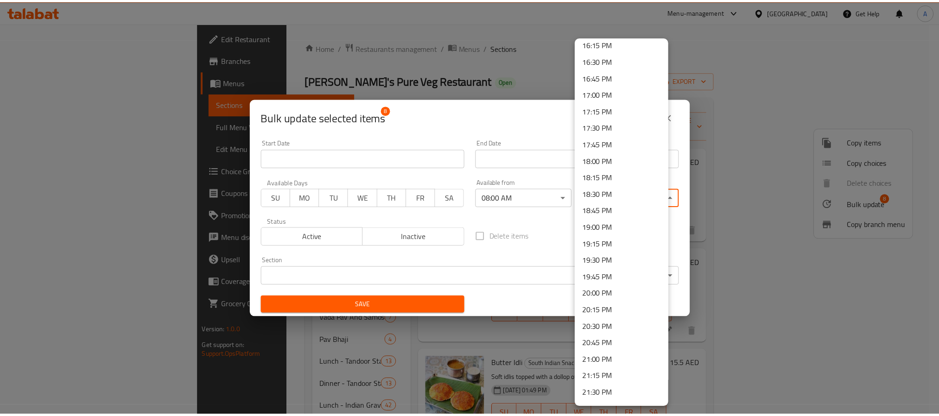
scroll to position [1254, 0]
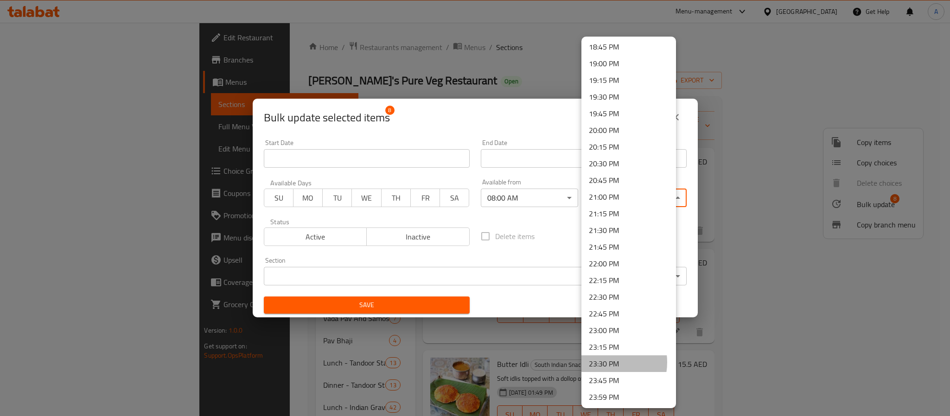
click at [604, 362] on li "23:30 PM" at bounding box center [628, 364] width 95 height 17
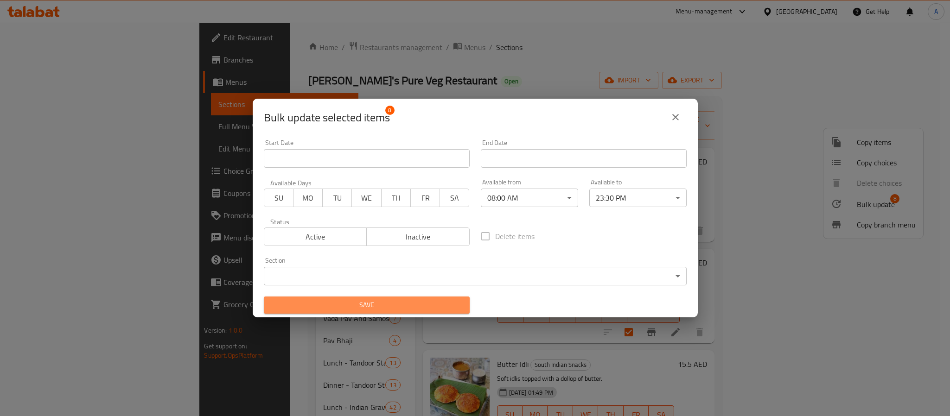
click at [395, 300] on span "Save" at bounding box center [366, 306] width 191 height 12
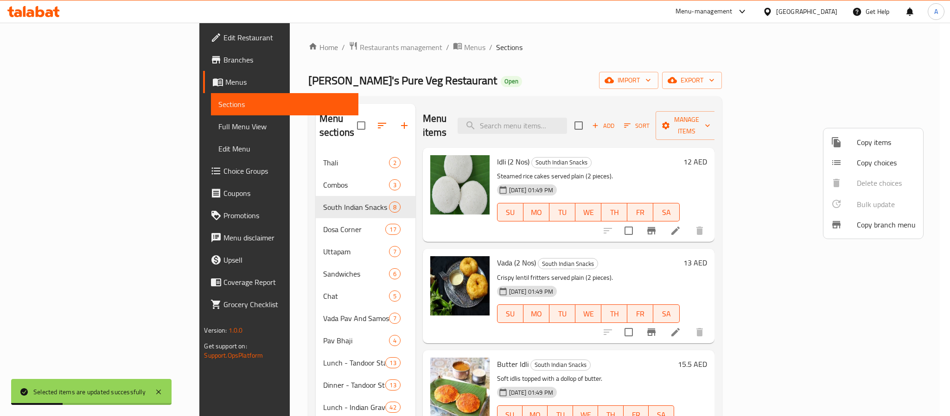
click at [597, 249] on div at bounding box center [475, 208] width 950 height 416
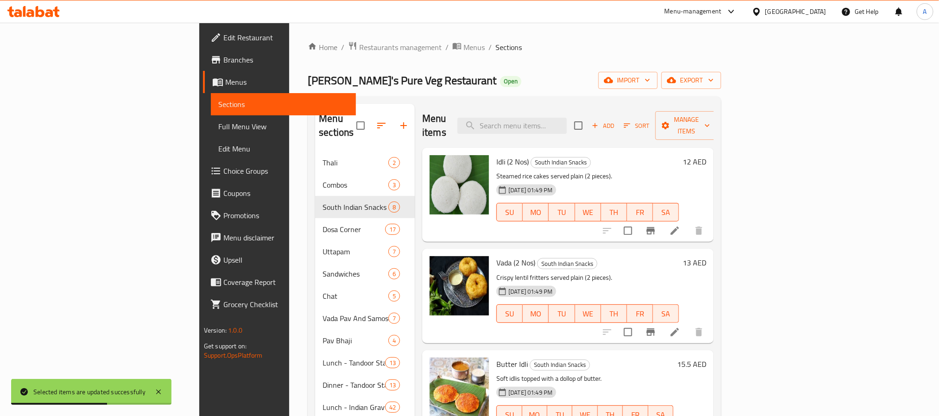
scroll to position [551, 0]
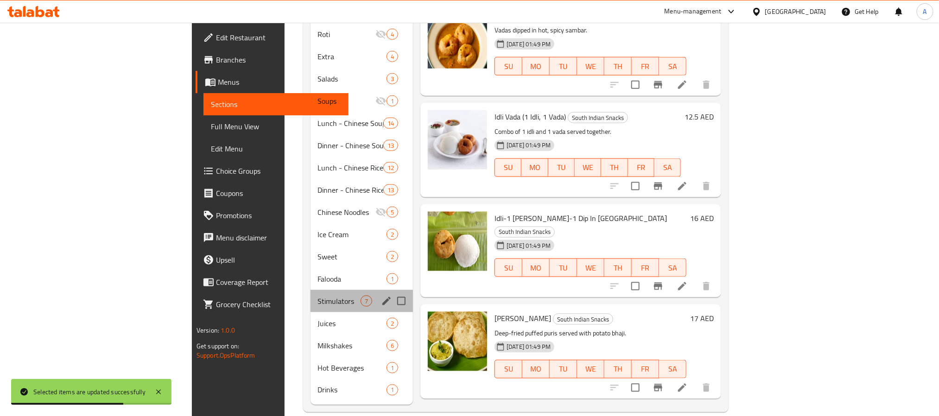
click at [311, 294] on div "Stimulators 7" at bounding box center [362, 301] width 103 height 22
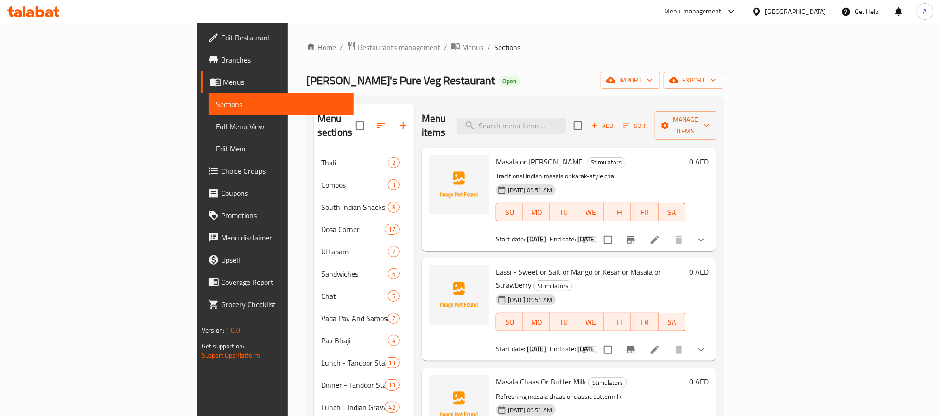
click at [716, 115] on div "Menu items Add Sort Manage items" at bounding box center [569, 126] width 294 height 44
click at [588, 122] on input "checkbox" at bounding box center [578, 125] width 19 height 19
click at [710, 123] on span "Manage items" at bounding box center [686, 125] width 47 height 23
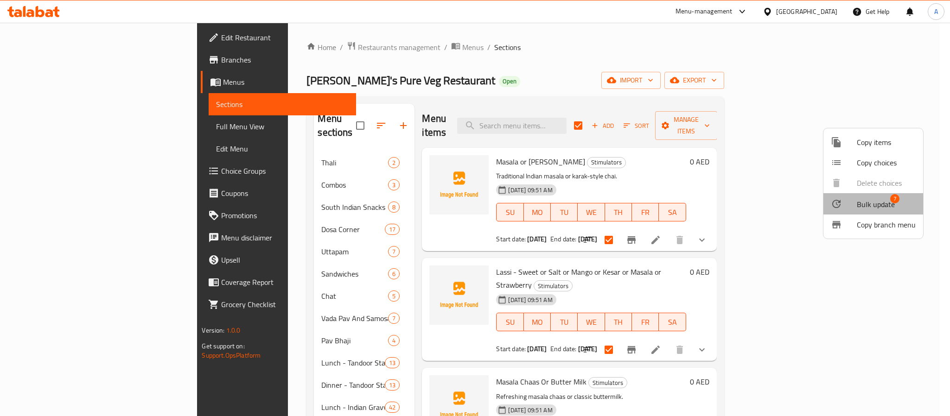
click at [874, 196] on li "Bulk update 7" at bounding box center [874, 203] width 100 height 21
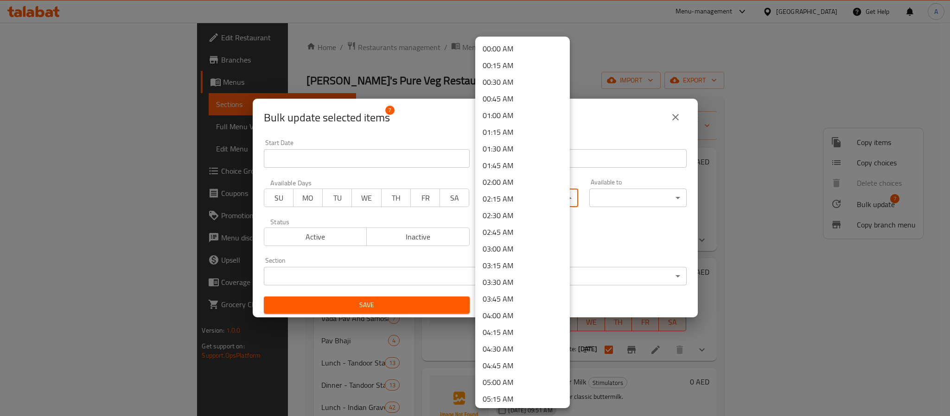
click at [525, 199] on body "​ Menu-management [GEOGRAPHIC_DATA] Get Help A Edit Restaurant Branches Menus S…" at bounding box center [475, 220] width 950 height 394
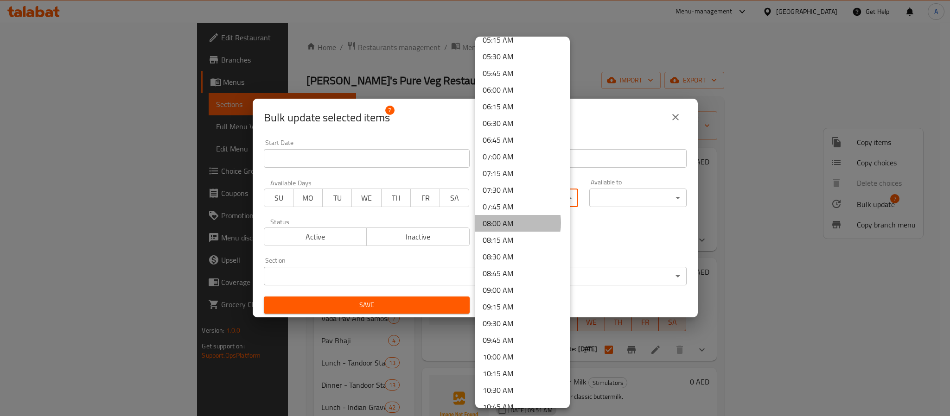
click at [508, 223] on li "08:00 AM" at bounding box center [522, 223] width 95 height 17
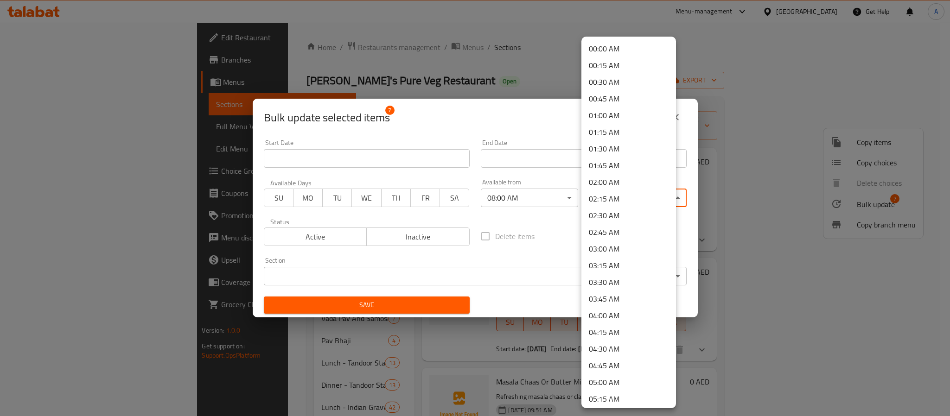
click at [603, 192] on body "​ Menu-management [GEOGRAPHIC_DATA] Get Help A Edit Restaurant Branches Menus S…" at bounding box center [475, 220] width 950 height 394
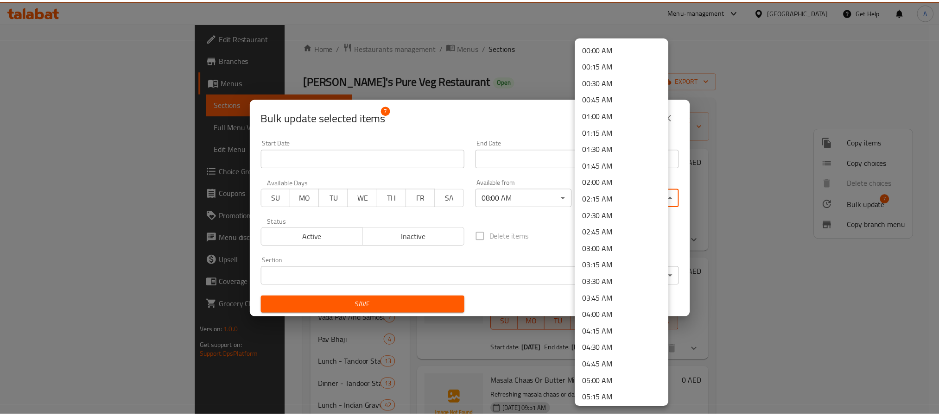
scroll to position [1255, 0]
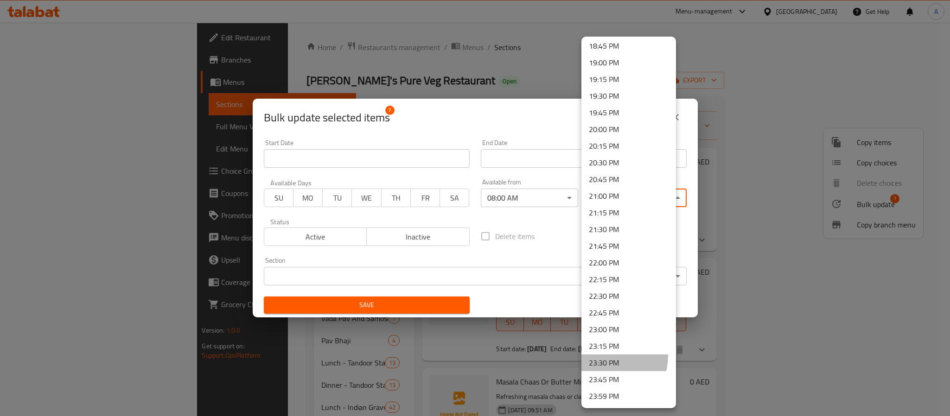
click at [608, 357] on li "23:30 PM" at bounding box center [628, 363] width 95 height 17
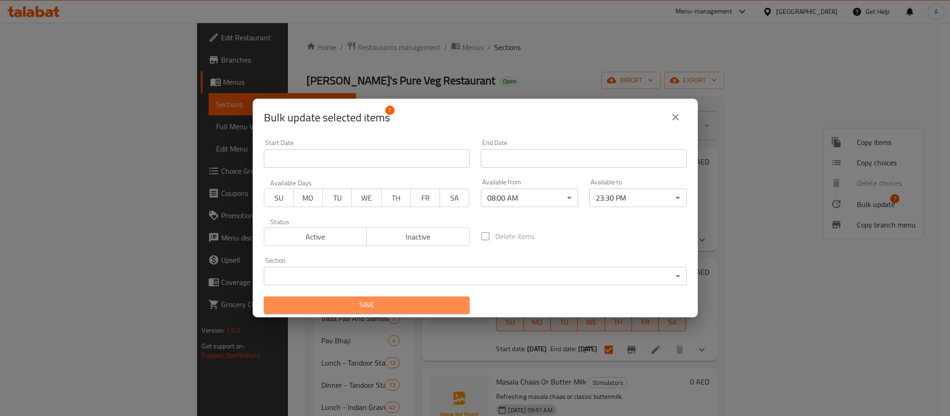
click at [395, 297] on button "Save" at bounding box center [367, 305] width 206 height 17
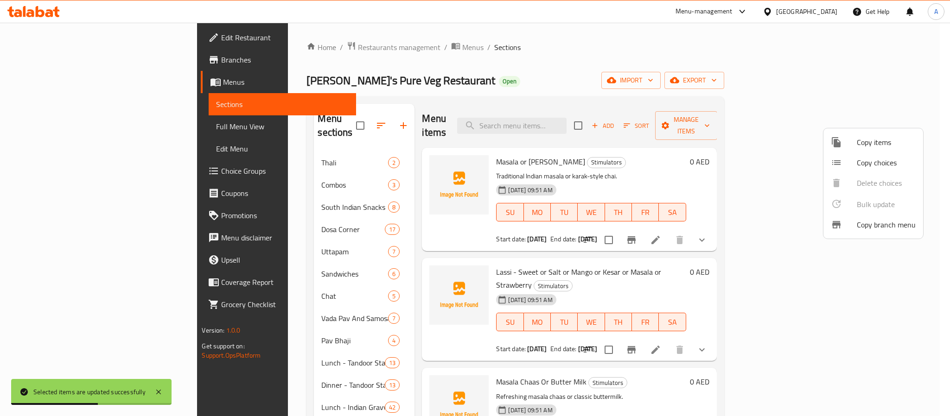
click at [740, 249] on div at bounding box center [475, 208] width 950 height 416
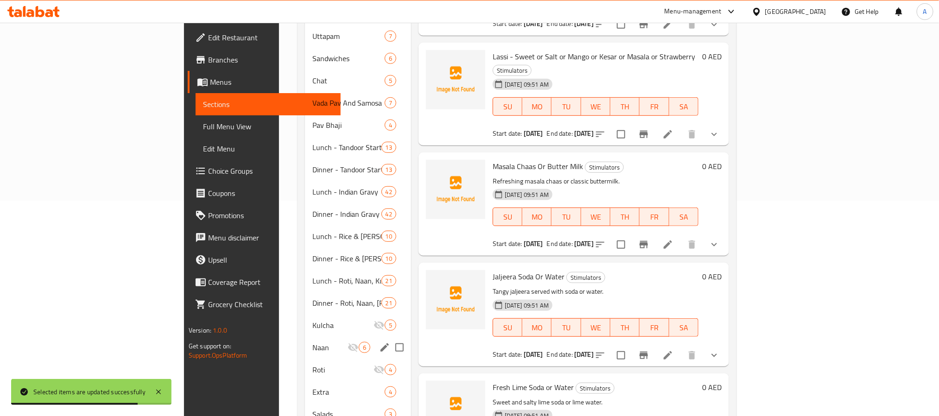
scroll to position [417, 0]
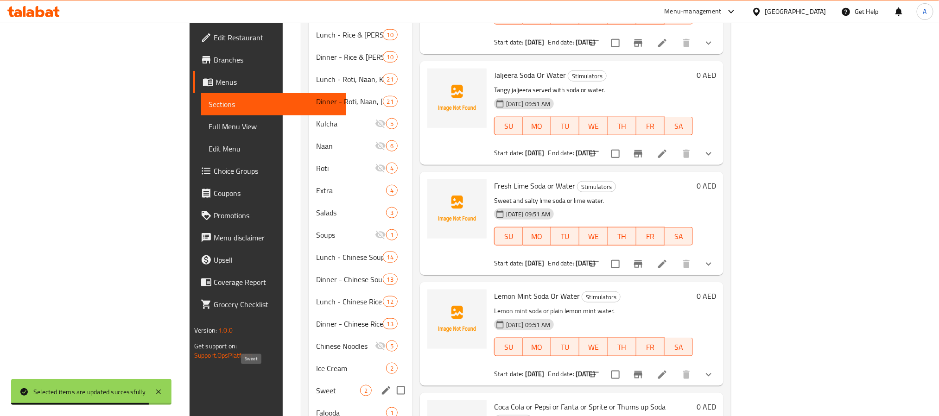
click at [316, 385] on span "Sweet" at bounding box center [338, 390] width 44 height 11
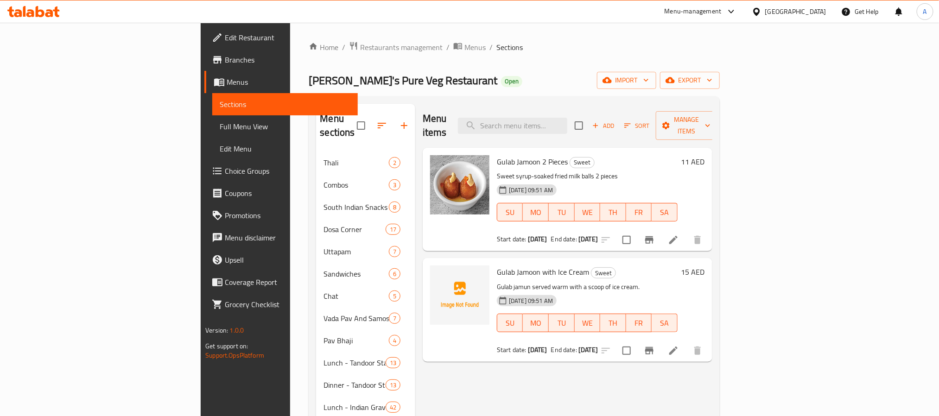
click at [589, 124] on input "checkbox" at bounding box center [578, 125] width 19 height 19
click at [711, 120] on span "Manage items" at bounding box center [687, 125] width 47 height 23
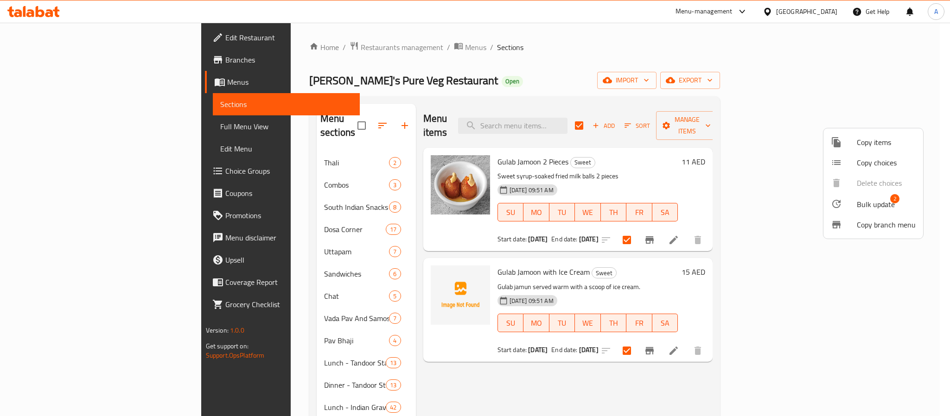
click at [895, 206] on span "Bulk update 2" at bounding box center [886, 204] width 59 height 12
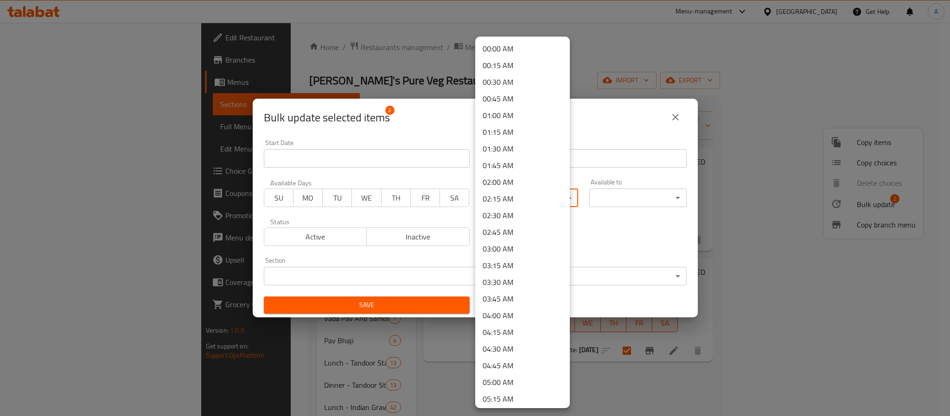
click at [499, 191] on body "​ Menu-management [GEOGRAPHIC_DATA] Get Help A Edit Restaurant Branches Menus S…" at bounding box center [475, 220] width 950 height 394
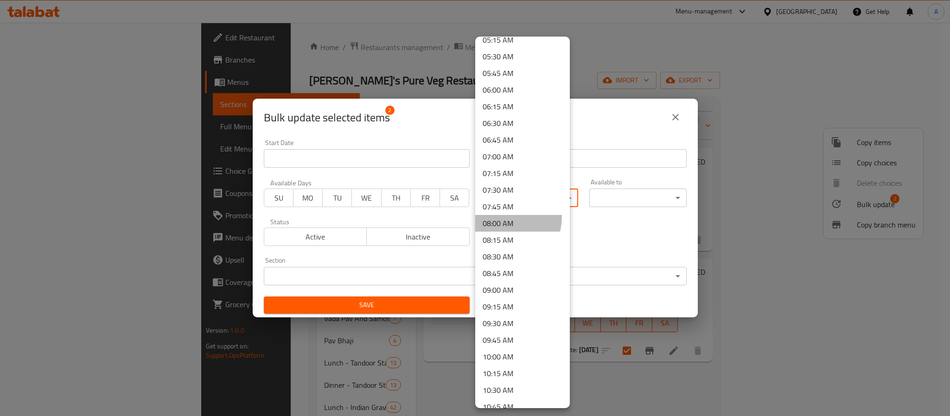
click at [499, 216] on li "08:00 AM" at bounding box center [522, 223] width 95 height 17
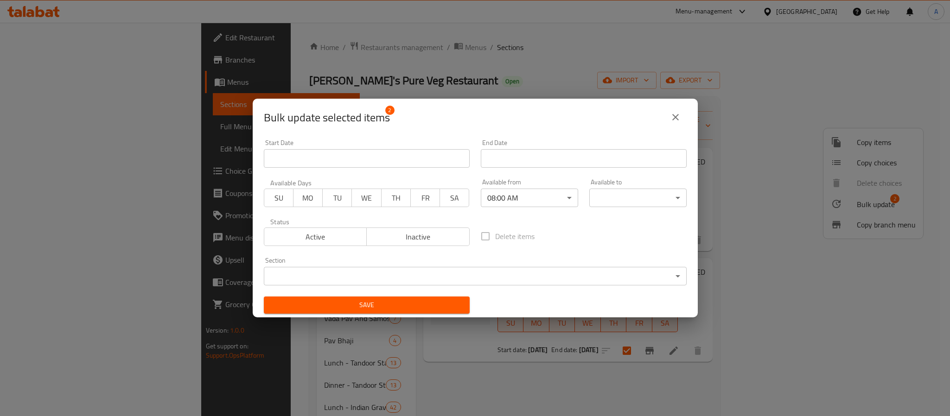
click at [586, 191] on body "​ Menu-management [GEOGRAPHIC_DATA] Get Help A Edit Restaurant Branches Menus S…" at bounding box center [475, 220] width 950 height 394
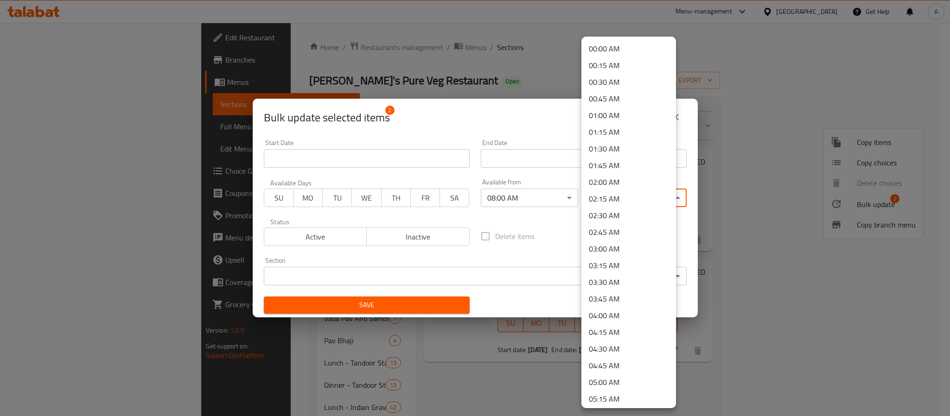
scroll to position [1255, 0]
click at [607, 356] on li "23:30 PM" at bounding box center [628, 363] width 95 height 17
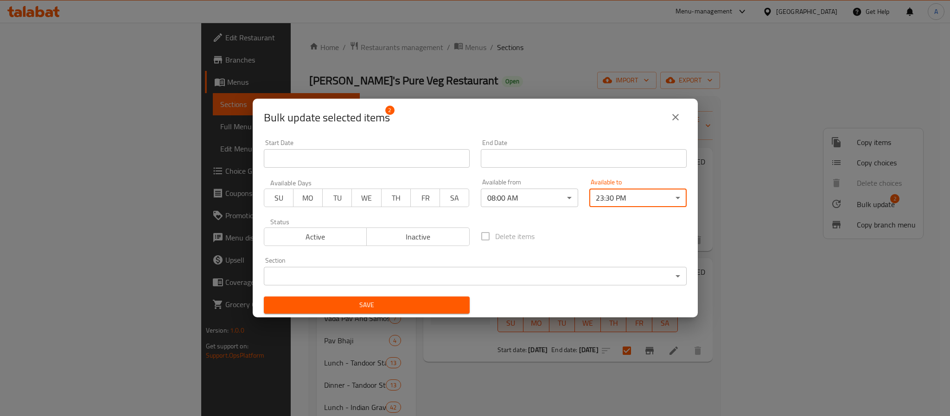
click at [427, 306] on span "Save" at bounding box center [366, 306] width 191 height 12
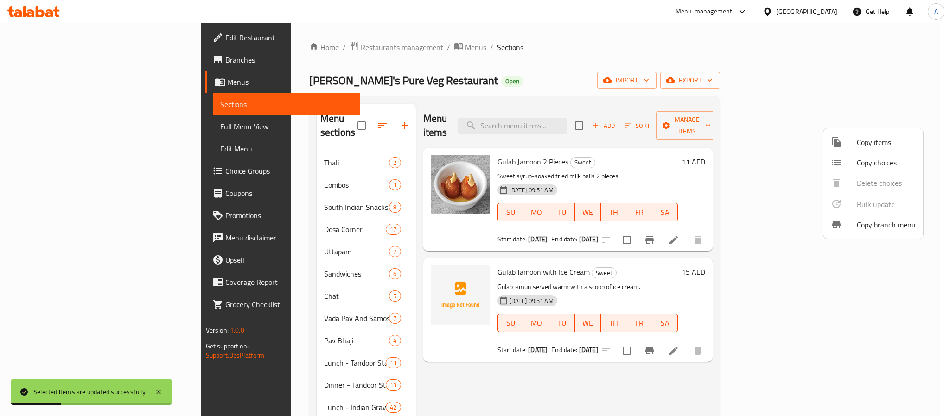
click at [480, 352] on div at bounding box center [475, 208] width 950 height 416
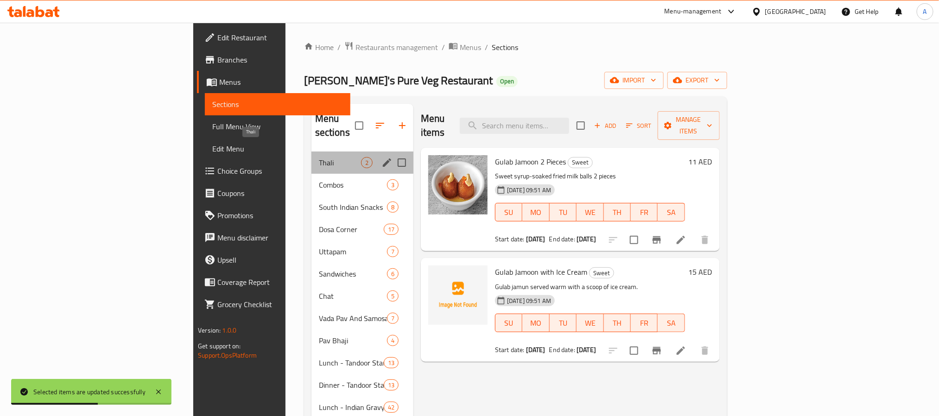
click at [319, 157] on span "Thali" at bounding box center [340, 162] width 42 height 11
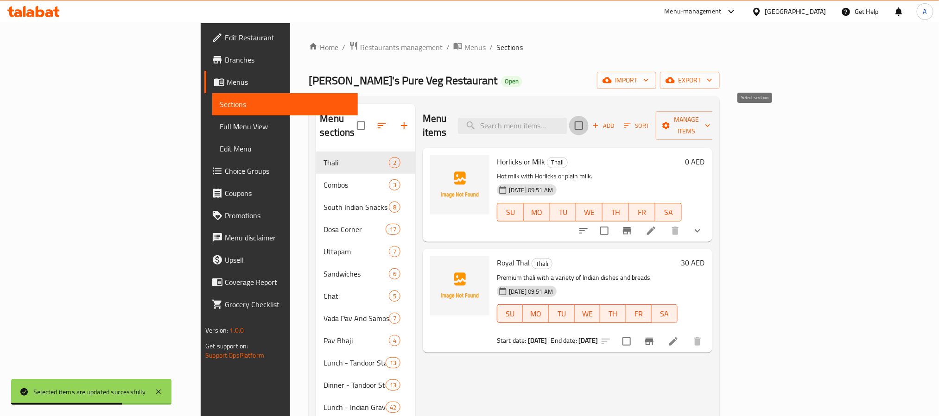
click at [589, 124] on input "checkbox" at bounding box center [578, 125] width 19 height 19
click at [711, 116] on span "Manage items" at bounding box center [687, 125] width 47 height 23
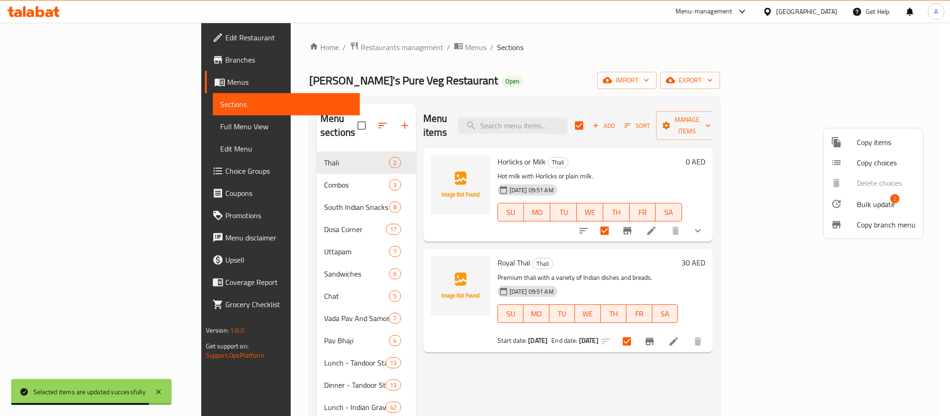
click at [867, 203] on span "Bulk update" at bounding box center [876, 204] width 38 height 11
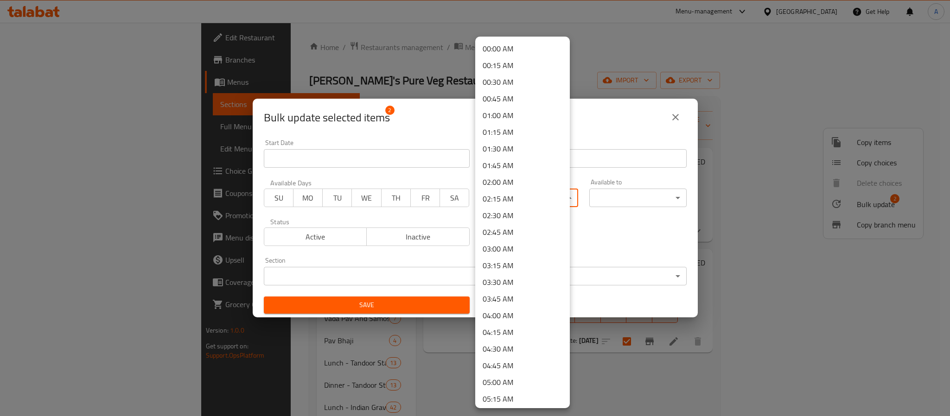
click at [505, 203] on body "​ Menu-management [GEOGRAPHIC_DATA] Get Help A Edit Restaurant Branches Menus S…" at bounding box center [475, 220] width 950 height 394
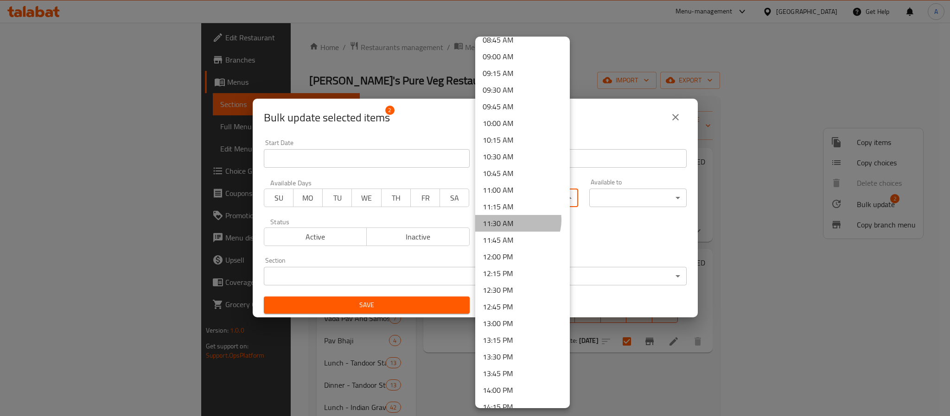
click at [515, 220] on li "11:30 AM" at bounding box center [522, 223] width 95 height 17
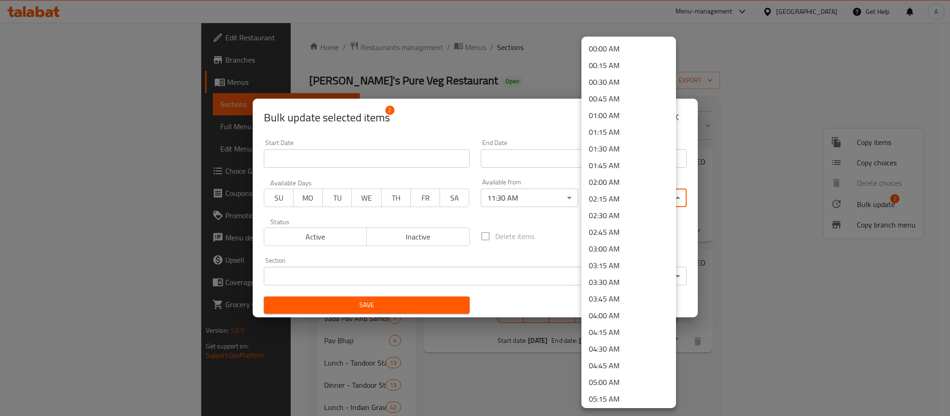
click at [620, 198] on body "​ Menu-management [GEOGRAPHIC_DATA] Get Help A Edit Restaurant Branches Menus S…" at bounding box center [475, 220] width 950 height 394
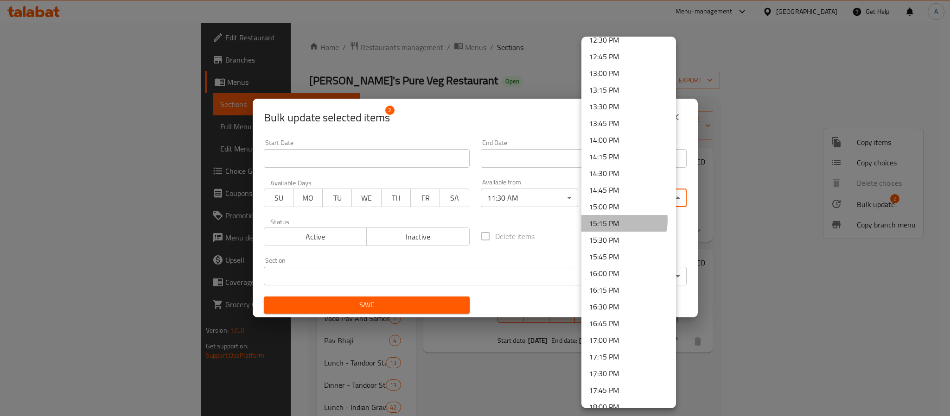
click at [618, 220] on li "15:15 PM" at bounding box center [628, 223] width 95 height 17
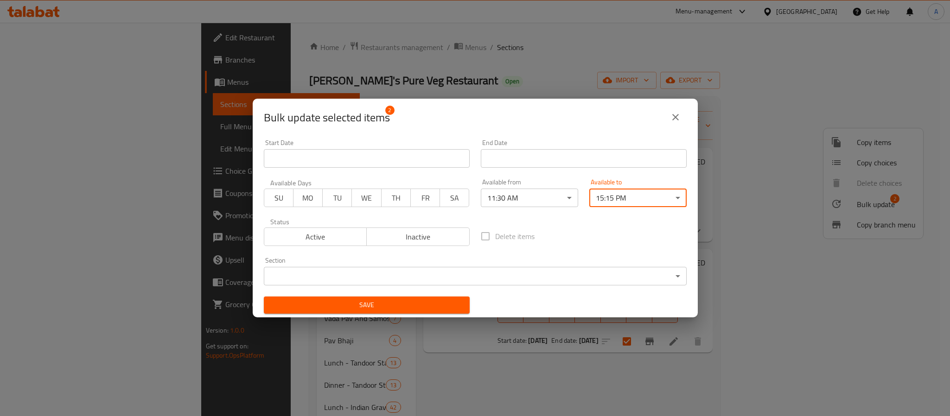
click at [404, 308] on span "Save" at bounding box center [366, 306] width 191 height 12
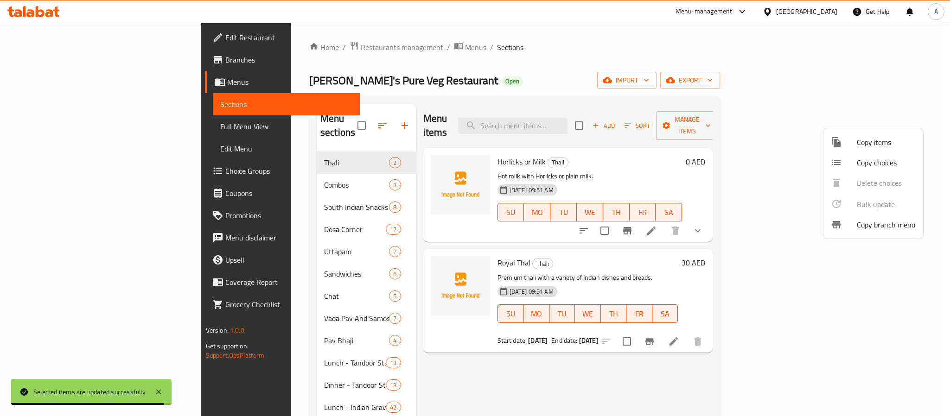
click at [629, 268] on div at bounding box center [475, 208] width 950 height 416
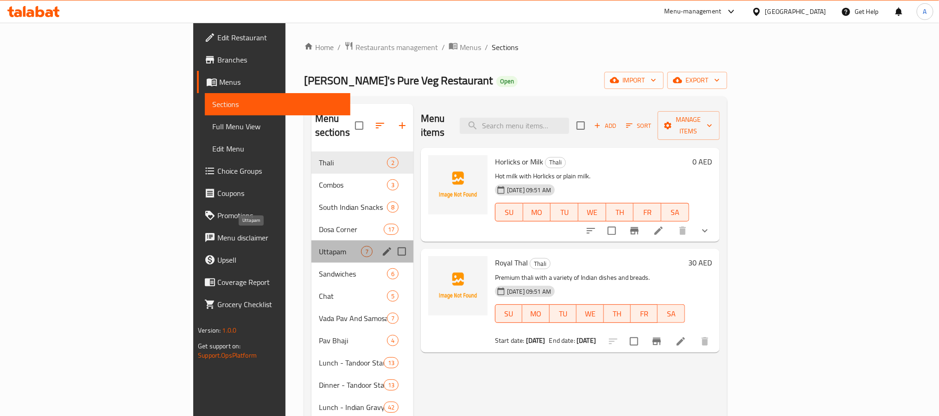
click at [319, 246] on span "Uttapam" at bounding box center [340, 251] width 42 height 11
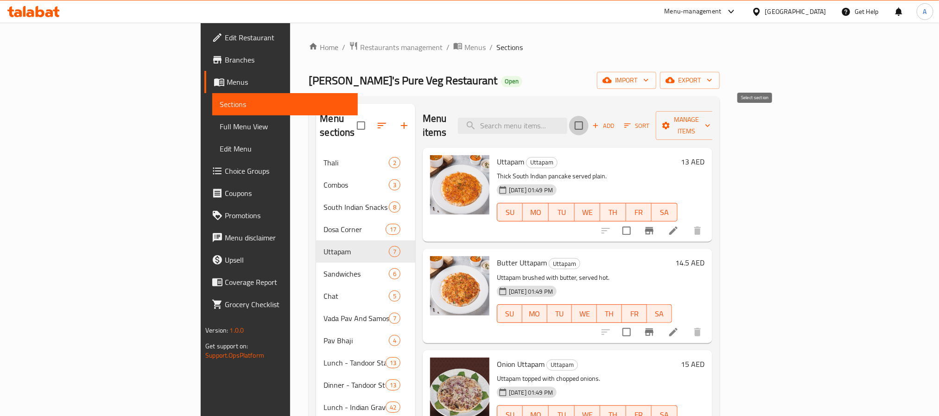
click at [589, 122] on input "checkbox" at bounding box center [578, 125] width 19 height 19
click at [718, 111] on button "Manage items" at bounding box center [687, 125] width 62 height 29
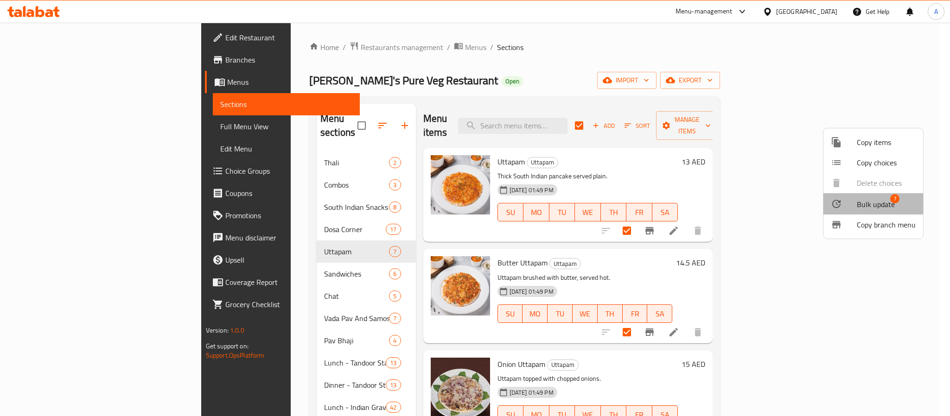
click at [868, 201] on span "Bulk update" at bounding box center [876, 204] width 38 height 11
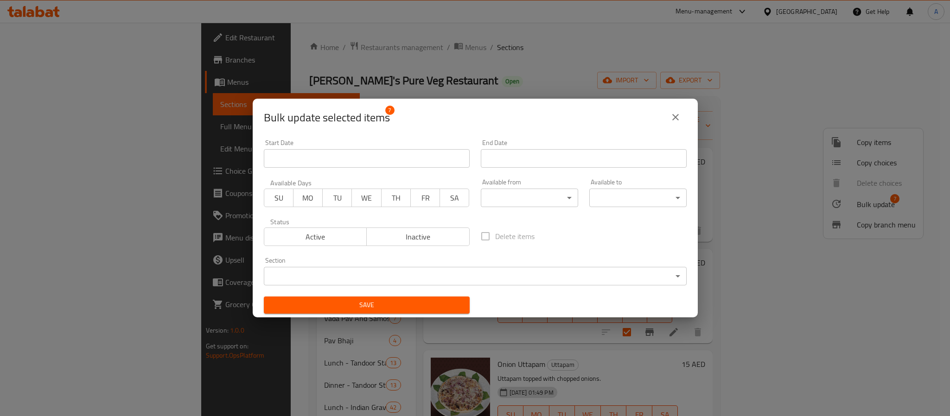
click at [525, 198] on body "​ Menu-management [GEOGRAPHIC_DATA] Get Help A Edit Restaurant Branches Menus S…" at bounding box center [475, 220] width 950 height 394
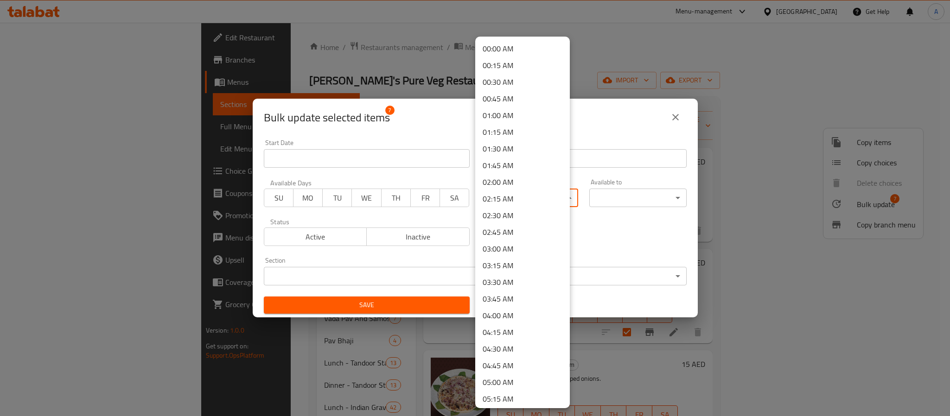
scroll to position [359, 0]
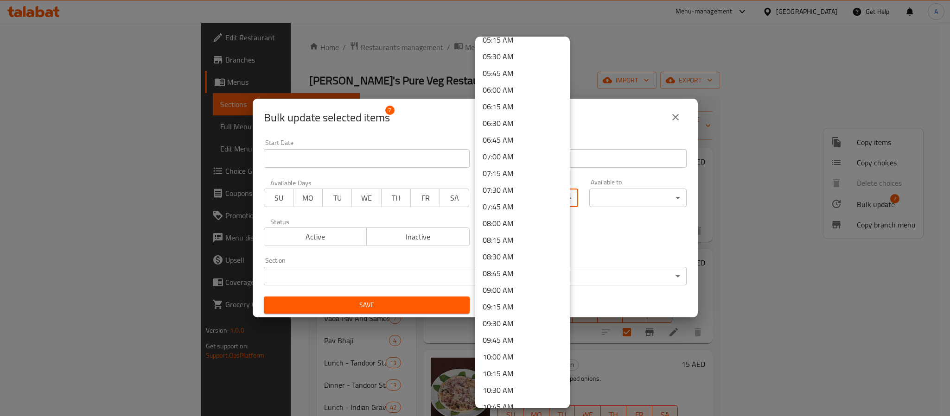
click at [515, 225] on li "08:00 AM" at bounding box center [522, 223] width 95 height 17
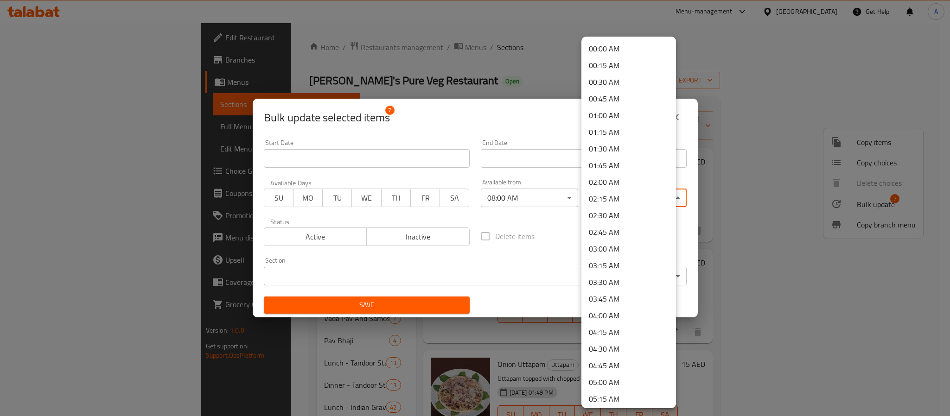
click at [611, 204] on body "​ Menu-management [GEOGRAPHIC_DATA] Get Help A Edit Restaurant Branches Menus S…" at bounding box center [475, 220] width 950 height 394
click at [601, 358] on li "23:30 PM" at bounding box center [628, 363] width 95 height 17
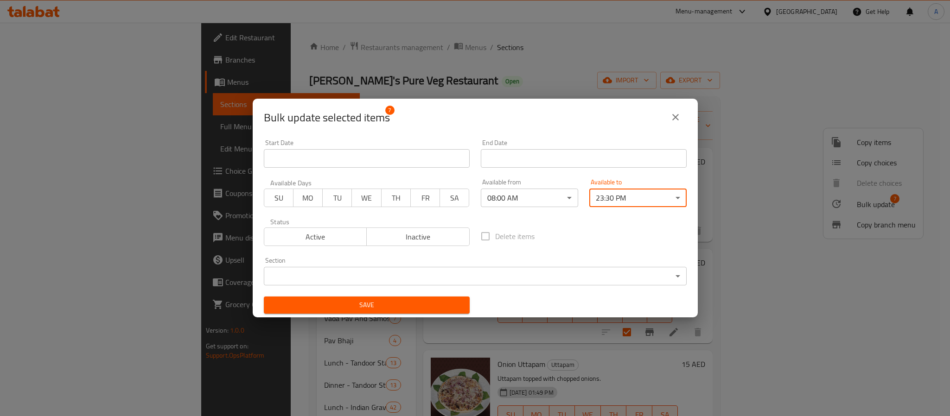
click at [398, 300] on span "Save" at bounding box center [366, 306] width 191 height 12
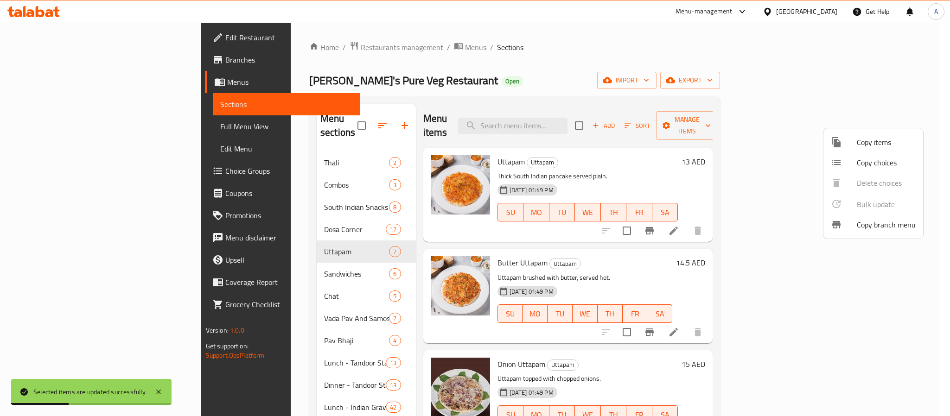
click at [588, 247] on div at bounding box center [475, 208] width 950 height 416
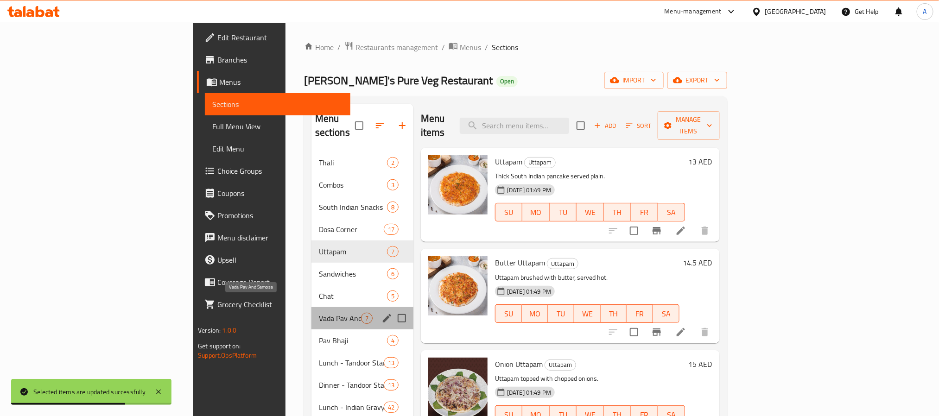
click at [319, 313] on span "Vada Pav And Samosa" at bounding box center [340, 318] width 42 height 11
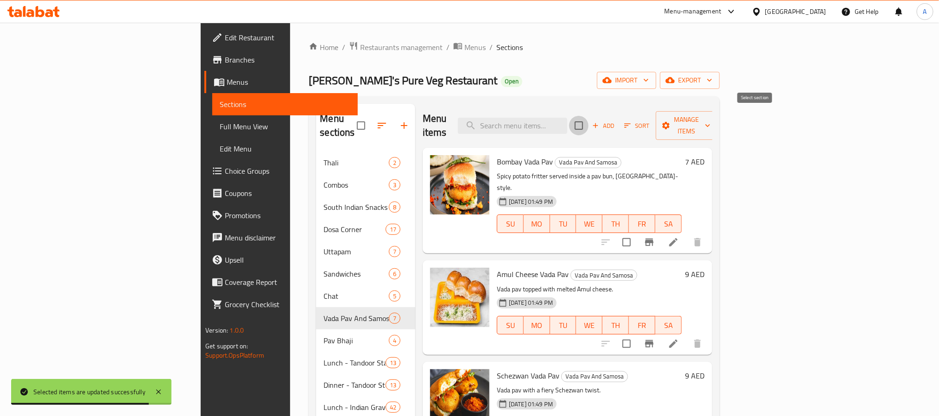
click at [589, 122] on input "checkbox" at bounding box center [578, 125] width 19 height 19
click at [711, 117] on span "Manage items" at bounding box center [687, 125] width 47 height 23
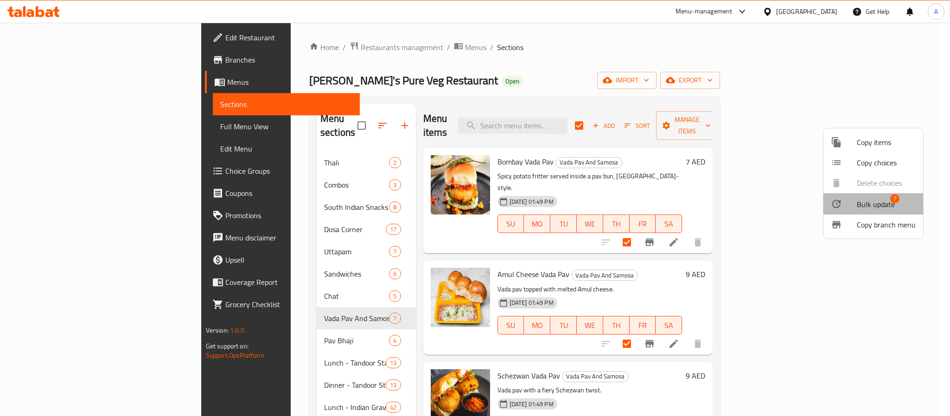
click at [874, 197] on li "Bulk update 7" at bounding box center [874, 203] width 100 height 21
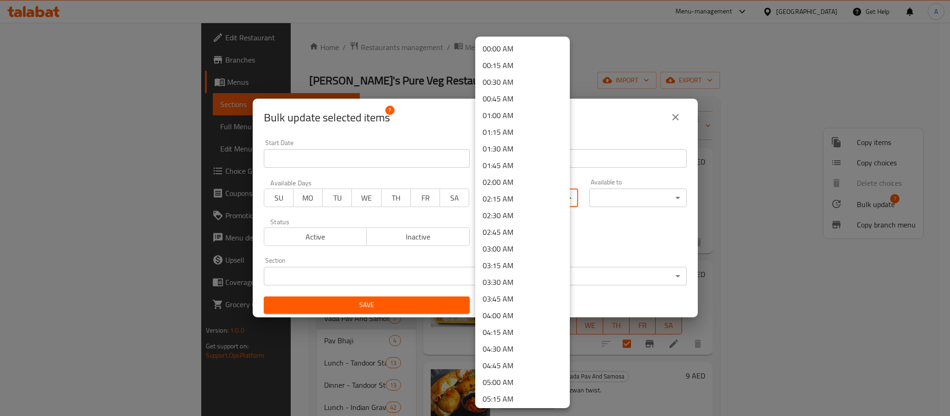
click at [515, 199] on body "​ Menu-management [GEOGRAPHIC_DATA] Get Help A Edit Restaurant Branches Menus S…" at bounding box center [475, 220] width 950 height 394
click at [515, 223] on li "15:30 PM" at bounding box center [522, 223] width 95 height 17
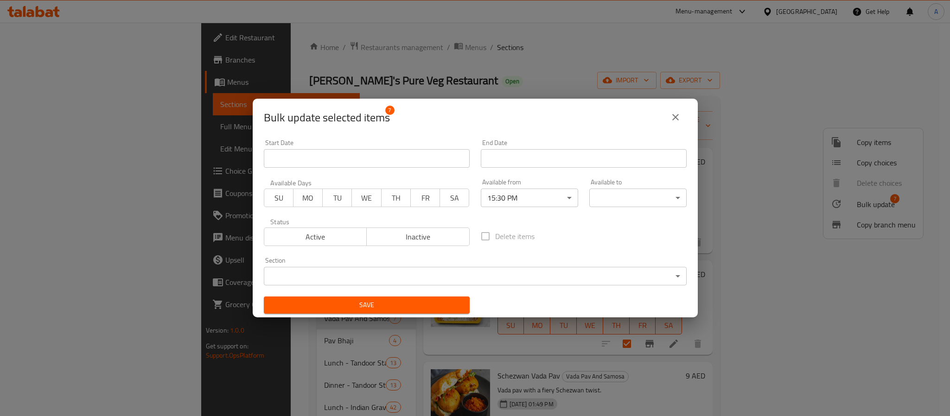
click at [639, 209] on div "Available to ​ ​" at bounding box center [638, 192] width 109 height 39
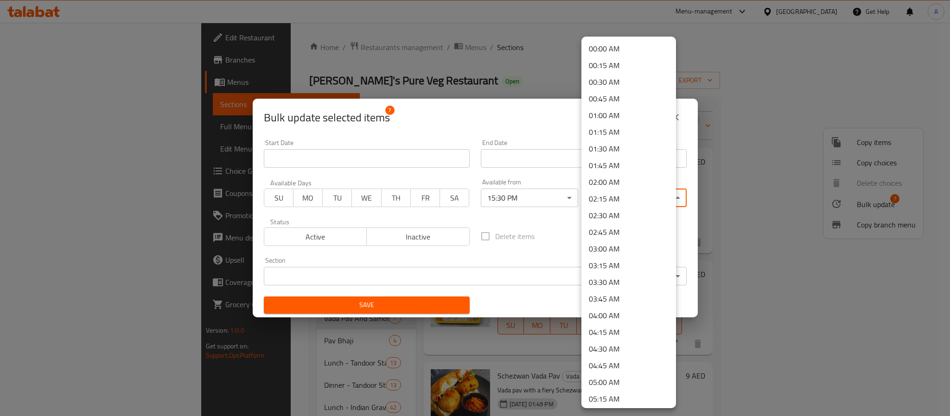
click at [638, 201] on body "​ Menu-management [GEOGRAPHIC_DATA] Get Help A Edit Restaurant Branches Menus S…" at bounding box center [475, 220] width 950 height 394
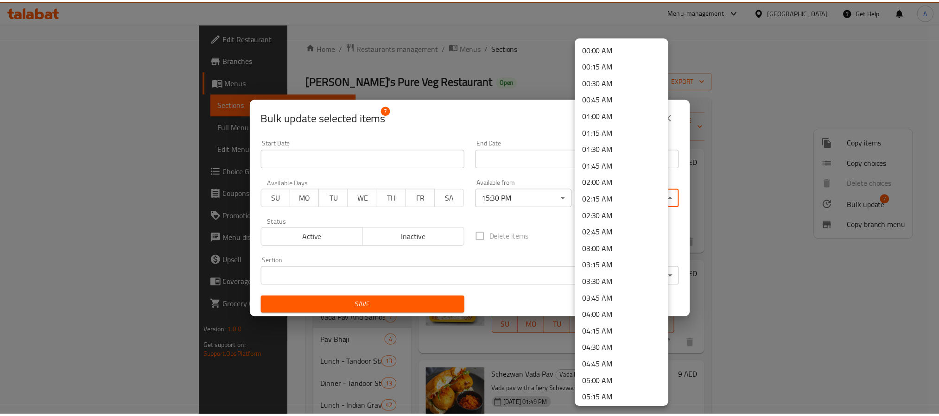
scroll to position [1255, 0]
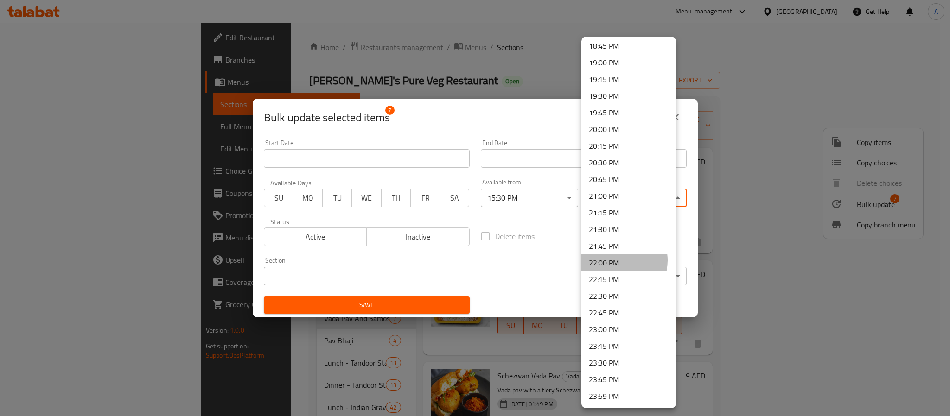
click at [616, 261] on li "22:00 PM" at bounding box center [628, 263] width 95 height 17
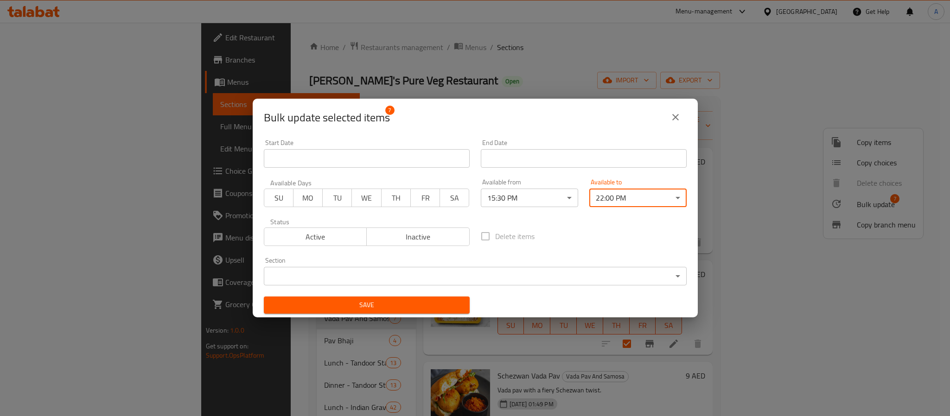
click at [385, 298] on button "Save" at bounding box center [367, 305] width 206 height 17
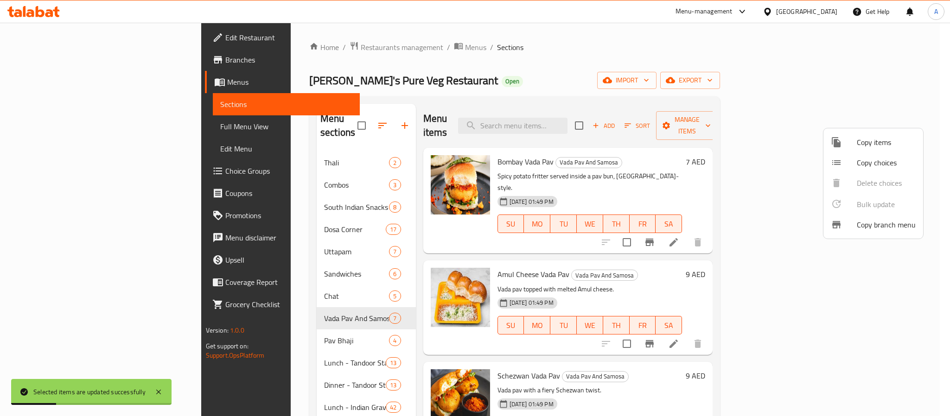
click at [649, 230] on div at bounding box center [475, 208] width 950 height 416
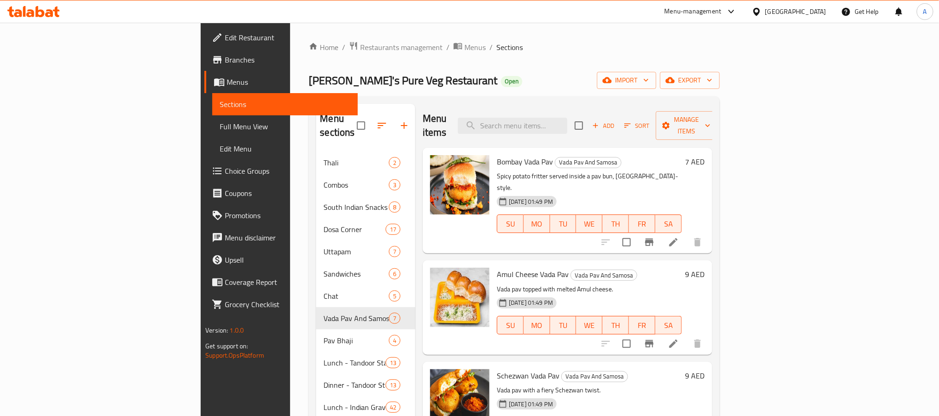
click at [609, 268] on h6 "Amul Cheese [PERSON_NAME] [PERSON_NAME] And Samosa" at bounding box center [589, 274] width 185 height 13
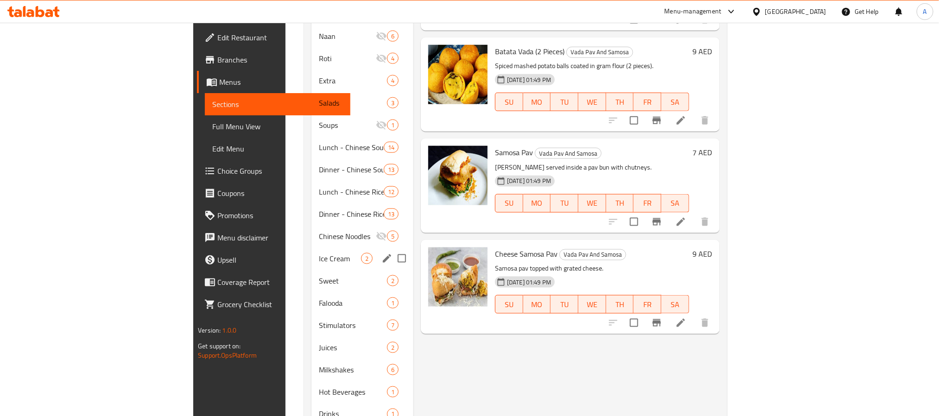
scroll to position [551, 0]
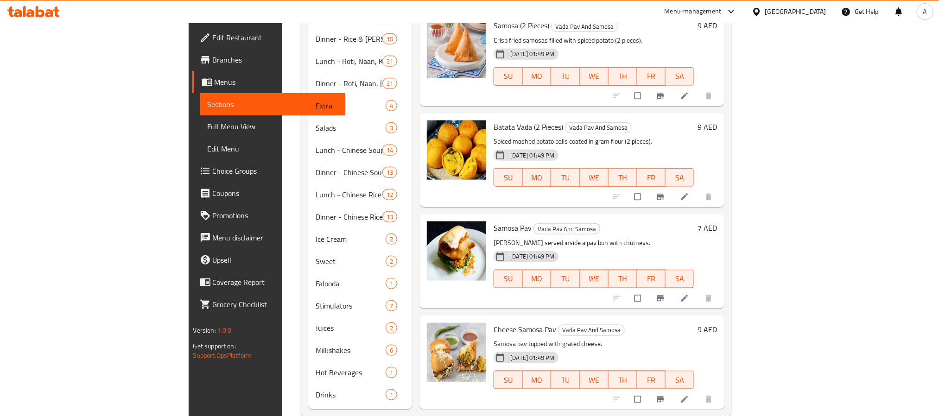
scroll to position [440, 0]
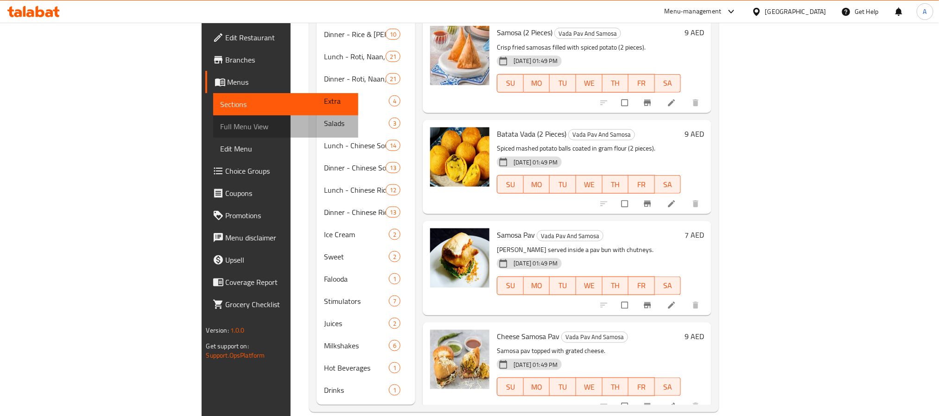
click at [221, 128] on span "Full Menu View" at bounding box center [286, 126] width 130 height 11
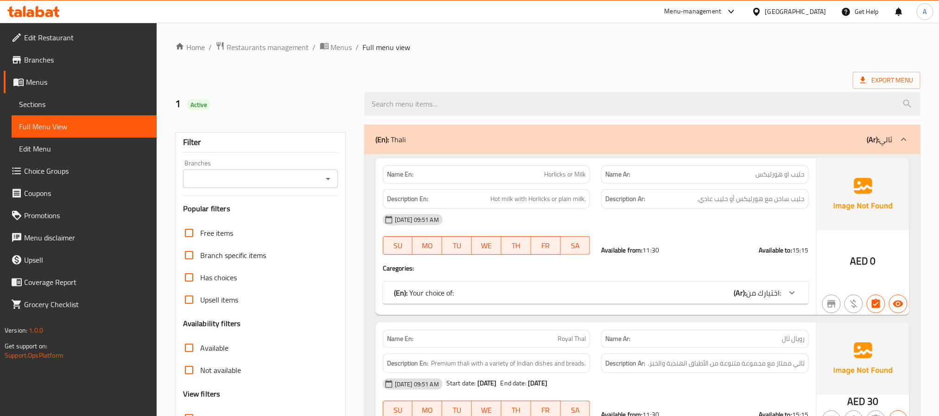
click at [241, 169] on div "Branches Branches" at bounding box center [260, 174] width 155 height 28
click at [242, 184] on input "Branches" at bounding box center [253, 179] width 134 height 13
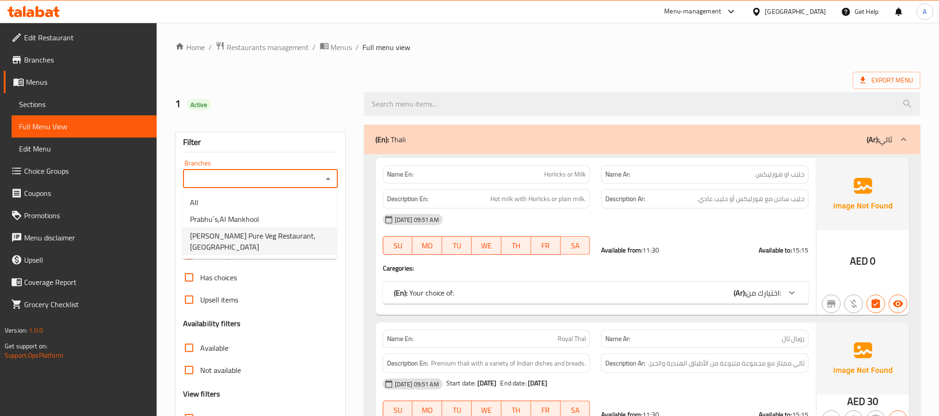
click at [257, 235] on span "[PERSON_NAME]'s Pure Veg Restaurant, [PERSON_NAME]" at bounding box center [260, 241] width 140 height 22
type input "[PERSON_NAME]'s Pure Veg Restaurant, [PERSON_NAME]"
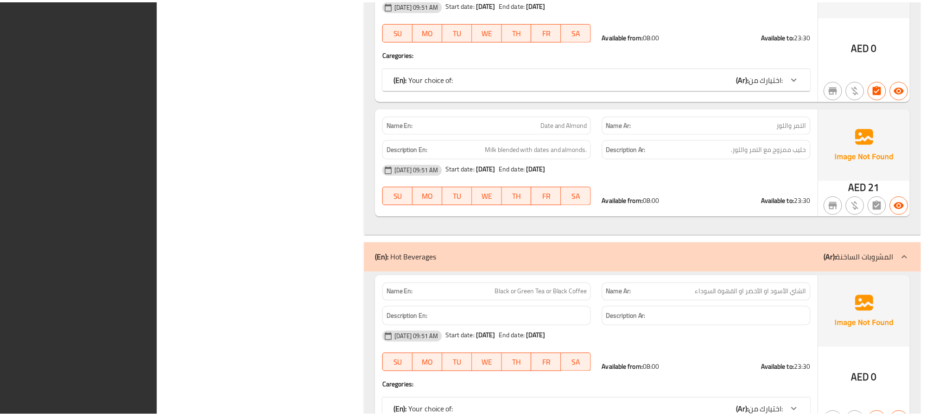
scroll to position [40945, 0]
